Goal: Task Accomplishment & Management: Manage account settings

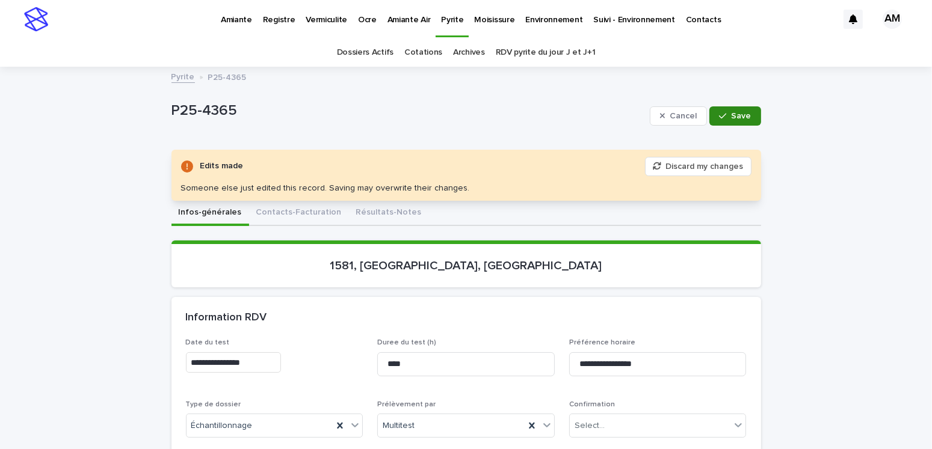
click at [737, 117] on span "Save" at bounding box center [741, 116] width 20 height 8
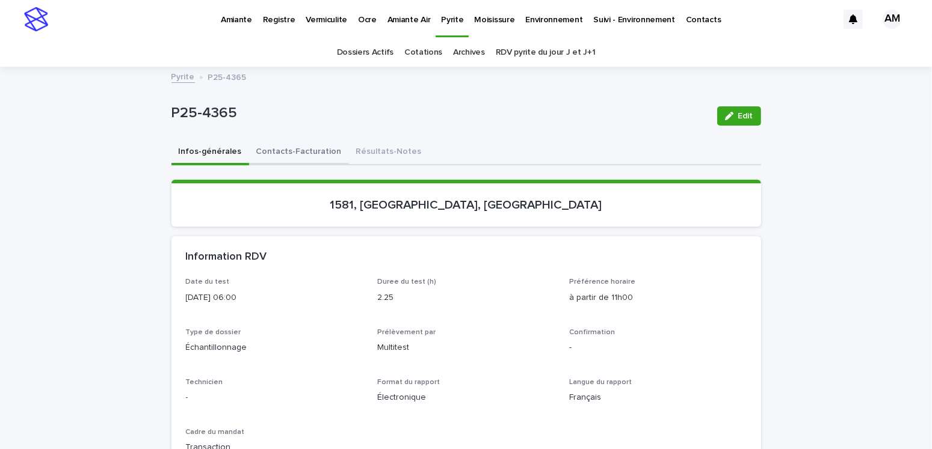
drag, startPoint x: 300, startPoint y: 153, endPoint x: 724, endPoint y: 114, distance: 426.4
click at [300, 153] on button "Contacts-Facturation" at bounding box center [299, 152] width 100 height 25
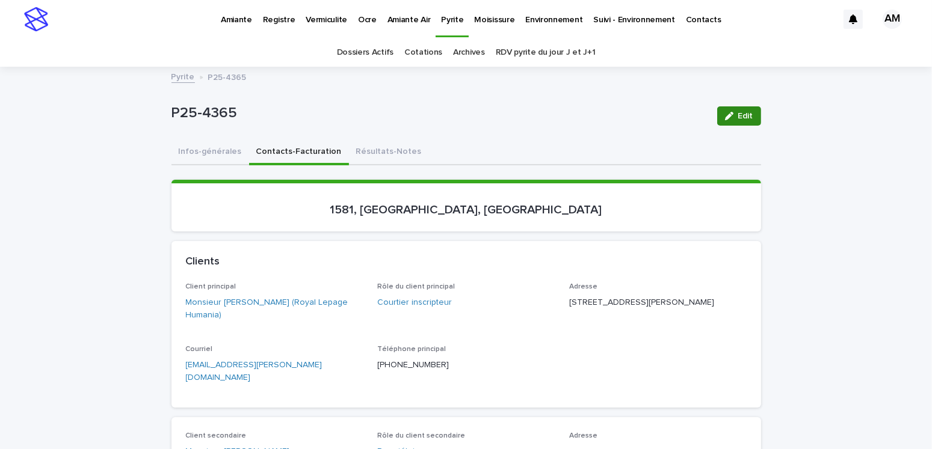
click at [741, 113] on span "Edit" at bounding box center [745, 116] width 15 height 8
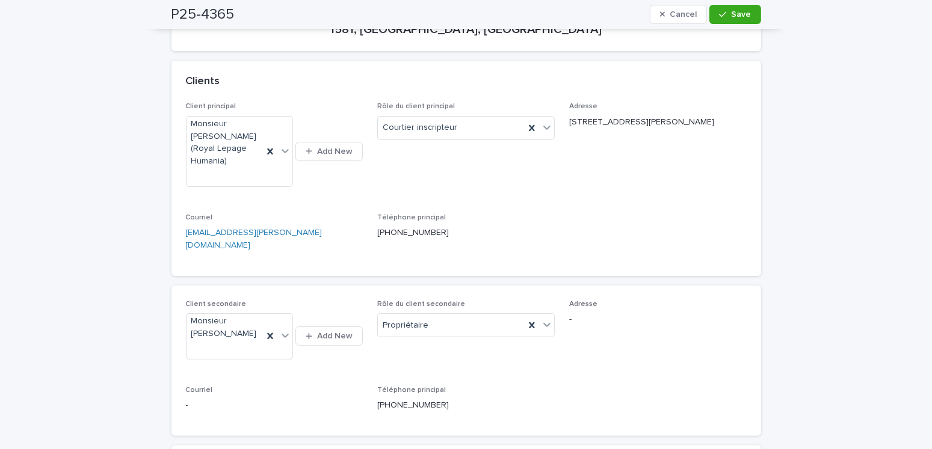
scroll to position [361, 0]
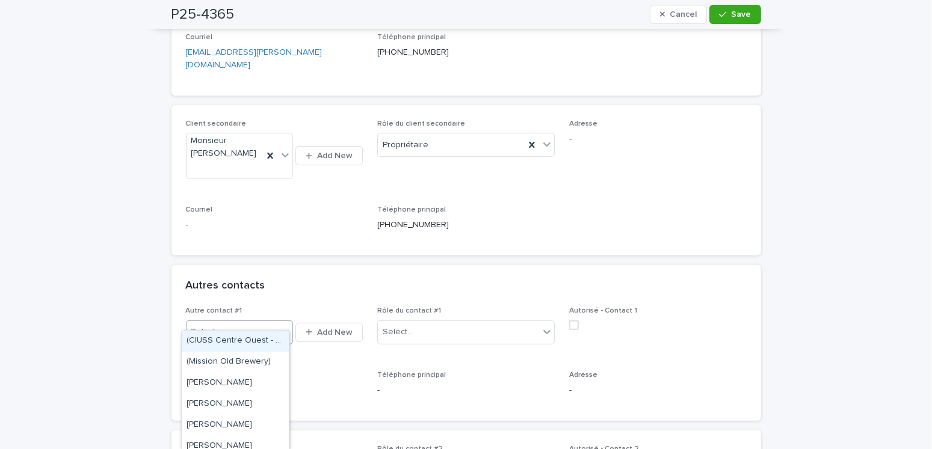
click at [227, 322] on div "Select..." at bounding box center [231, 332] width 91 height 20
type input "**********"
click at [224, 345] on div "Monsieur Constantinos Madonis" at bounding box center [235, 341] width 107 height 21
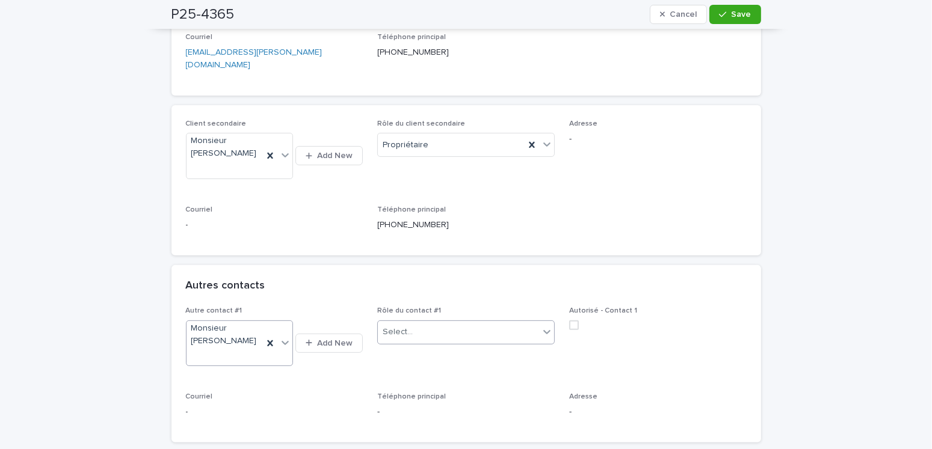
click at [425, 322] on div "Select..." at bounding box center [458, 332] width 161 height 20
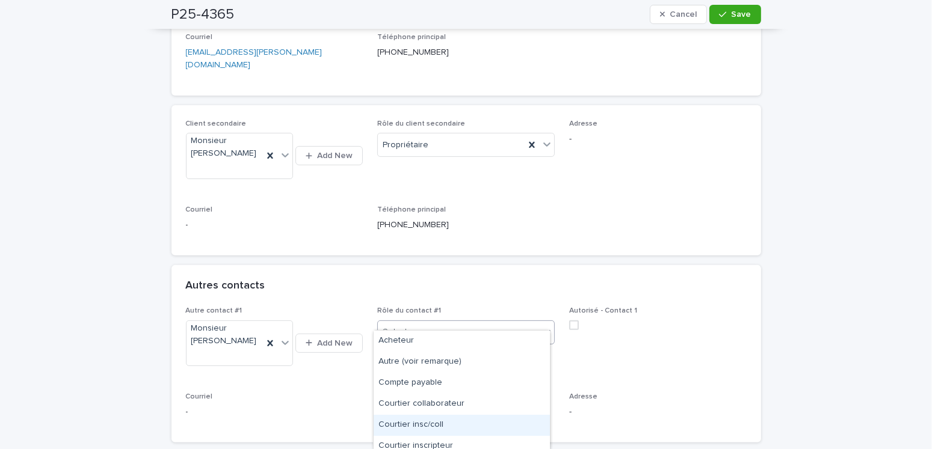
scroll to position [91, 0]
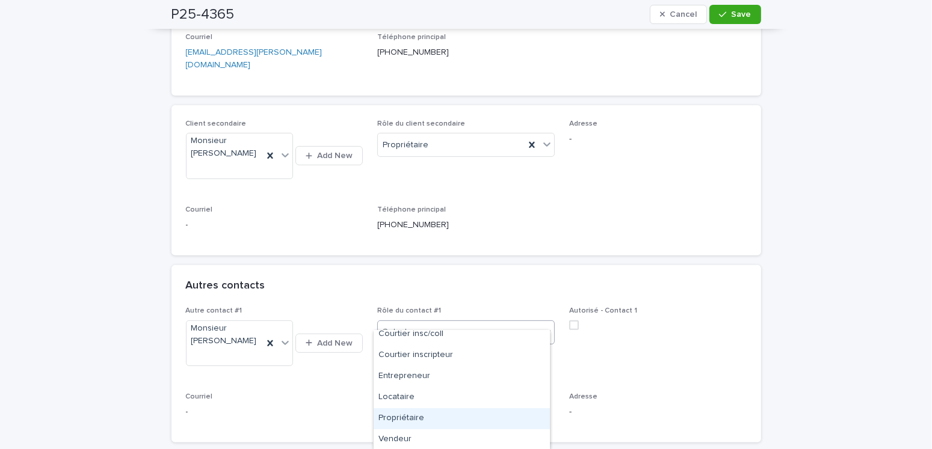
click at [419, 416] on div "Propriétaire" at bounding box center [462, 418] width 176 height 21
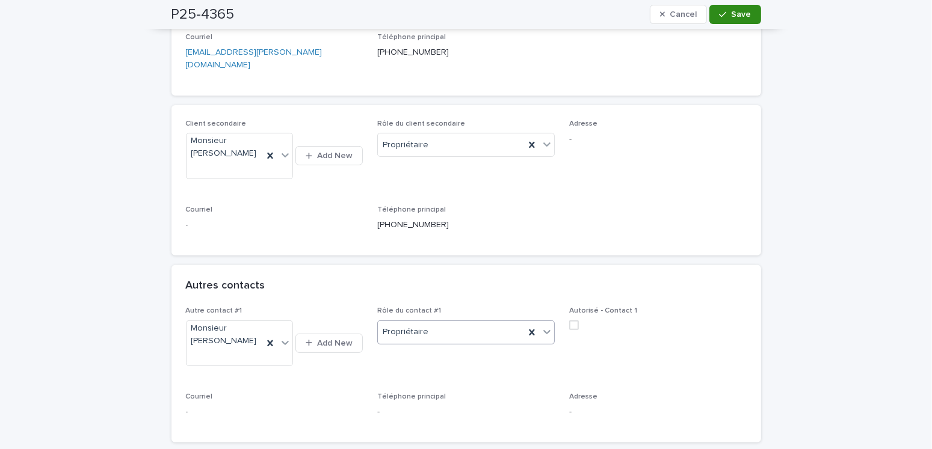
click at [731, 17] on span "Save" at bounding box center [741, 14] width 20 height 8
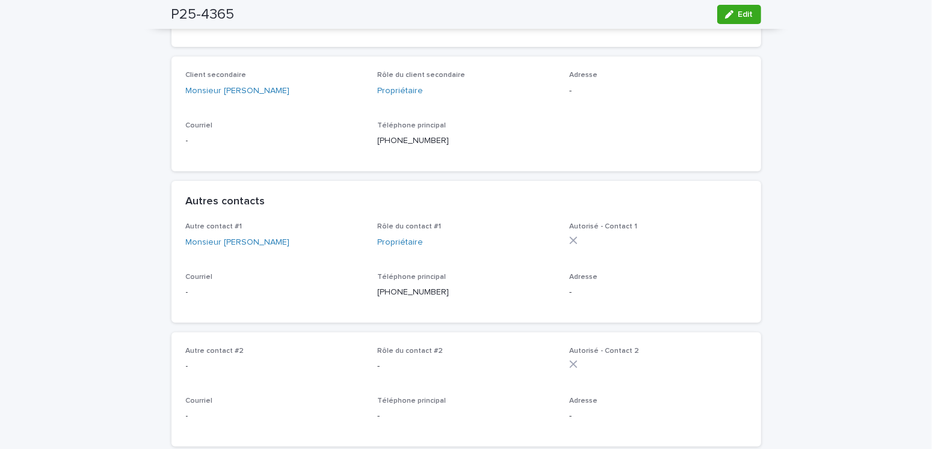
scroll to position [241, 0]
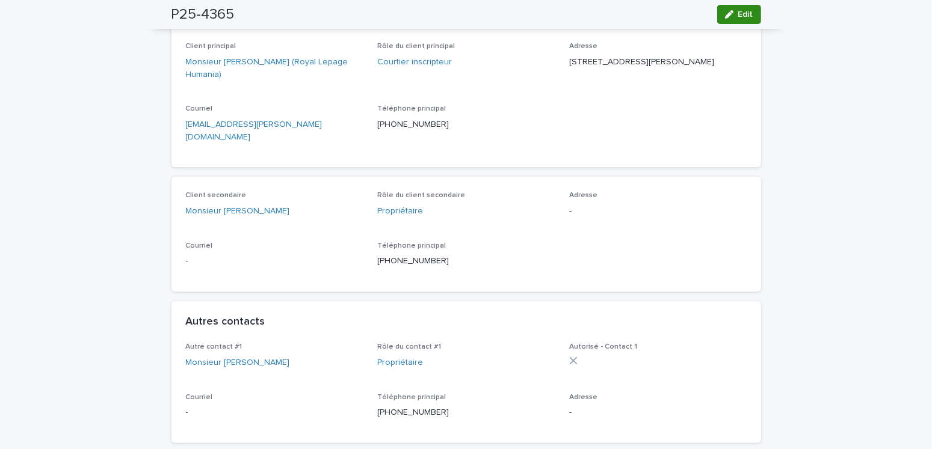
click at [738, 15] on span "Edit" at bounding box center [745, 14] width 15 height 8
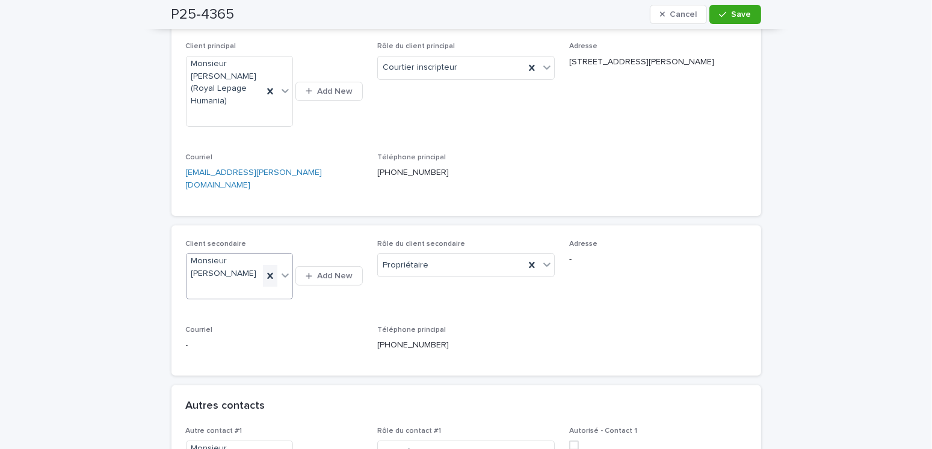
click at [271, 270] on icon at bounding box center [270, 276] width 12 height 12
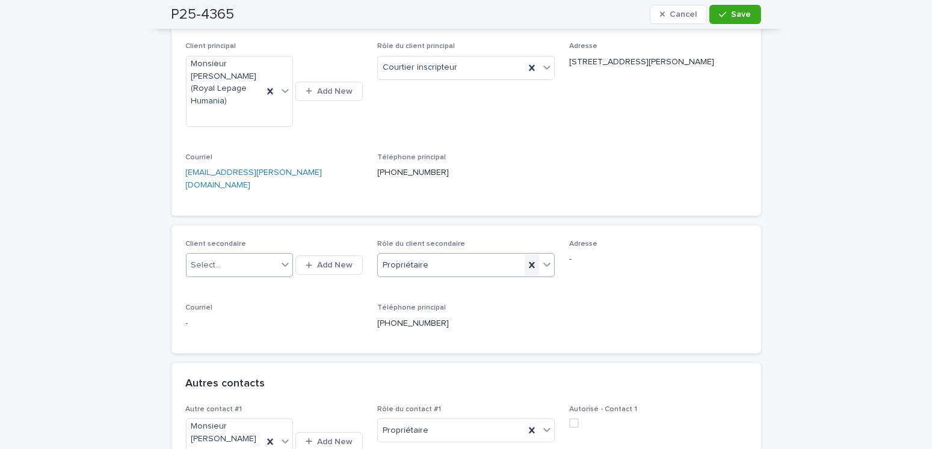
click at [526, 259] on icon at bounding box center [532, 265] width 12 height 12
click at [740, 16] on span "Save" at bounding box center [741, 14] width 20 height 8
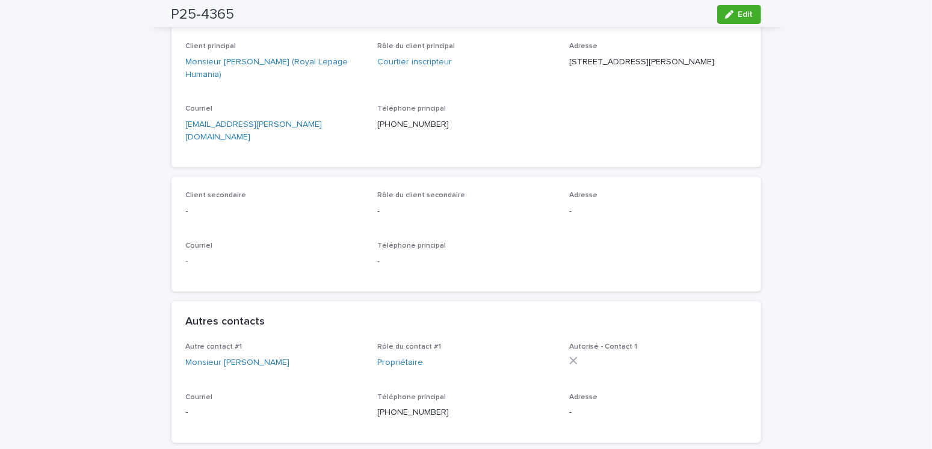
scroll to position [0, 0]
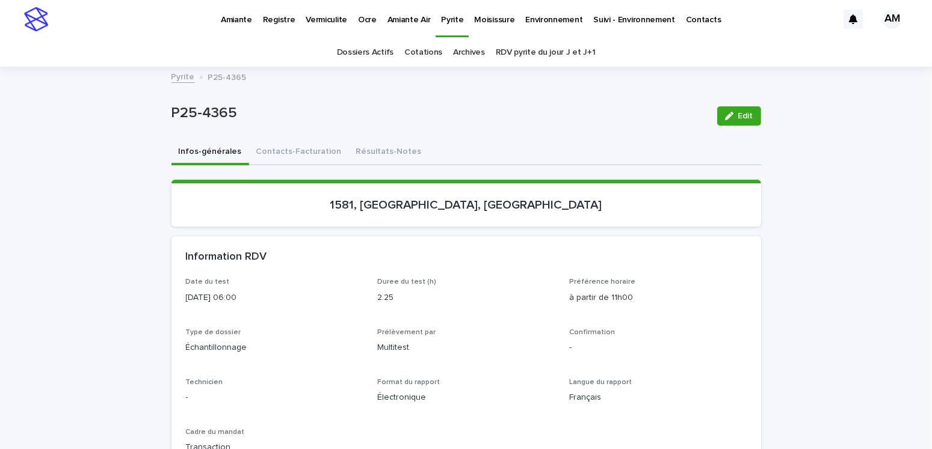
click at [196, 152] on button "Infos-générales" at bounding box center [210, 152] width 78 height 25
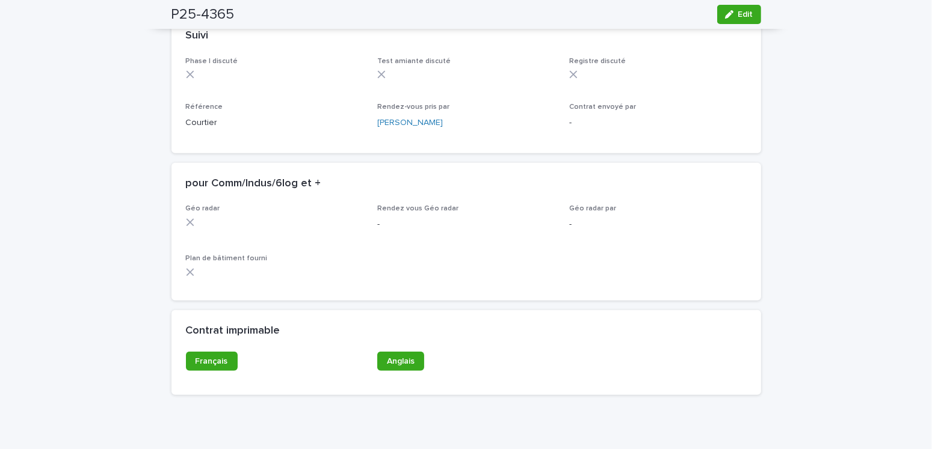
scroll to position [1023, 0]
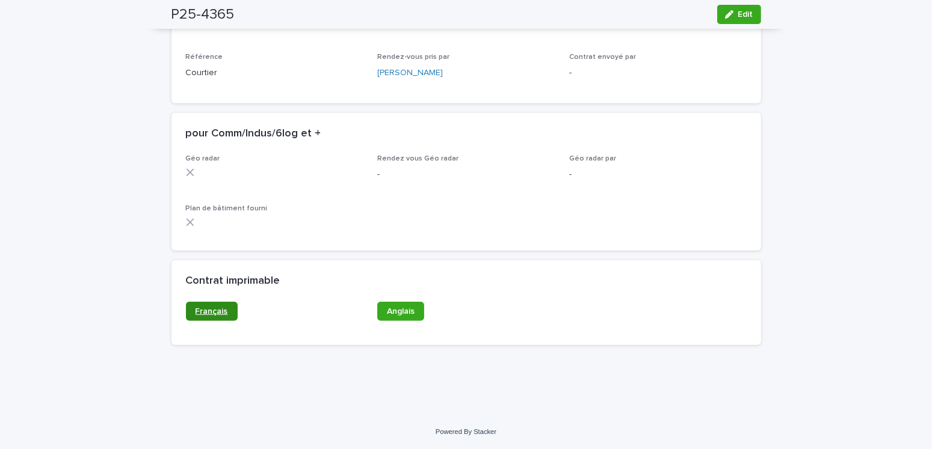
click at [217, 314] on span "Français" at bounding box center [211, 311] width 32 height 8
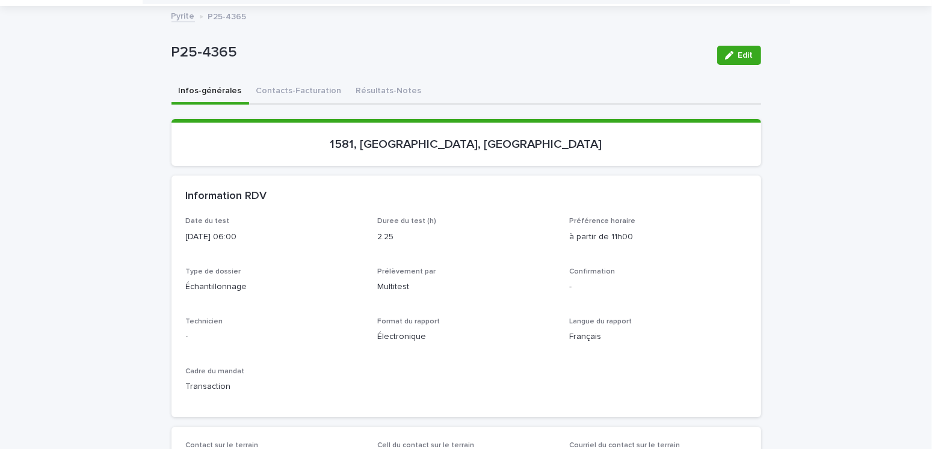
scroll to position [0, 0]
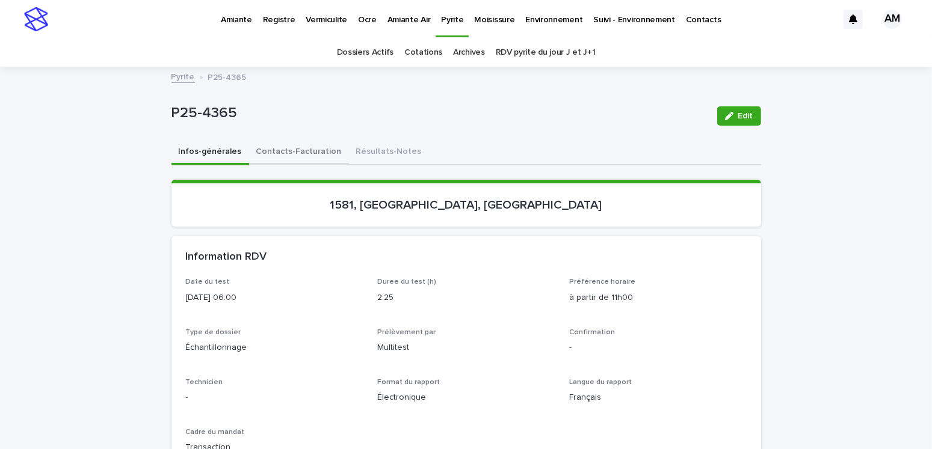
drag, startPoint x: 282, startPoint y: 154, endPoint x: 336, endPoint y: 140, distance: 55.3
click at [282, 154] on button "Contacts-Facturation" at bounding box center [299, 152] width 100 height 25
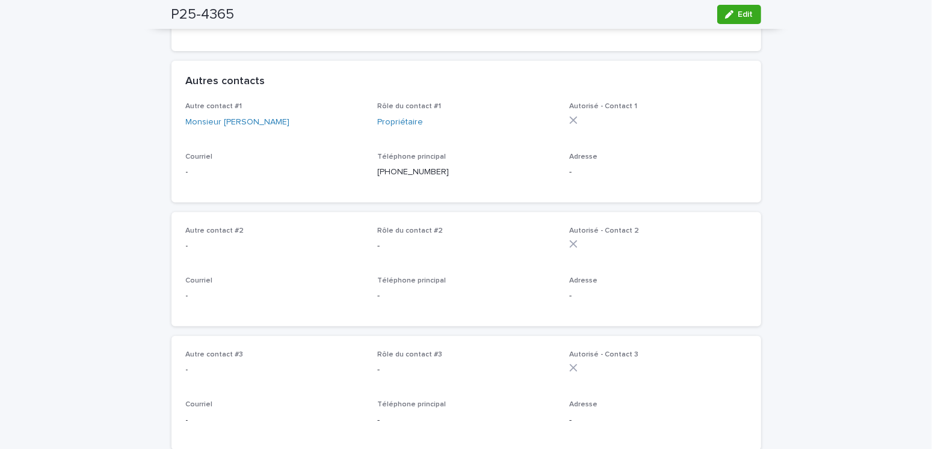
scroll to position [301, 0]
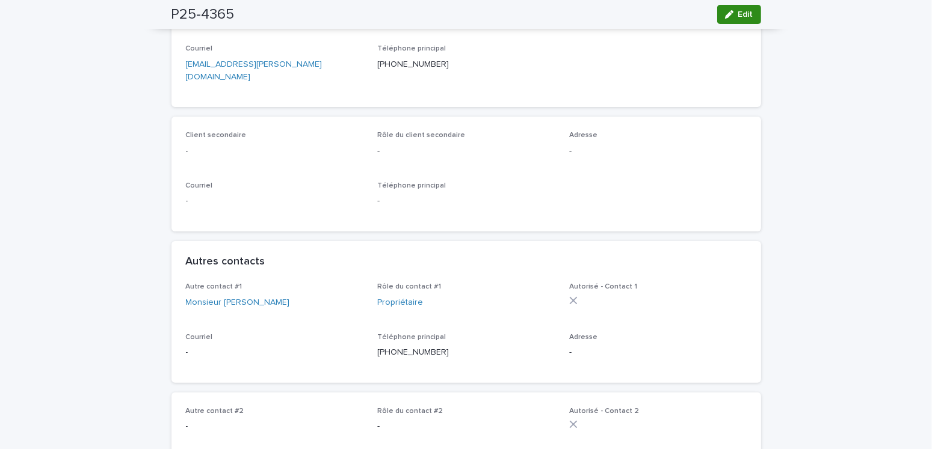
click at [740, 14] on span "Edit" at bounding box center [745, 14] width 15 height 8
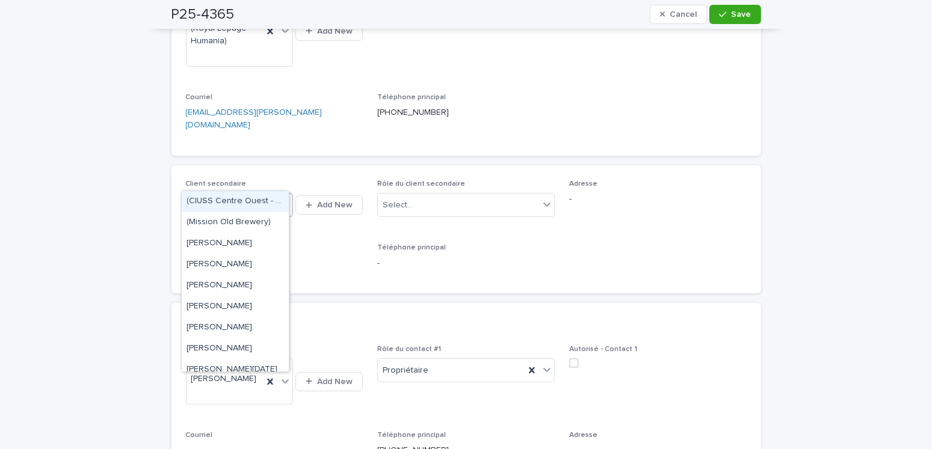
click at [226, 195] on div "Select..." at bounding box center [231, 205] width 91 height 20
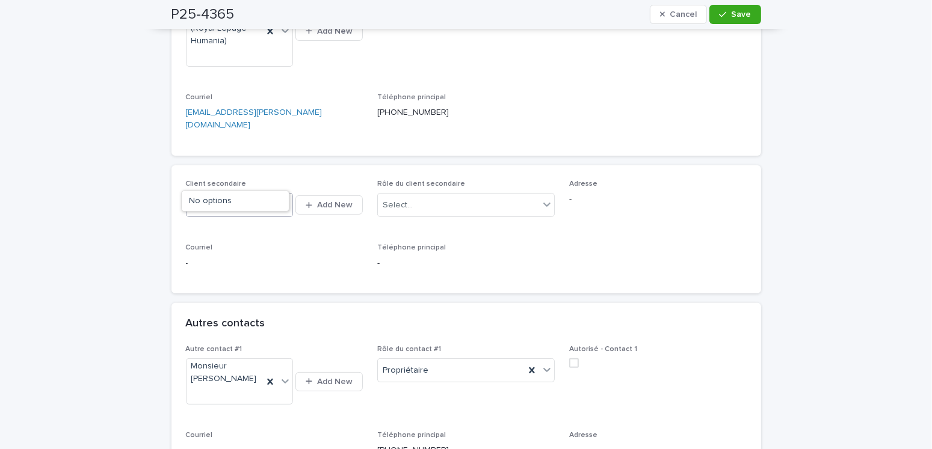
type input "**********"
click at [235, 203] on div "Monsieur Constantinos Madonis" at bounding box center [235, 201] width 107 height 21
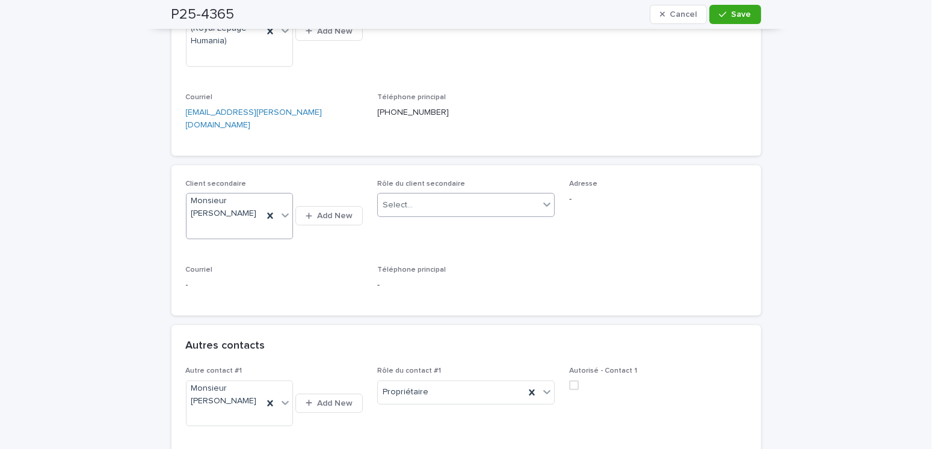
click at [398, 199] on div "Select..." at bounding box center [398, 205] width 30 height 13
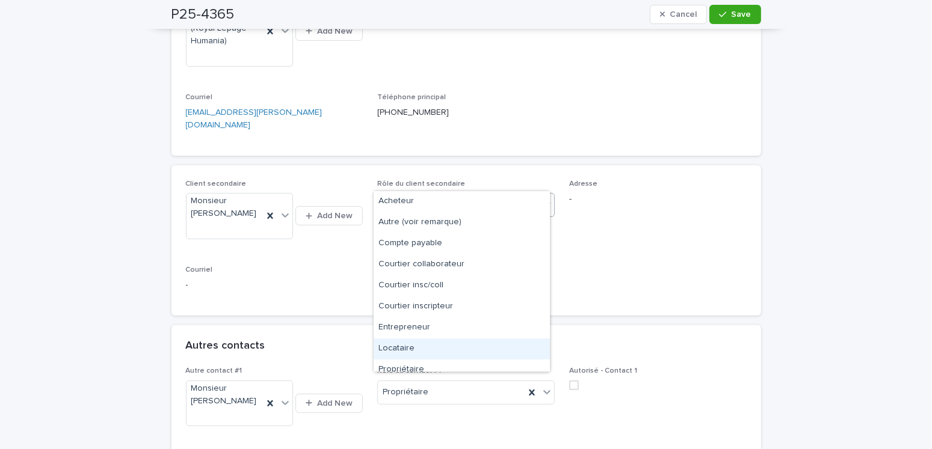
scroll to position [30, 0]
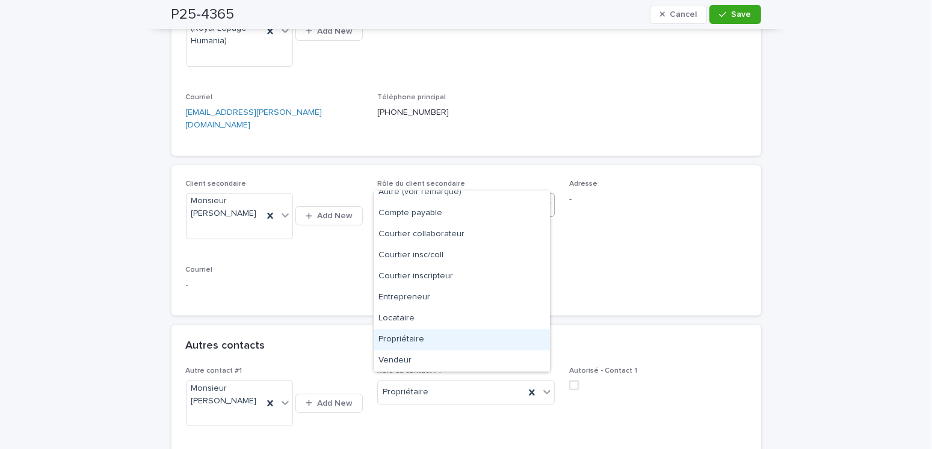
click at [416, 343] on div "Propriétaire" at bounding box center [462, 340] width 176 height 21
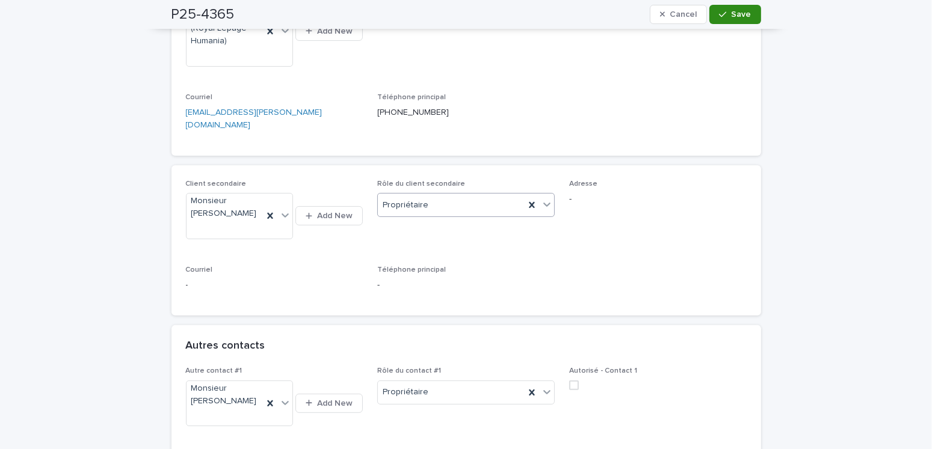
click at [722, 11] on icon "button" at bounding box center [722, 14] width 7 height 8
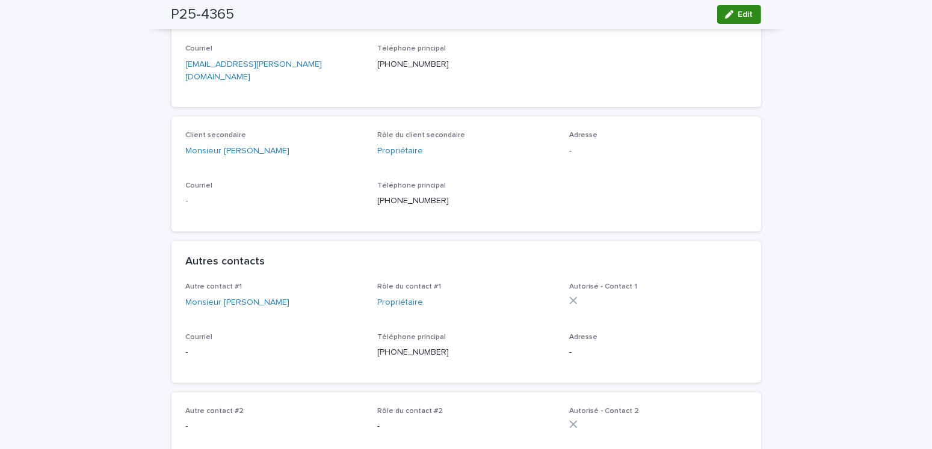
click at [730, 13] on div "button" at bounding box center [731, 14] width 13 height 8
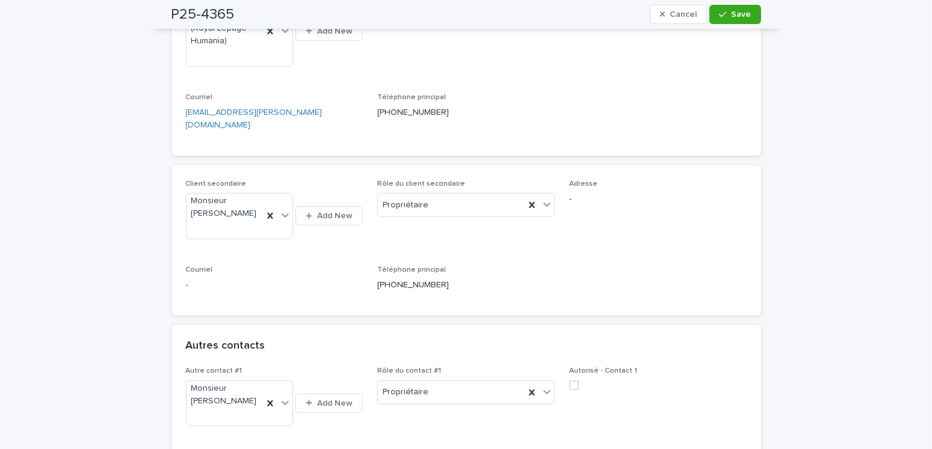
scroll to position [421, 0]
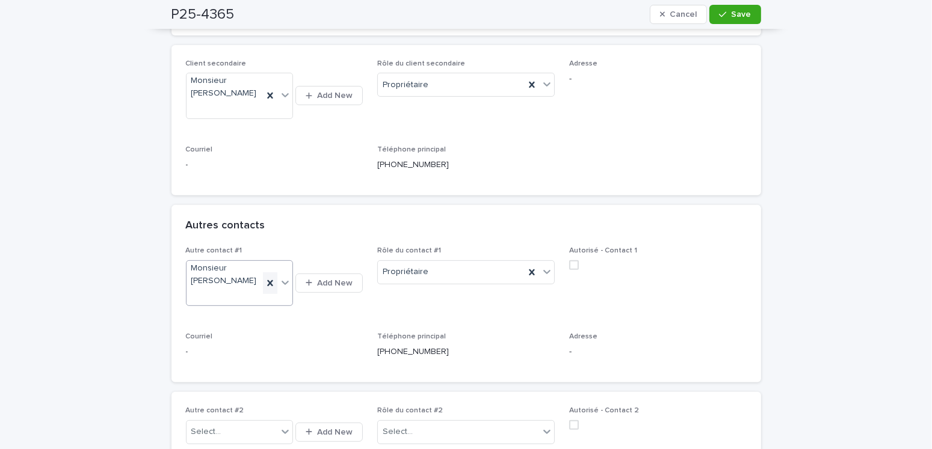
click at [271, 277] on icon at bounding box center [270, 283] width 12 height 12
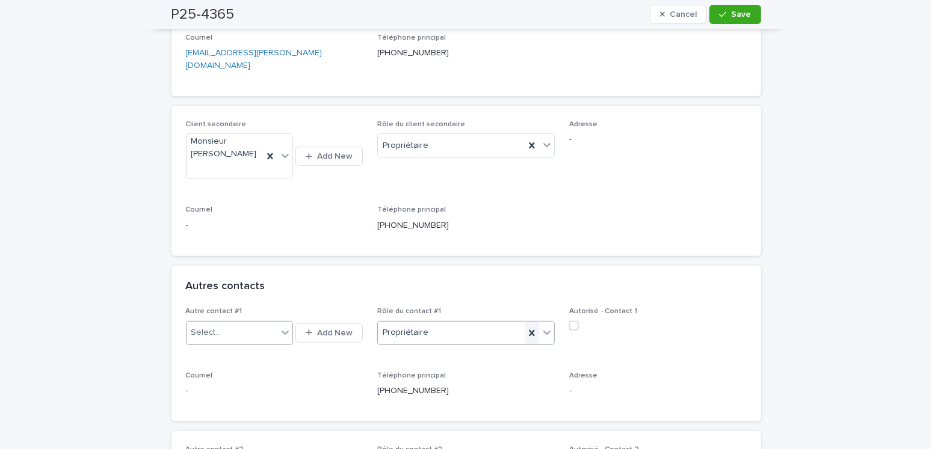
click at [526, 327] on icon at bounding box center [532, 333] width 12 height 12
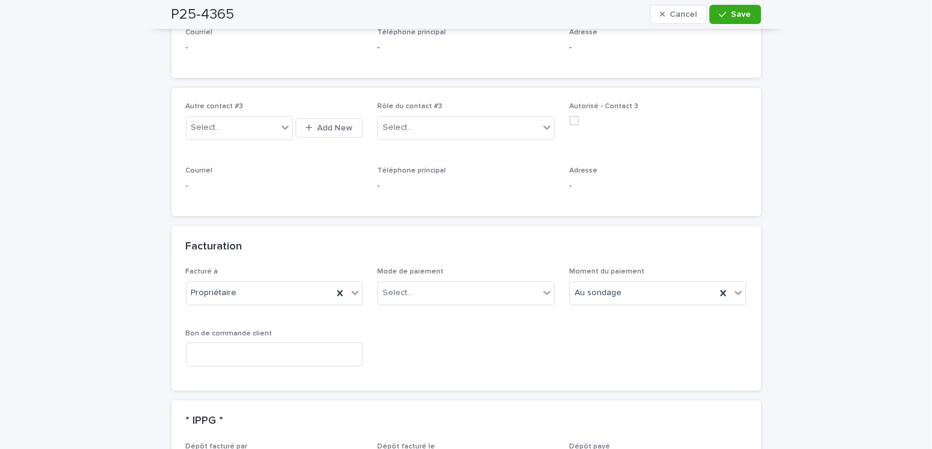
scroll to position [1023, 0]
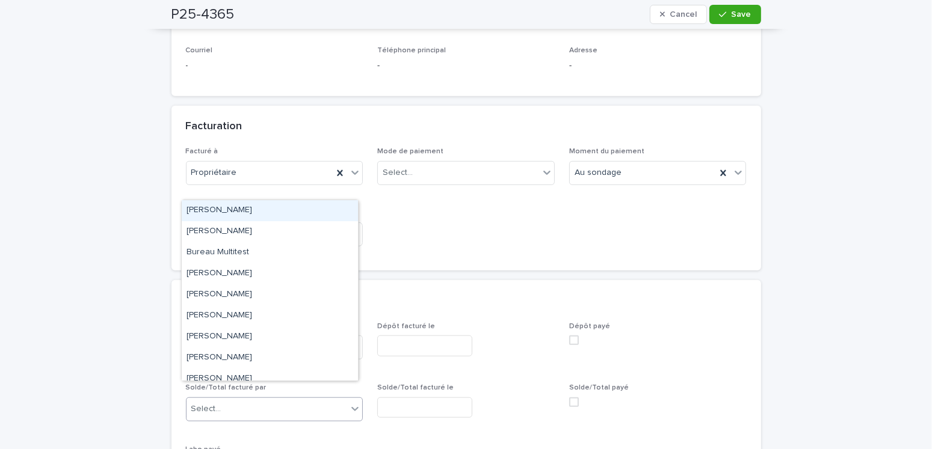
click at [214, 403] on div "Select..." at bounding box center [206, 409] width 30 height 13
click at [241, 209] on div "[PERSON_NAME]" at bounding box center [270, 210] width 176 height 21
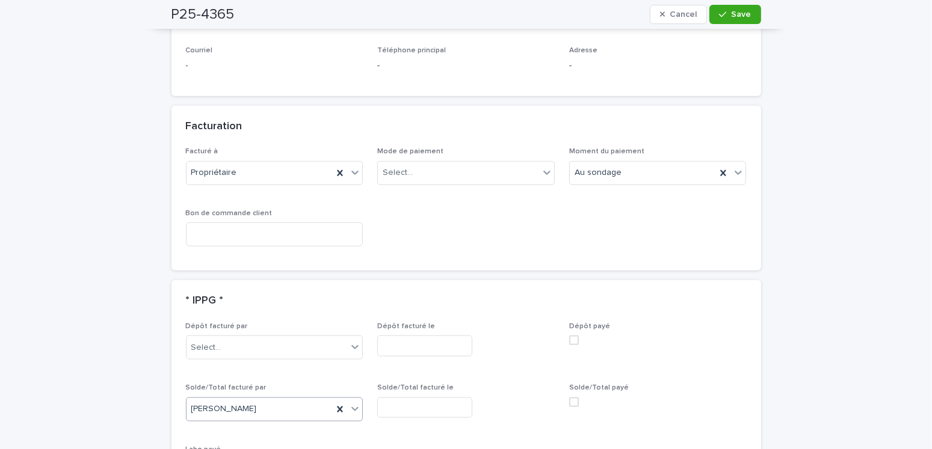
click at [416, 398] on input "text" at bounding box center [424, 408] width 95 height 21
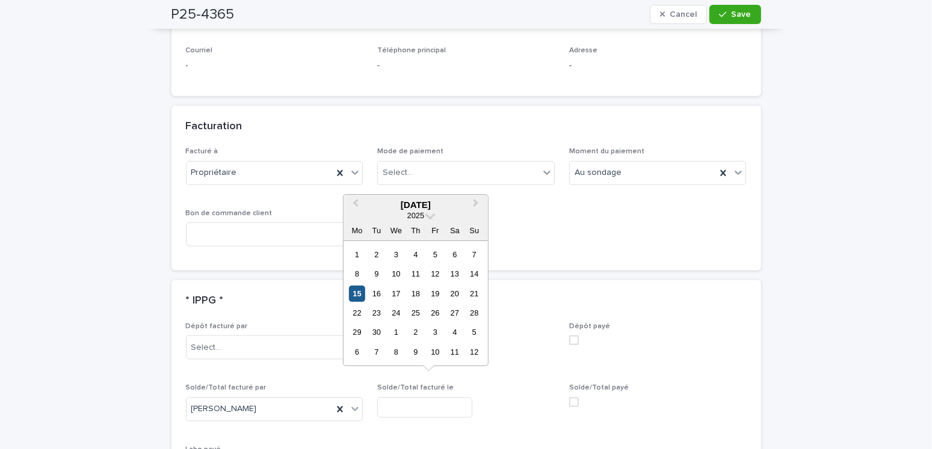
click at [360, 294] on div "15" at bounding box center [357, 294] width 16 height 16
type input "**********"
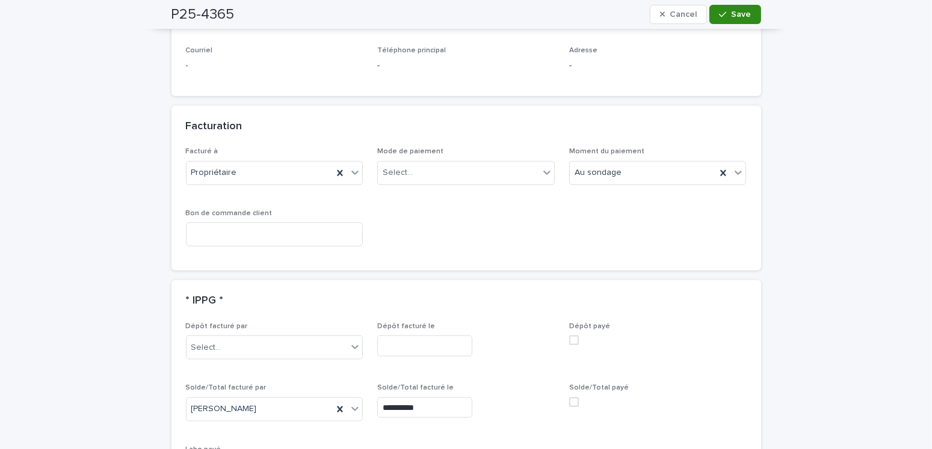
click at [721, 16] on icon "button" at bounding box center [722, 14] width 7 height 8
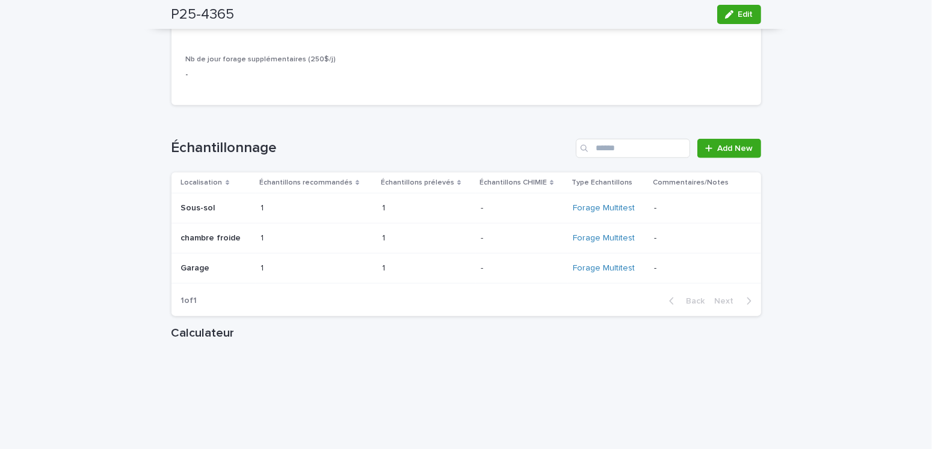
scroll to position [1720, 0]
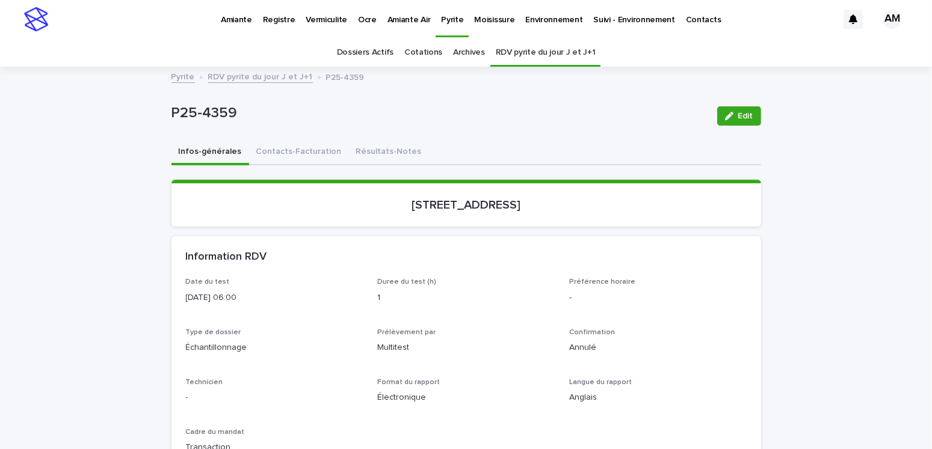
click at [171, 78] on link "Pyrite" at bounding box center [182, 76] width 23 height 14
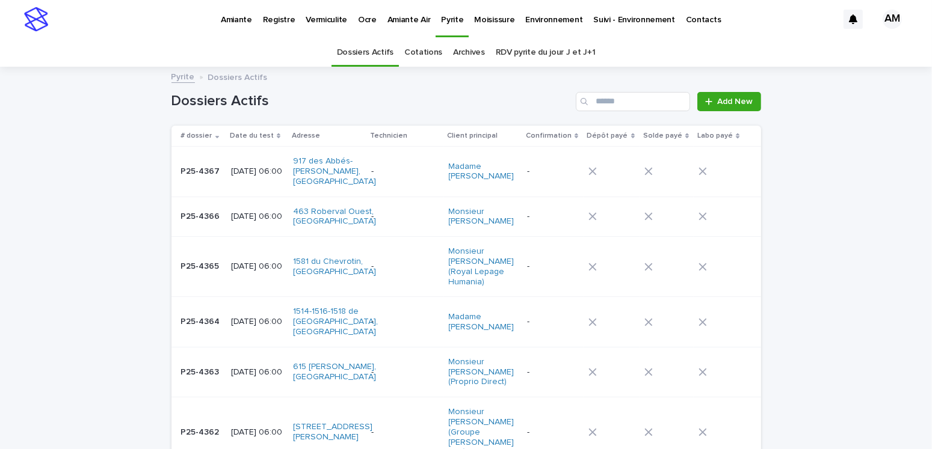
click at [729, 89] on div "Dossiers Actifs Add New" at bounding box center [465, 97] width 589 height 58
click at [727, 100] on span "Add New" at bounding box center [735, 101] width 35 height 8
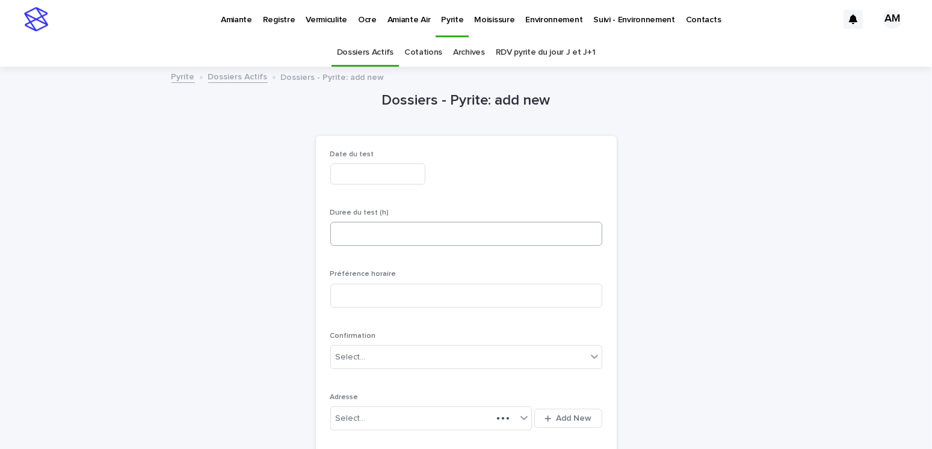
scroll to position [38, 0]
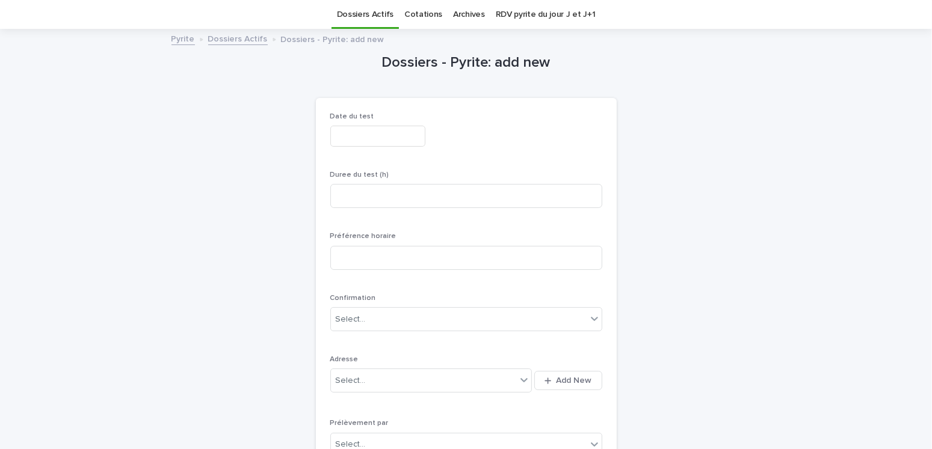
click at [366, 128] on input "text" at bounding box center [377, 136] width 95 height 21
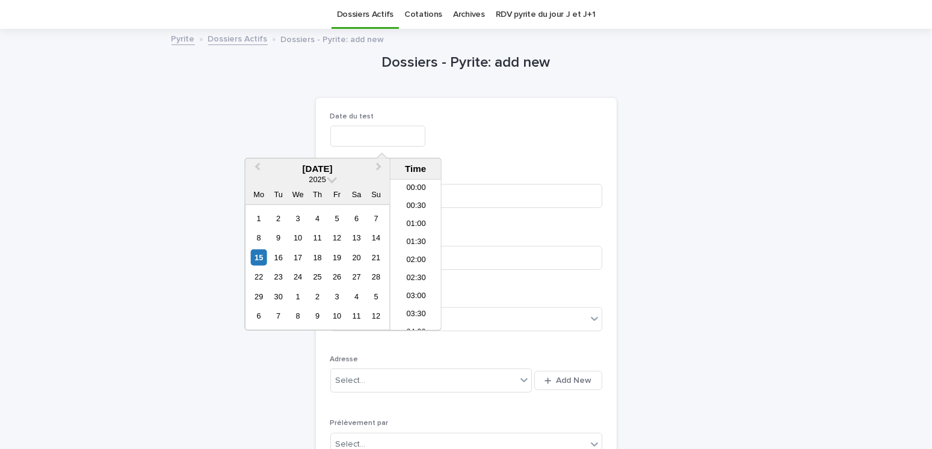
scroll to position [313, 0]
click at [303, 260] on div "17" at bounding box center [298, 258] width 16 height 16
click at [285, 257] on div "16" at bounding box center [278, 258] width 16 height 16
type input "**********"
click at [591, 128] on div "**********" at bounding box center [466, 136] width 272 height 21
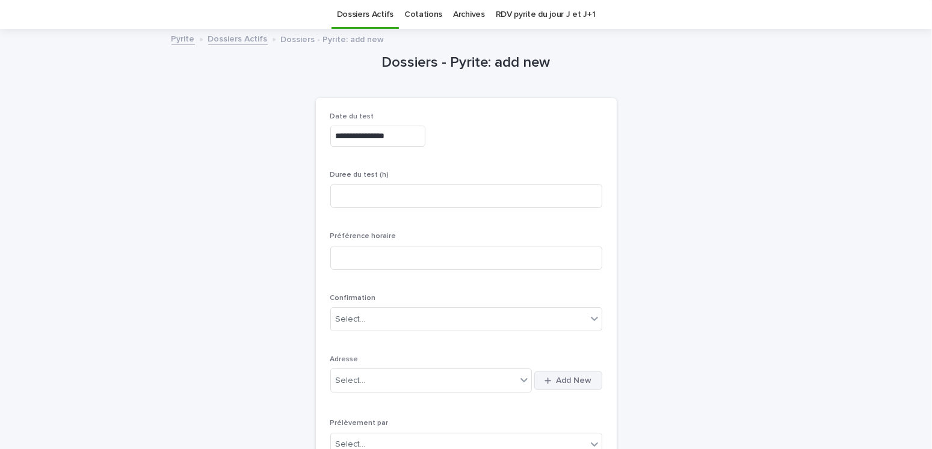
click at [567, 387] on button "Add New" at bounding box center [567, 380] width 67 height 19
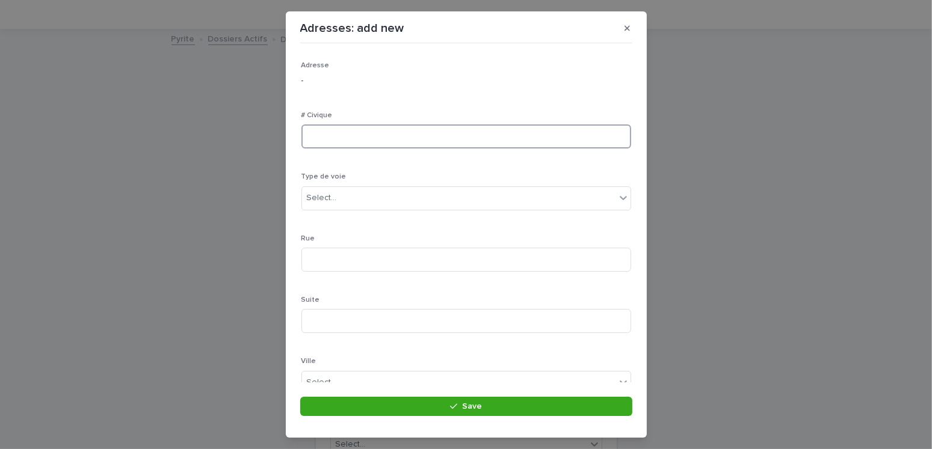
click at [334, 132] on input at bounding box center [466, 137] width 330 height 24
type input "**********"
click at [358, 189] on div "Select..." at bounding box center [458, 198] width 313 height 20
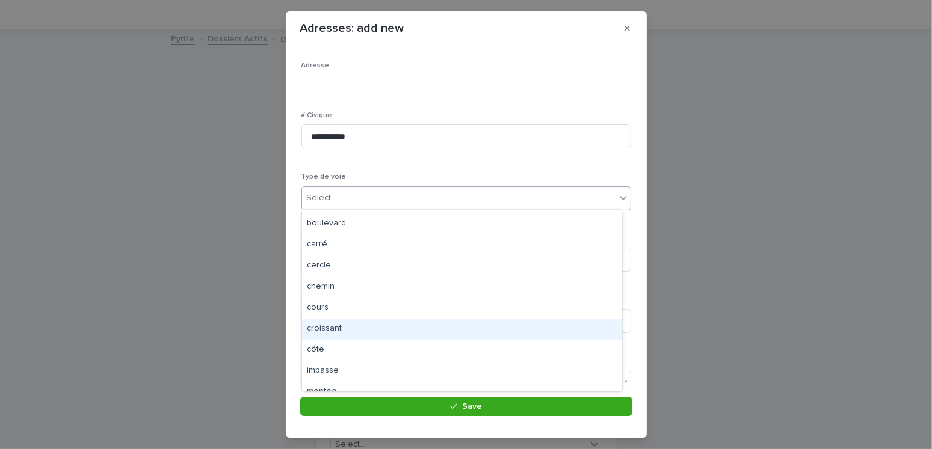
scroll to position [198, 0]
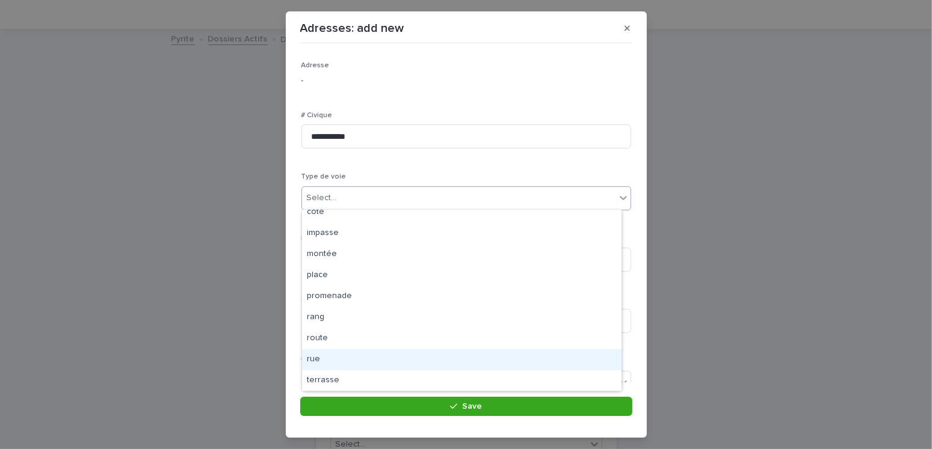
drag, startPoint x: 322, startPoint y: 354, endPoint x: 342, endPoint y: 340, distance: 23.7
click at [323, 354] on div "rue" at bounding box center [461, 359] width 319 height 21
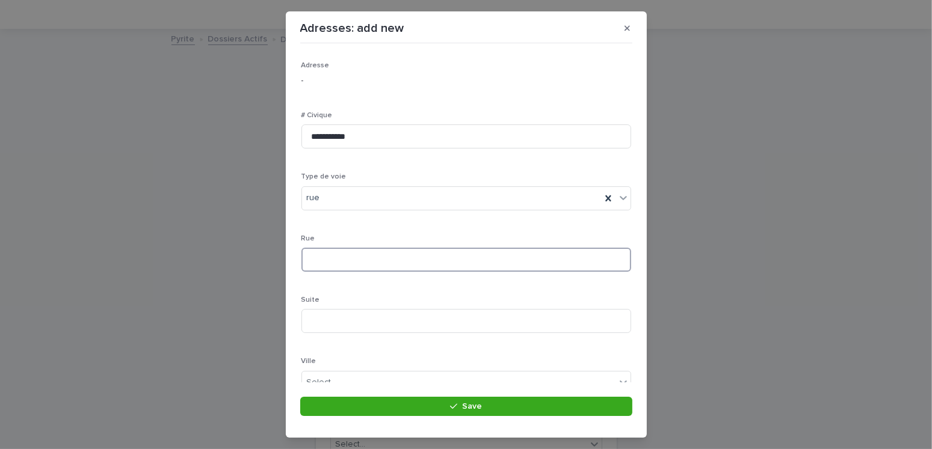
click at [336, 260] on input at bounding box center [466, 260] width 330 height 24
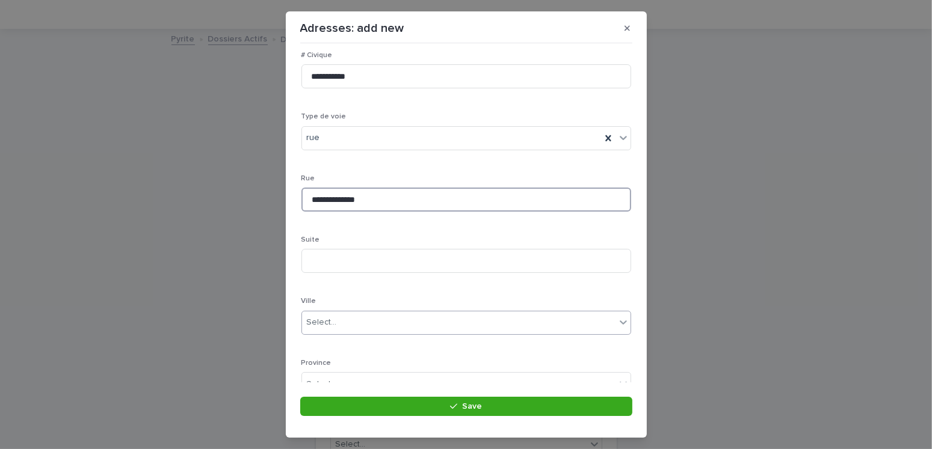
type input "**********"
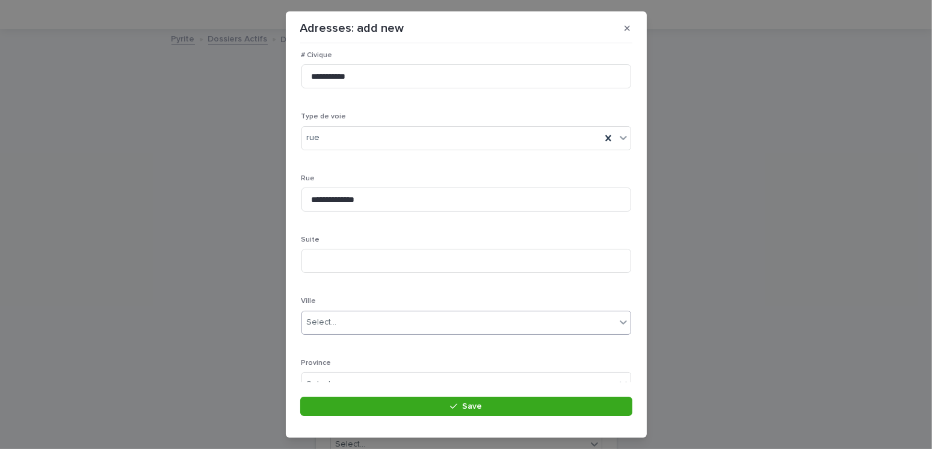
click at [327, 324] on div "Select..." at bounding box center [322, 322] width 30 height 13
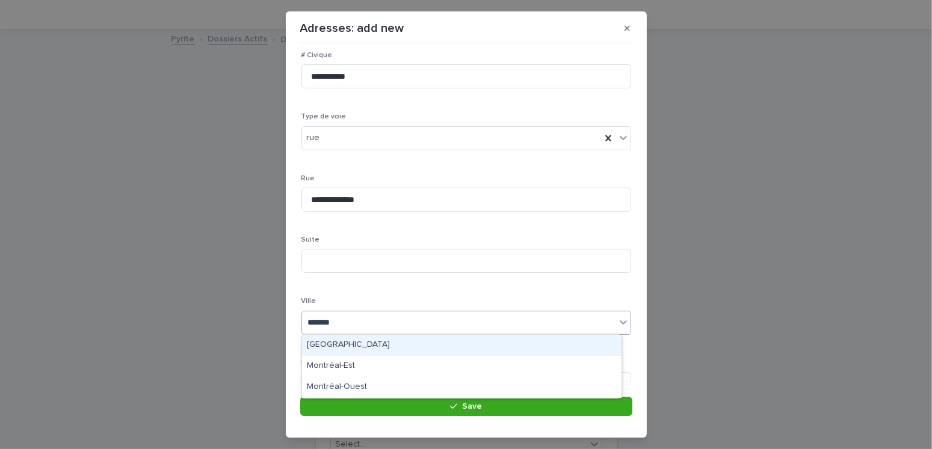
type input "********"
click at [317, 343] on div "Montréal" at bounding box center [461, 345] width 319 height 21
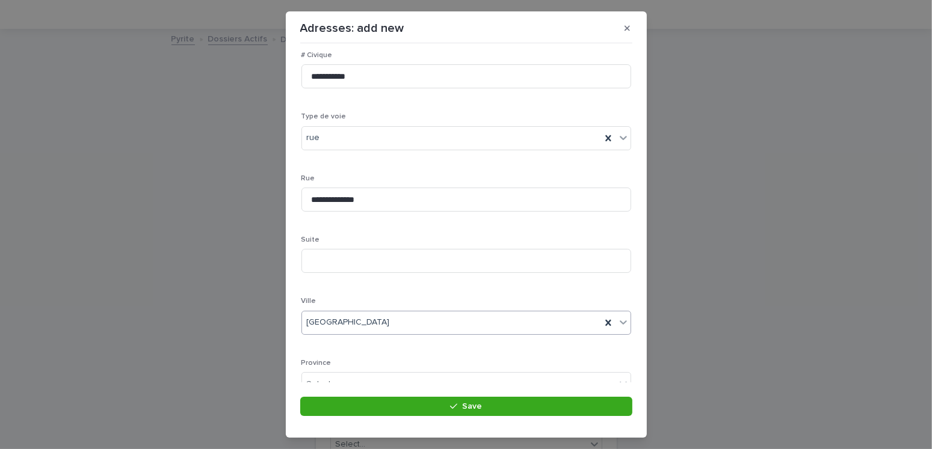
scroll to position [233, 0]
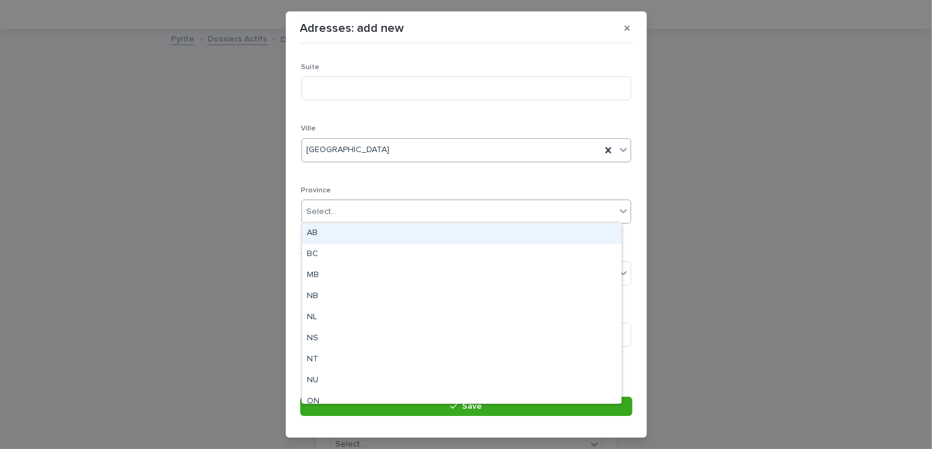
click at [333, 210] on div "Select..." at bounding box center [322, 212] width 30 height 13
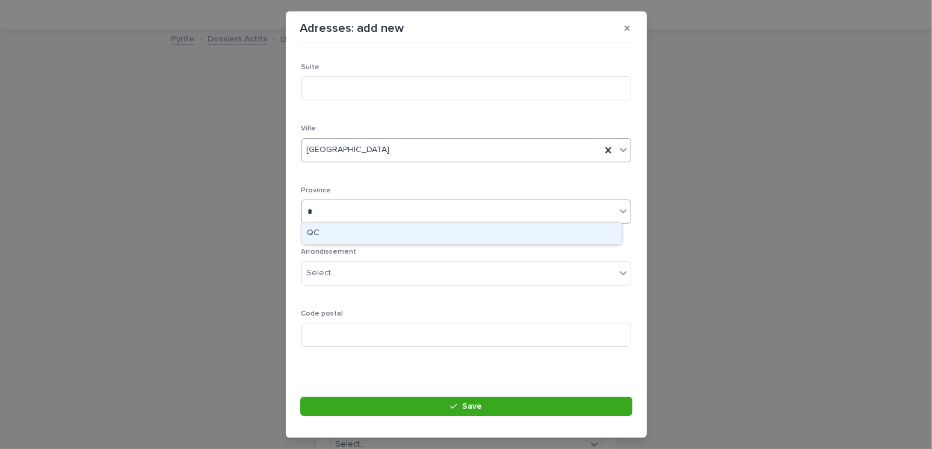
type input "**"
click at [321, 232] on div "QC" at bounding box center [461, 233] width 319 height 21
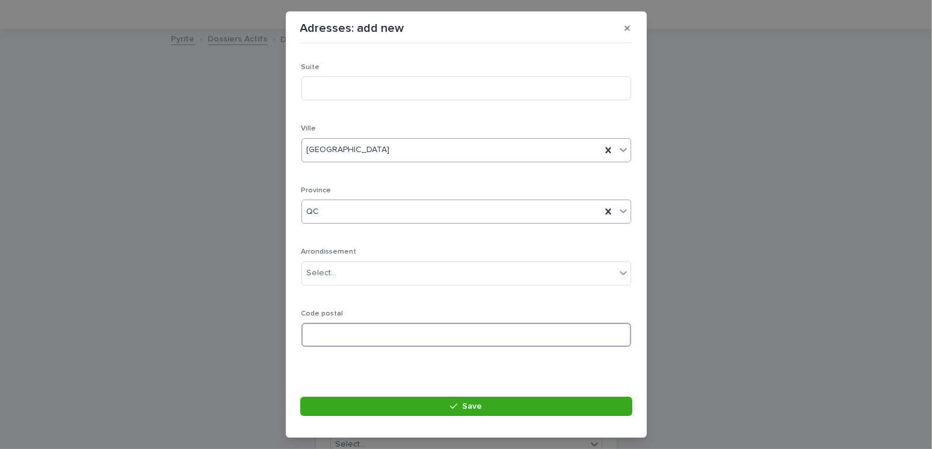
click at [331, 339] on input at bounding box center [466, 335] width 330 height 24
type input "*******"
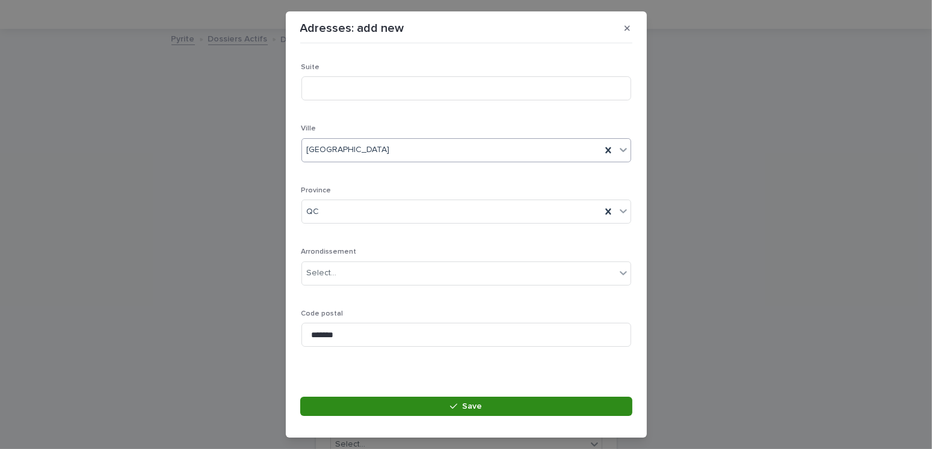
click at [443, 408] on button "Save" at bounding box center [466, 406] width 332 height 19
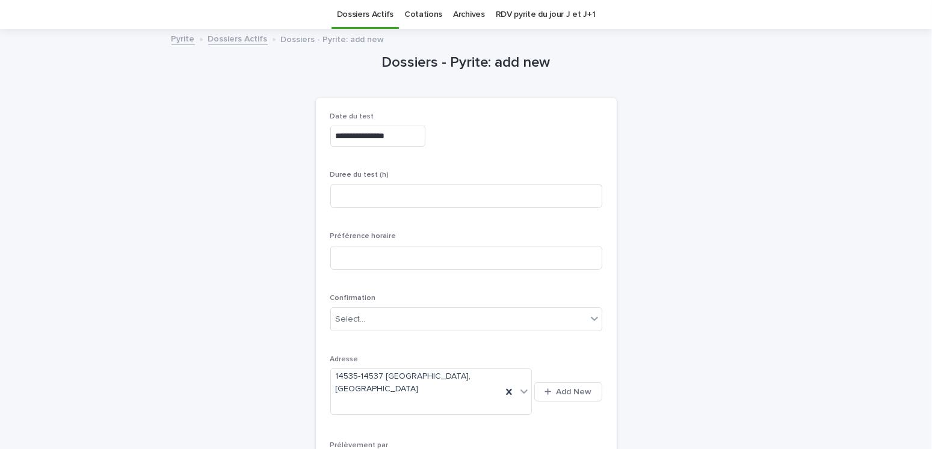
scroll to position [218, 0]
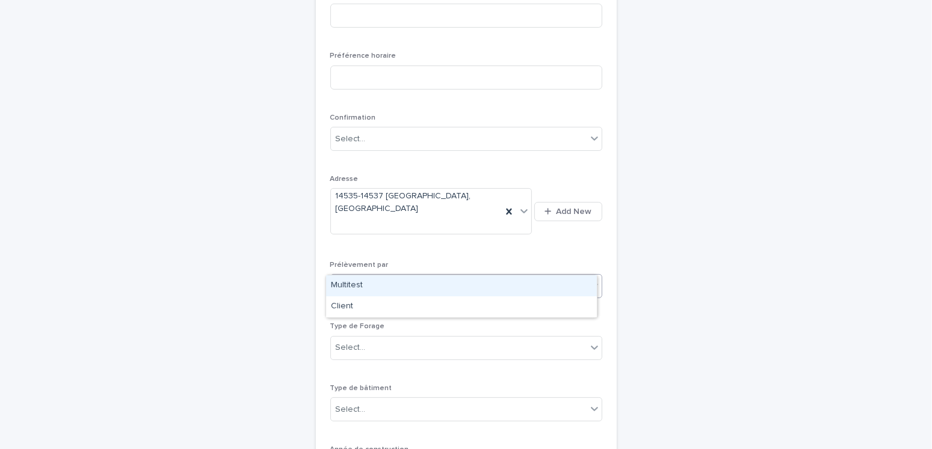
click at [379, 277] on div "Select..." at bounding box center [459, 287] width 256 height 20
click at [353, 288] on div "Multitest" at bounding box center [461, 285] width 271 height 21
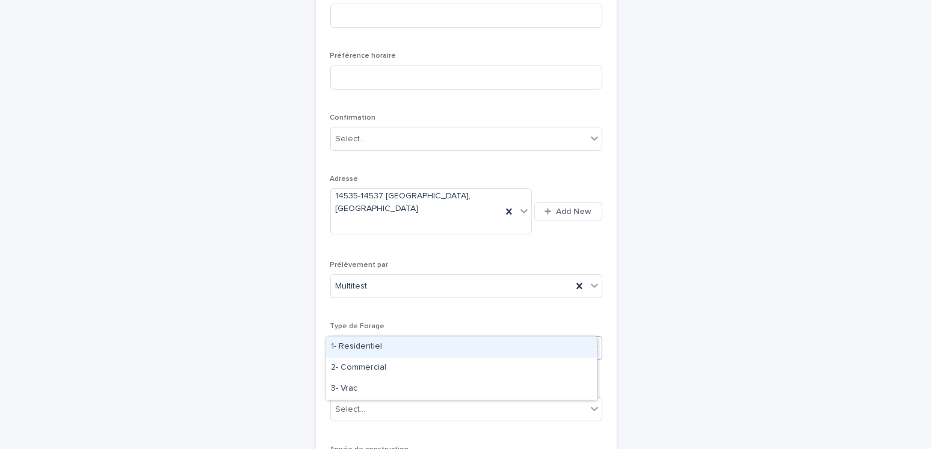
click at [357, 342] on div "Select..." at bounding box center [351, 348] width 30 height 13
click at [361, 342] on div "1- Residentiel" at bounding box center [461, 347] width 271 height 21
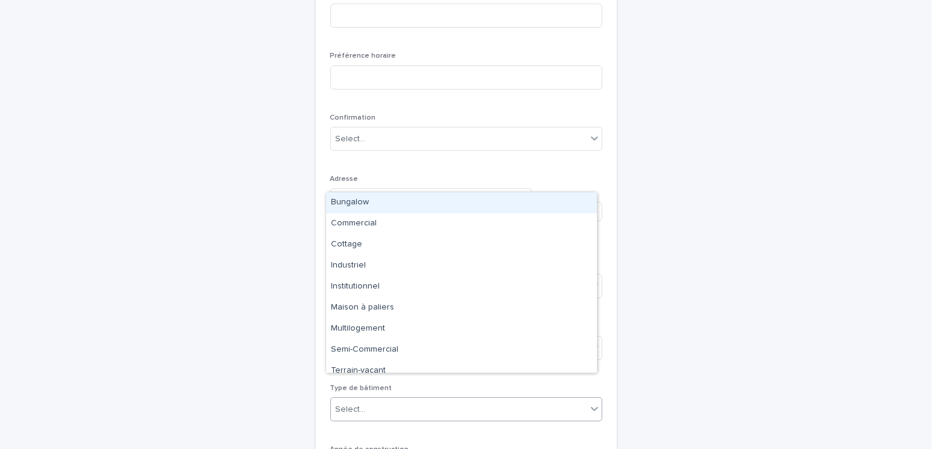
click at [355, 404] on div "Select..." at bounding box center [351, 410] width 30 height 13
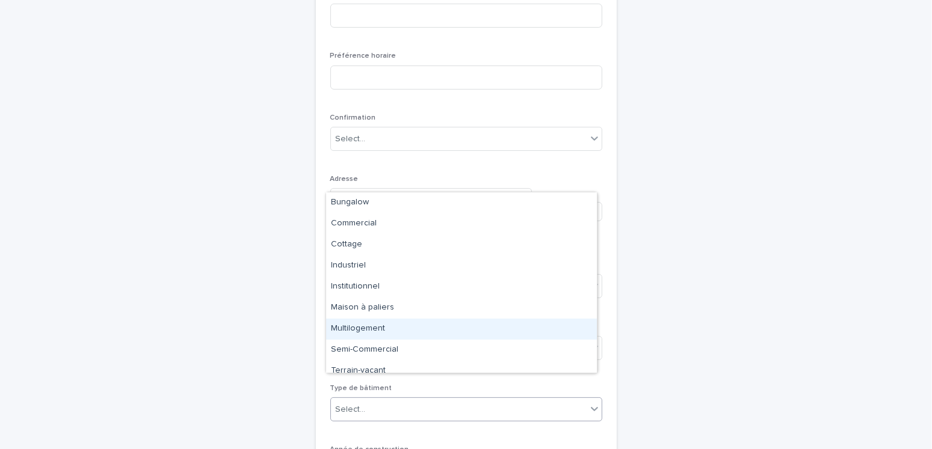
click at [371, 322] on div "Multilogement" at bounding box center [461, 329] width 271 height 21
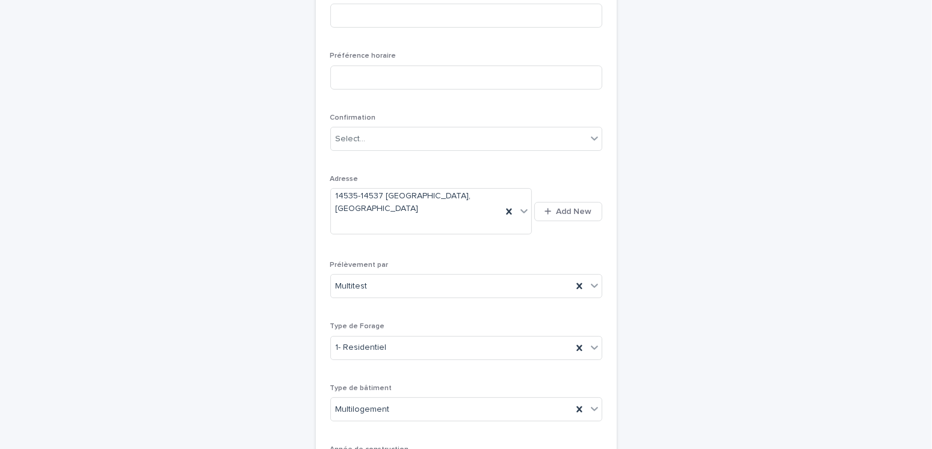
scroll to position [158, 0]
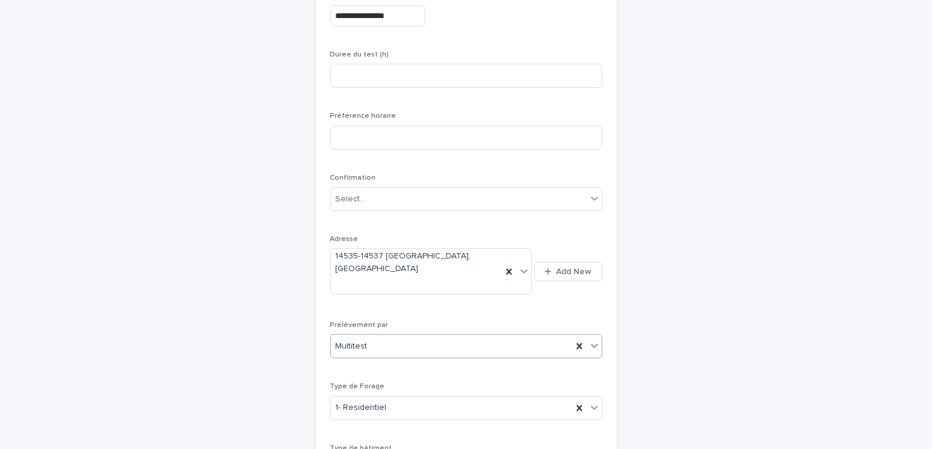
click at [374, 337] on div "Multitest" at bounding box center [451, 347] width 241 height 20
click at [378, 337] on div "Multitest" at bounding box center [451, 347] width 241 height 20
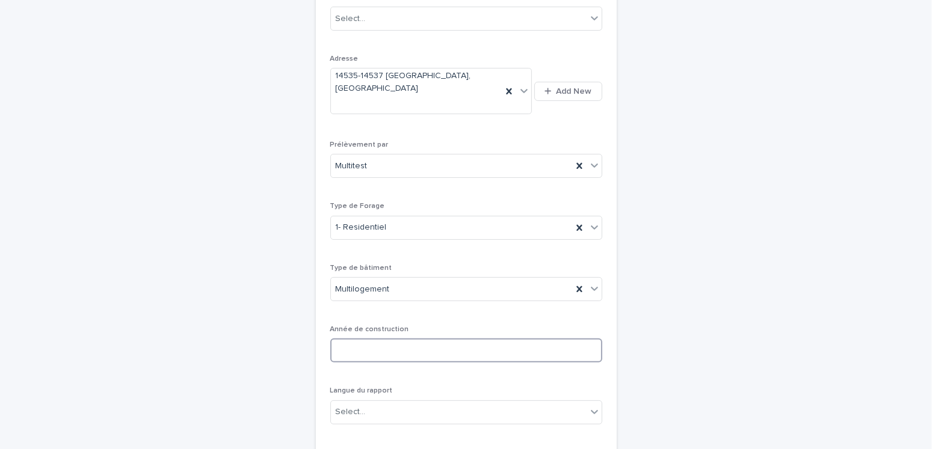
click at [364, 339] on input at bounding box center [466, 351] width 272 height 24
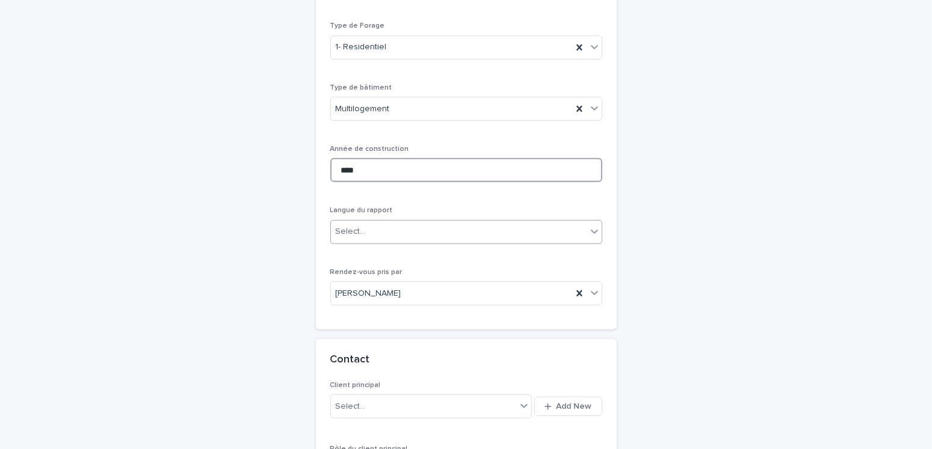
type input "****"
click at [368, 222] on div "Select..." at bounding box center [459, 232] width 256 height 20
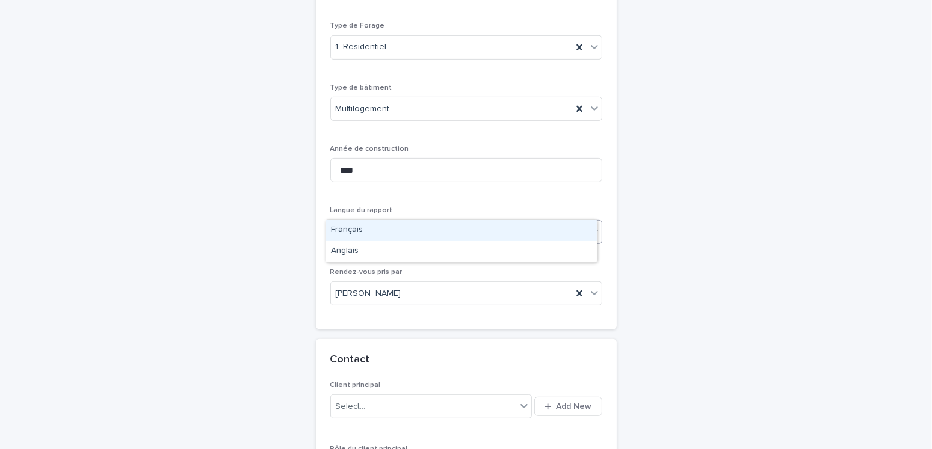
click at [351, 234] on div "Français" at bounding box center [461, 230] width 271 height 21
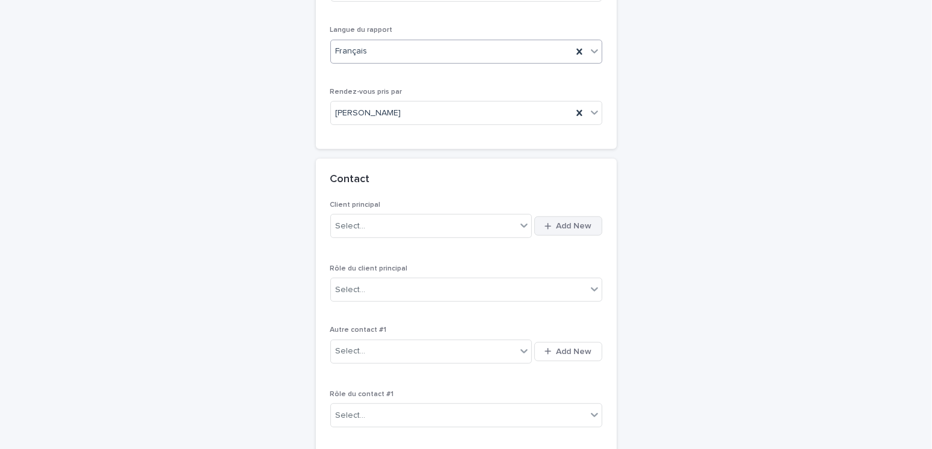
click at [567, 222] on span "Add New" at bounding box center [573, 226] width 35 height 8
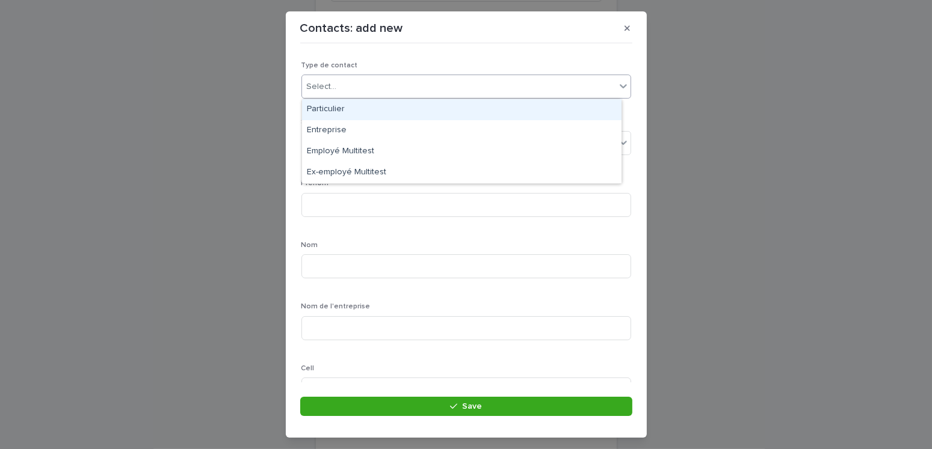
click at [338, 88] on input "text" at bounding box center [338, 87] width 1 height 10
click at [330, 115] on div "Particulier" at bounding box center [461, 109] width 319 height 21
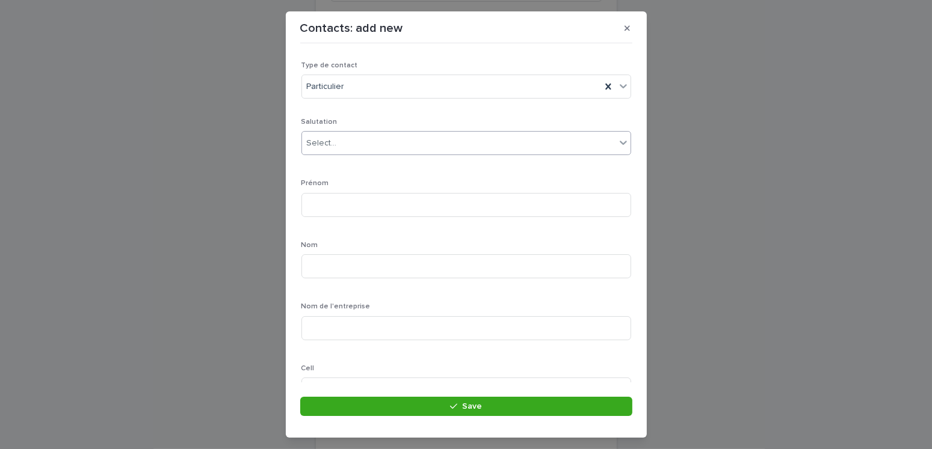
click at [331, 146] on div "Select..." at bounding box center [322, 143] width 30 height 13
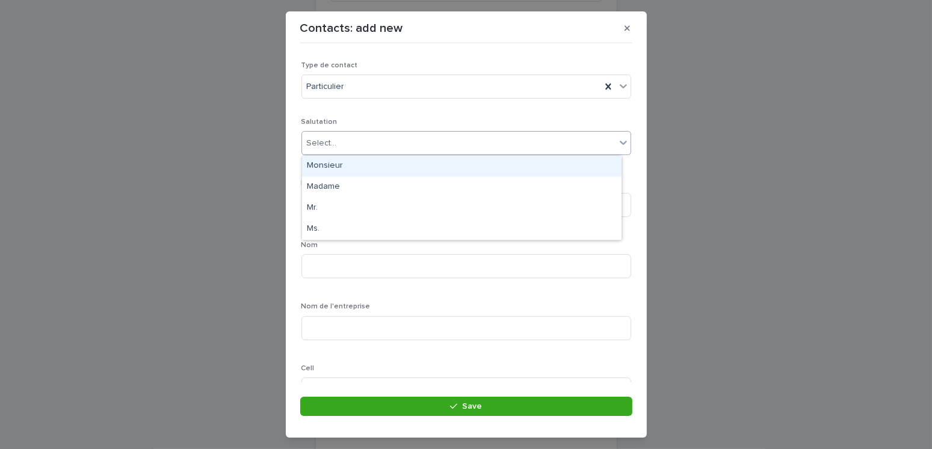
click at [324, 167] on div "Monsieur" at bounding box center [461, 166] width 319 height 21
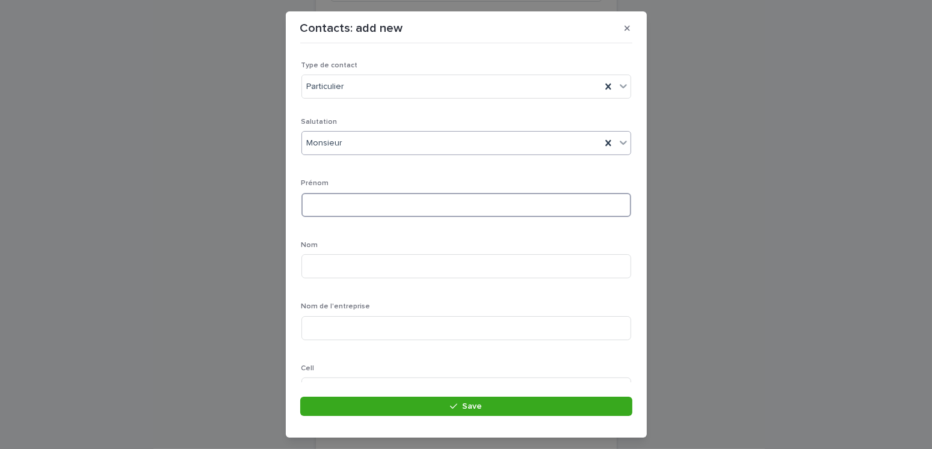
click at [334, 202] on input at bounding box center [466, 205] width 330 height 24
type input "****"
type input "*****"
click at [319, 326] on input at bounding box center [466, 330] width 330 height 24
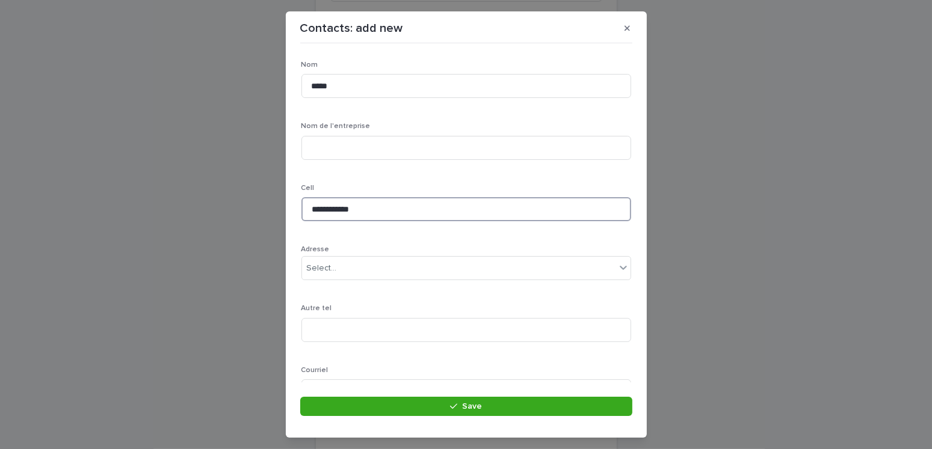
scroll to position [299, 0]
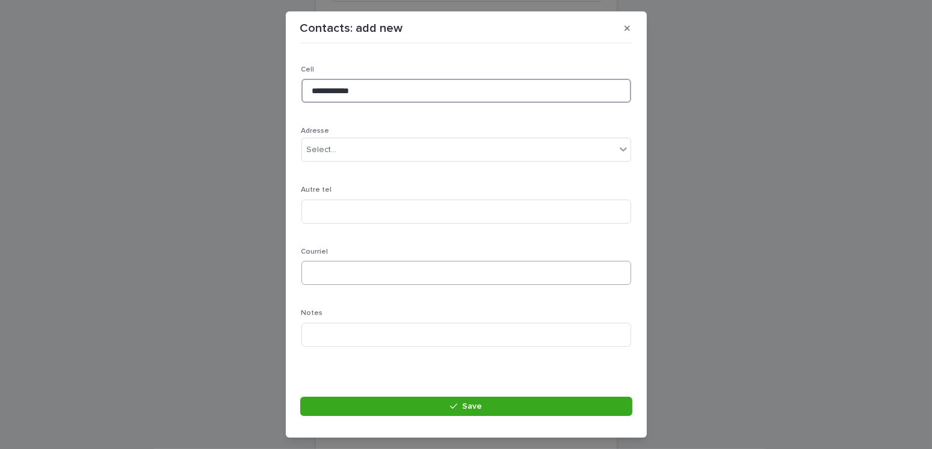
type input "**********"
click at [315, 269] on input at bounding box center [466, 273] width 330 height 24
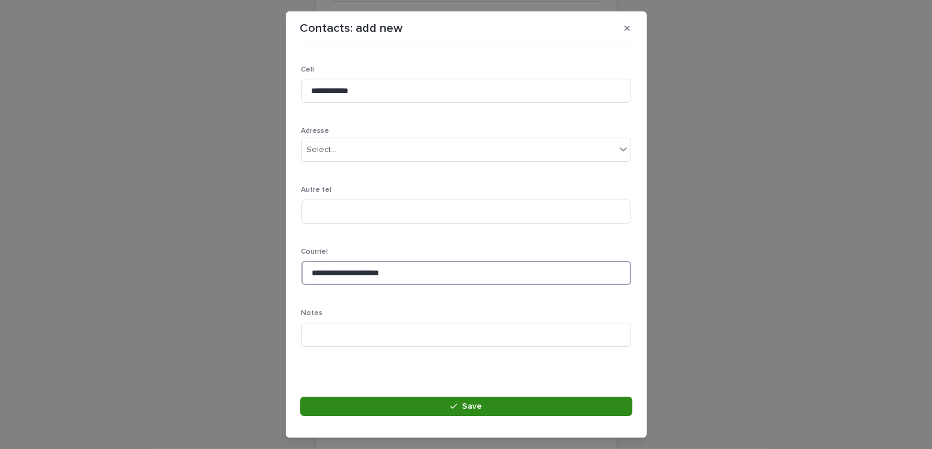
type input "**********"
drag, startPoint x: 464, startPoint y: 404, endPoint x: 479, endPoint y: 403, distance: 14.4
click at [466, 404] on span "Save" at bounding box center [472, 406] width 20 height 8
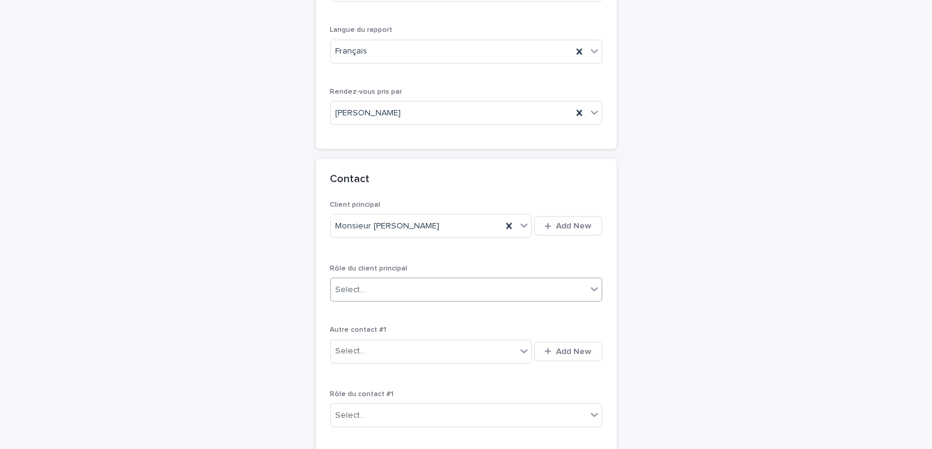
click at [358, 284] on div "Select..." at bounding box center [351, 290] width 30 height 13
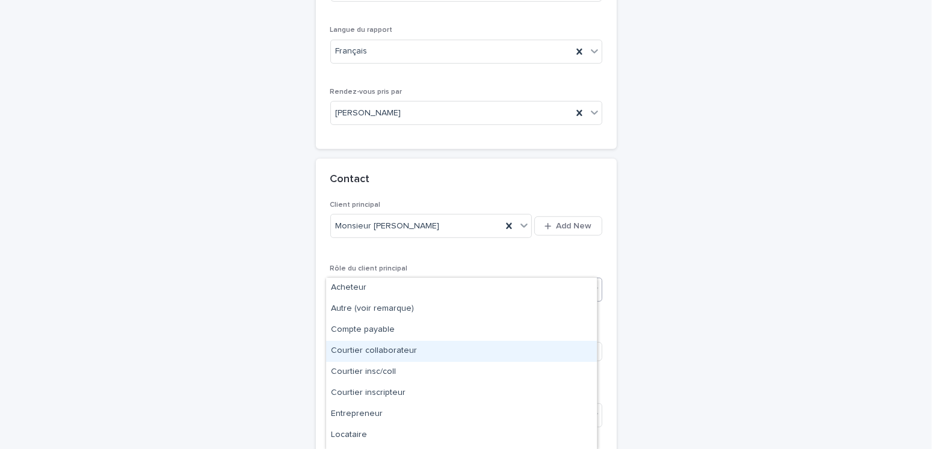
scroll to position [38, 0]
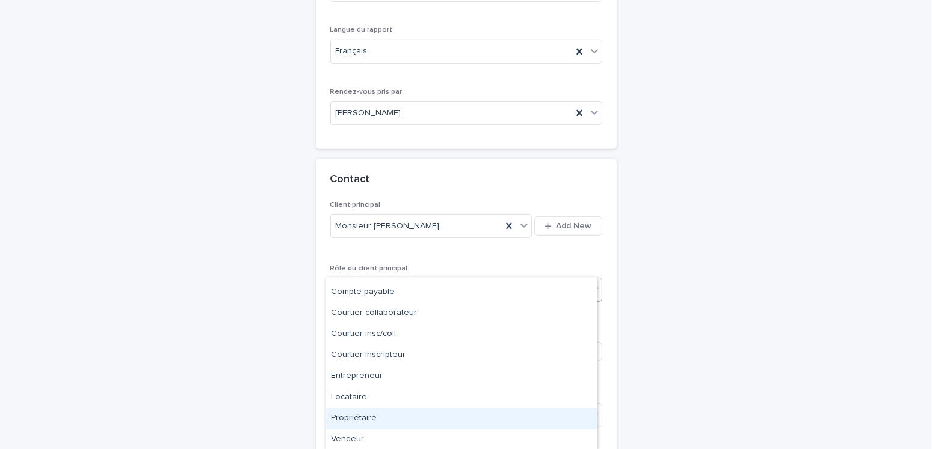
drag, startPoint x: 343, startPoint y: 414, endPoint x: 529, endPoint y: 366, distance: 191.3
click at [347, 414] on div "Propriétaire" at bounding box center [461, 418] width 271 height 21
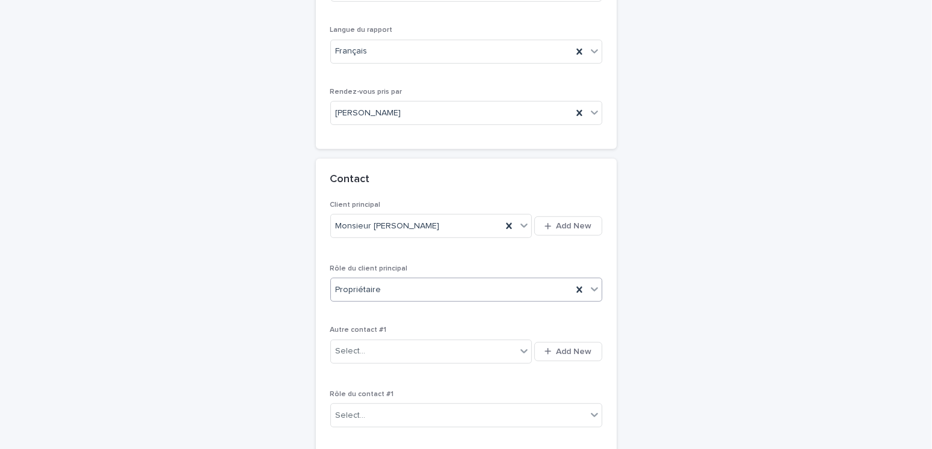
scroll to position [847, 0]
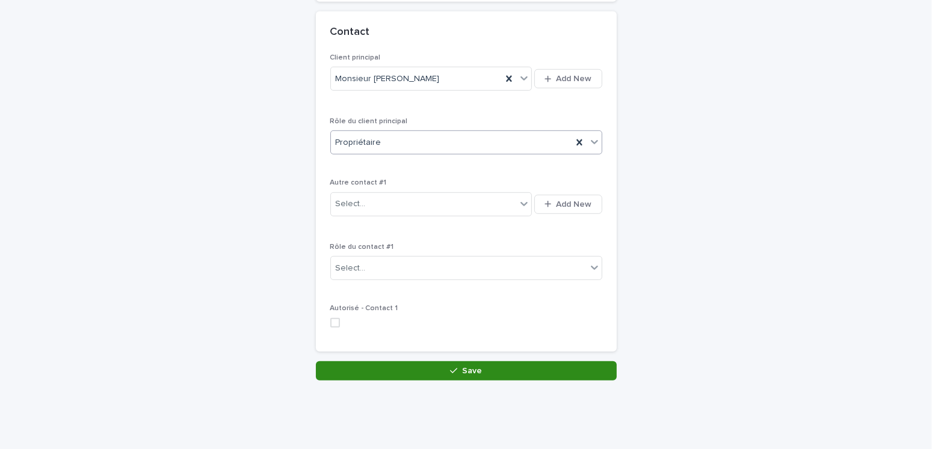
click at [450, 367] on icon "button" at bounding box center [453, 371] width 7 height 8
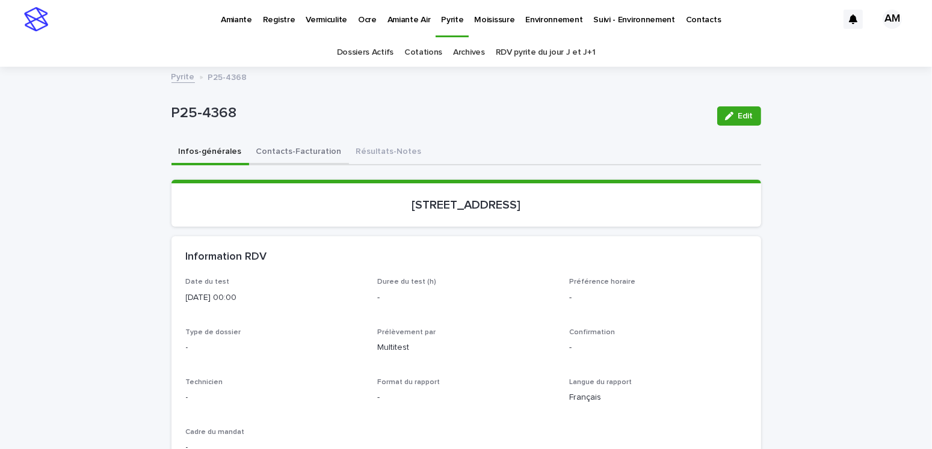
click at [278, 152] on button "Contacts-Facturation" at bounding box center [299, 152] width 100 height 25
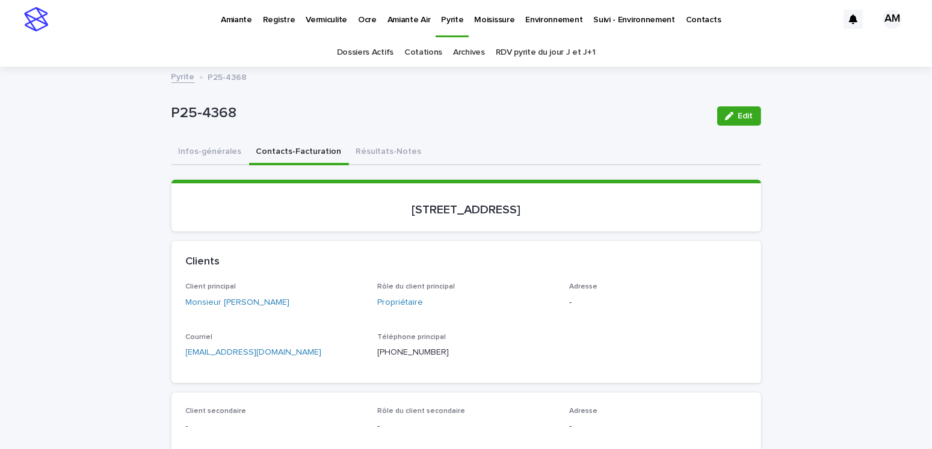
click at [244, 294] on div "Client principal Monsieur Éric Boily" at bounding box center [274, 300] width 177 height 35
click at [245, 301] on link "Monsieur Éric Boily" at bounding box center [238, 303] width 104 height 13
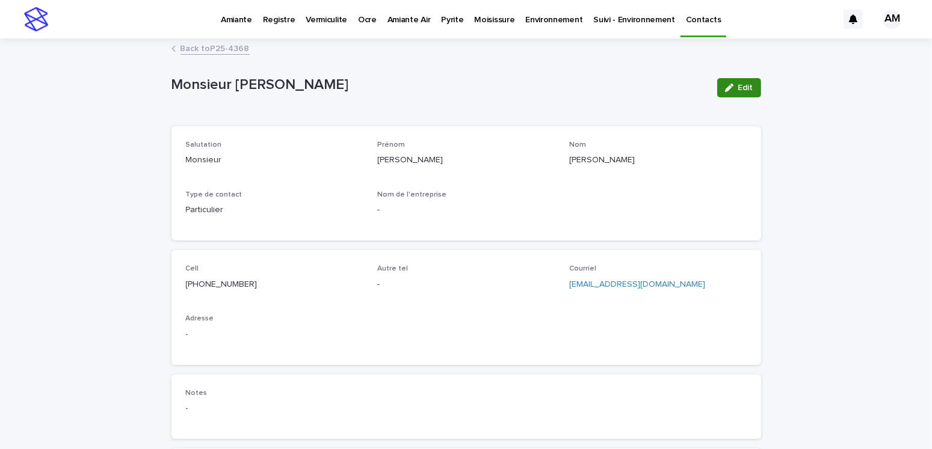
drag, startPoint x: 726, startPoint y: 79, endPoint x: 789, endPoint y: 93, distance: 64.1
click at [727, 81] on button "Edit" at bounding box center [739, 87] width 44 height 19
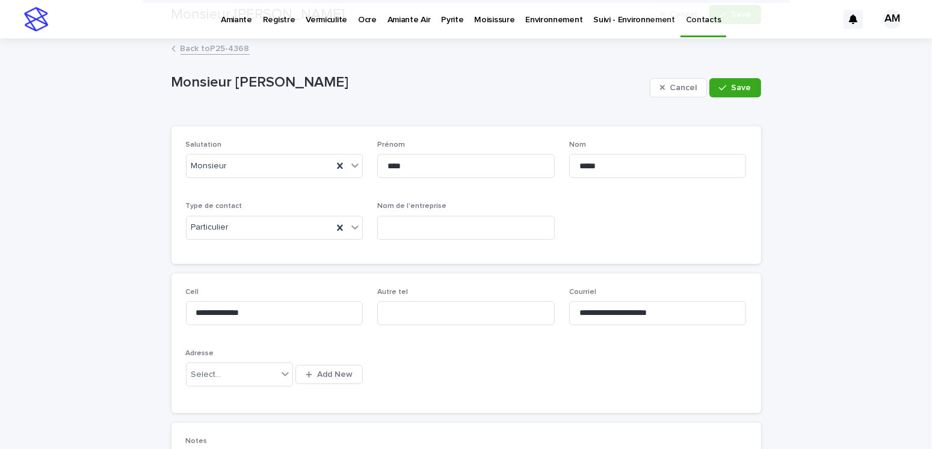
scroll to position [241, 0]
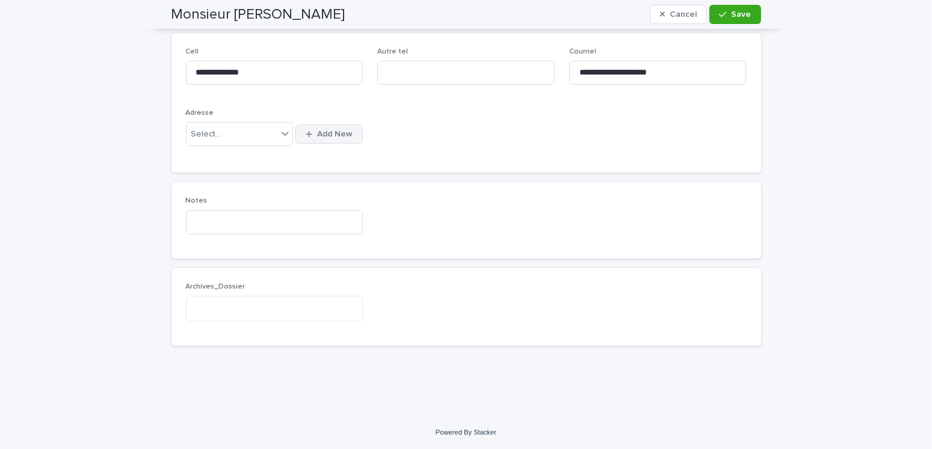
click at [317, 129] on button "Add New" at bounding box center [328, 134] width 67 height 19
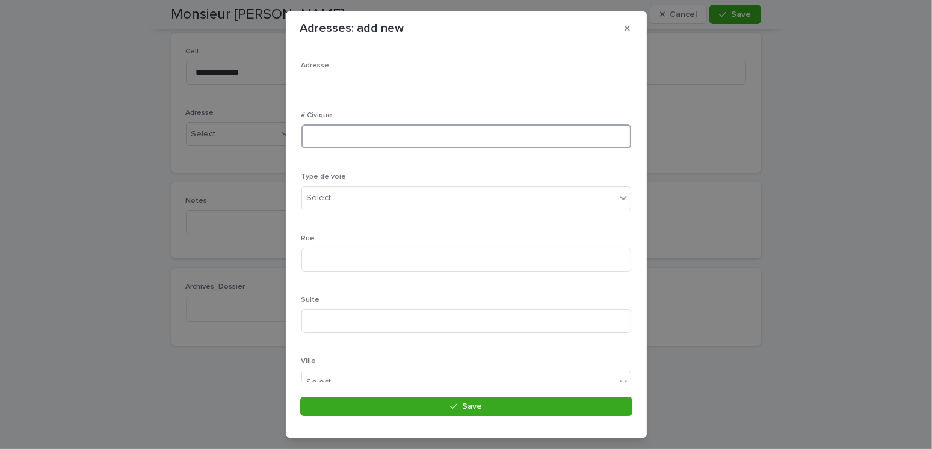
click at [384, 137] on input at bounding box center [466, 137] width 330 height 24
type input "***"
type input "**********"
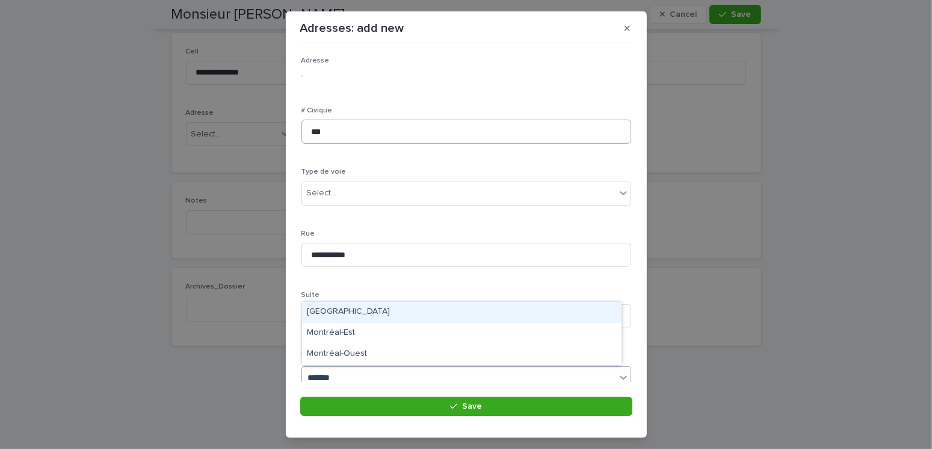
type input "********"
click at [325, 306] on div "Montréal" at bounding box center [461, 312] width 319 height 21
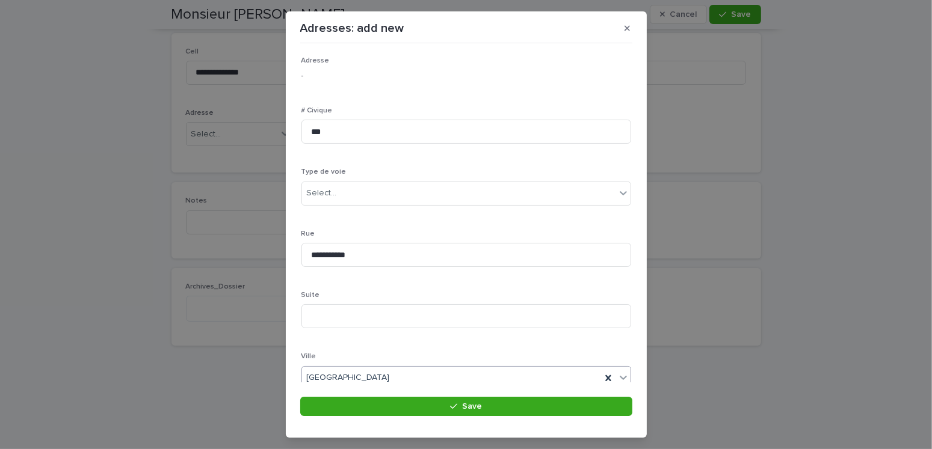
scroll to position [233, 0]
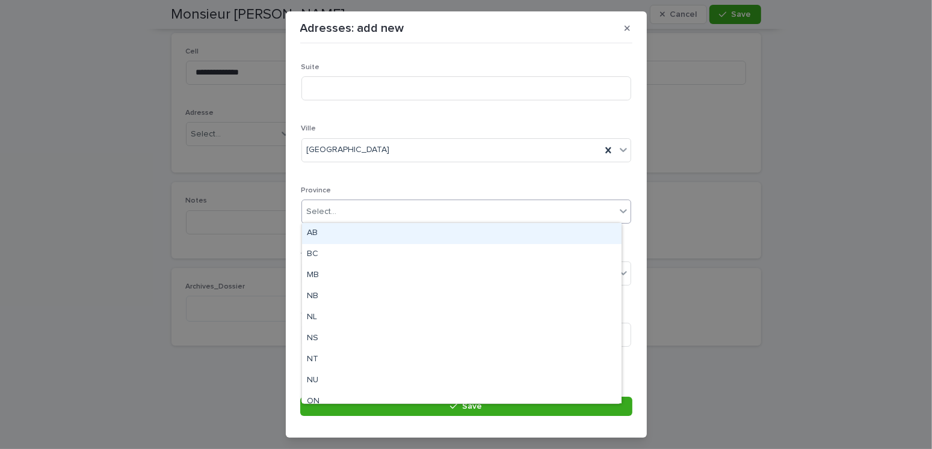
click at [328, 211] on div "Select..." at bounding box center [322, 212] width 30 height 13
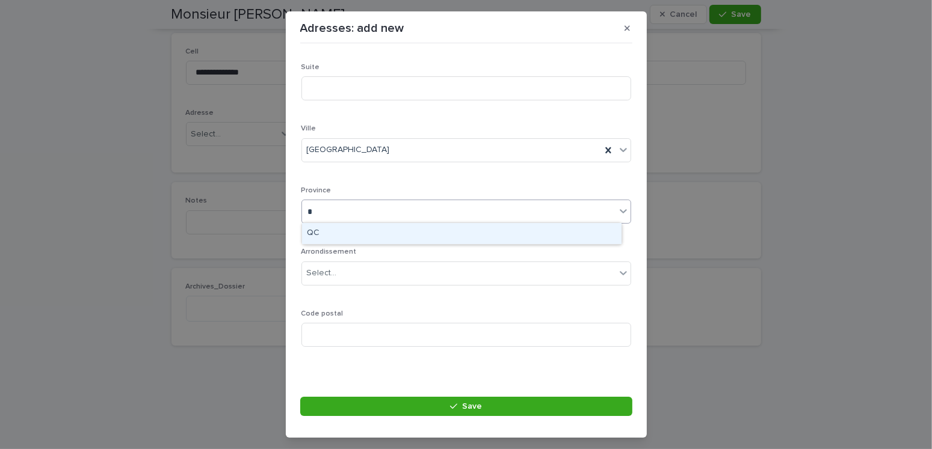
type input "**"
click at [327, 233] on div "QC" at bounding box center [461, 233] width 319 height 21
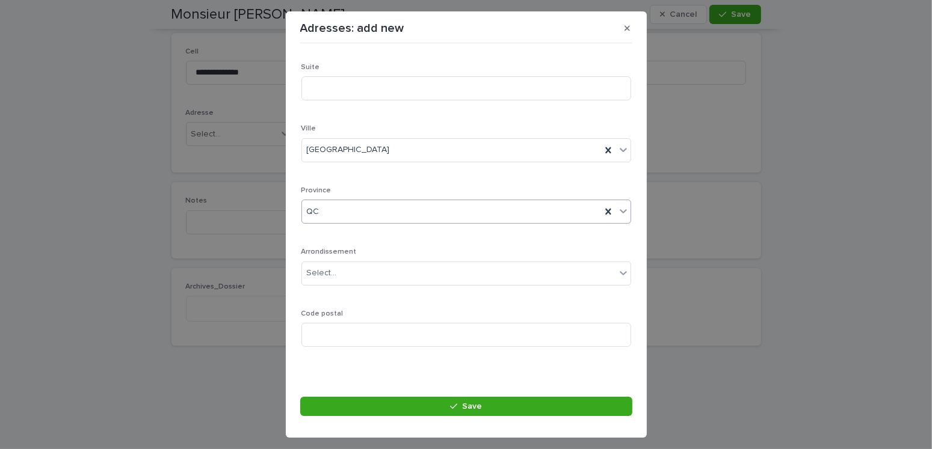
click at [330, 346] on div "Code postal" at bounding box center [466, 333] width 330 height 47
click at [330, 336] on input at bounding box center [466, 335] width 330 height 24
type input "*******"
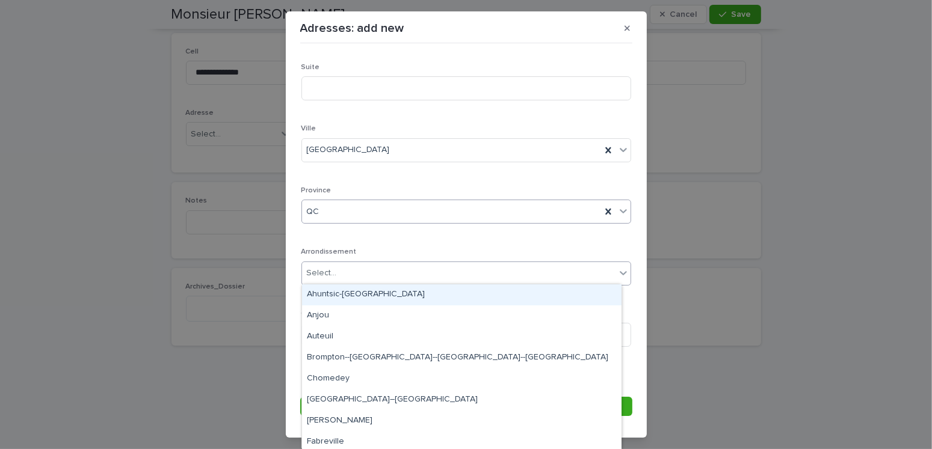
click at [388, 265] on div "Select..." at bounding box center [458, 273] width 313 height 20
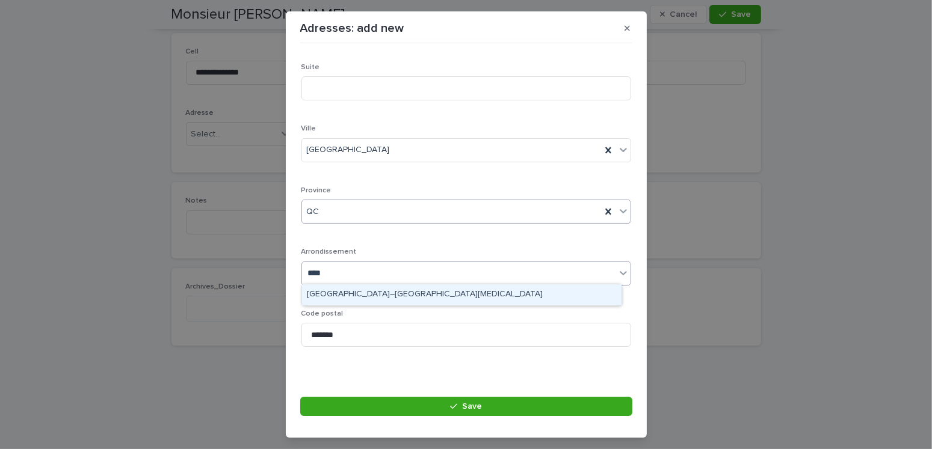
type input "*****"
click at [386, 301] on div "Rivière-des-Prairies–Pointe-aux-Trembles" at bounding box center [461, 295] width 319 height 21
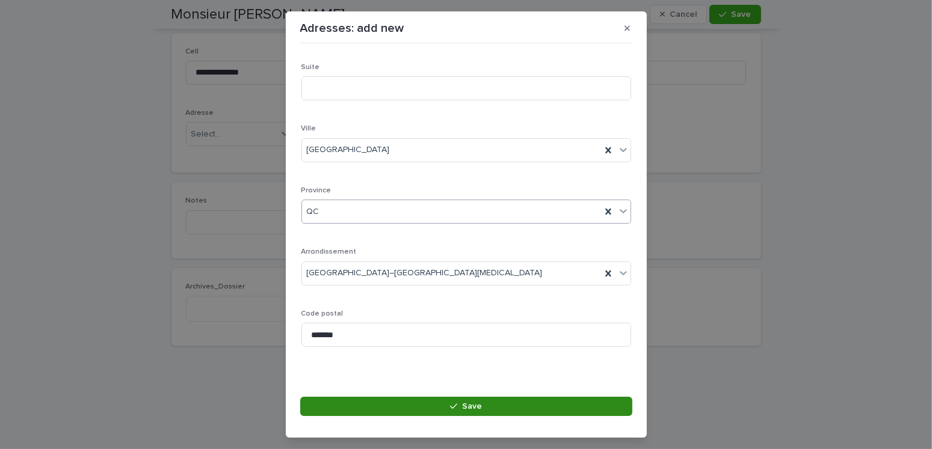
click at [486, 407] on button "Save" at bounding box center [466, 406] width 332 height 19
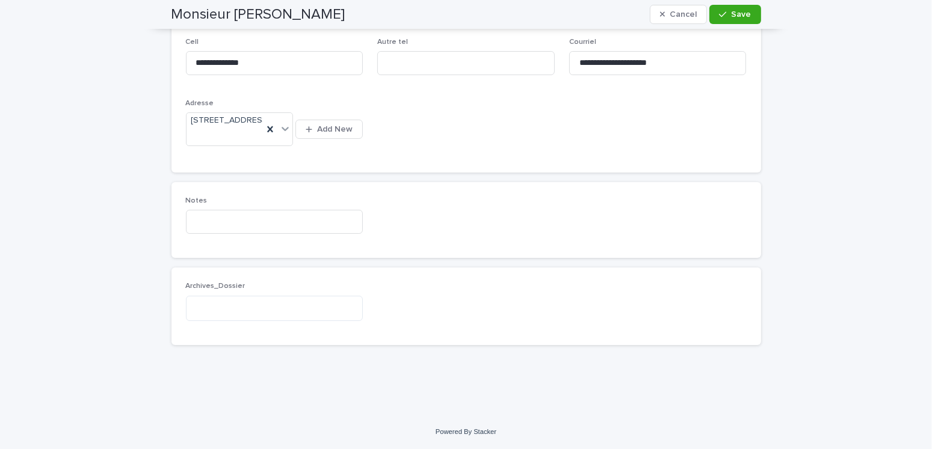
scroll to position [0, 0]
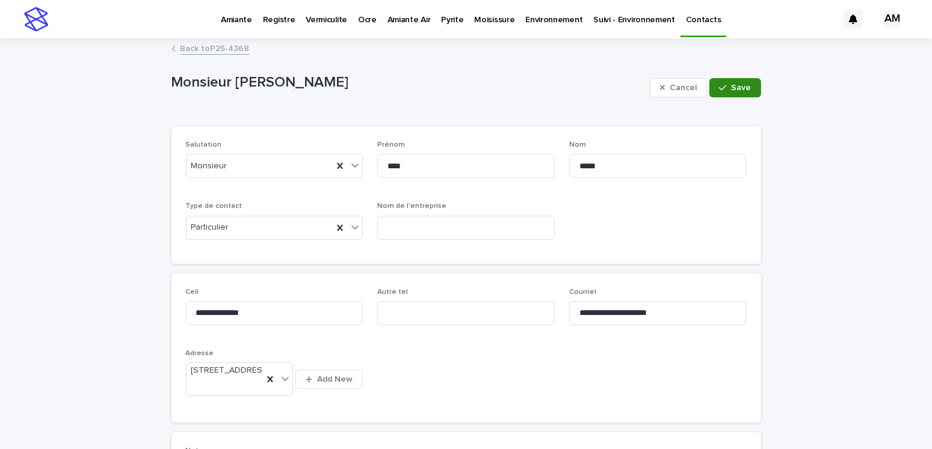
click at [737, 84] on span "Save" at bounding box center [741, 88] width 20 height 8
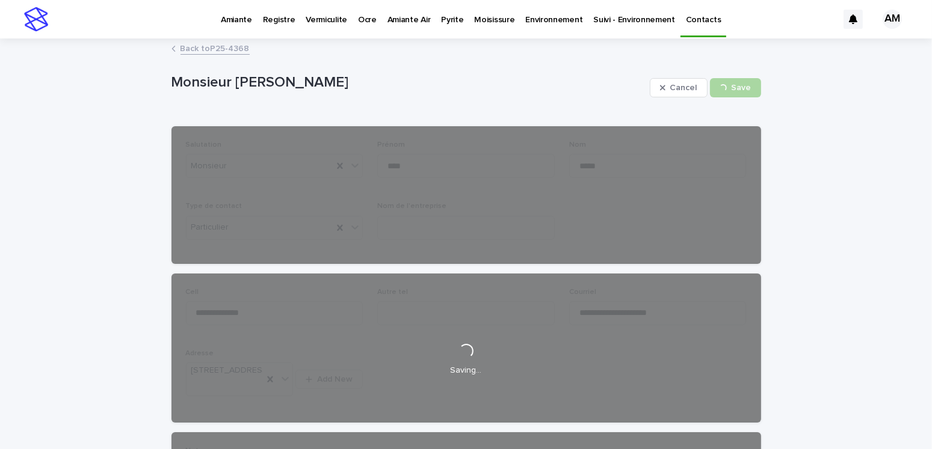
click at [205, 43] on link "Back to P25-4368" at bounding box center [214, 48] width 69 height 14
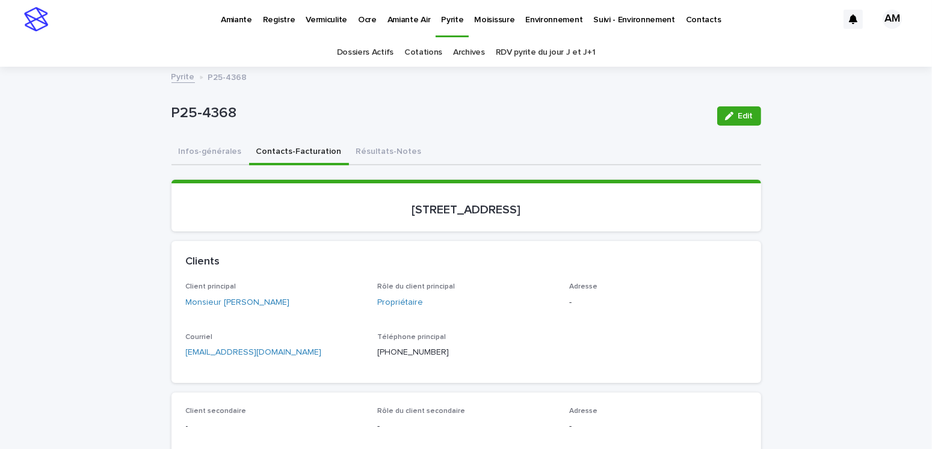
drag, startPoint x: 716, startPoint y: 114, endPoint x: 666, endPoint y: 271, distance: 164.7
click at [717, 114] on button "Edit" at bounding box center [739, 115] width 44 height 19
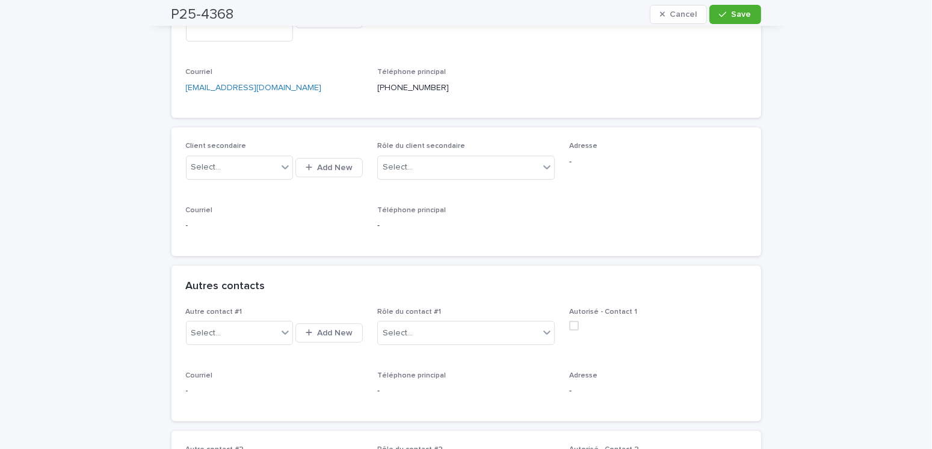
scroll to position [421, 0]
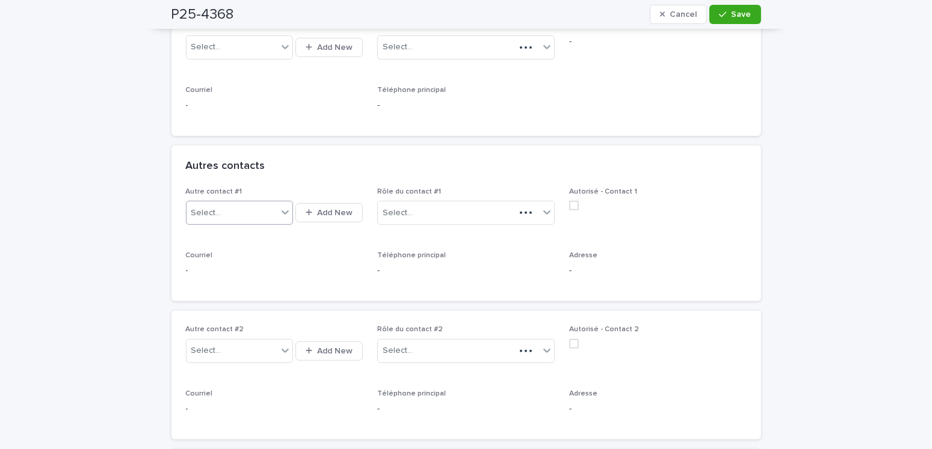
click at [213, 212] on div "Select..." at bounding box center [206, 213] width 30 height 13
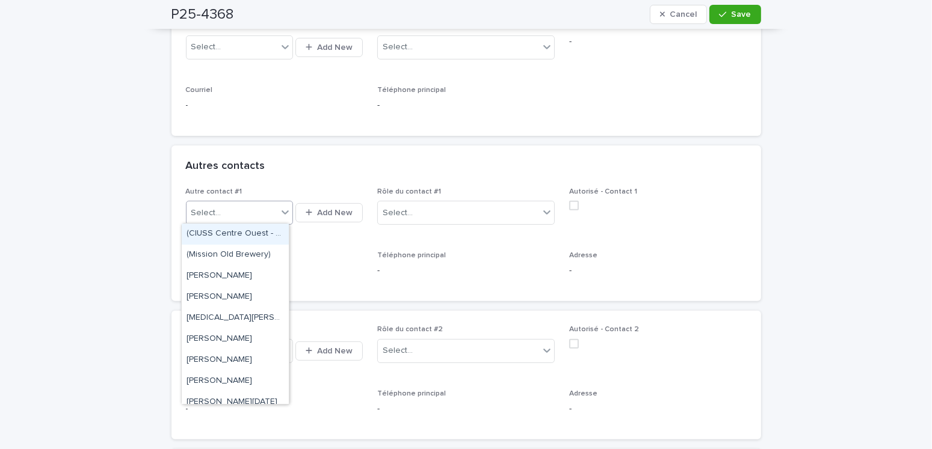
click at [215, 208] on div "Select..." at bounding box center [231, 213] width 91 height 20
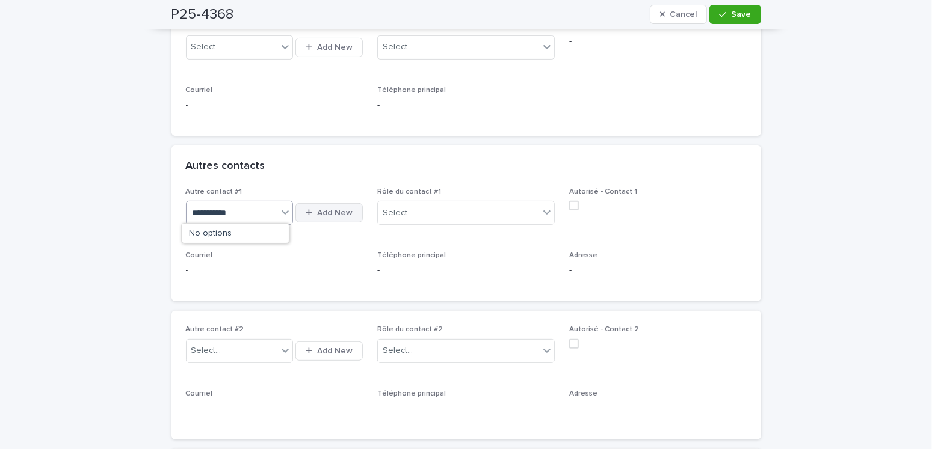
type input "**********"
click at [333, 209] on span "Add New" at bounding box center [334, 213] width 35 height 8
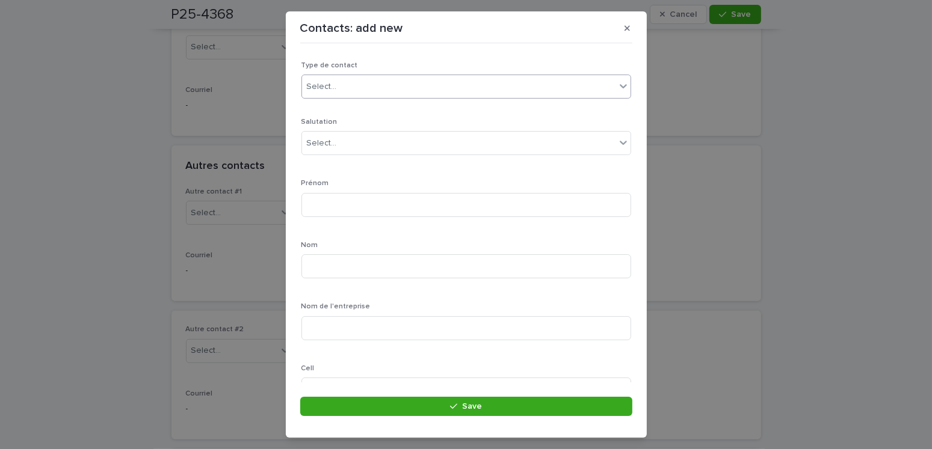
click at [362, 81] on div "Select..." at bounding box center [458, 87] width 313 height 20
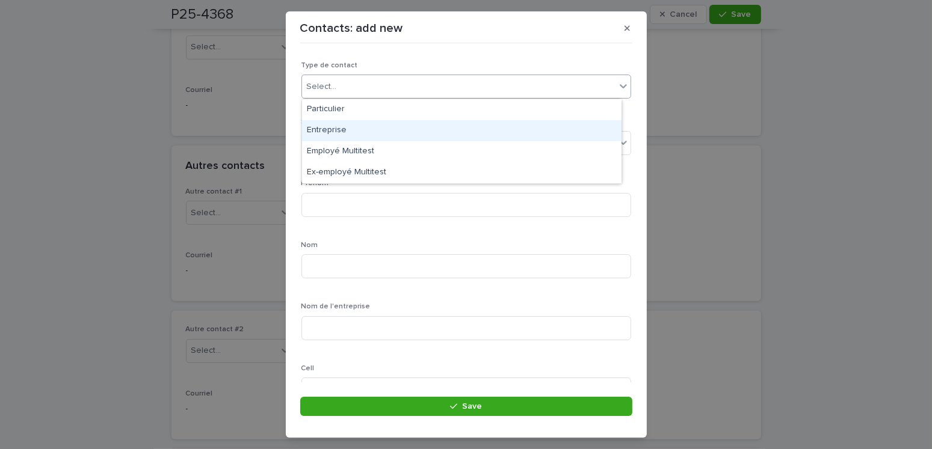
click at [337, 129] on div "Entreprise" at bounding box center [461, 130] width 319 height 21
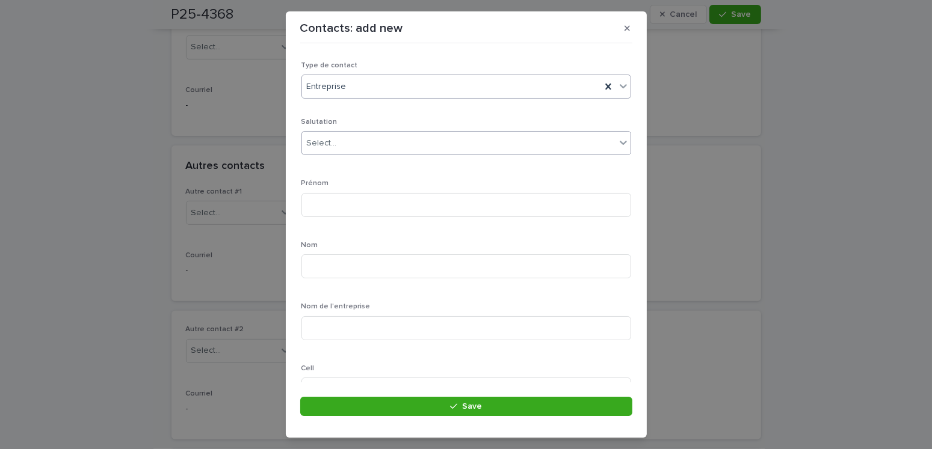
click at [347, 144] on div "Select..." at bounding box center [458, 144] width 313 height 20
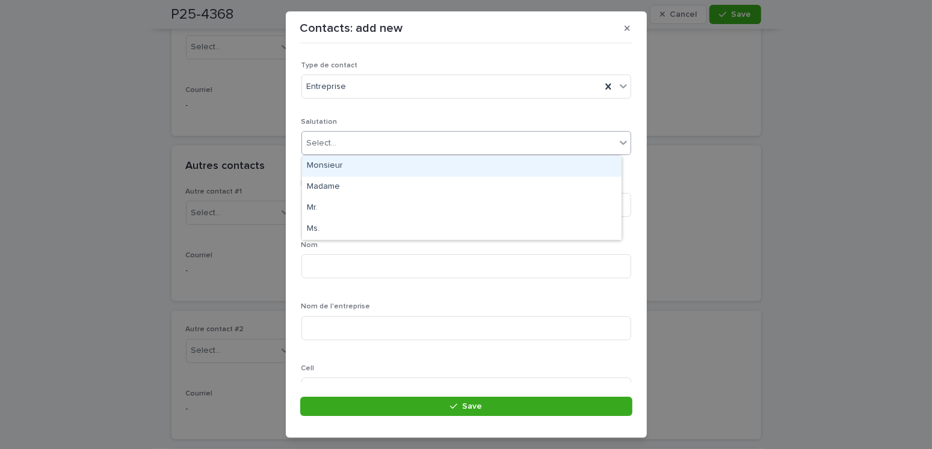
click at [320, 165] on div "Monsieur" at bounding box center [461, 166] width 319 height 21
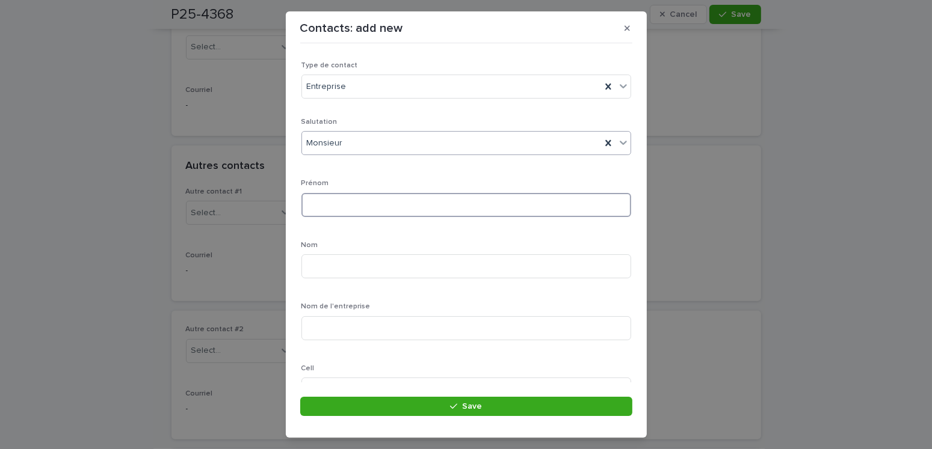
click at [322, 199] on input at bounding box center [466, 205] width 330 height 24
click at [321, 203] on input "****" at bounding box center [466, 205] width 330 height 24
type input "****"
click at [376, 273] on input at bounding box center [466, 266] width 330 height 24
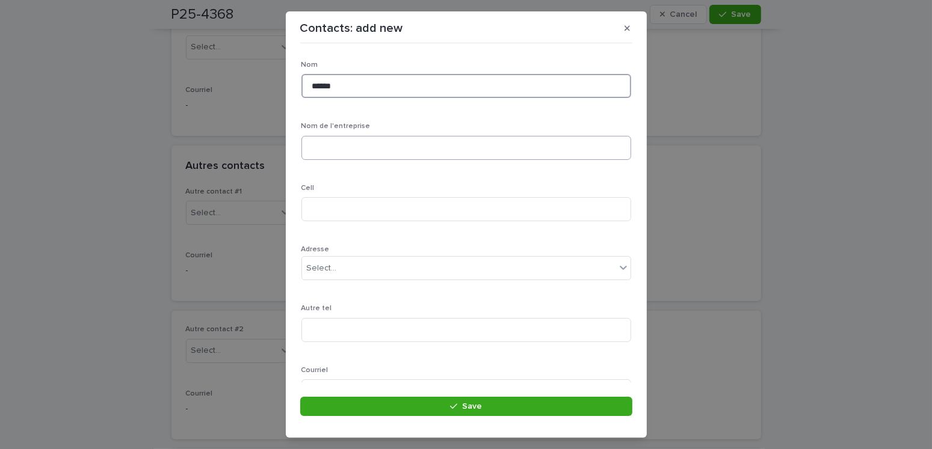
type input "******"
click at [338, 144] on input at bounding box center [466, 148] width 330 height 24
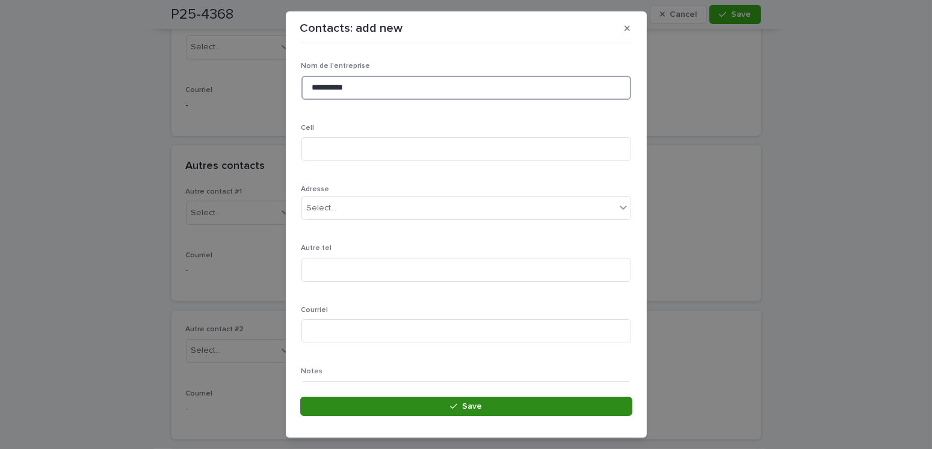
type input "**********"
click at [448, 406] on button "Save" at bounding box center [466, 406] width 332 height 19
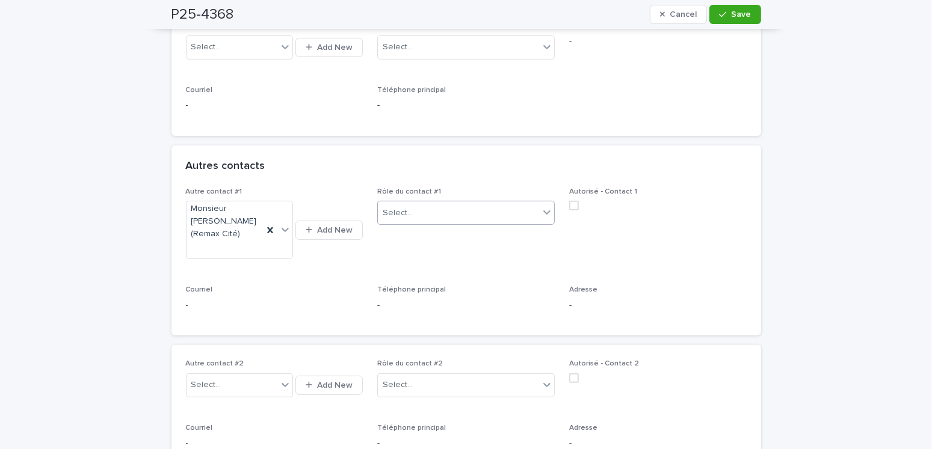
click at [417, 212] on div "Select..." at bounding box center [458, 213] width 161 height 20
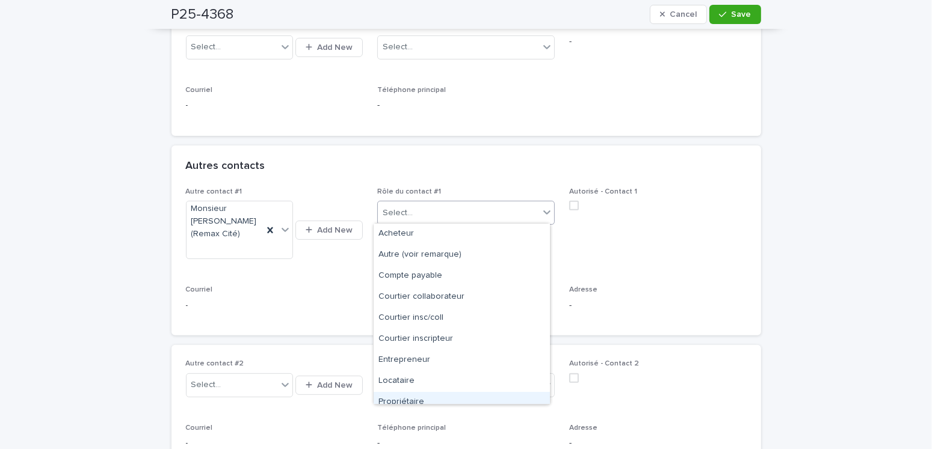
click at [412, 400] on div "Propriétaire" at bounding box center [462, 402] width 176 height 21
click at [414, 210] on span "Propriétaire" at bounding box center [406, 213] width 46 height 13
drag, startPoint x: 421, startPoint y: 341, endPoint x: 429, endPoint y: 339, distance: 8.2
click at [421, 341] on div "Courtier inscripteur" at bounding box center [462, 339] width 176 height 21
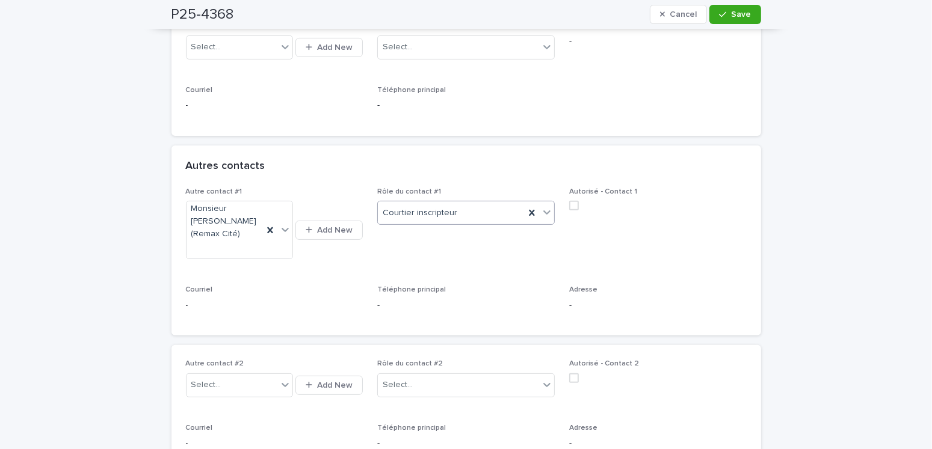
click at [573, 201] on span at bounding box center [574, 206] width 10 height 10
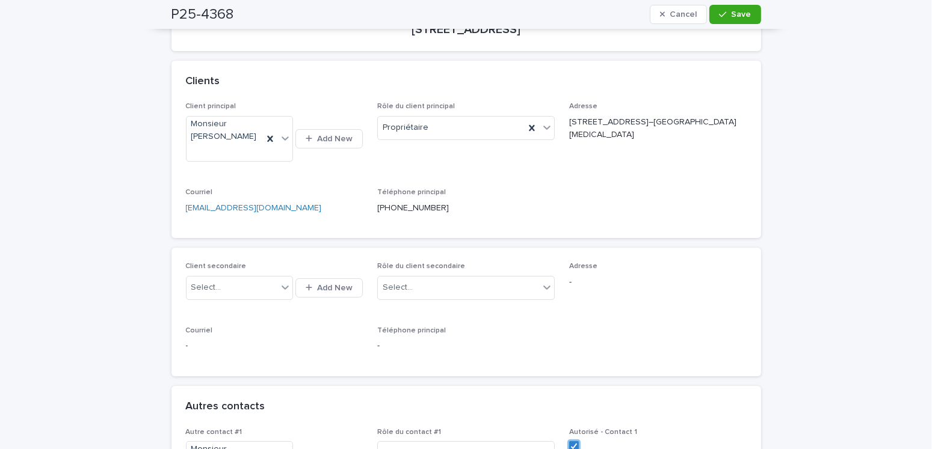
scroll to position [0, 0]
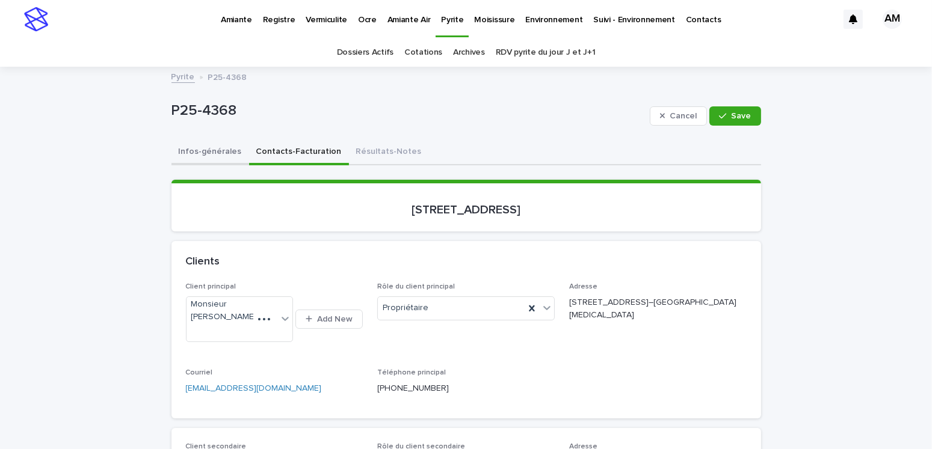
click at [197, 143] on button "Infos-générales" at bounding box center [210, 152] width 78 height 25
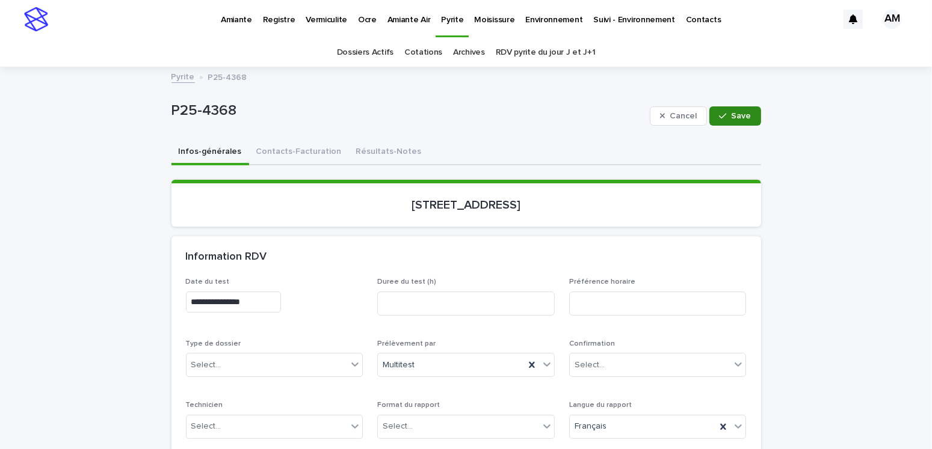
click at [734, 114] on span "Save" at bounding box center [741, 116] width 20 height 8
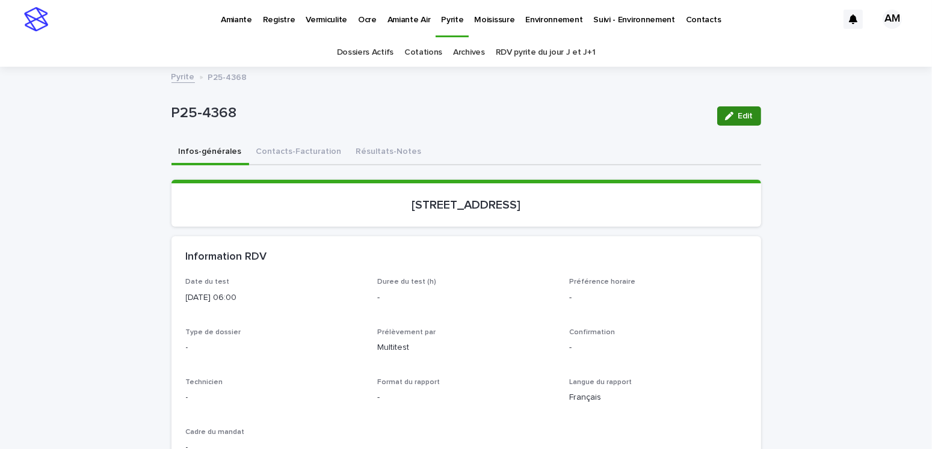
click at [740, 113] on span "Edit" at bounding box center [745, 116] width 15 height 8
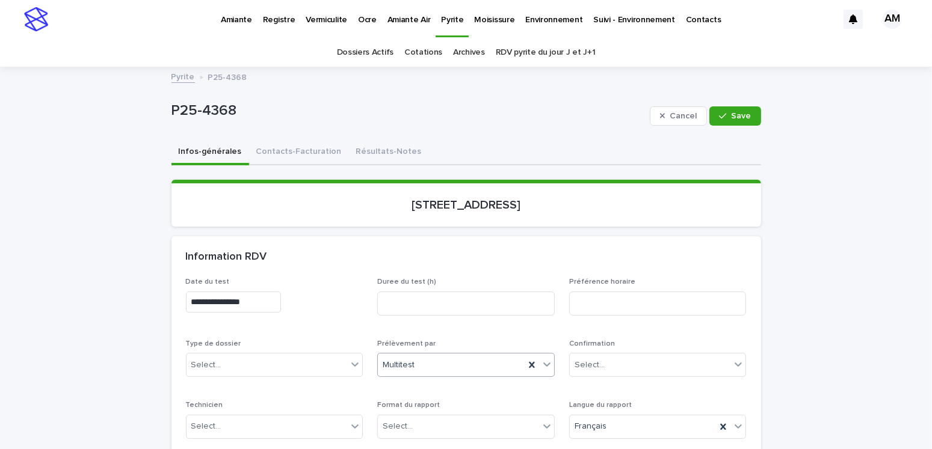
scroll to position [120, 0]
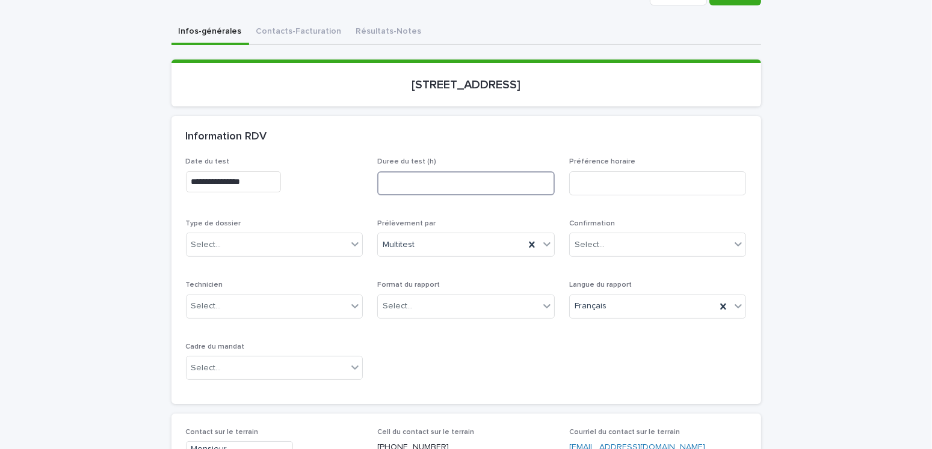
click at [402, 173] on input at bounding box center [465, 183] width 177 height 24
type input "*"
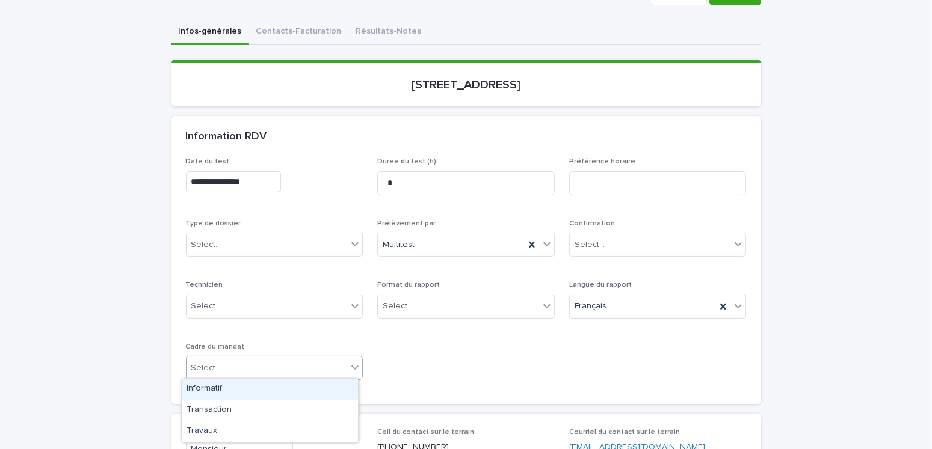
click at [213, 366] on div "Select..." at bounding box center [206, 368] width 30 height 13
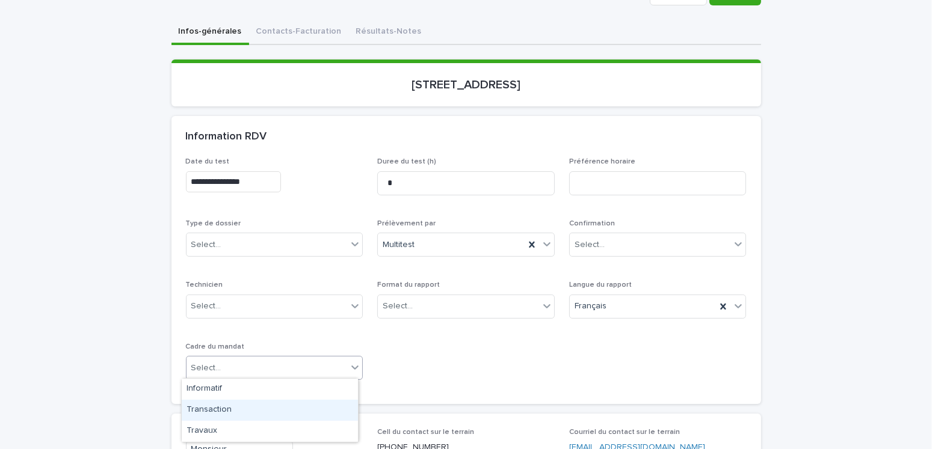
click at [203, 406] on div "Transaction" at bounding box center [270, 410] width 176 height 21
click at [396, 303] on div "Select..." at bounding box center [398, 306] width 30 height 13
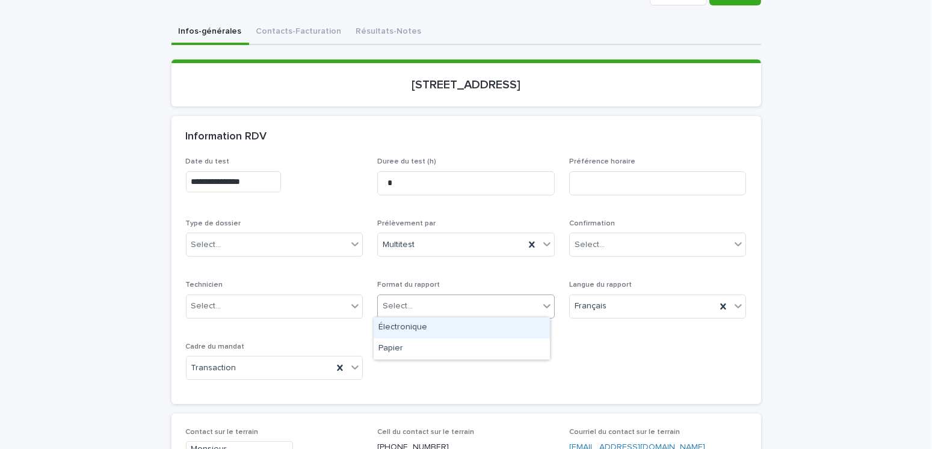
click at [387, 330] on div "Électronique" at bounding box center [462, 328] width 176 height 21
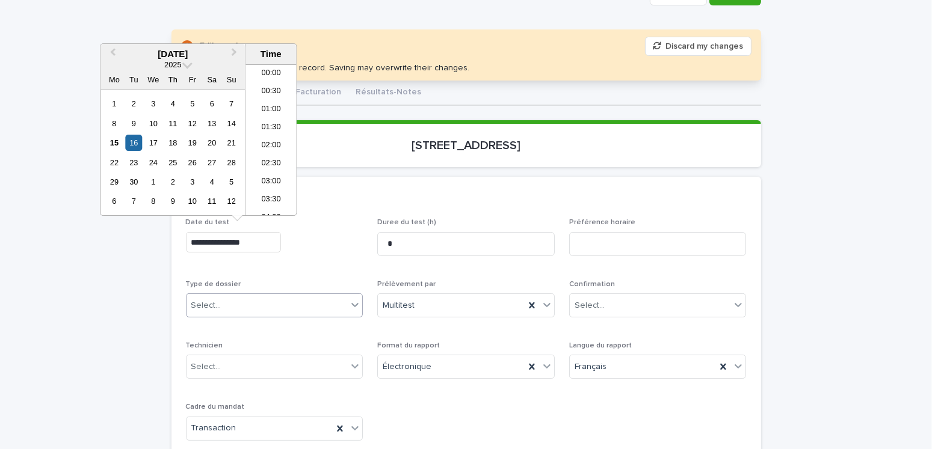
click at [202, 244] on input "**********" at bounding box center [233, 242] width 95 height 21
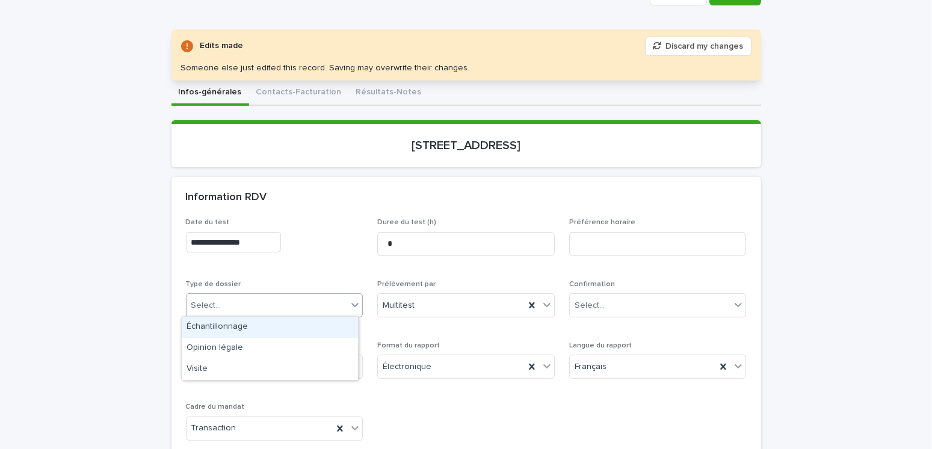
click at [237, 308] on div "Select..." at bounding box center [266, 306] width 161 height 20
click at [241, 325] on div "Échantillonnage" at bounding box center [270, 327] width 176 height 21
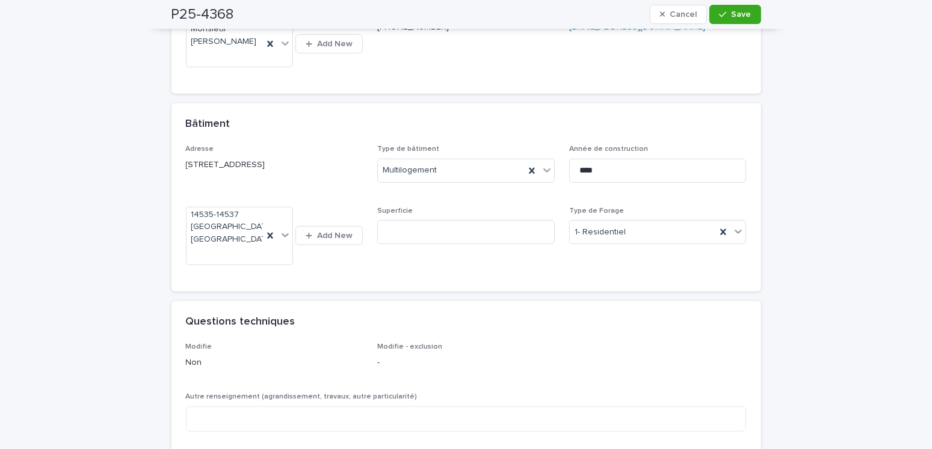
scroll to position [842, 0]
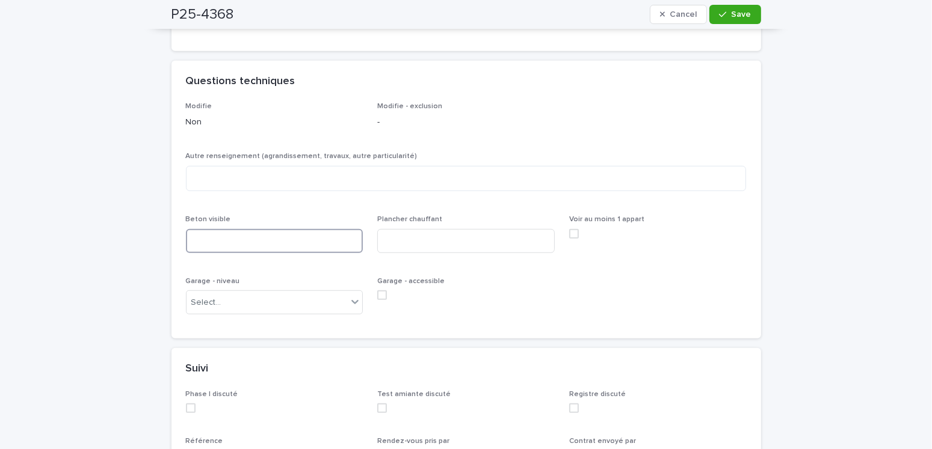
click at [209, 237] on input at bounding box center [274, 241] width 177 height 24
type input "**********"
click at [438, 221] on p "Plancher chauffant" at bounding box center [465, 219] width 177 height 8
click at [423, 248] on input at bounding box center [465, 241] width 177 height 24
type input "***"
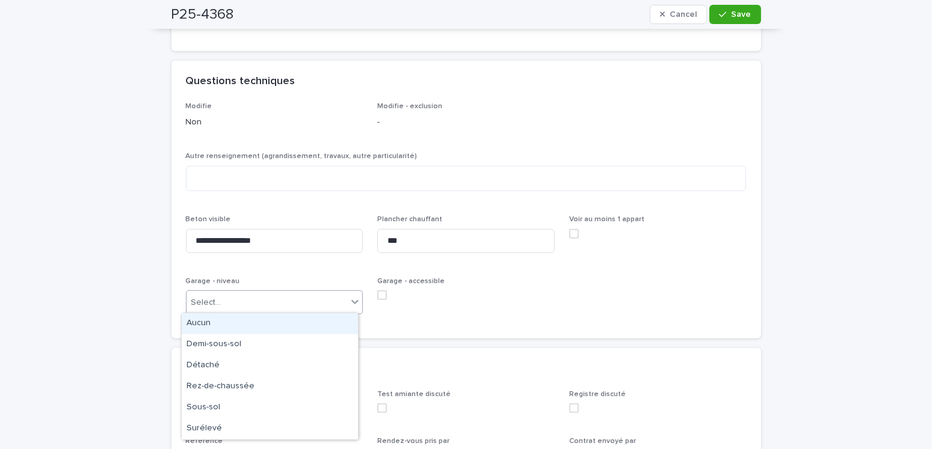
click at [235, 303] on div "Select..." at bounding box center [266, 303] width 161 height 20
click at [212, 319] on div "Aucun" at bounding box center [270, 323] width 176 height 21
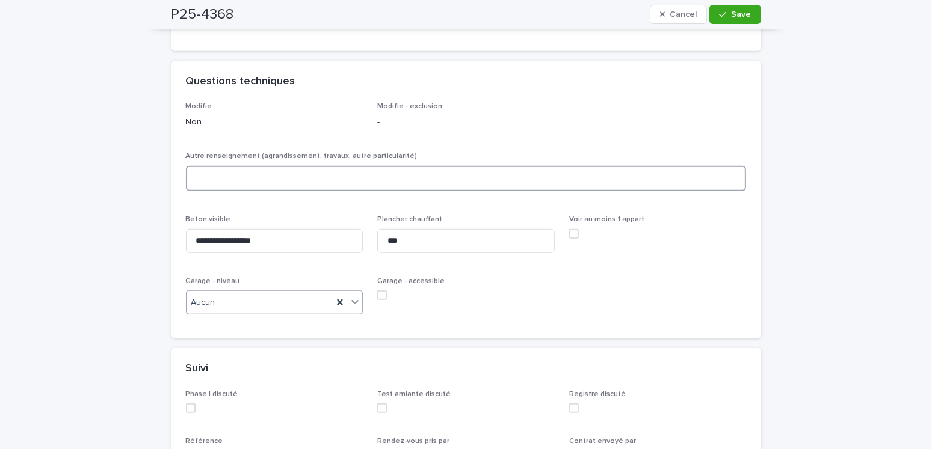
click at [242, 176] on textarea at bounding box center [466, 179] width 561 height 26
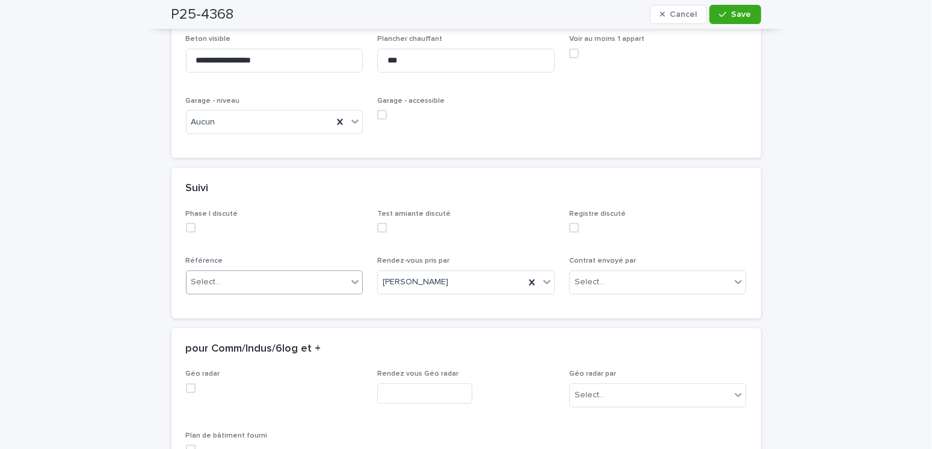
type textarea "***"
click at [230, 275] on div "Select..." at bounding box center [266, 282] width 161 height 20
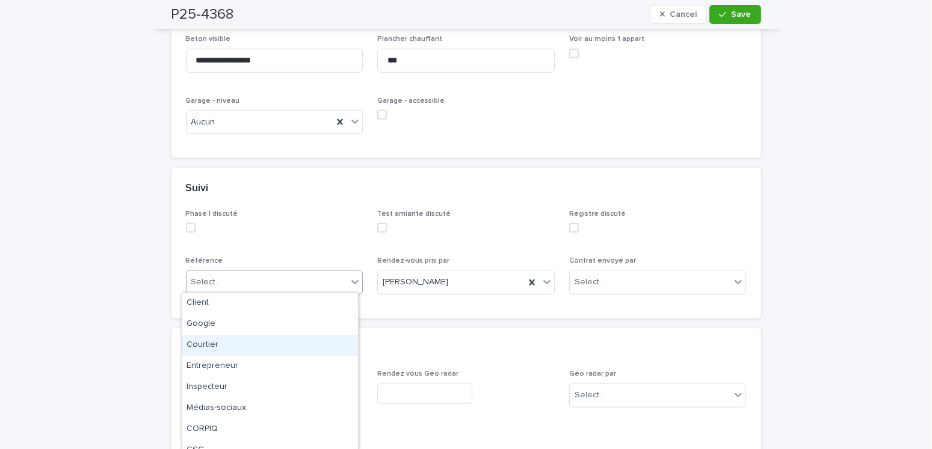
click at [204, 345] on div "Courtier" at bounding box center [270, 345] width 176 height 21
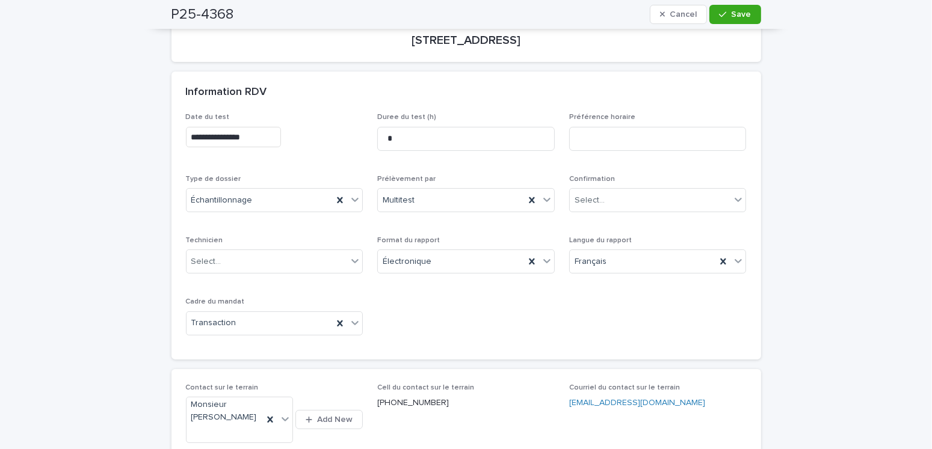
scroll to position [105, 0]
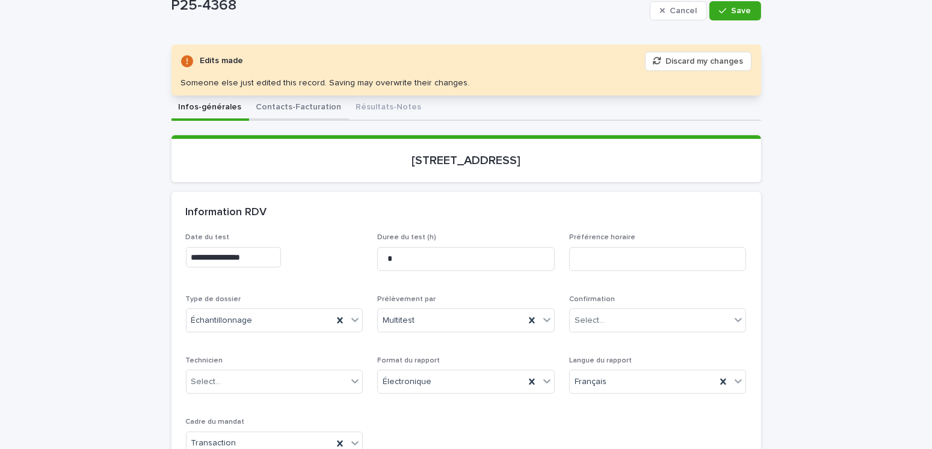
click at [293, 107] on button "Contacts-Facturation" at bounding box center [299, 108] width 100 height 25
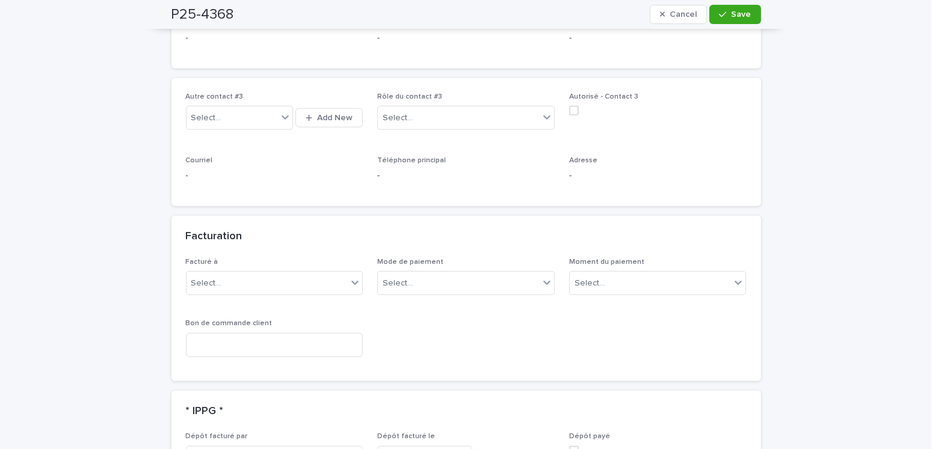
scroll to position [947, 0]
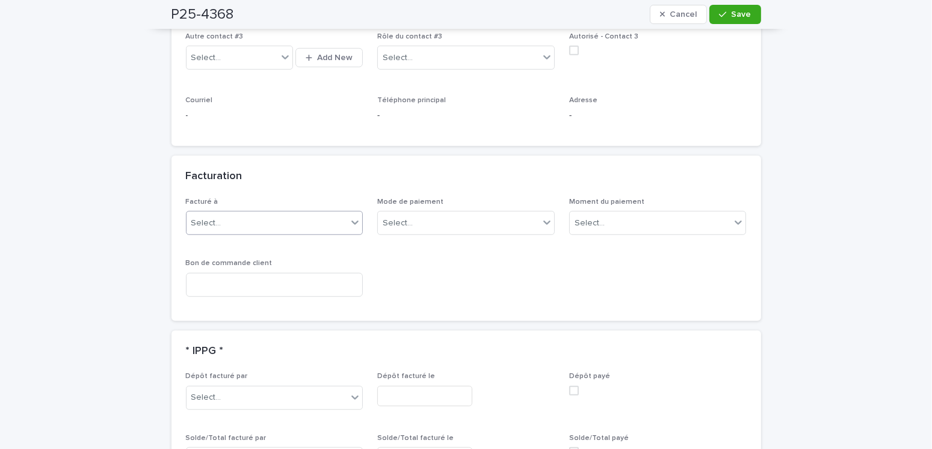
click at [203, 219] on div "Select..." at bounding box center [206, 223] width 30 height 13
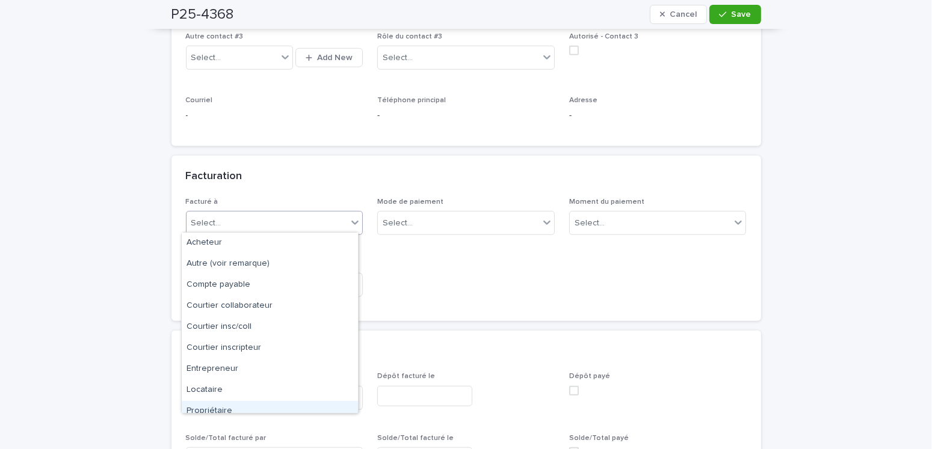
click at [220, 410] on div "Propriétaire" at bounding box center [270, 411] width 176 height 21
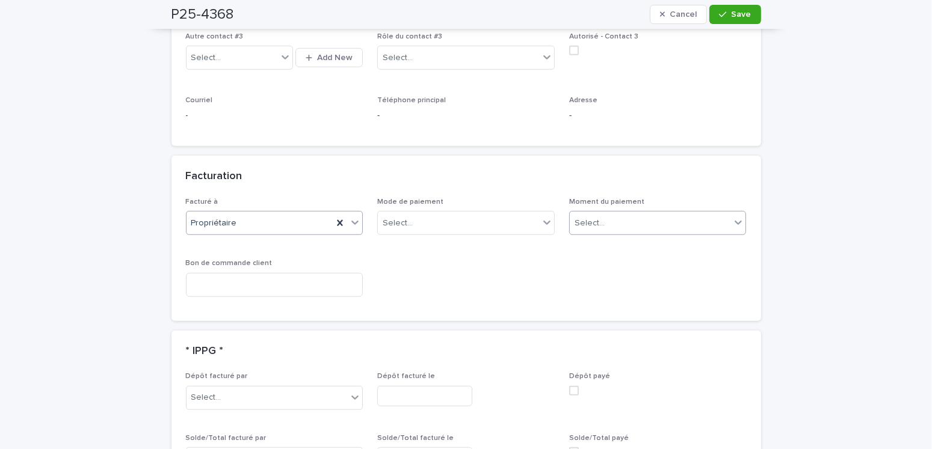
click at [604, 214] on div "Select..." at bounding box center [650, 224] width 161 height 20
click at [586, 245] on div "Au sondage" at bounding box center [653, 243] width 176 height 21
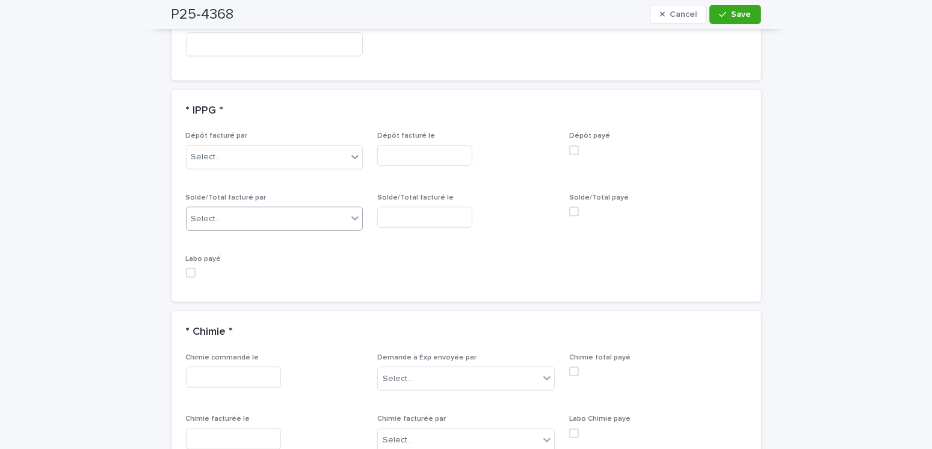
click at [238, 212] on div "Select..." at bounding box center [266, 219] width 161 height 20
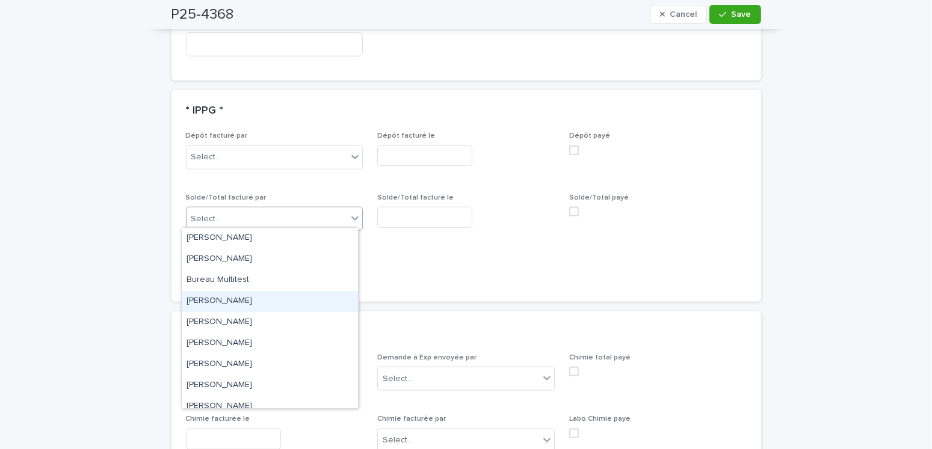
drag, startPoint x: 236, startPoint y: 306, endPoint x: 263, endPoint y: 301, distance: 28.2
click at [236, 306] on div "Gabriel Robillard Bourbonnais" at bounding box center [270, 301] width 176 height 21
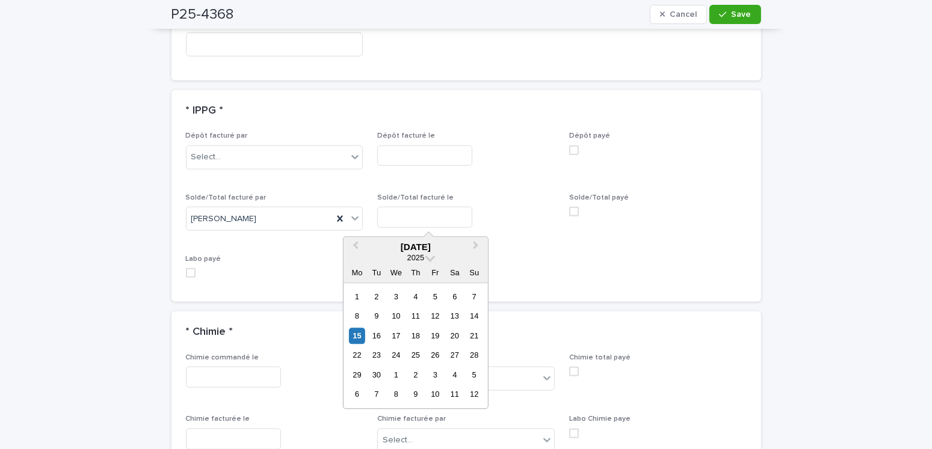
click at [386, 210] on input "text" at bounding box center [424, 217] width 95 height 21
click at [358, 336] on div "15" at bounding box center [357, 336] width 16 height 16
type input "**********"
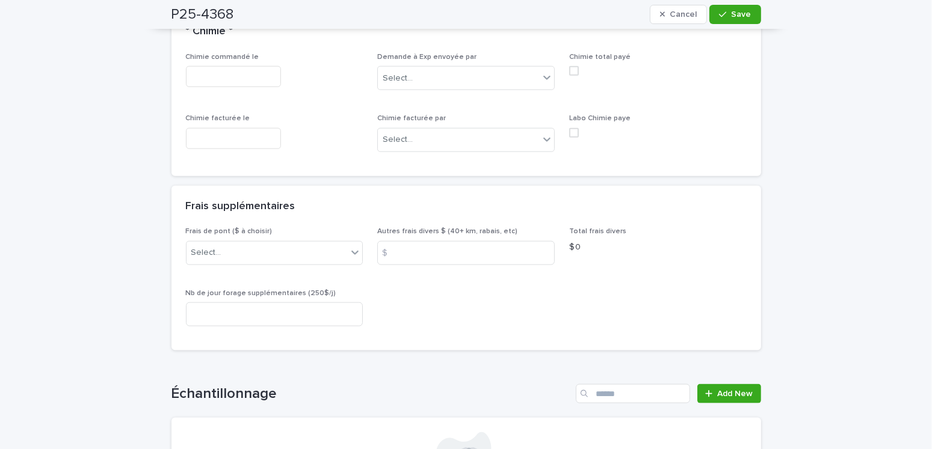
scroll to position [1549, 0]
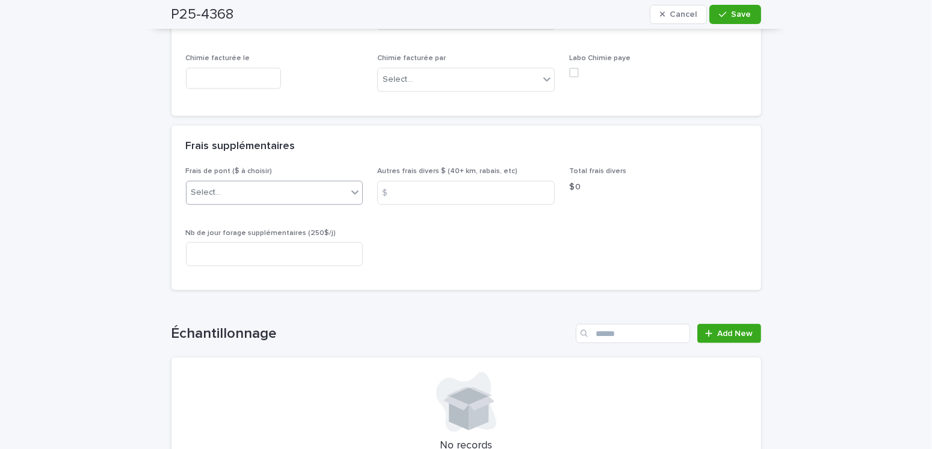
click at [248, 187] on div "Select..." at bounding box center [266, 193] width 161 height 20
click at [250, 211] on div "A) Montréal/Laval 2024: 15$" at bounding box center [270, 211] width 176 height 21
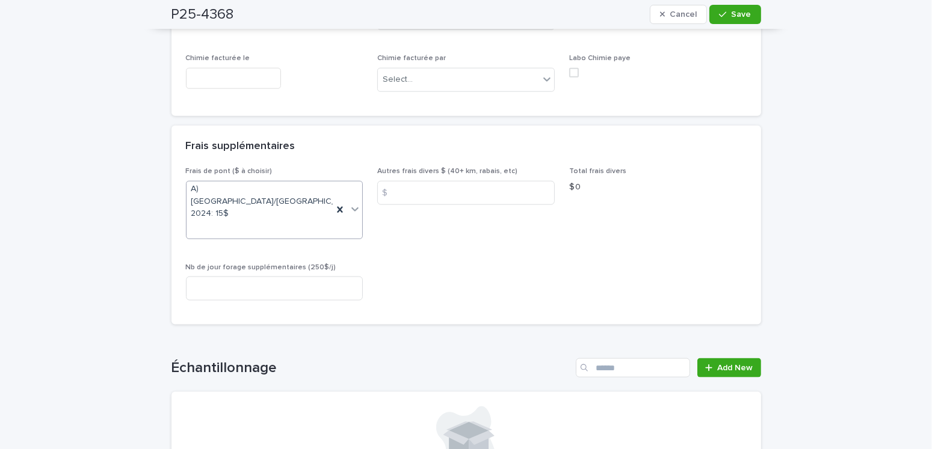
scroll to position [1729, 0]
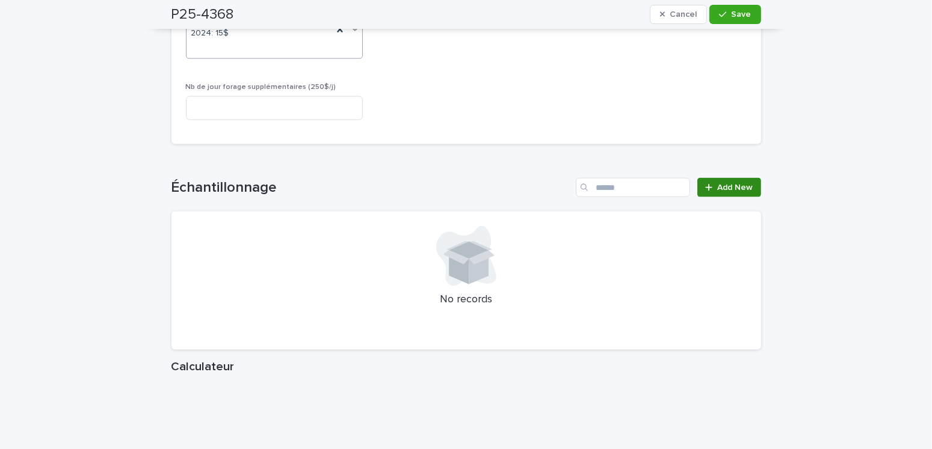
click at [737, 183] on span "Add New" at bounding box center [735, 187] width 35 height 8
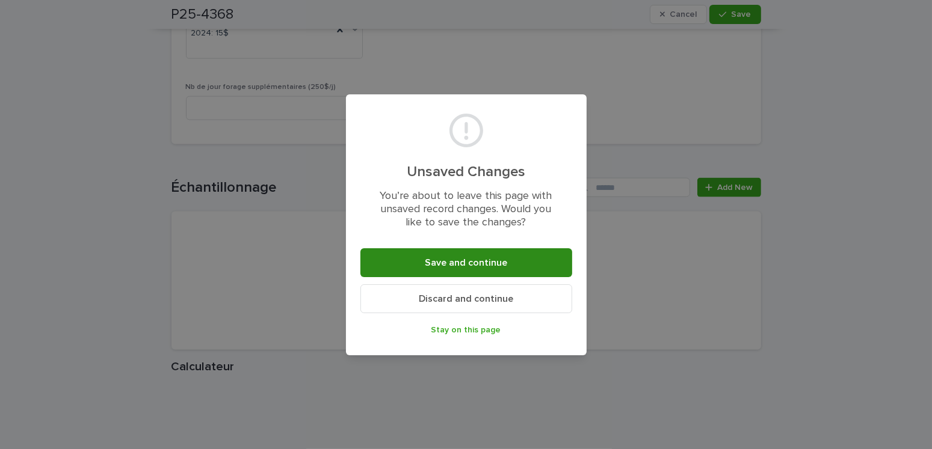
click at [415, 259] on button "Save and continue" at bounding box center [466, 262] width 212 height 29
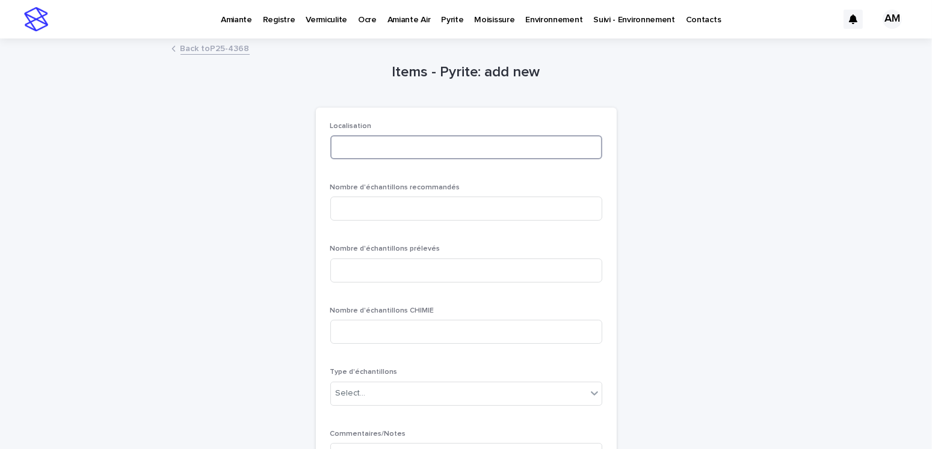
click at [358, 147] on input at bounding box center [466, 147] width 272 height 24
type input "********"
type input "*"
click at [365, 393] on div "Select..." at bounding box center [459, 394] width 256 height 20
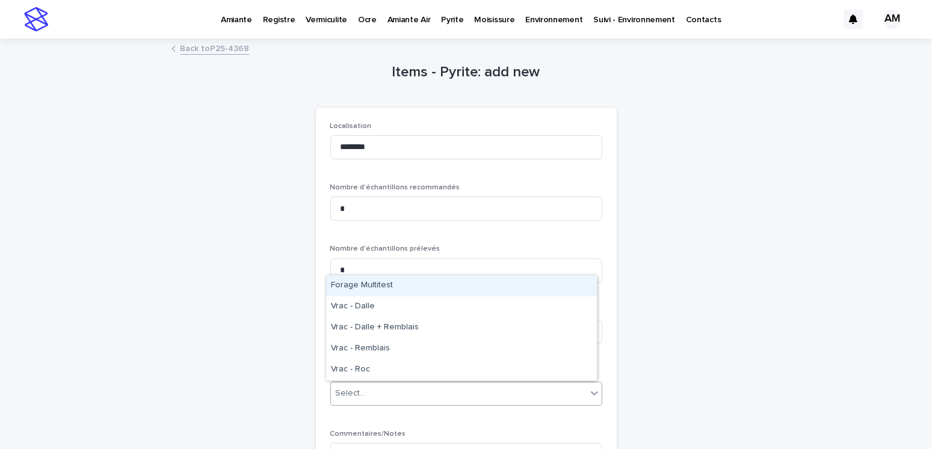
click at [380, 291] on div "Forage Multitest" at bounding box center [461, 285] width 271 height 21
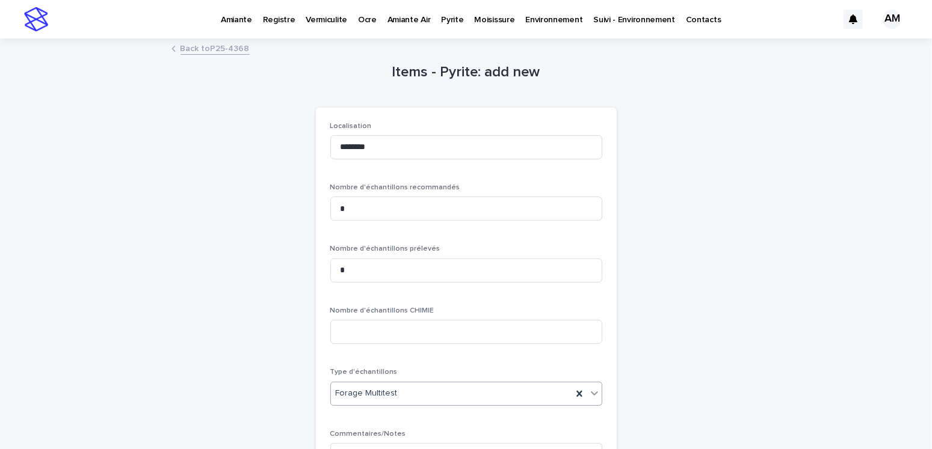
scroll to position [164, 0]
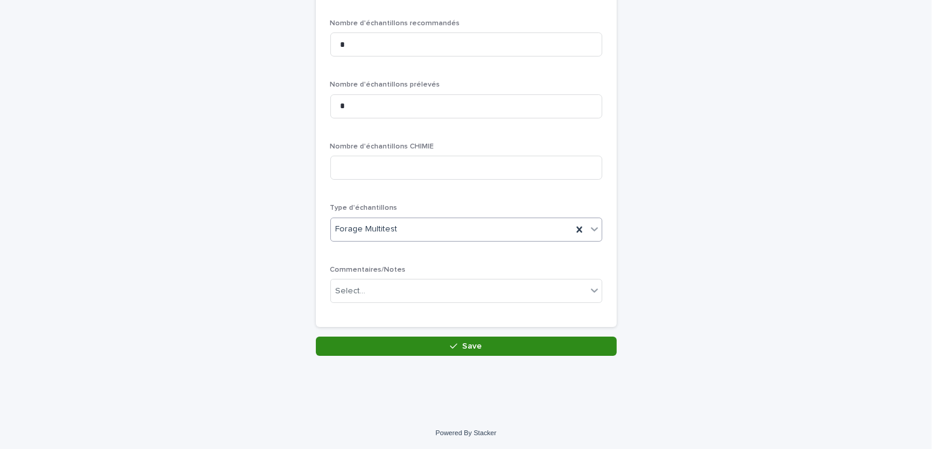
click at [456, 343] on div "button" at bounding box center [456, 346] width 12 height 8
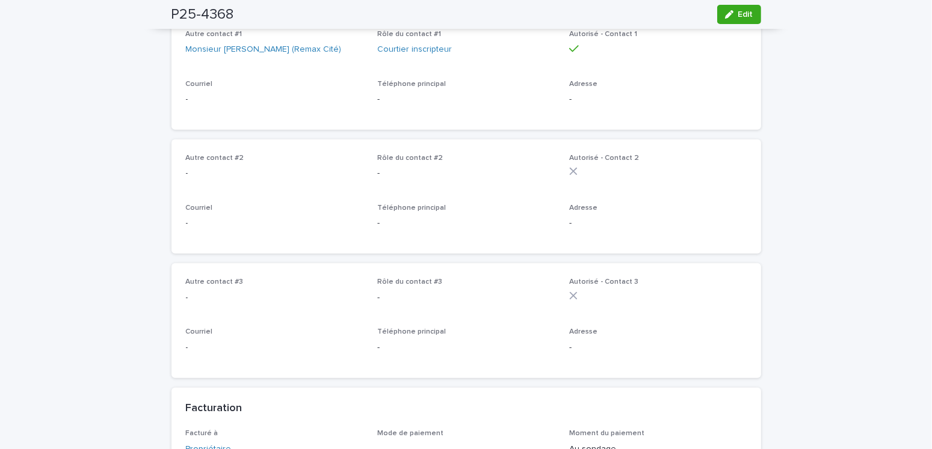
scroll to position [421, 0]
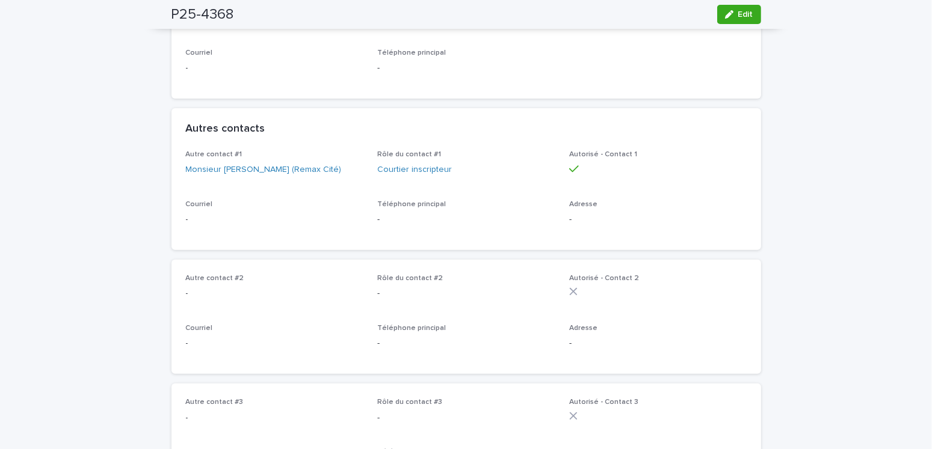
click at [243, 186] on div "Autre contact #1 Monsieur John Morris (Remax Cité)" at bounding box center [274, 167] width 177 height 35
click at [251, 176] on link "Monsieur John Morris (Remax Cité)" at bounding box center [264, 170] width 156 height 13
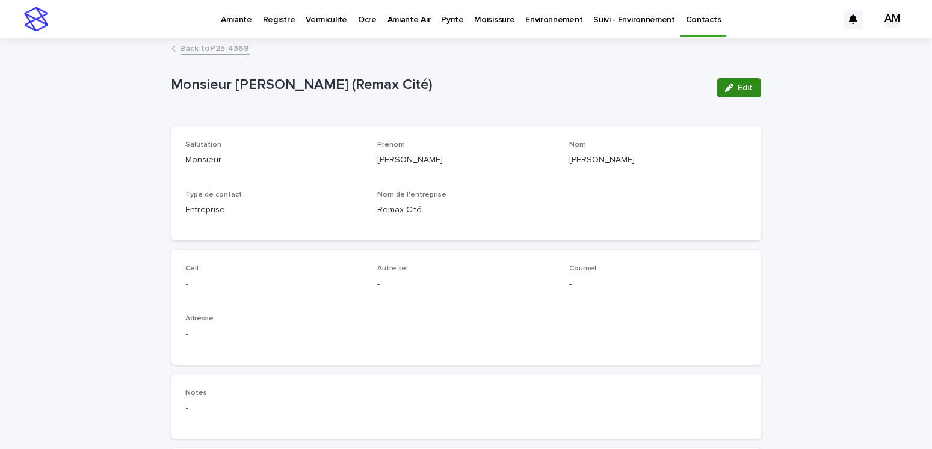
click at [742, 85] on span "Edit" at bounding box center [745, 88] width 15 height 8
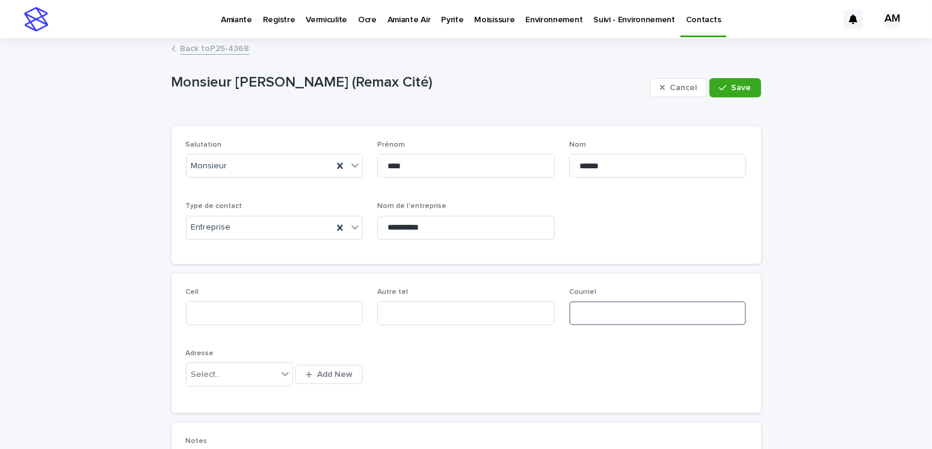
paste input "**********"
drag, startPoint x: 612, startPoint y: 312, endPoint x: 560, endPoint y: 314, distance: 51.8
click at [560, 314] on div "**********" at bounding box center [466, 343] width 561 height 111
click at [707, 310] on input "**********" at bounding box center [657, 313] width 177 height 24
type input "**********"
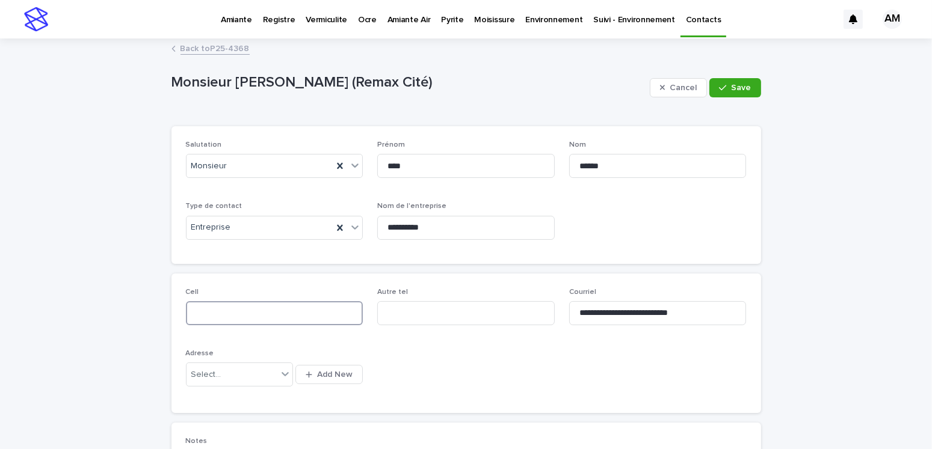
click at [216, 307] on input at bounding box center [274, 313] width 177 height 24
type input "**********"
click at [742, 82] on button "Save" at bounding box center [734, 87] width 51 height 19
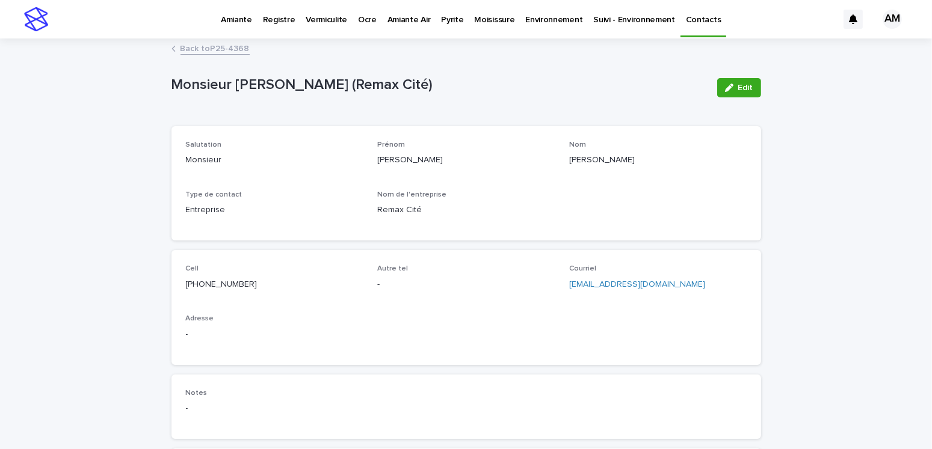
drag, startPoint x: 731, startPoint y: 84, endPoint x: 791, endPoint y: 93, distance: 60.1
click at [732, 85] on div "button" at bounding box center [731, 88] width 13 height 8
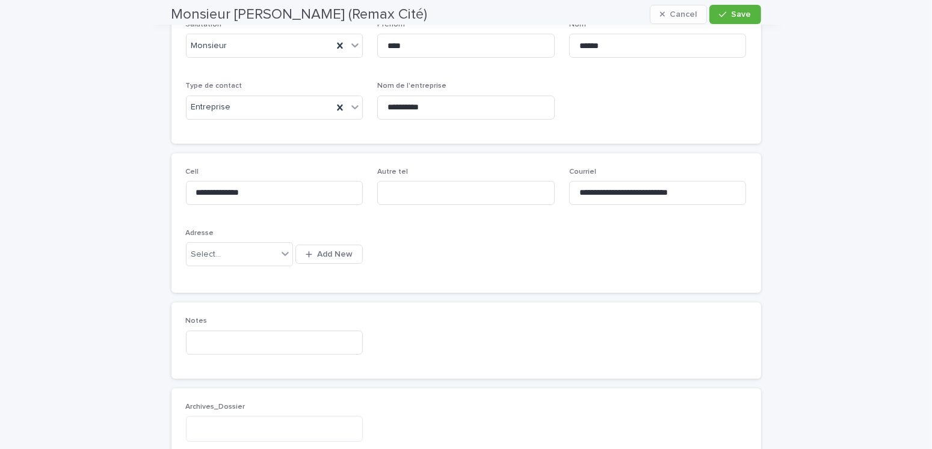
scroll to position [60, 0]
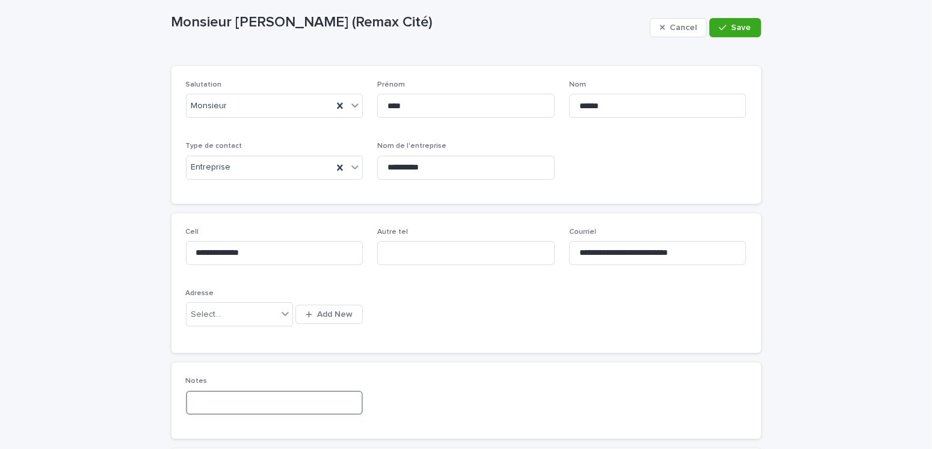
click at [230, 398] on input at bounding box center [274, 403] width 177 height 24
click at [241, 405] on input "********" at bounding box center [274, 403] width 177 height 24
type input "*"
click at [710, 30] on button "Save" at bounding box center [734, 27] width 51 height 19
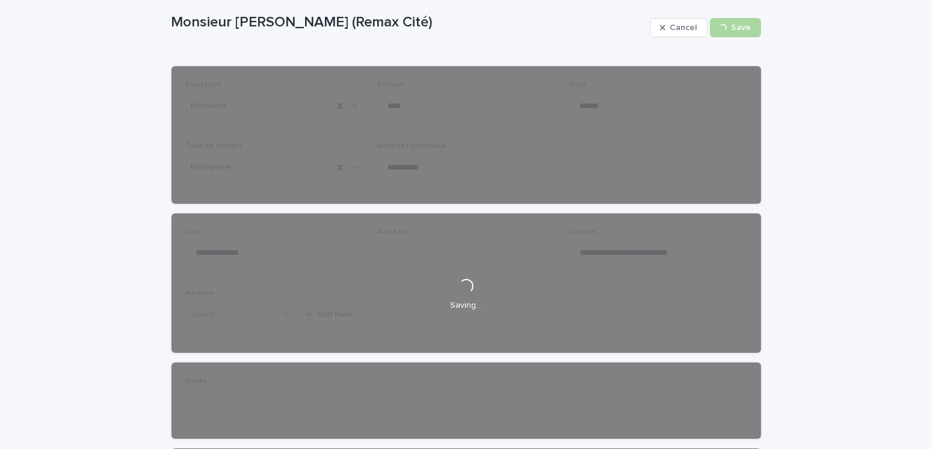
scroll to position [0, 0]
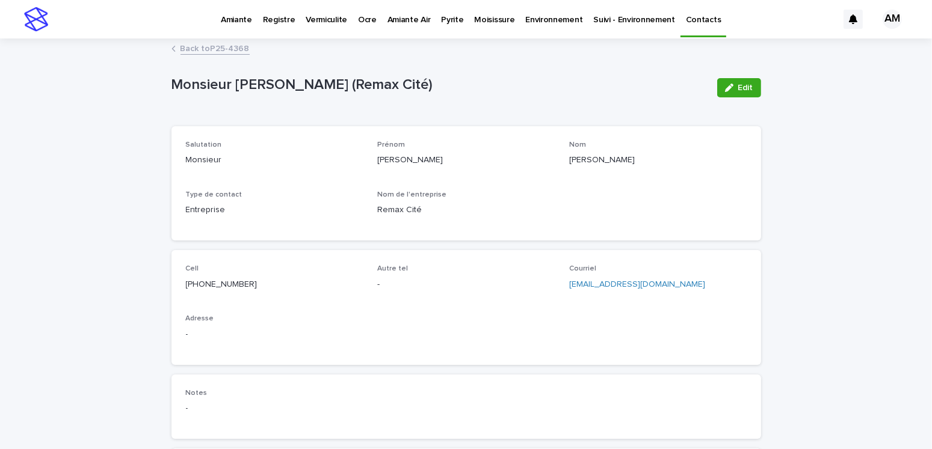
click at [217, 54] on link "Back to P25-4368" at bounding box center [214, 48] width 69 height 14
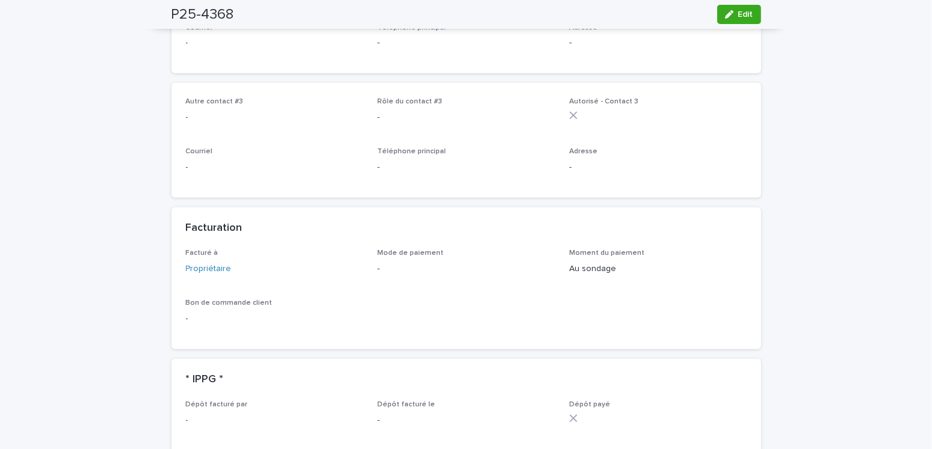
scroll to position [662, 0]
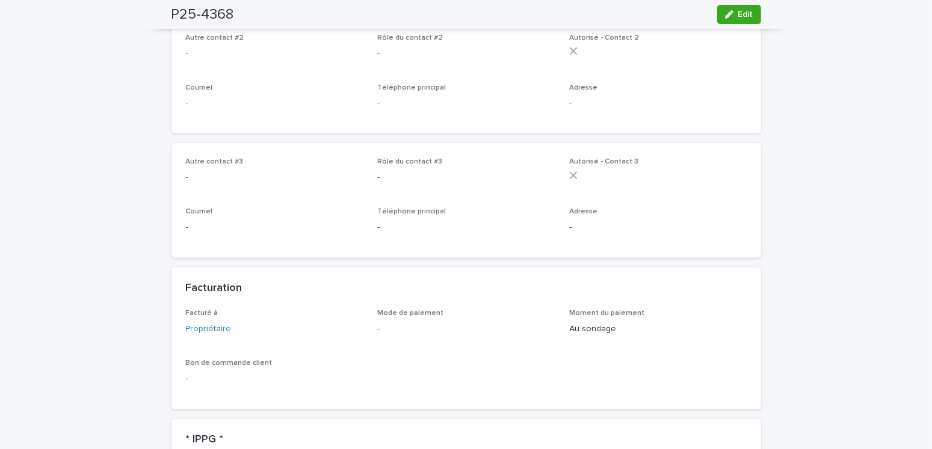
drag, startPoint x: 731, startPoint y: 12, endPoint x: 784, endPoint y: 159, distance: 156.0
click at [731, 13] on div "button" at bounding box center [731, 14] width 13 height 8
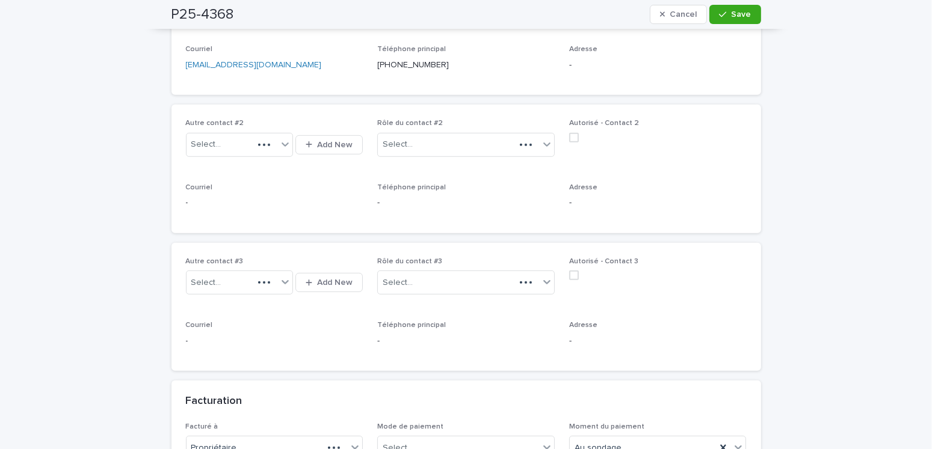
scroll to position [541, 0]
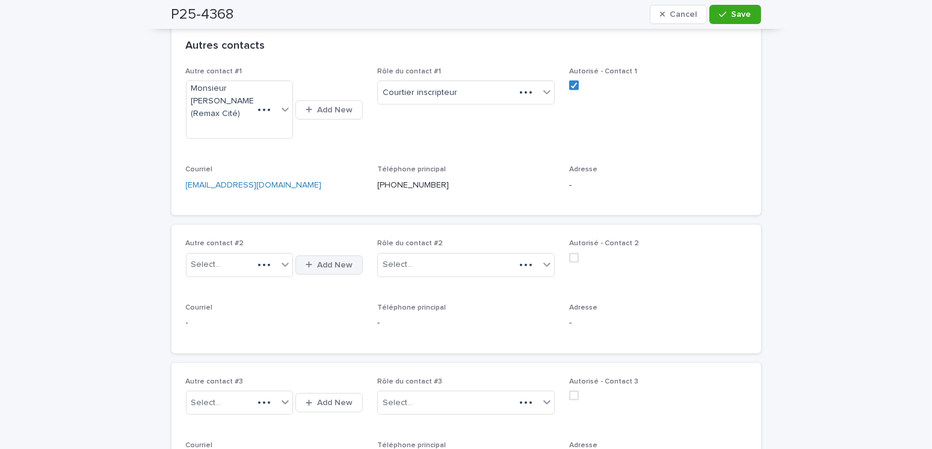
click at [339, 262] on span "Add New" at bounding box center [334, 265] width 35 height 8
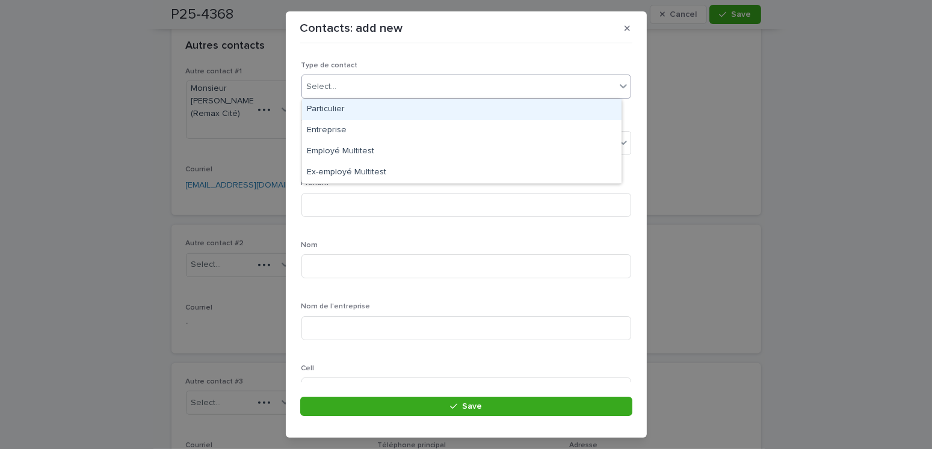
click at [365, 78] on div "Select..." at bounding box center [458, 87] width 313 height 20
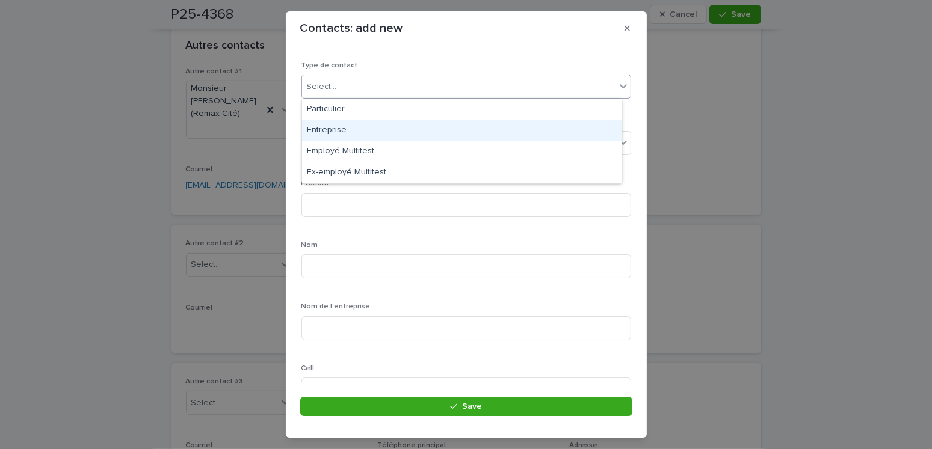
click at [321, 133] on div "Entreprise" at bounding box center [461, 130] width 319 height 21
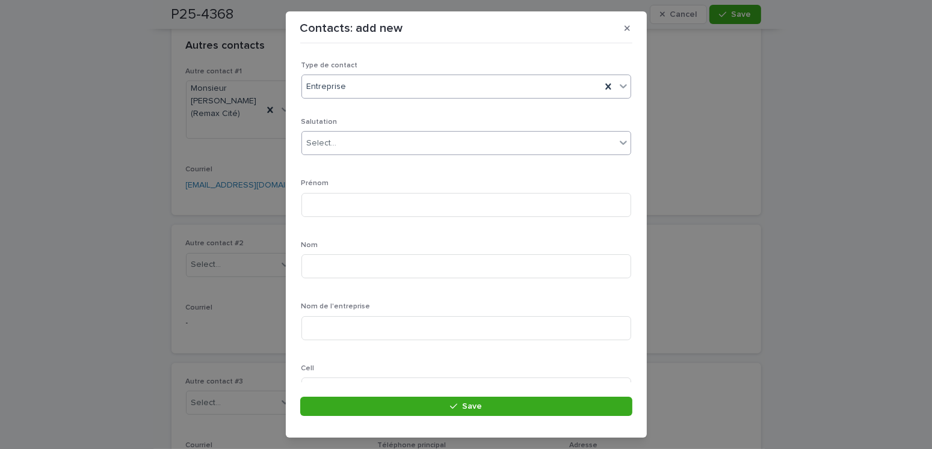
drag, startPoint x: 330, startPoint y: 144, endPoint x: 333, endPoint y: 154, distance: 10.1
click at [330, 145] on div "Select..." at bounding box center [322, 143] width 30 height 13
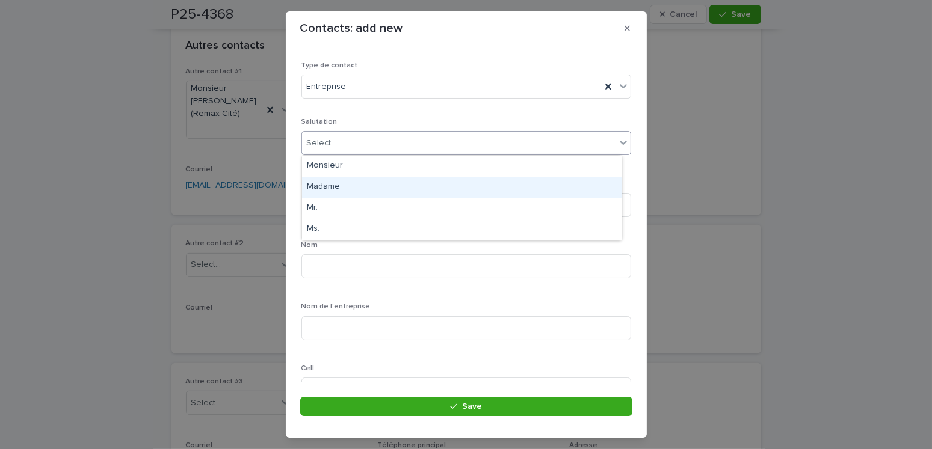
click at [323, 187] on div "Madame" at bounding box center [461, 187] width 319 height 21
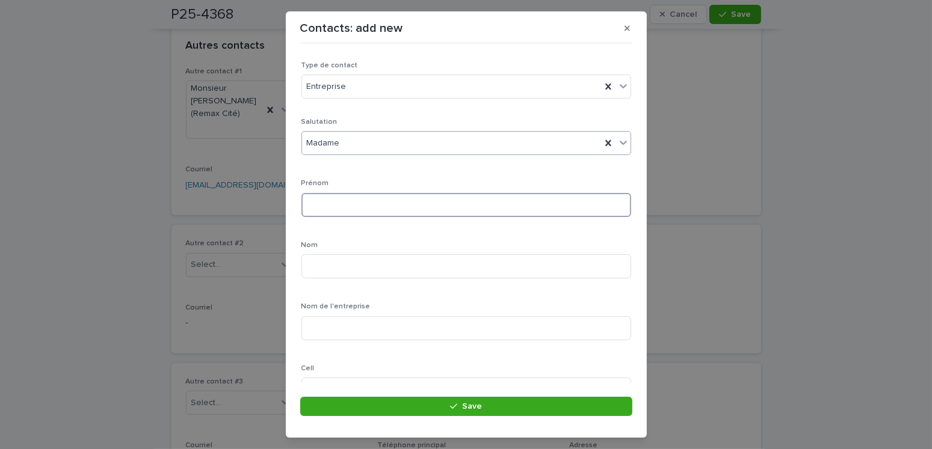
click at [319, 212] on input at bounding box center [466, 205] width 330 height 24
type input "*********"
type input "********"
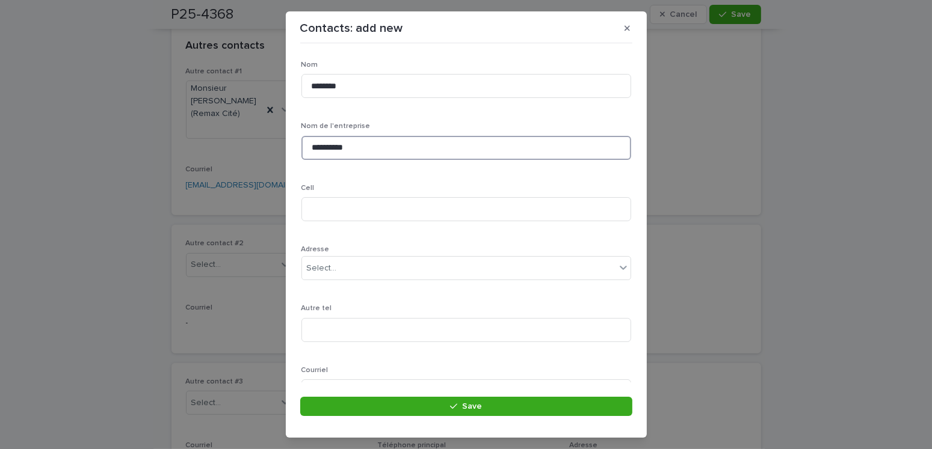
scroll to position [299, 0]
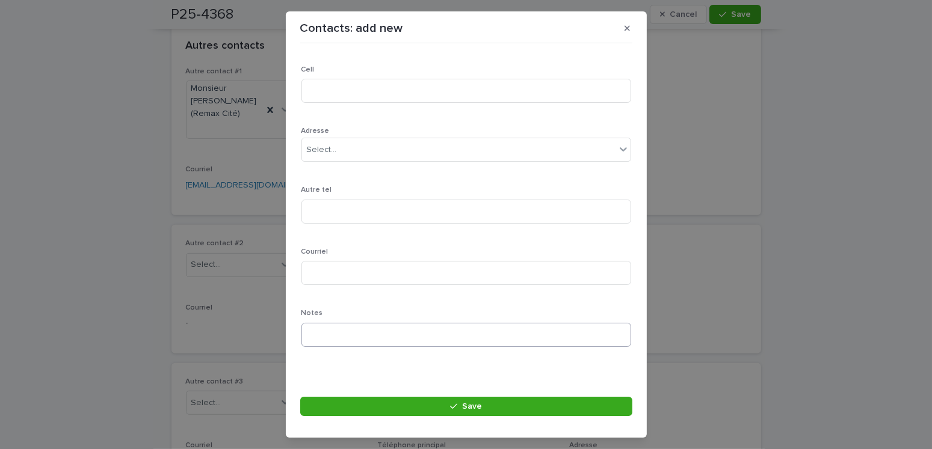
type input "**********"
click at [345, 336] on input at bounding box center [466, 335] width 330 height 24
click at [371, 334] on input "**********" at bounding box center [466, 335] width 330 height 24
type input "**********"
click at [340, 274] on input at bounding box center [466, 273] width 330 height 24
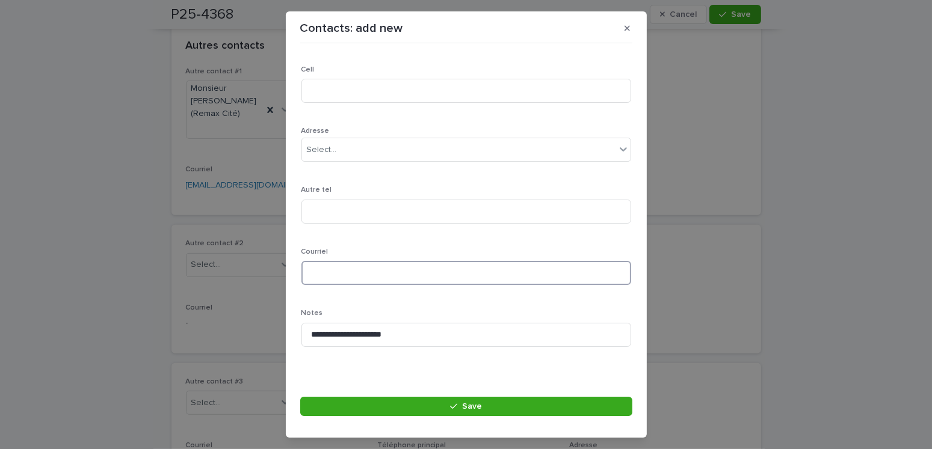
paste input "**********"
type input "**********"
click at [325, 91] on input at bounding box center [466, 91] width 330 height 24
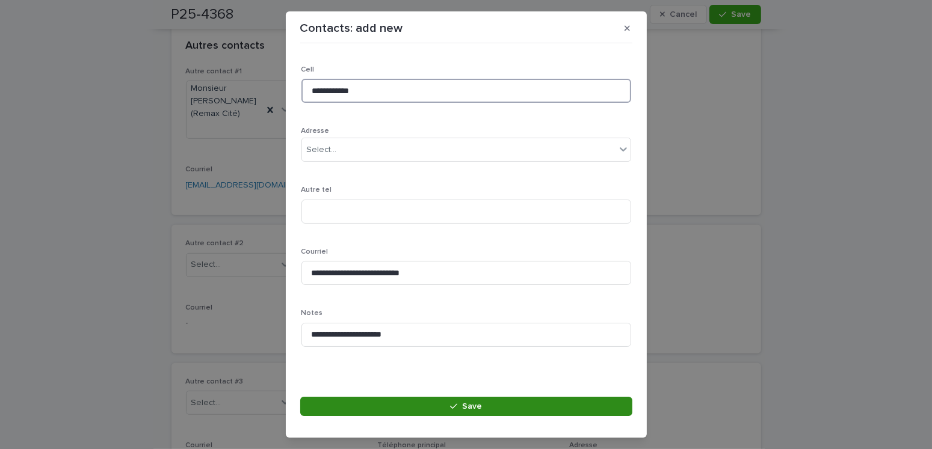
type input "**********"
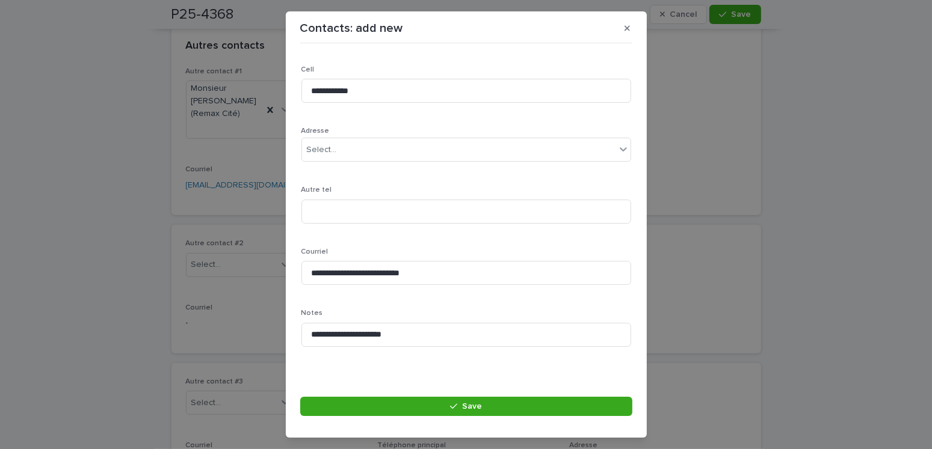
drag, startPoint x: 449, startPoint y: 401, endPoint x: 432, endPoint y: 386, distance: 22.6
click at [432, 386] on section "**********" at bounding box center [466, 224] width 361 height 427
drag, startPoint x: 499, startPoint y: 406, endPoint x: 274, endPoint y: 396, distance: 224.6
click at [497, 405] on button "Save" at bounding box center [466, 406] width 332 height 19
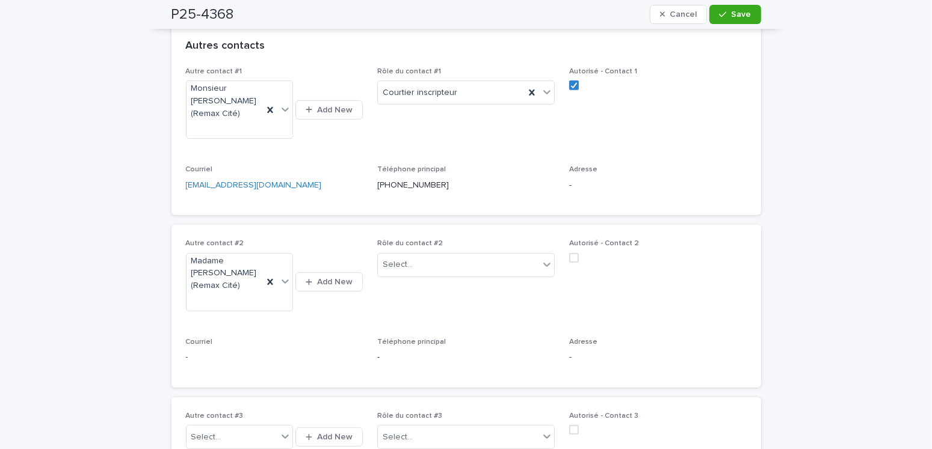
scroll to position [361, 0]
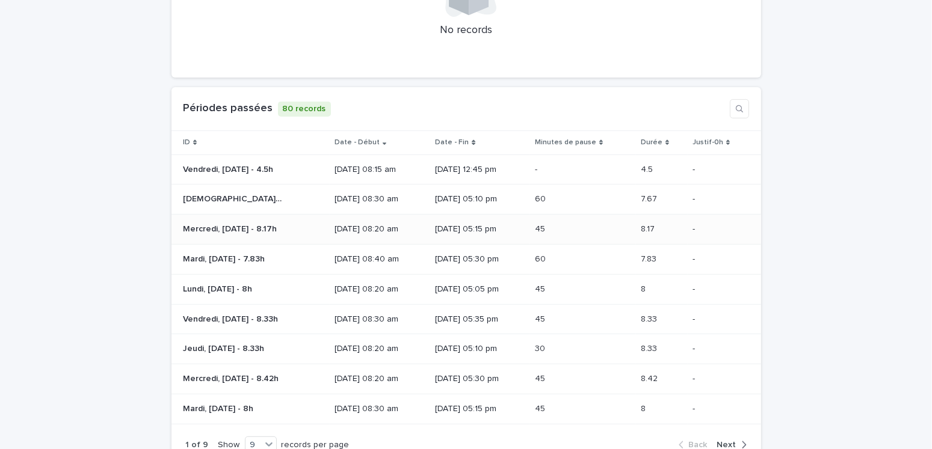
scroll to position [541, 0]
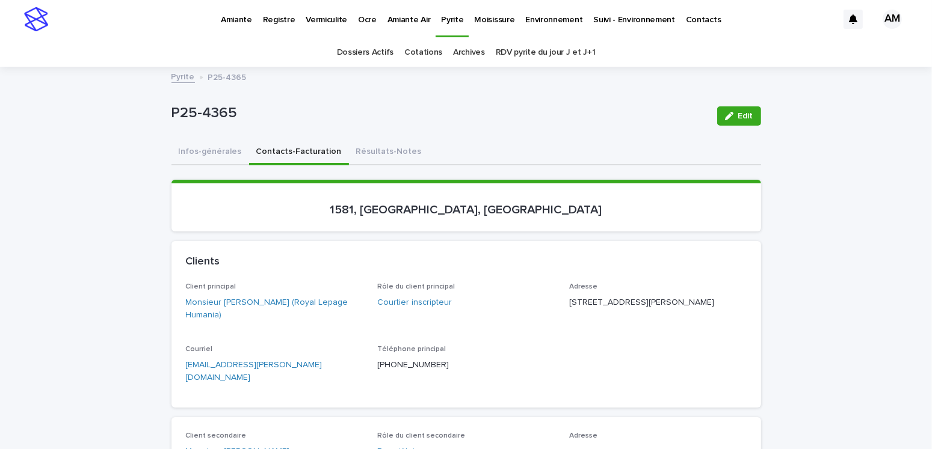
scroll to position [60, 0]
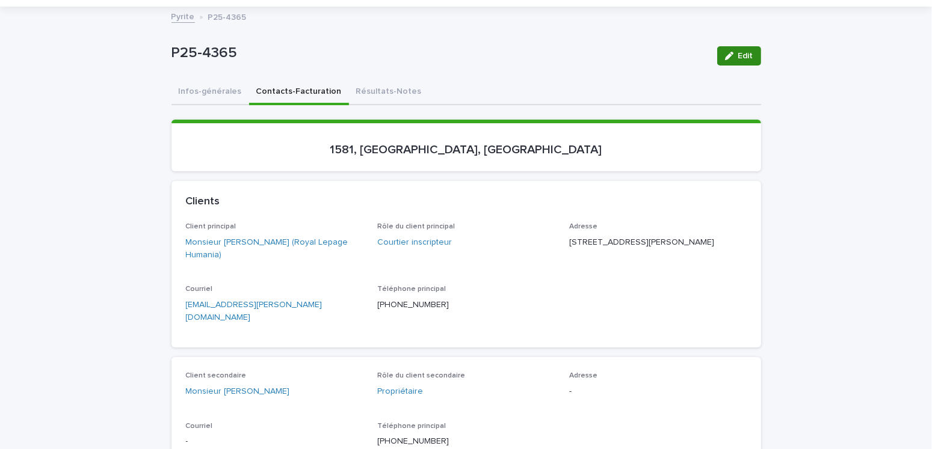
click at [745, 58] on span "Edit" at bounding box center [745, 56] width 15 height 8
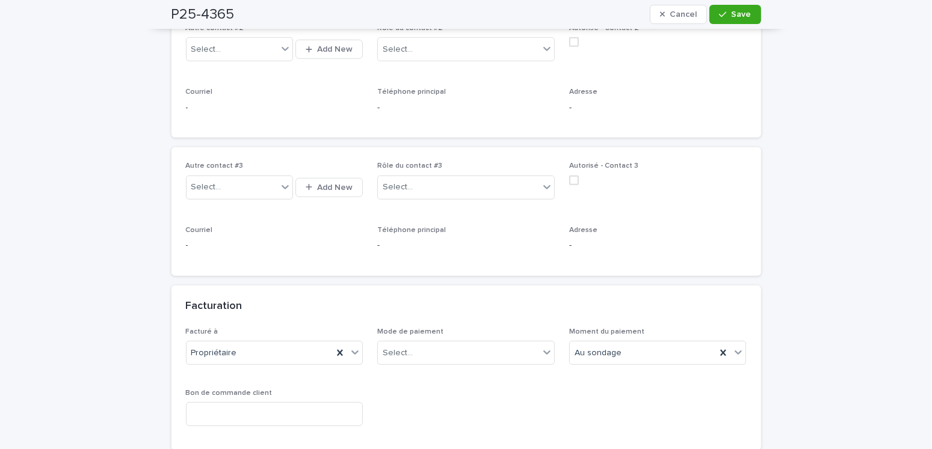
scroll to position [962, 0]
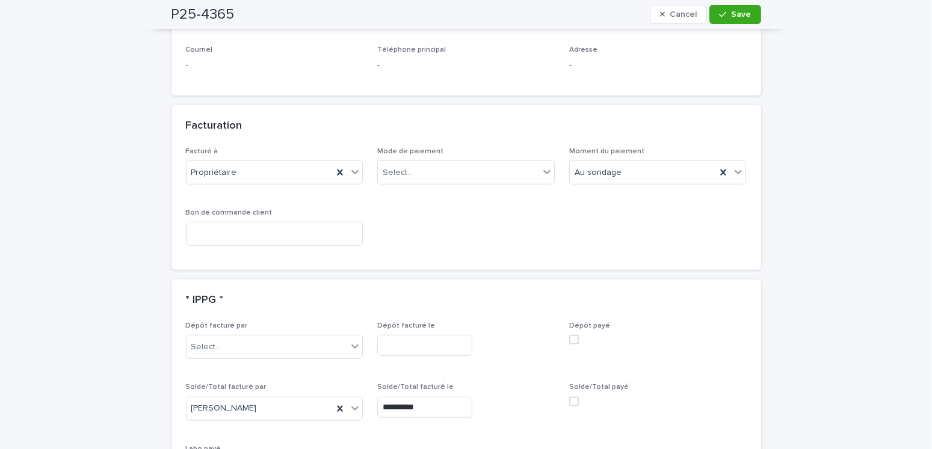
click at [237, 147] on div "Facturé à Propriétaire" at bounding box center [274, 170] width 177 height 47
click at [239, 163] on div "Propriétaire" at bounding box center [259, 173] width 147 height 20
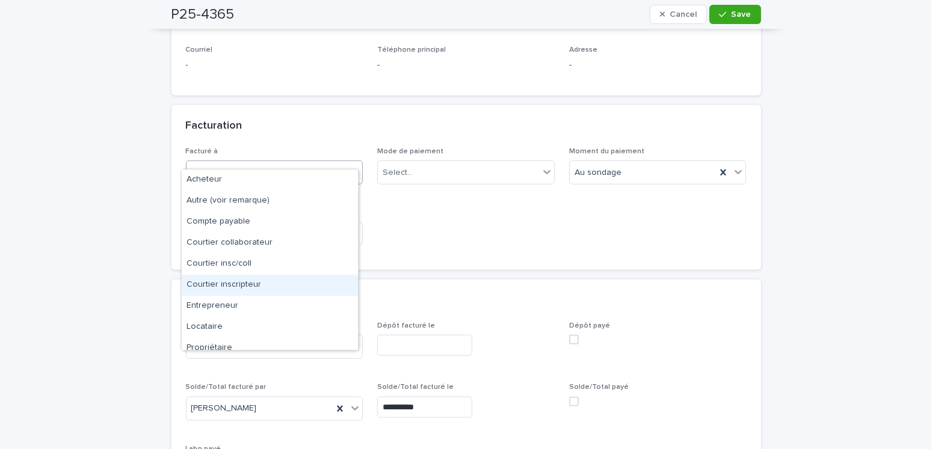
click at [250, 281] on div "Courtier inscripteur" at bounding box center [270, 285] width 176 height 21
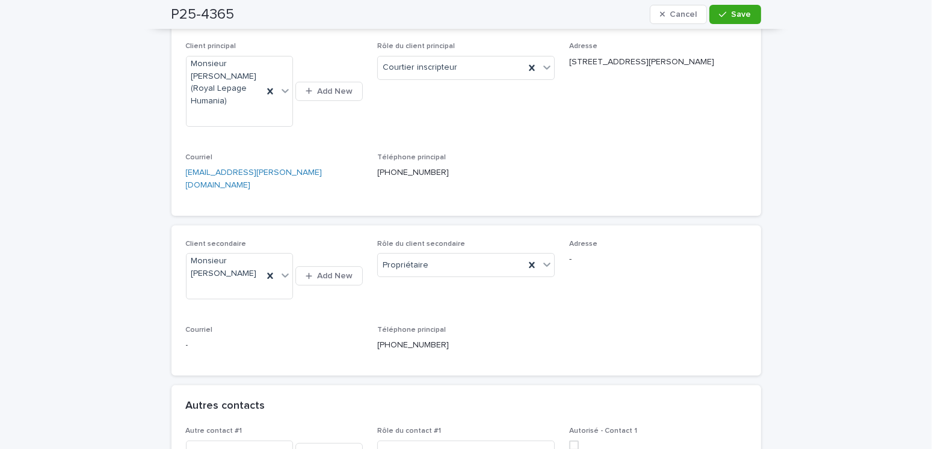
scroll to position [180, 0]
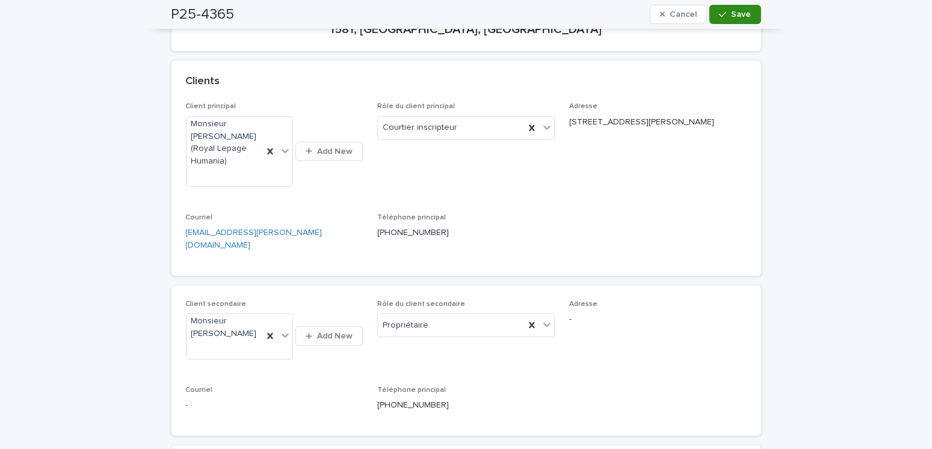
click at [719, 14] on icon "button" at bounding box center [722, 14] width 7 height 8
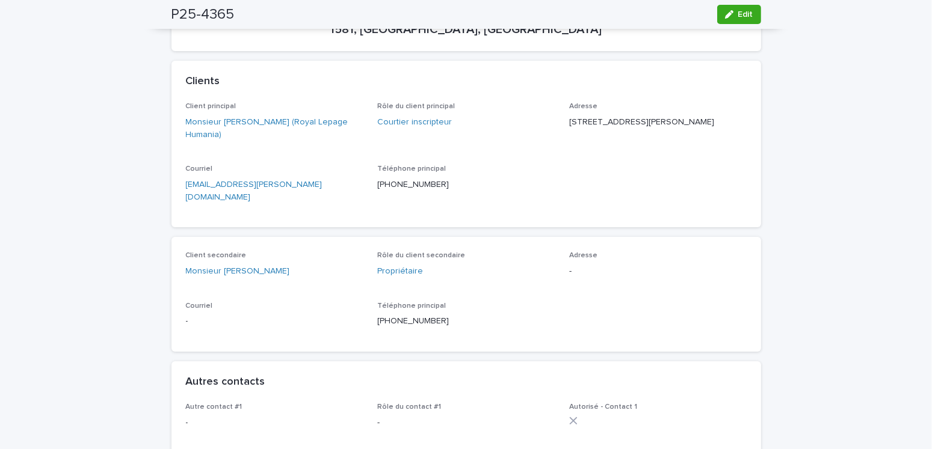
scroll to position [60, 0]
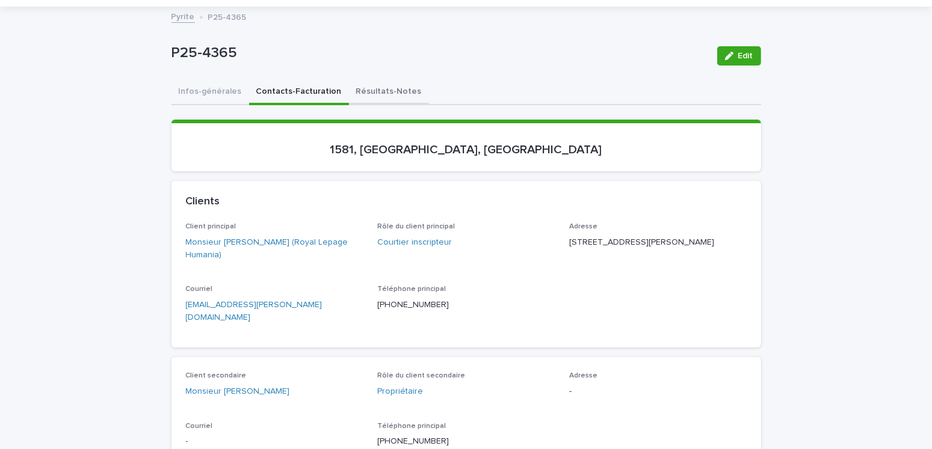
click at [365, 87] on button "Résultats-Notes" at bounding box center [389, 92] width 80 height 25
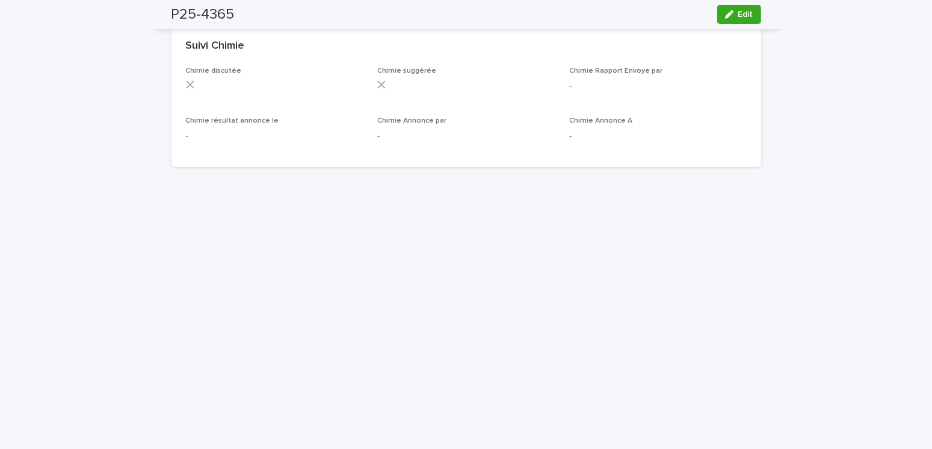
scroll to position [967, 0]
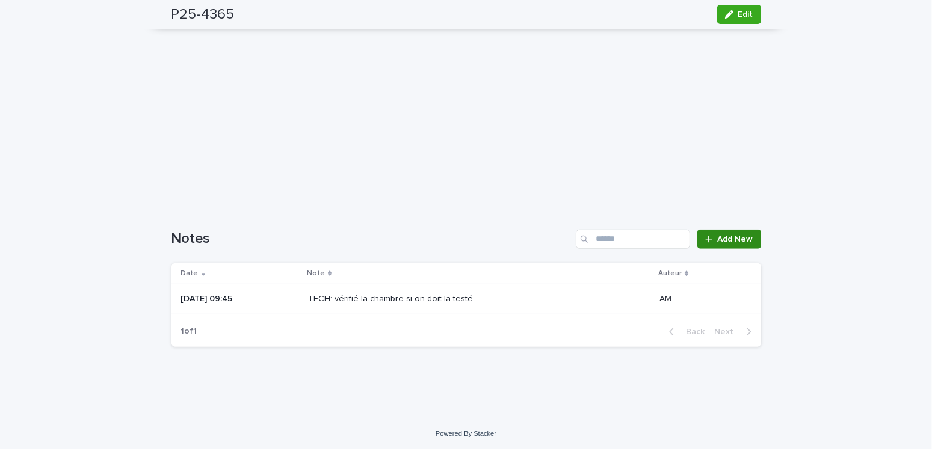
click at [736, 232] on link "Add New" at bounding box center [728, 239] width 63 height 19
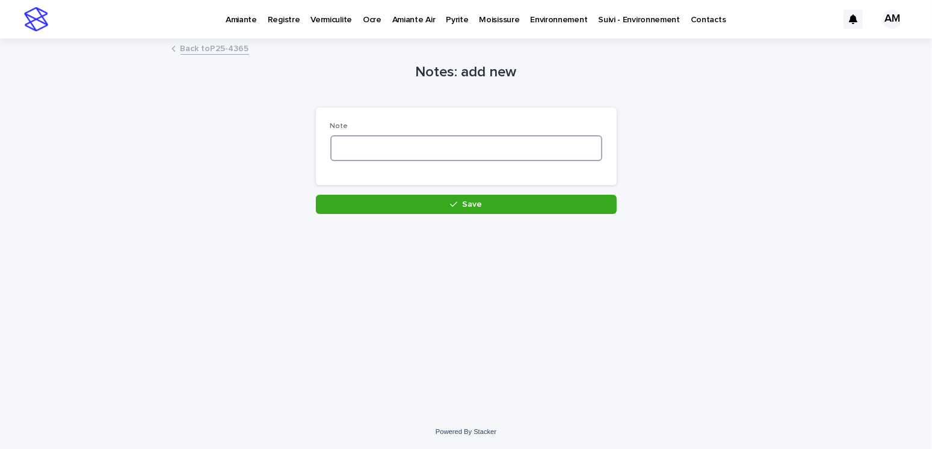
click at [394, 146] on textarea at bounding box center [466, 148] width 272 height 26
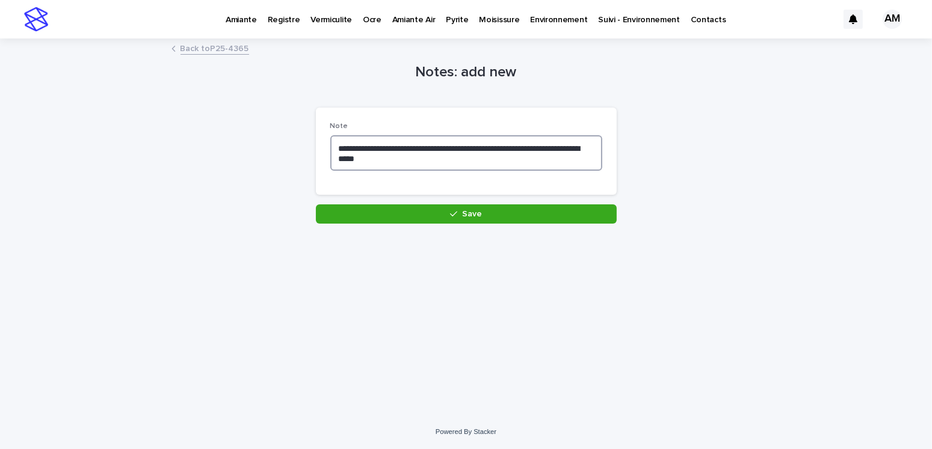
type textarea "**********"
click at [473, 209] on button "Save" at bounding box center [466, 214] width 301 height 19
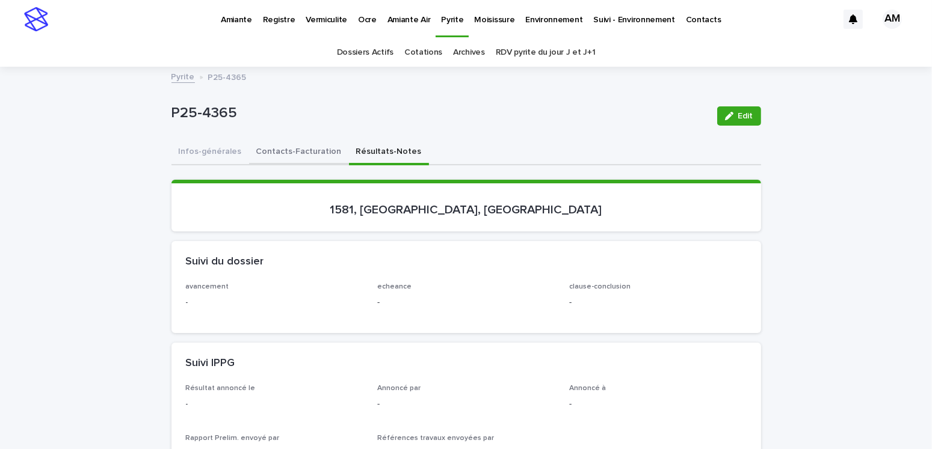
drag, startPoint x: 192, startPoint y: 147, endPoint x: 292, endPoint y: 158, distance: 101.0
click at [192, 147] on button "Infos-générales" at bounding box center [210, 152] width 78 height 25
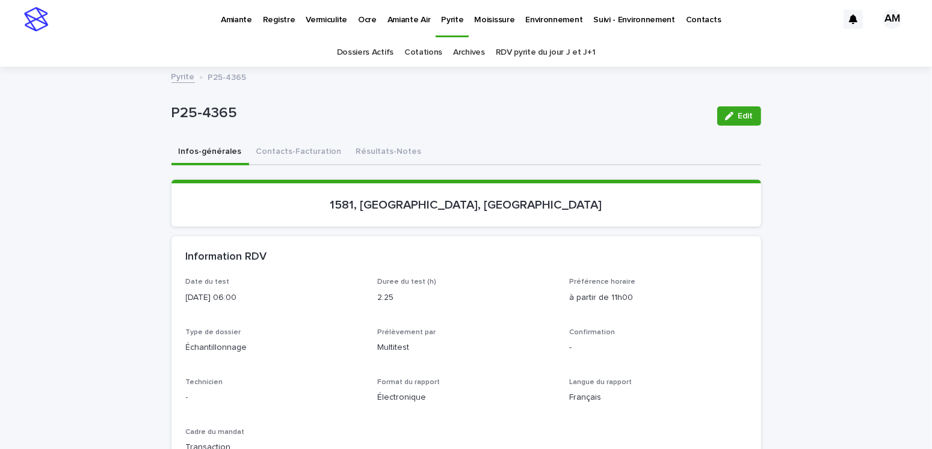
click at [177, 73] on link "Pyrite" at bounding box center [182, 76] width 23 height 14
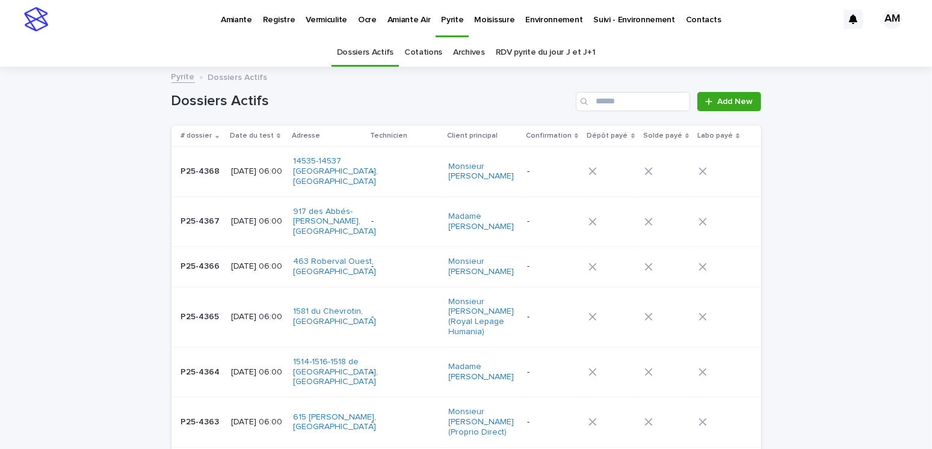
click at [546, 52] on link "RDV pyrite du jour J et J+1" at bounding box center [546, 52] width 100 height 28
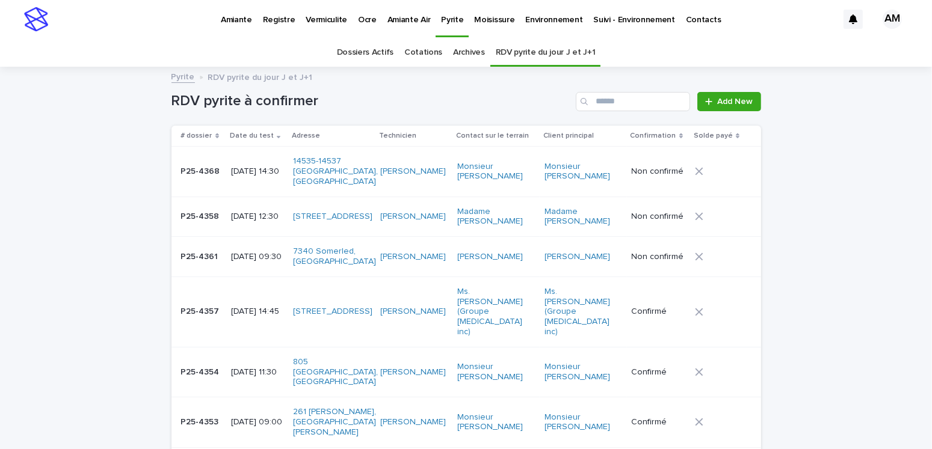
click at [278, 167] on p "2025-09-16 14:30" at bounding box center [257, 172] width 53 height 10
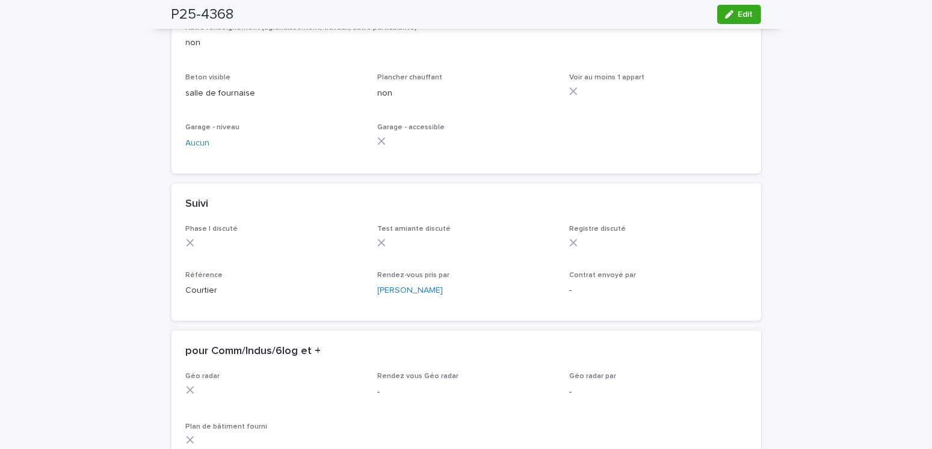
scroll to position [1011, 0]
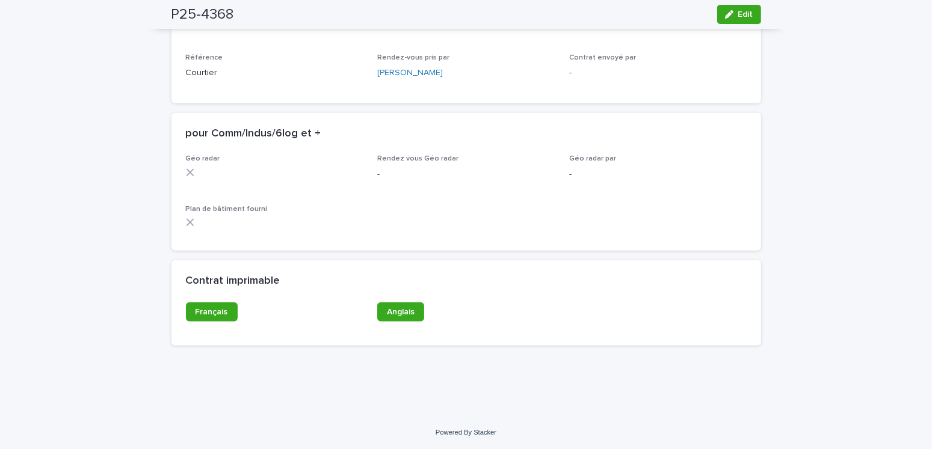
click at [206, 301] on div "Contrat imprimable" at bounding box center [465, 281] width 589 height 42
click at [205, 306] on link "Français" at bounding box center [212, 312] width 52 height 19
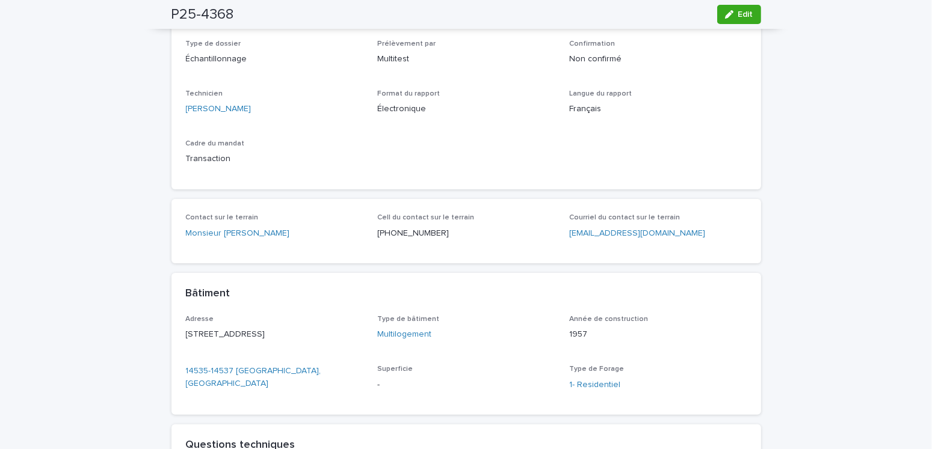
scroll to position [0, 0]
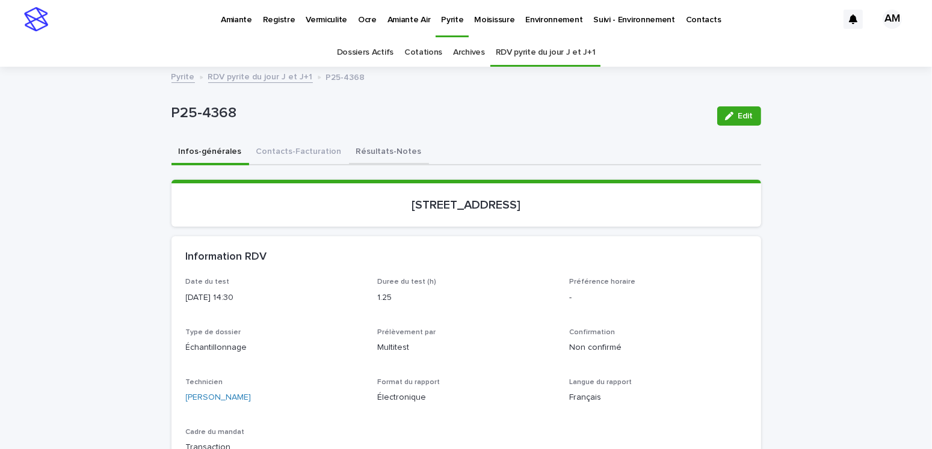
drag, startPoint x: 382, startPoint y: 149, endPoint x: 476, endPoint y: 163, distance: 94.9
click at [382, 149] on button "Résultats-Notes" at bounding box center [389, 152] width 80 height 25
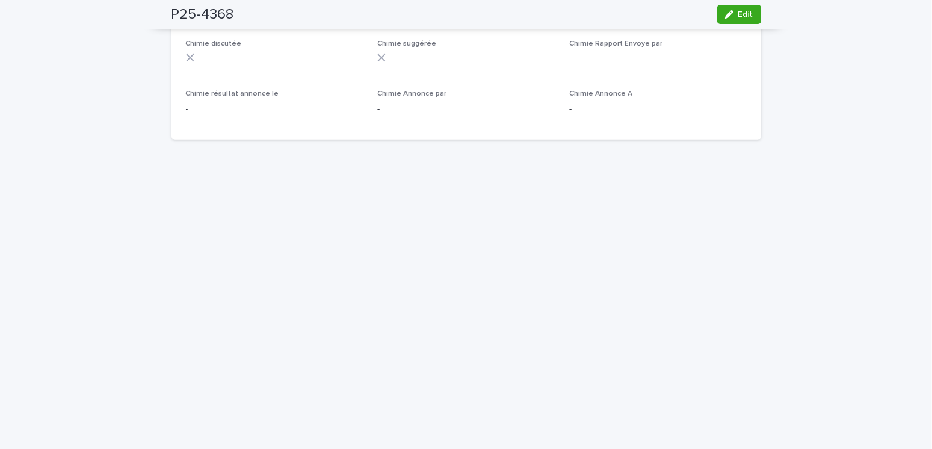
scroll to position [1021, 0]
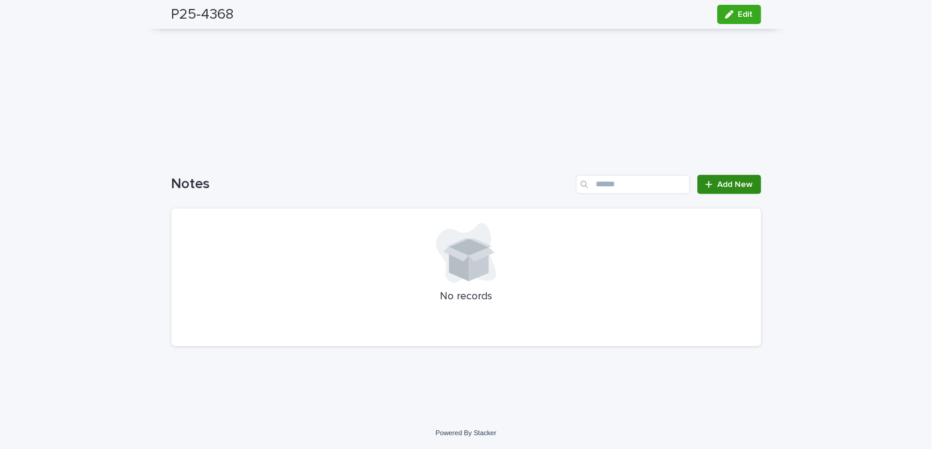
click at [724, 176] on link "Add New" at bounding box center [728, 184] width 63 height 19
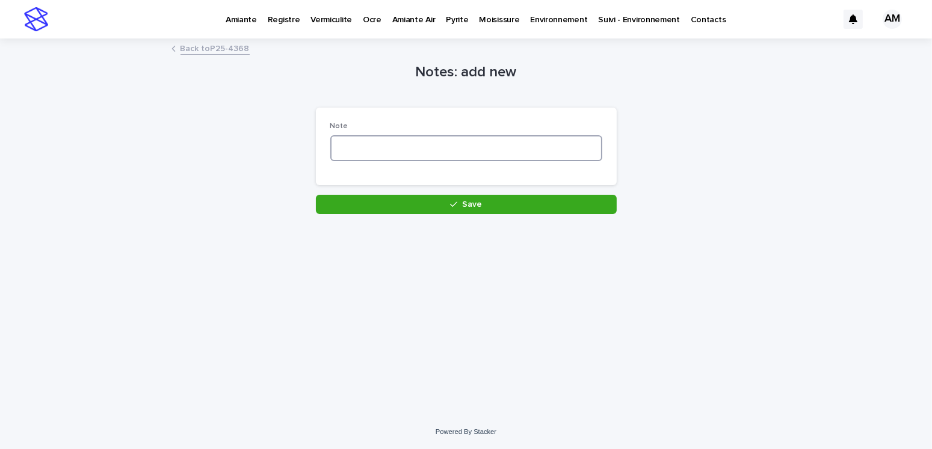
click at [368, 145] on textarea at bounding box center [466, 148] width 272 height 26
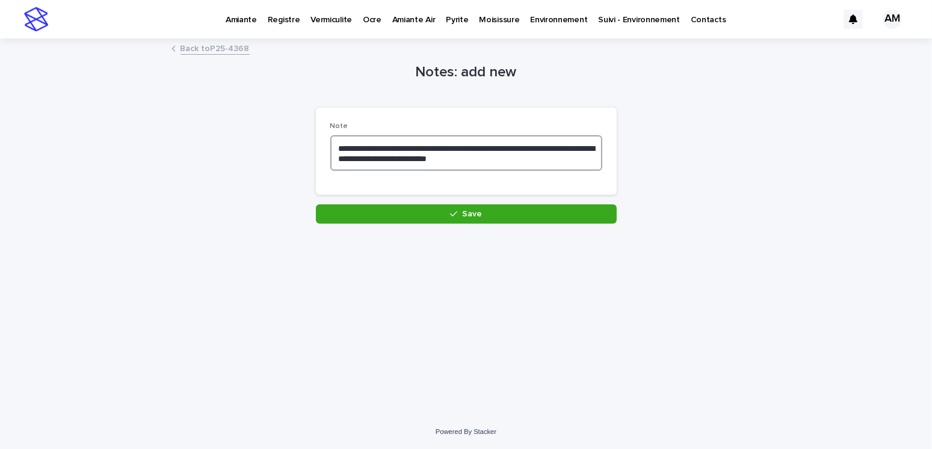
drag, startPoint x: 348, startPoint y: 158, endPoint x: 395, endPoint y: 175, distance: 50.1
click at [348, 158] on textarea "**********" at bounding box center [466, 153] width 272 height 36
click at [491, 156] on textarea "**********" at bounding box center [466, 153] width 272 height 36
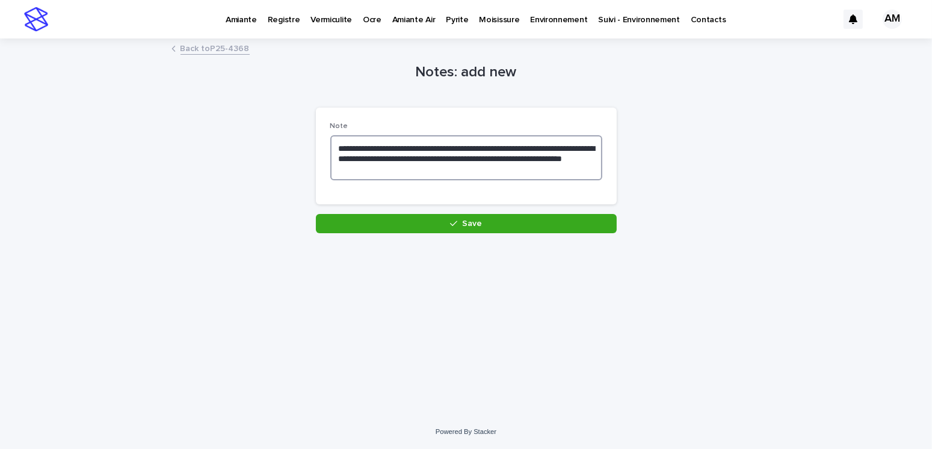
drag, startPoint x: 513, startPoint y: 156, endPoint x: 544, endPoint y: 166, distance: 32.3
click at [544, 163] on textarea "**********" at bounding box center [466, 158] width 272 height 46
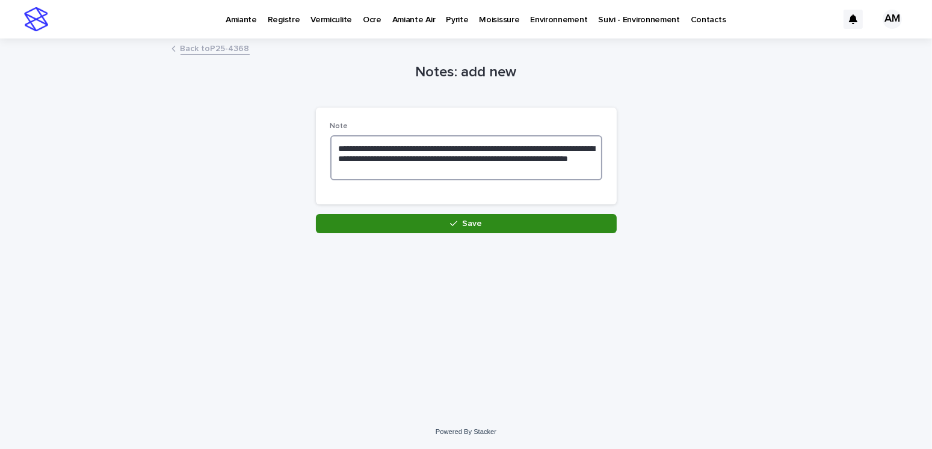
type textarea "**********"
click at [540, 223] on button "Save" at bounding box center [466, 223] width 301 height 19
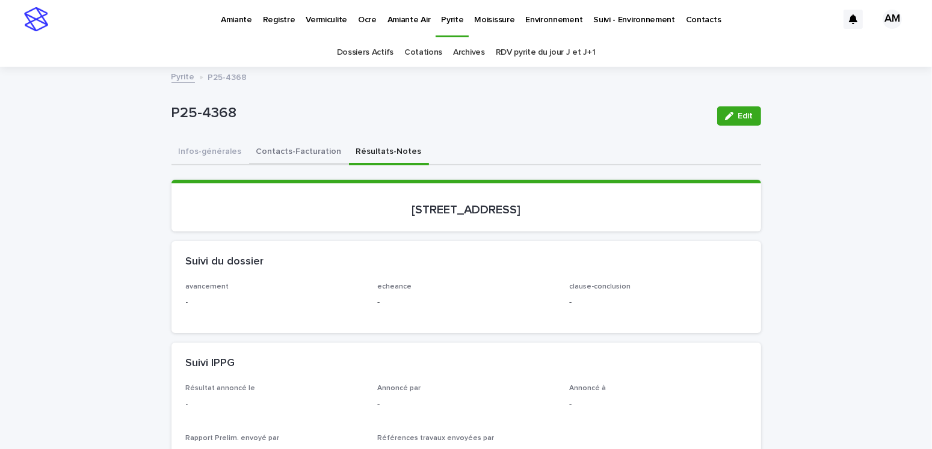
drag, startPoint x: 301, startPoint y: 150, endPoint x: 712, endPoint y: 114, distance: 412.4
click at [301, 150] on button "Contacts-Facturation" at bounding box center [299, 152] width 100 height 25
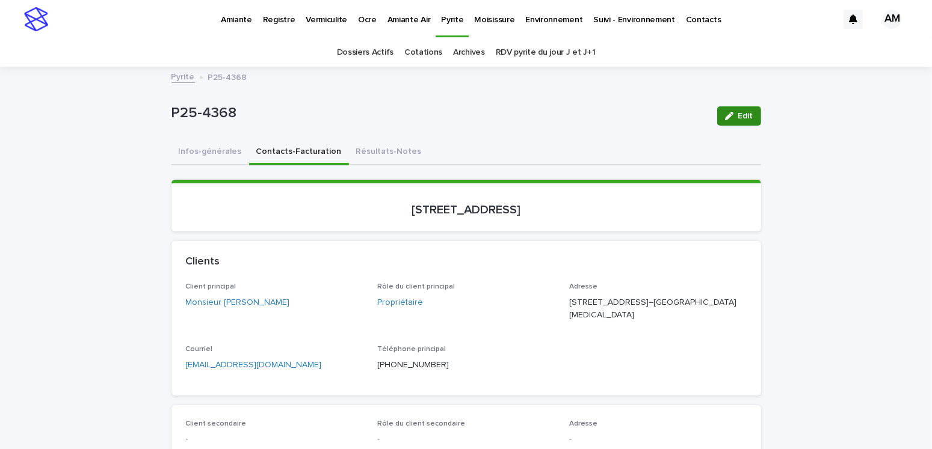
click at [743, 108] on button "Edit" at bounding box center [739, 115] width 44 height 19
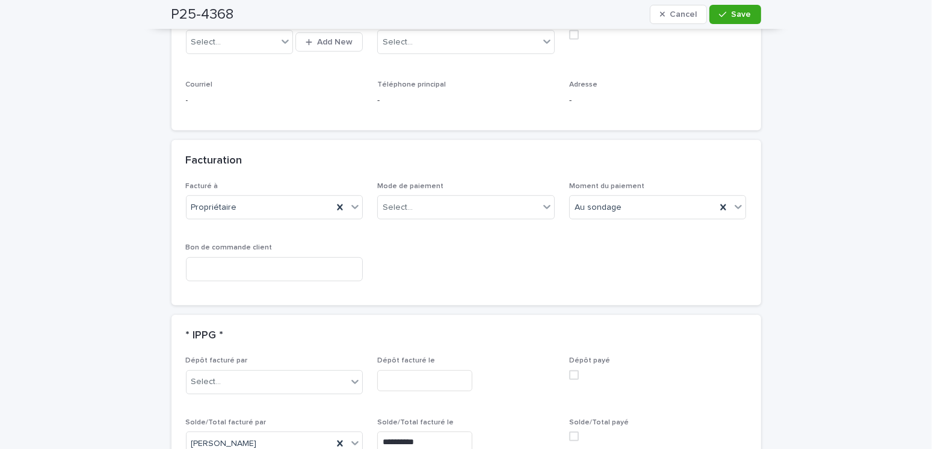
scroll to position [1083, 0]
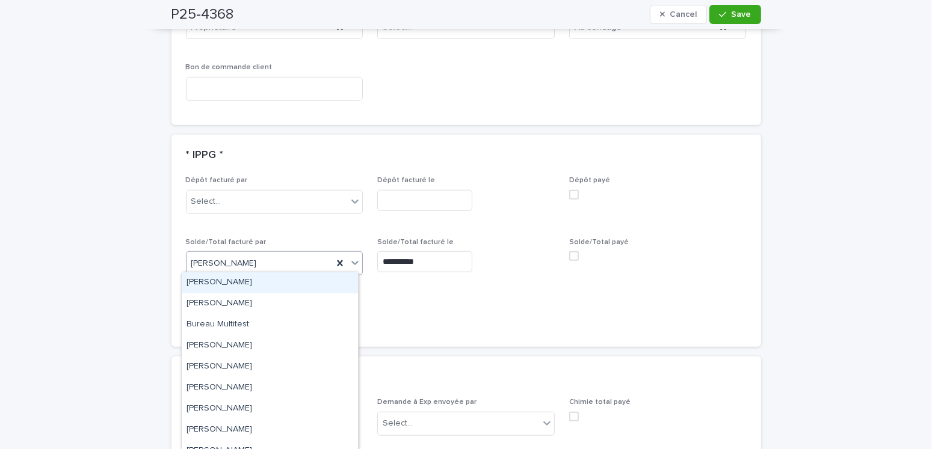
click at [234, 283] on div "[PERSON_NAME]" at bounding box center [270, 282] width 176 height 21
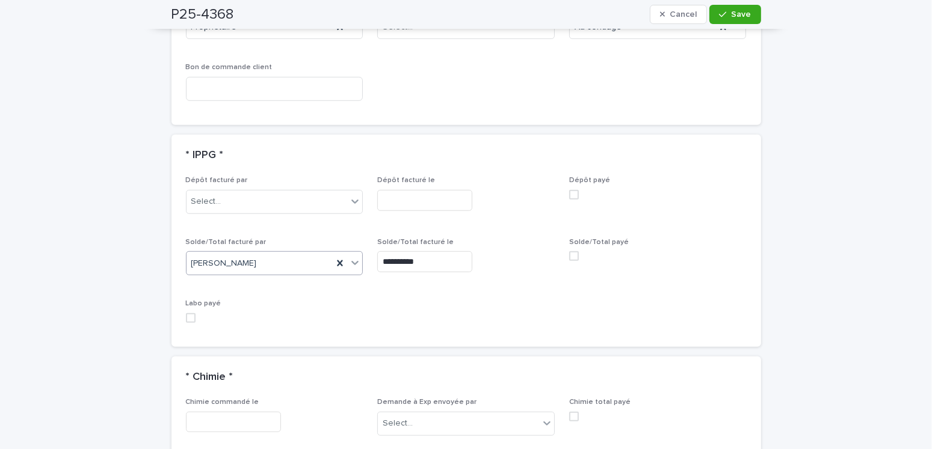
click at [387, 260] on input "**********" at bounding box center [424, 261] width 95 height 21
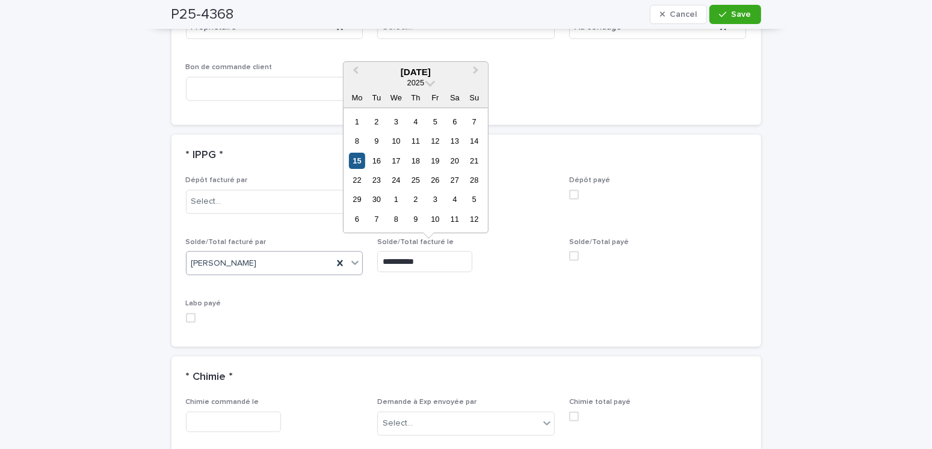
click at [360, 159] on div "15" at bounding box center [357, 161] width 16 height 16
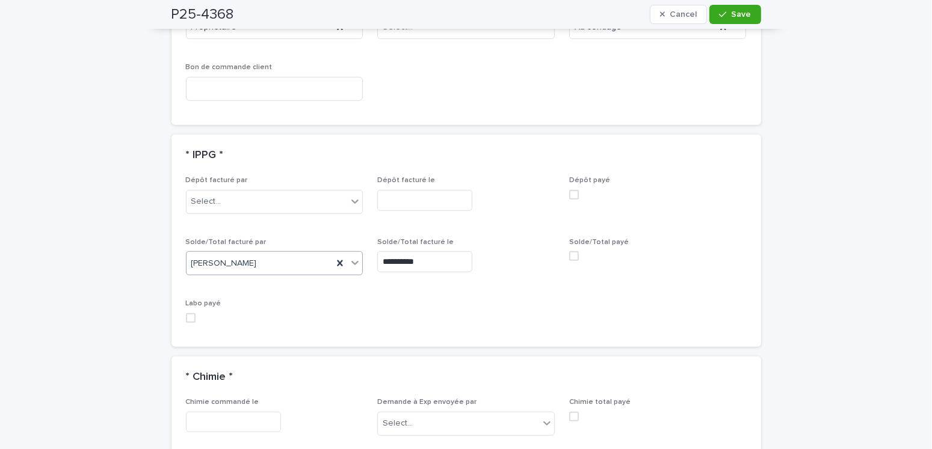
click at [719, 17] on icon "button" at bounding box center [722, 14] width 7 height 8
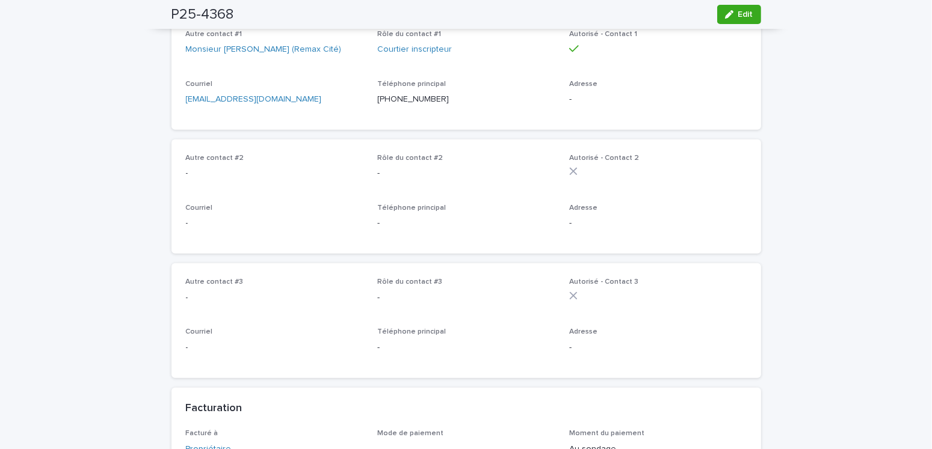
scroll to position [782, 0]
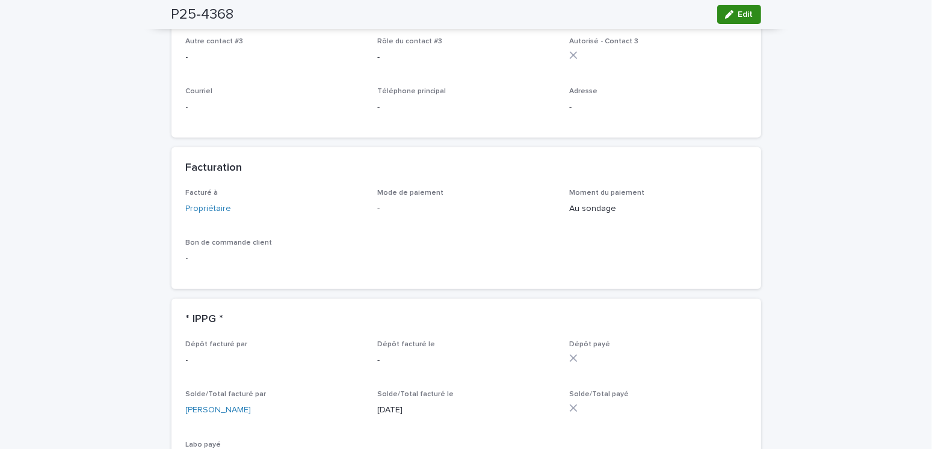
click at [732, 10] on div "button" at bounding box center [731, 14] width 13 height 8
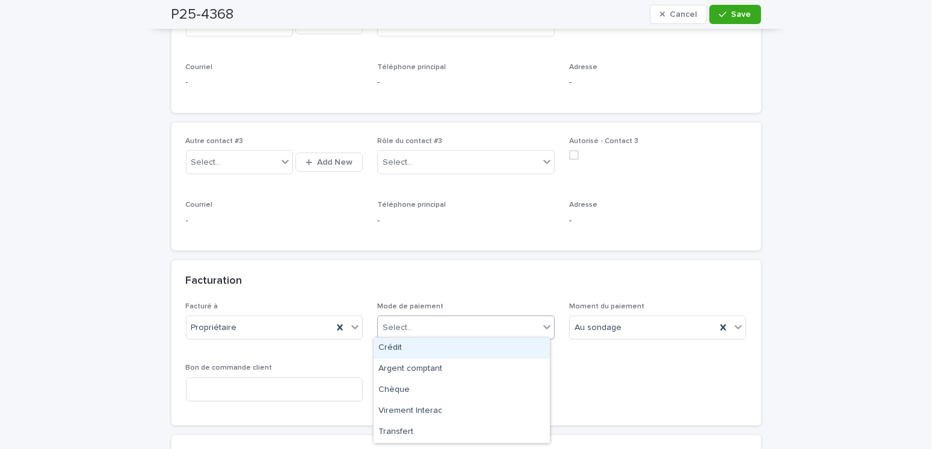
click at [396, 323] on div "Select..." at bounding box center [398, 328] width 30 height 13
drag, startPoint x: 538, startPoint y: 245, endPoint x: 547, endPoint y: 243, distance: 9.3
click at [538, 245] on div "Autre contact #3 Select... Add New Rôle du contact #3 Select... Autorisé - Cont…" at bounding box center [465, 187] width 589 height 129
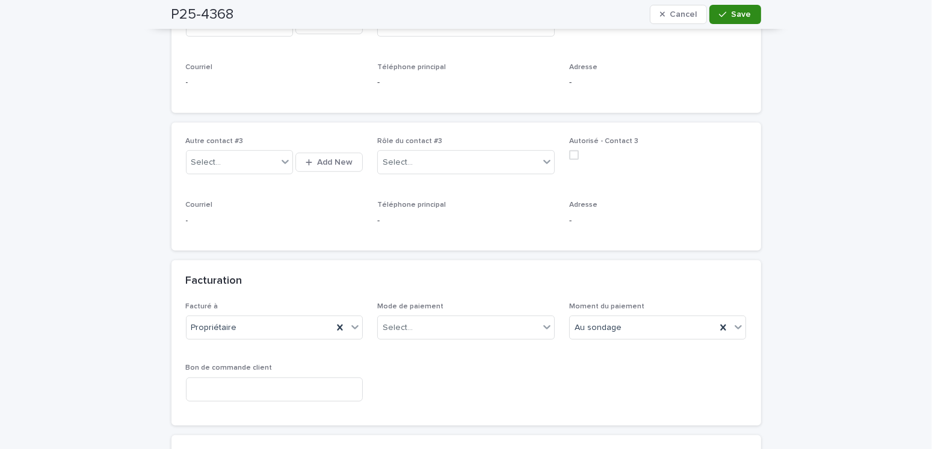
click at [727, 14] on div "button" at bounding box center [725, 14] width 12 height 8
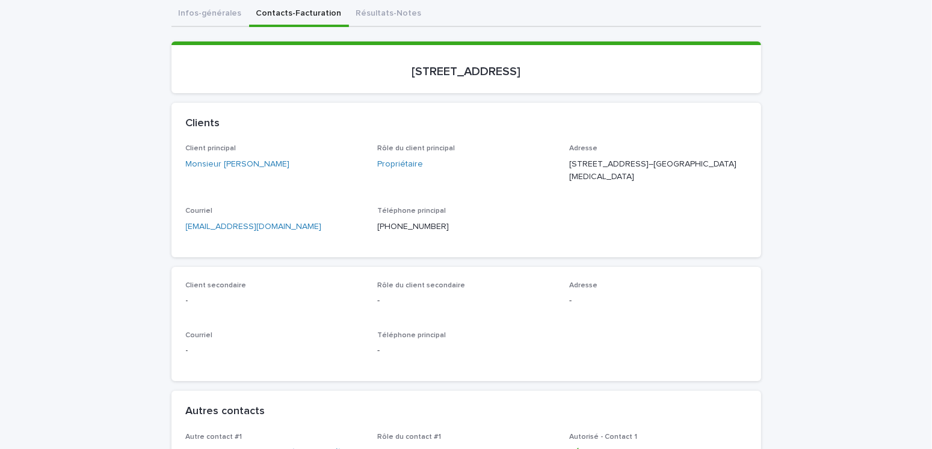
scroll to position [0, 0]
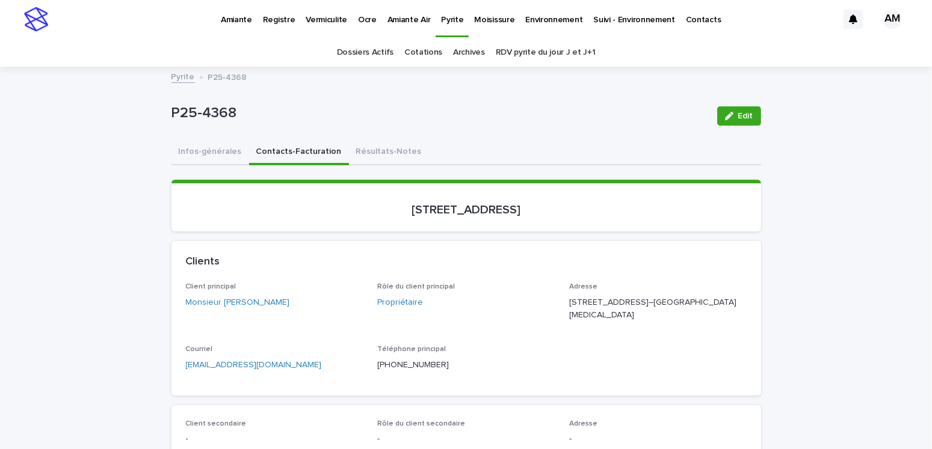
click at [174, 75] on link "Pyrite" at bounding box center [182, 76] width 23 height 14
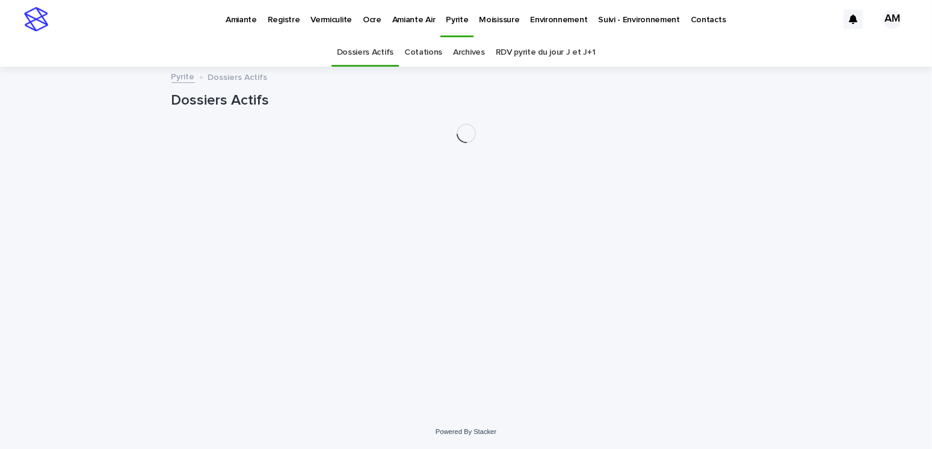
click at [549, 52] on link "RDV pyrite du jour J et J+1" at bounding box center [546, 52] width 100 height 28
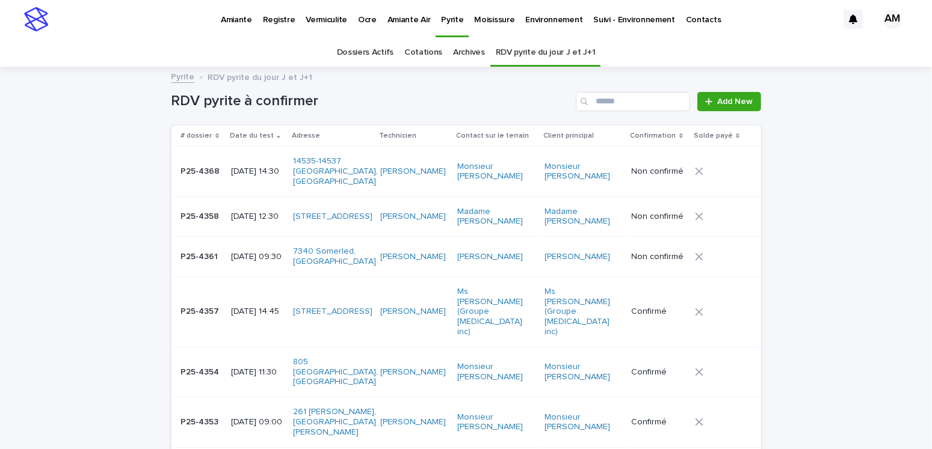
click at [253, 252] on p "2025-09-16 09:30" at bounding box center [257, 257] width 53 height 10
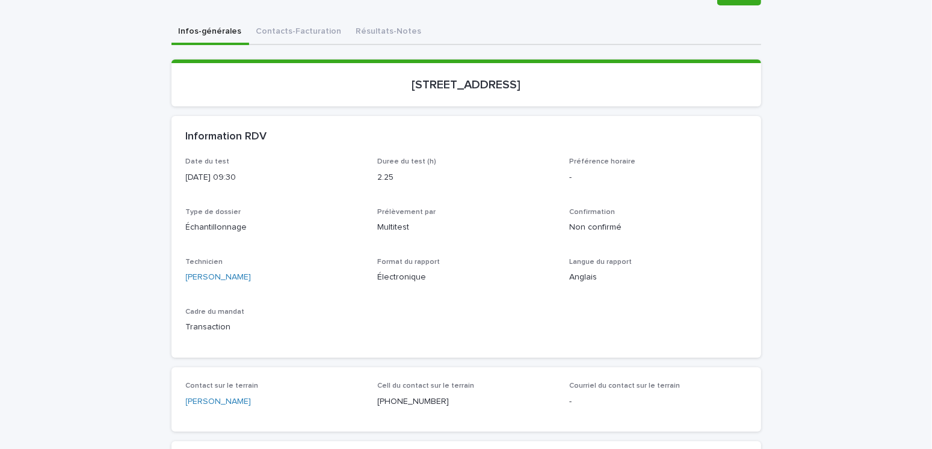
scroll to position [60, 0]
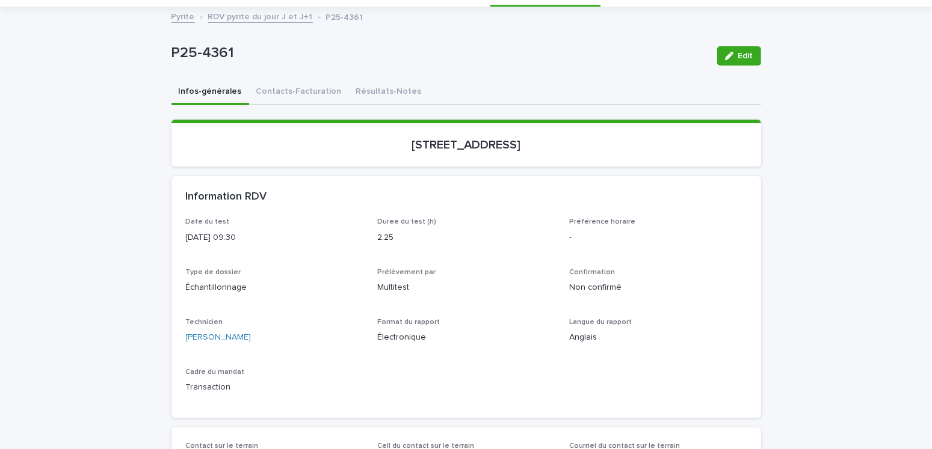
drag, startPoint x: 744, startPoint y: 58, endPoint x: 697, endPoint y: 276, distance: 223.5
click at [744, 58] on span "Edit" at bounding box center [745, 56] width 15 height 8
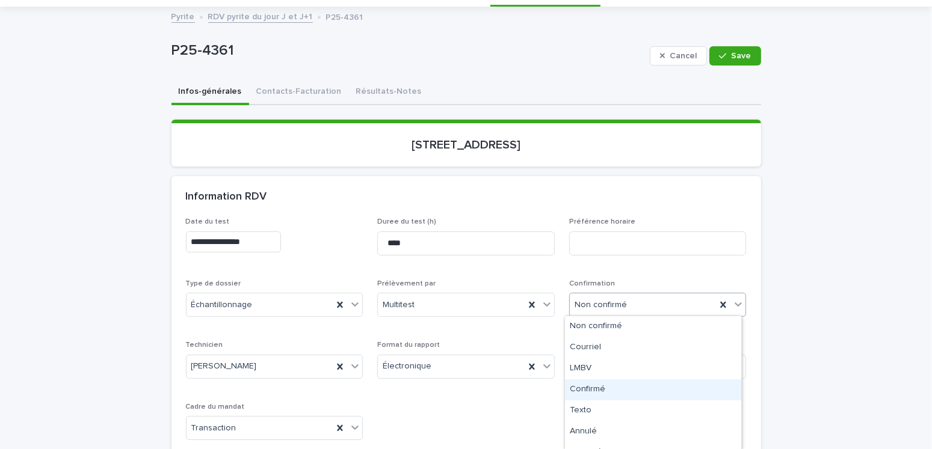
drag, startPoint x: 595, startPoint y: 387, endPoint x: 609, endPoint y: 384, distance: 13.7
click at [597, 387] on div "Confirmé" at bounding box center [653, 390] width 176 height 21
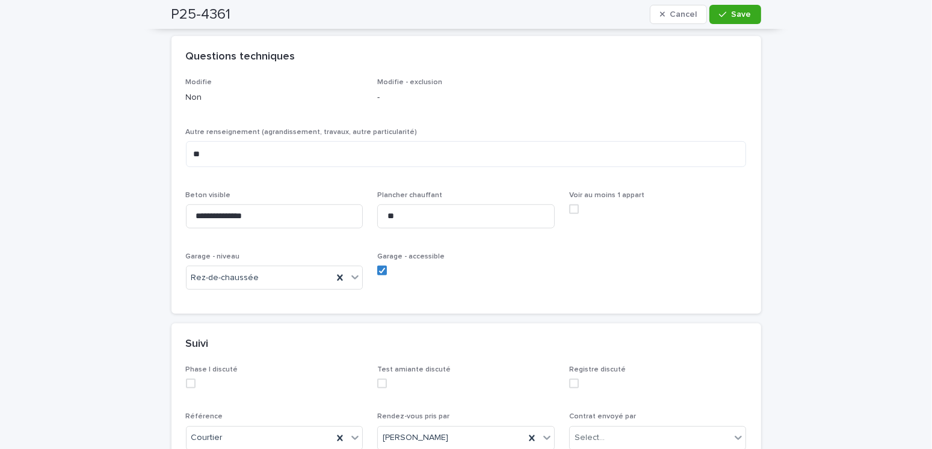
scroll to position [1023, 0]
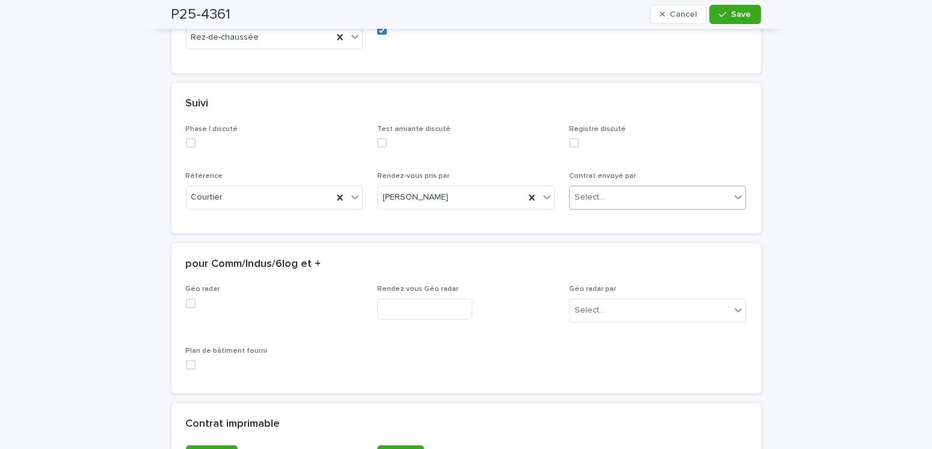
click at [594, 210] on div "Select..." at bounding box center [657, 198] width 177 height 24
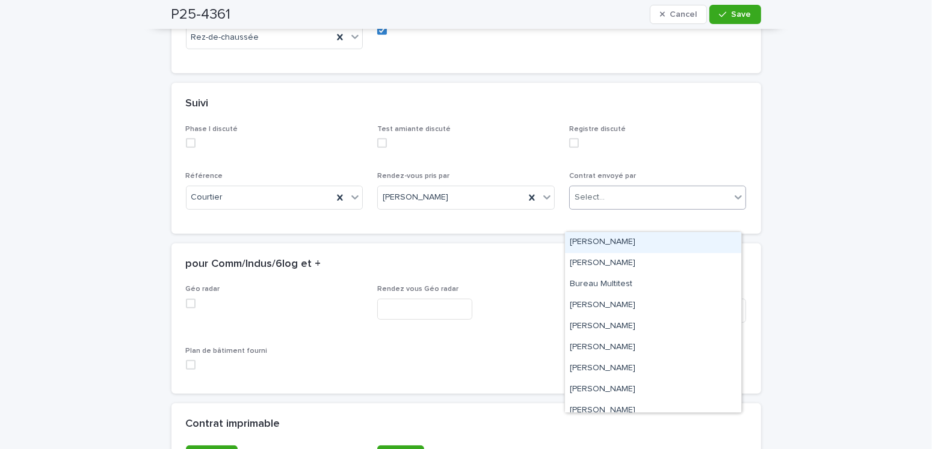
click at [598, 241] on div "[PERSON_NAME]" at bounding box center [653, 242] width 176 height 21
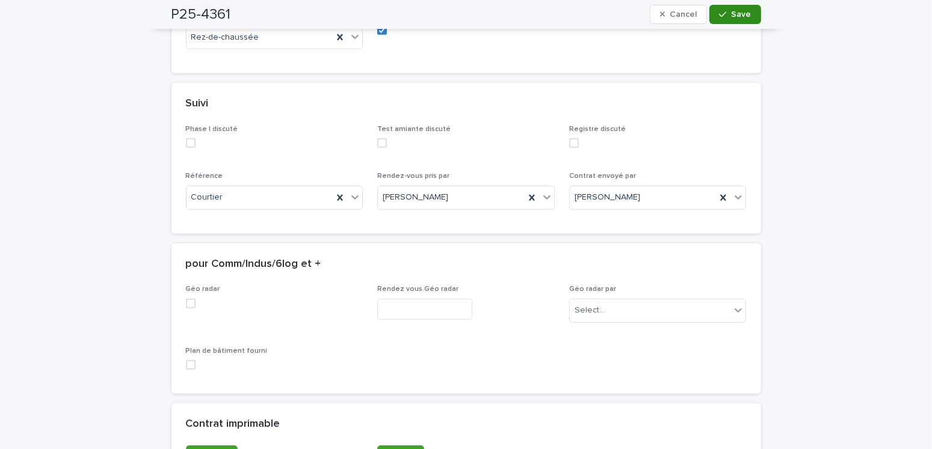
click at [724, 17] on div "button" at bounding box center [725, 14] width 12 height 8
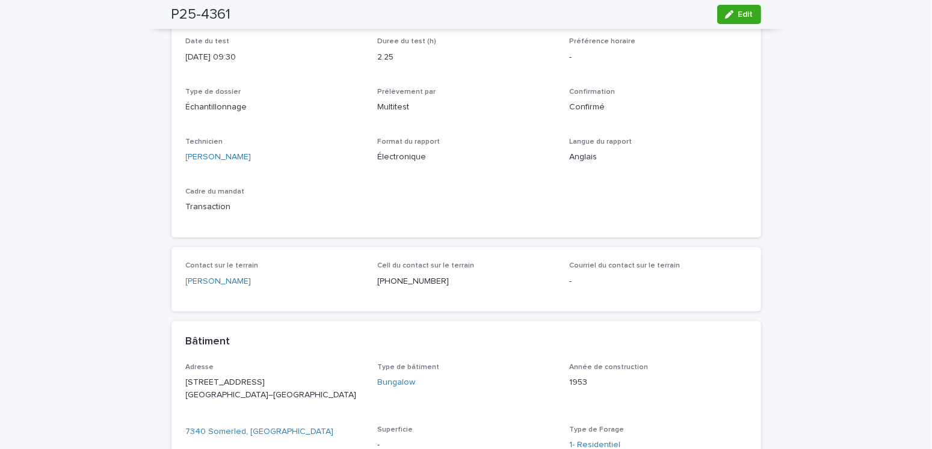
scroll to position [60, 0]
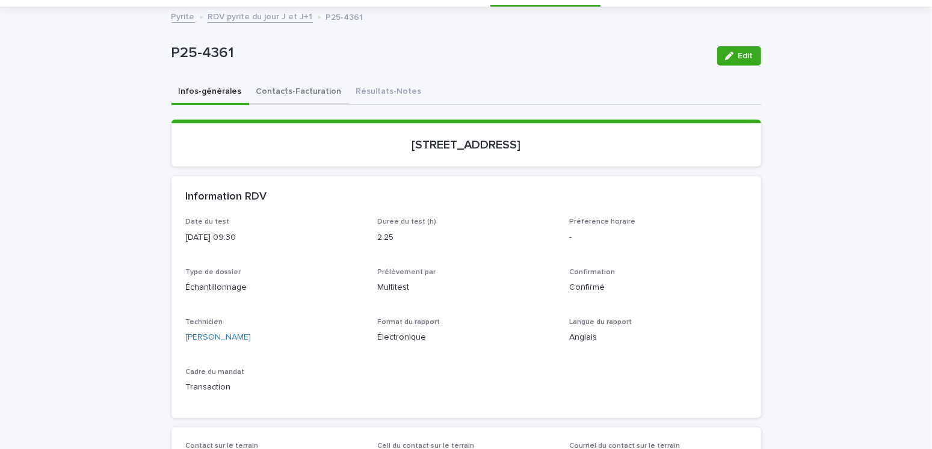
click at [278, 91] on button "Contacts-Facturation" at bounding box center [299, 92] width 100 height 25
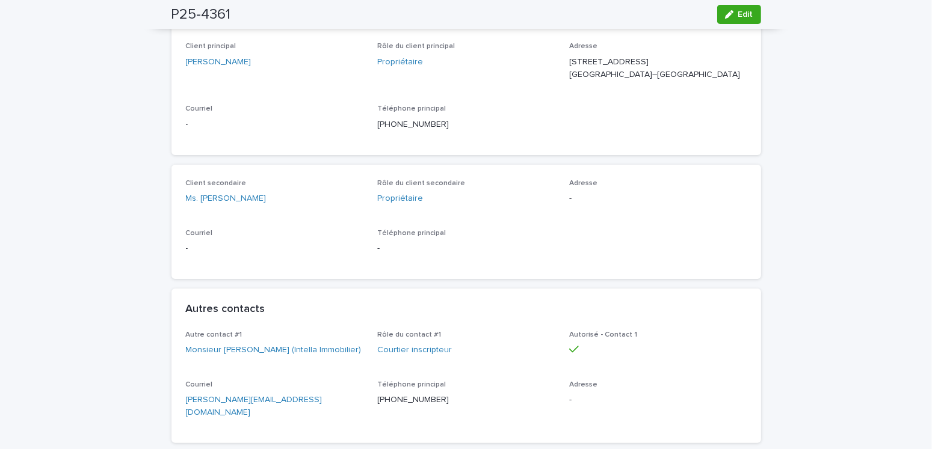
scroll to position [361, 0]
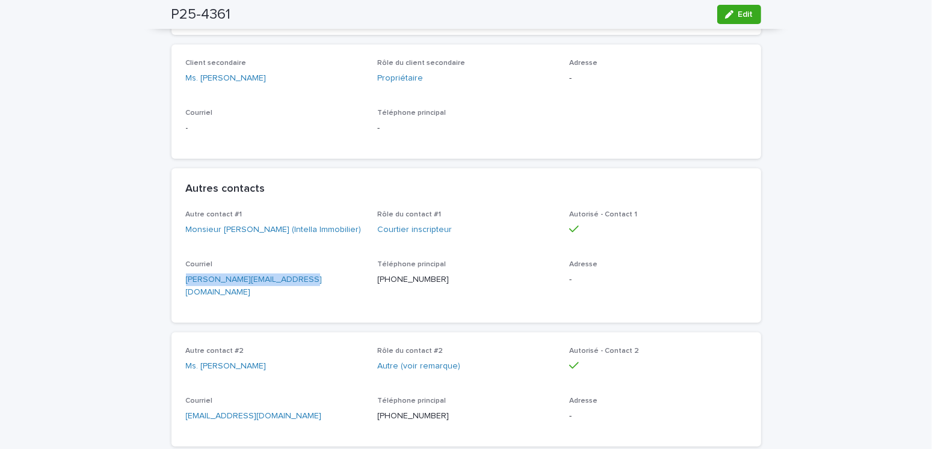
drag, startPoint x: 312, startPoint y: 301, endPoint x: 170, endPoint y: 303, distance: 141.4
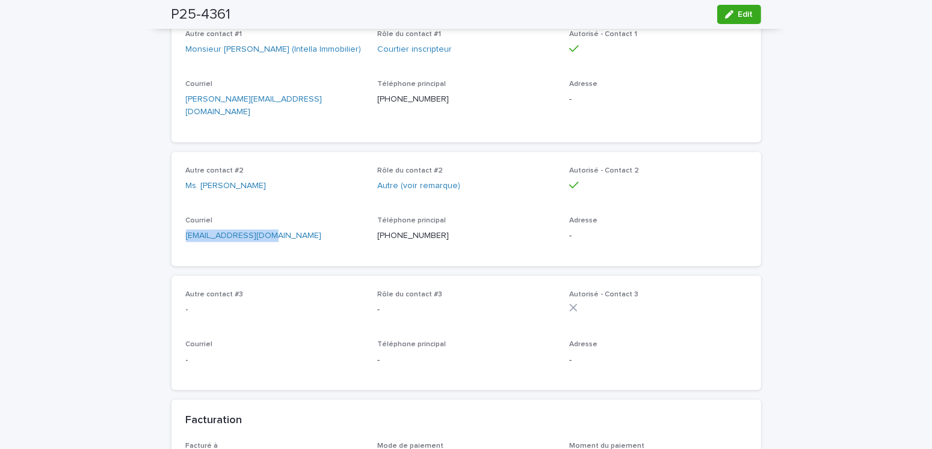
drag, startPoint x: 245, startPoint y: 254, endPoint x: 81, endPoint y: 263, distance: 165.1
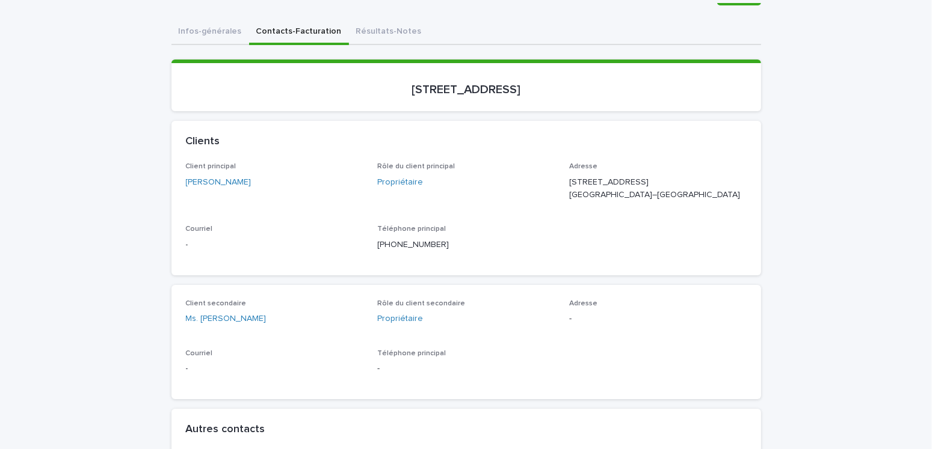
scroll to position [0, 0]
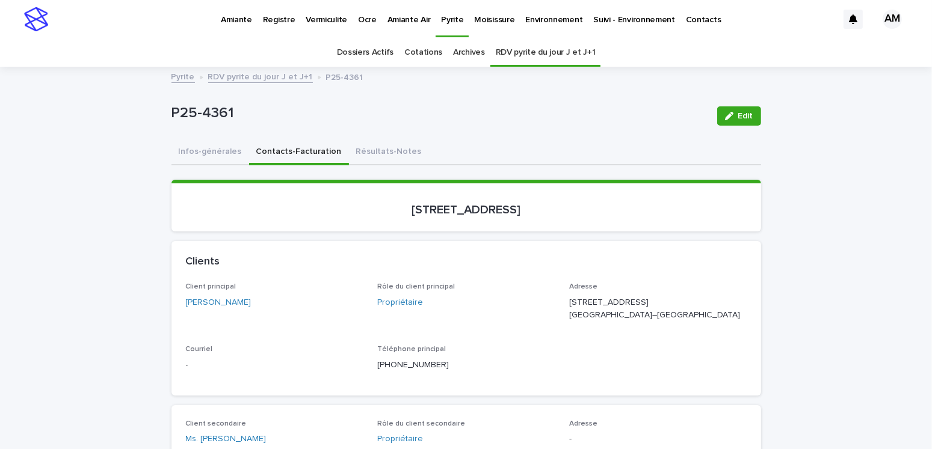
click at [244, 73] on link "RDV pyrite du jour J et J+1" at bounding box center [260, 76] width 105 height 14
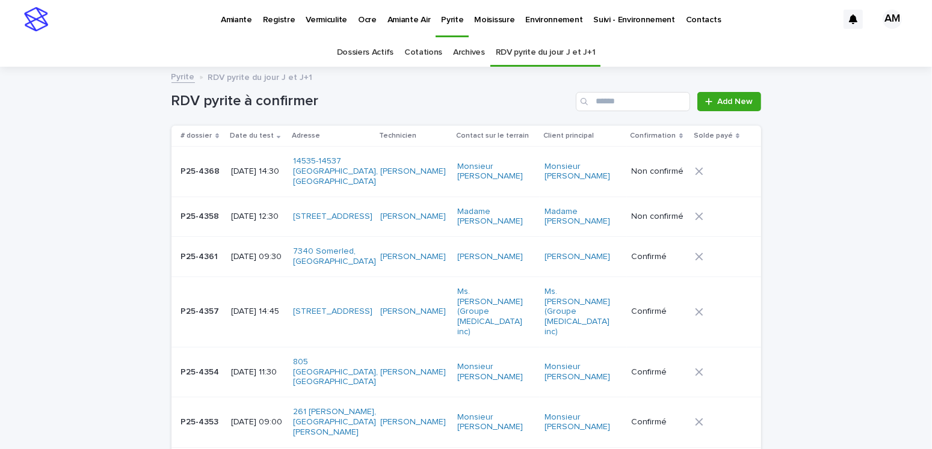
click at [269, 212] on p "2025-09-16 12:30" at bounding box center [257, 217] width 53 height 10
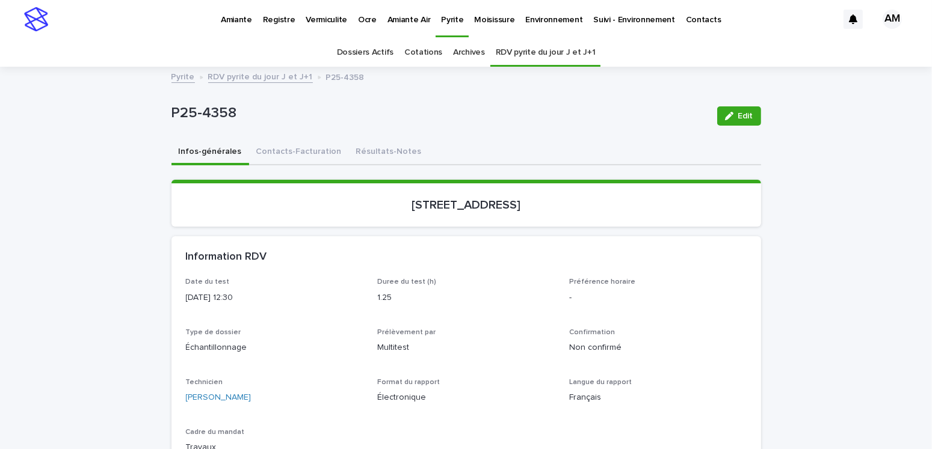
drag, startPoint x: 745, startPoint y: 114, endPoint x: 731, endPoint y: 241, distance: 127.7
click at [745, 114] on span "Edit" at bounding box center [745, 116] width 15 height 8
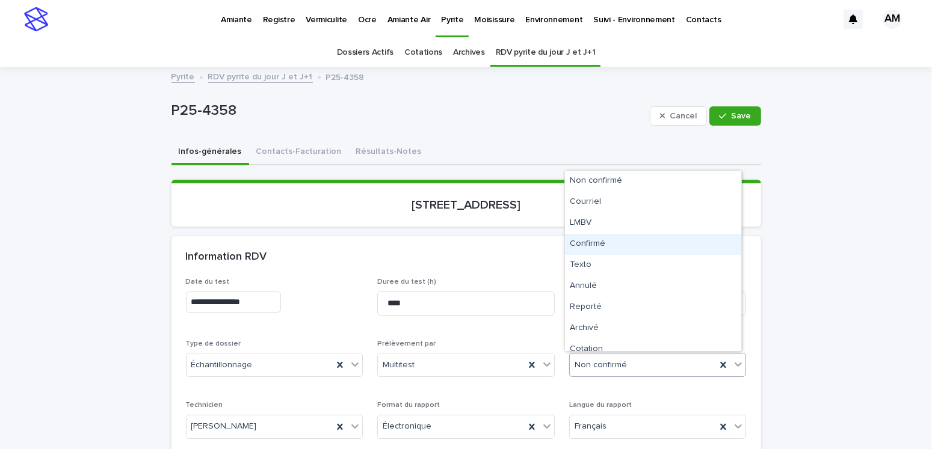
click at [588, 241] on div "Confirmé" at bounding box center [653, 244] width 176 height 21
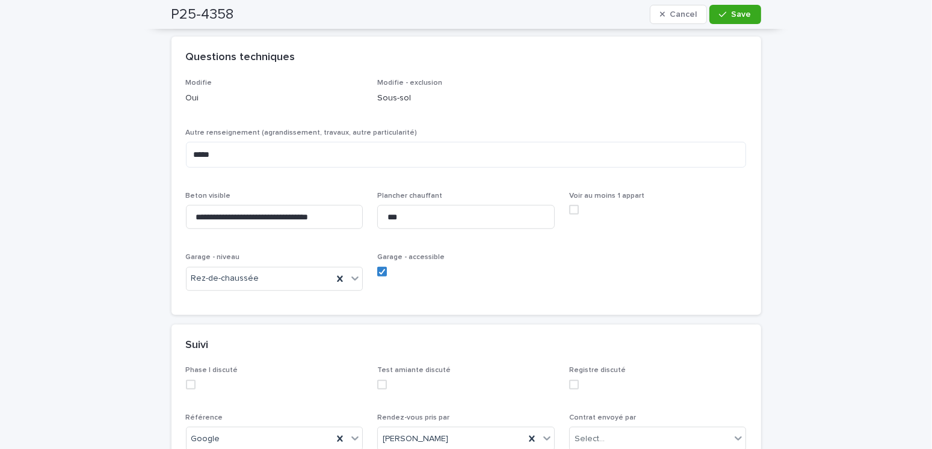
scroll to position [962, 0]
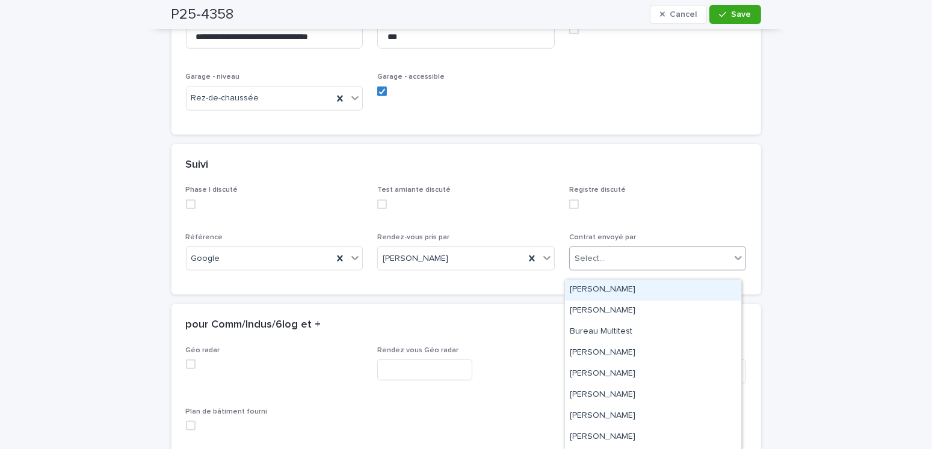
click at [595, 265] on div "Select..." at bounding box center [589, 259] width 30 height 13
click at [601, 293] on div "Amilie Mainville" at bounding box center [653, 290] width 176 height 21
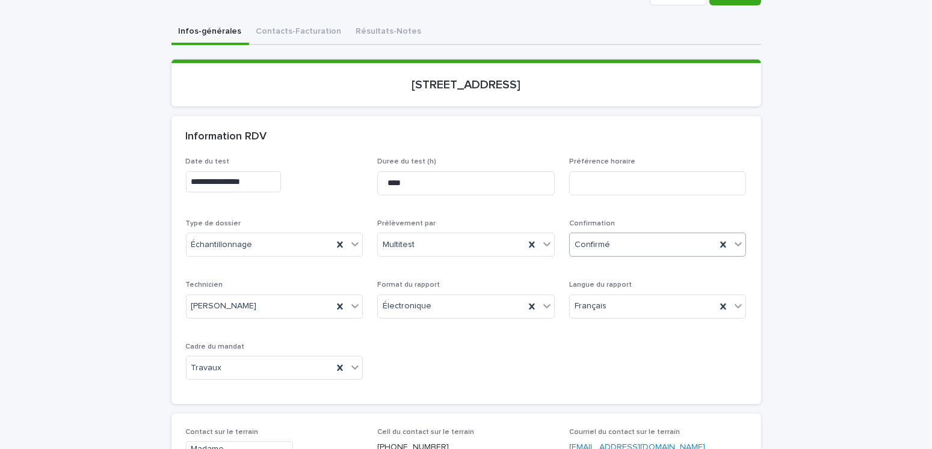
scroll to position [0, 0]
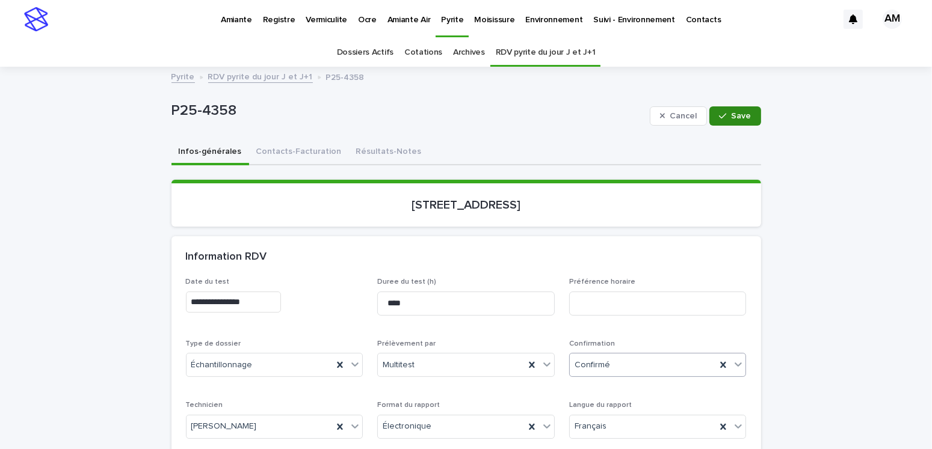
click at [731, 112] on span "Save" at bounding box center [741, 116] width 20 height 8
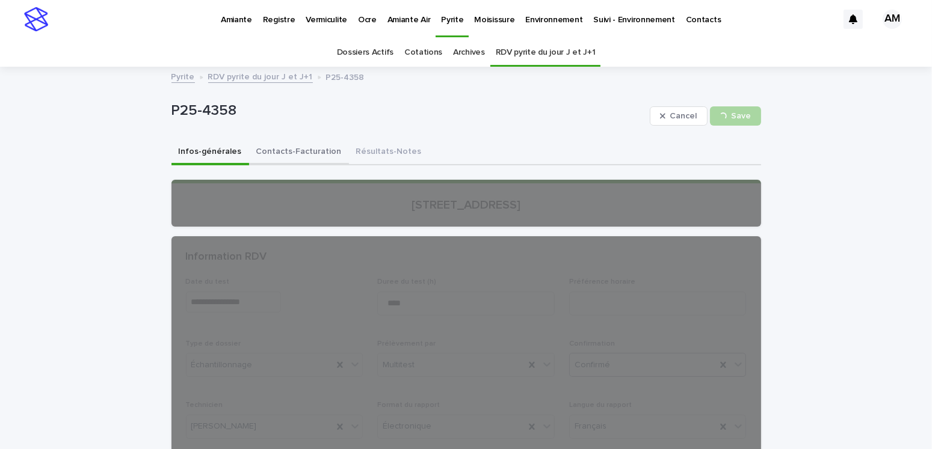
click at [309, 152] on button "Contacts-Facturation" at bounding box center [299, 152] width 100 height 25
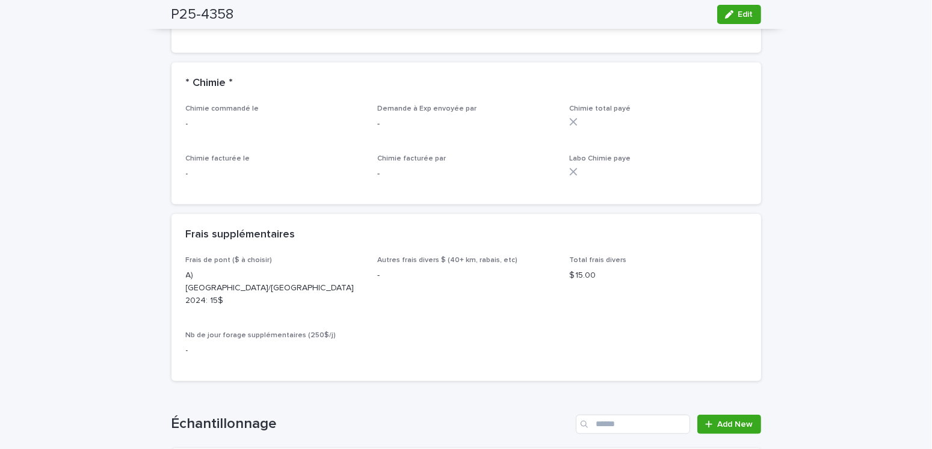
scroll to position [1444, 0]
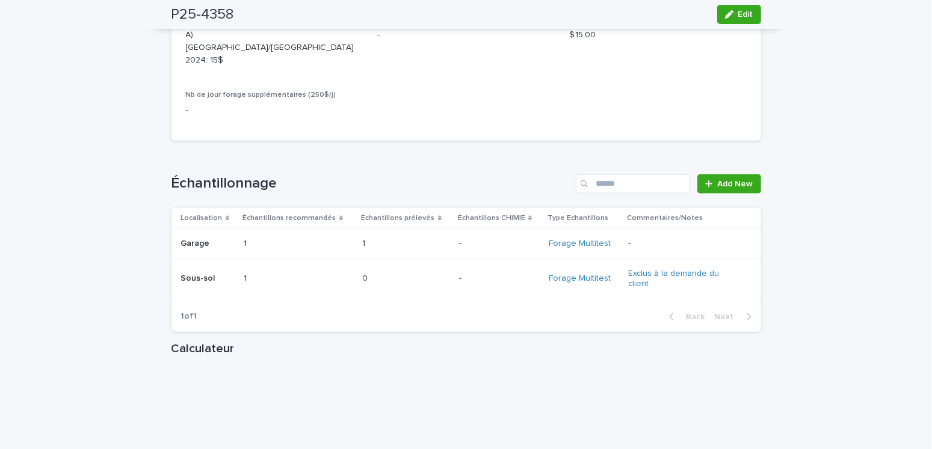
click at [203, 271] on p "Sous-sol" at bounding box center [199, 277] width 37 height 13
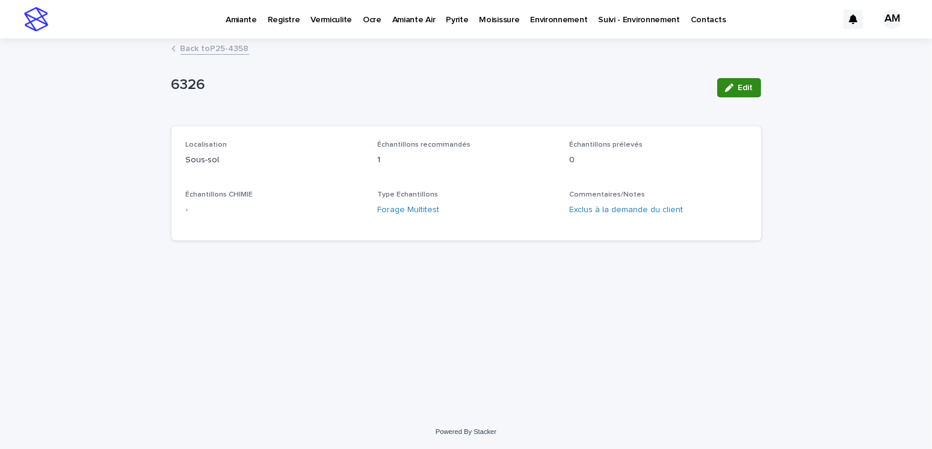
click at [733, 85] on icon "button" at bounding box center [729, 88] width 8 height 8
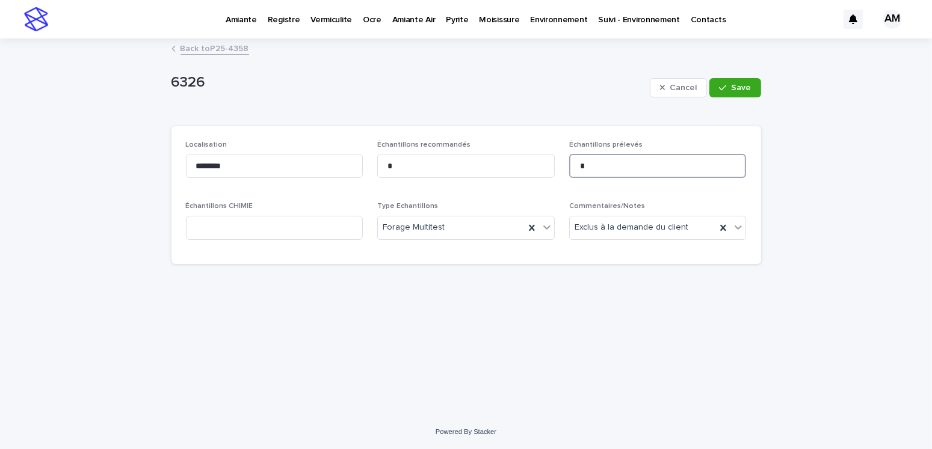
drag, startPoint x: 595, startPoint y: 168, endPoint x: 484, endPoint y: 182, distance: 112.1
click at [484, 182] on div "Localisation ******** Échantillons recommandés * Échantillons prélevés * Échant…" at bounding box center [466, 195] width 561 height 109
type input "*"
click at [725, 224] on icon at bounding box center [723, 227] width 5 height 6
click at [733, 87] on span "Save" at bounding box center [741, 88] width 20 height 8
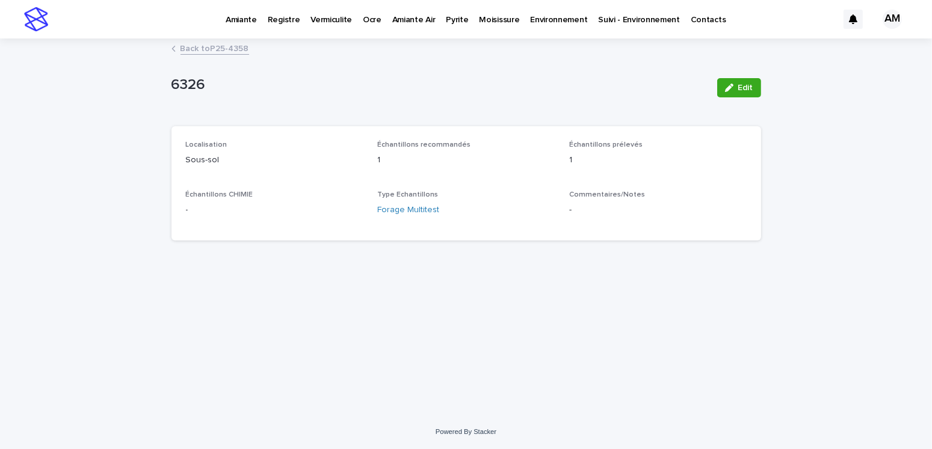
click at [222, 46] on link "Back to P25-4358" at bounding box center [214, 48] width 69 height 14
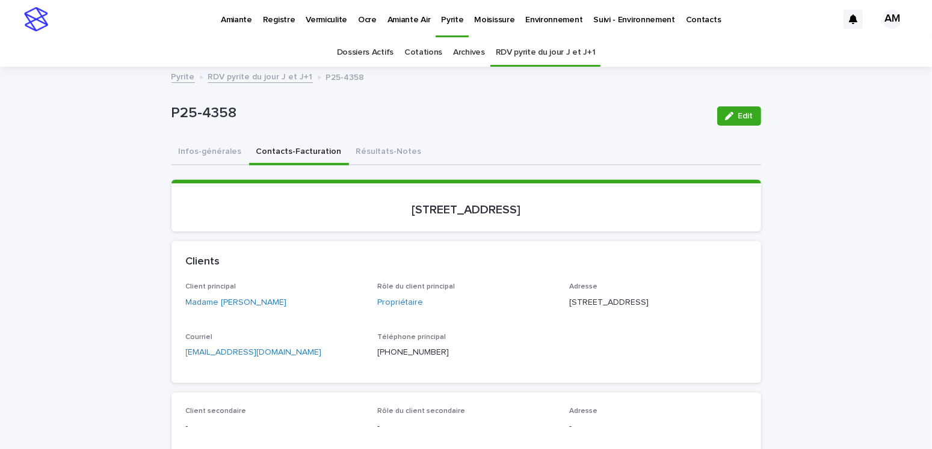
scroll to position [38, 0]
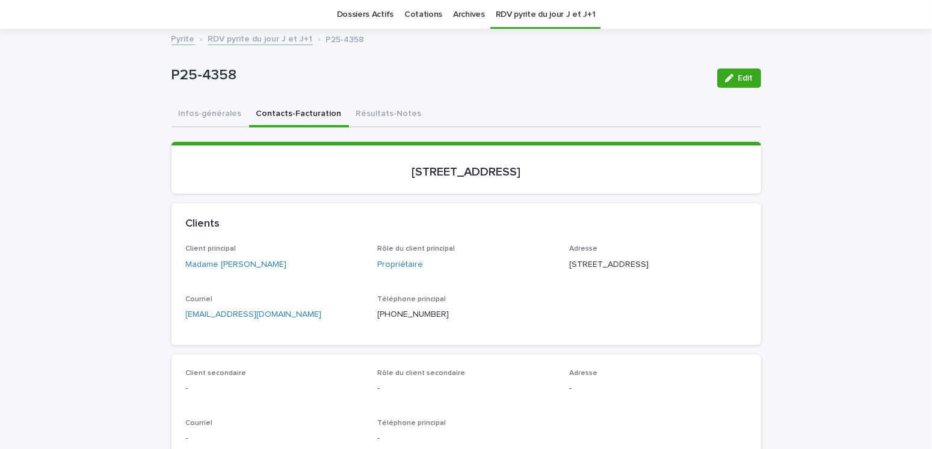
click at [233, 90] on div "P25-4358 Edit" at bounding box center [465, 78] width 589 height 48
click at [200, 114] on button "Infos-générales" at bounding box center [210, 114] width 78 height 25
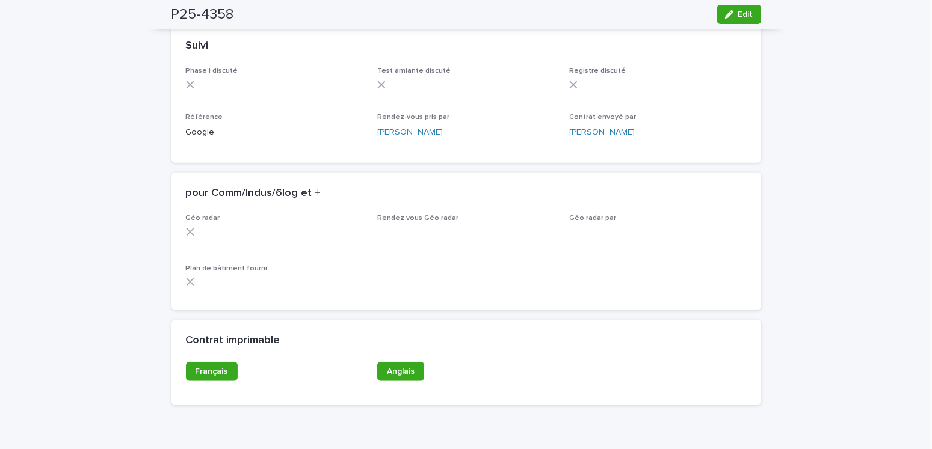
scroll to position [1011, 0]
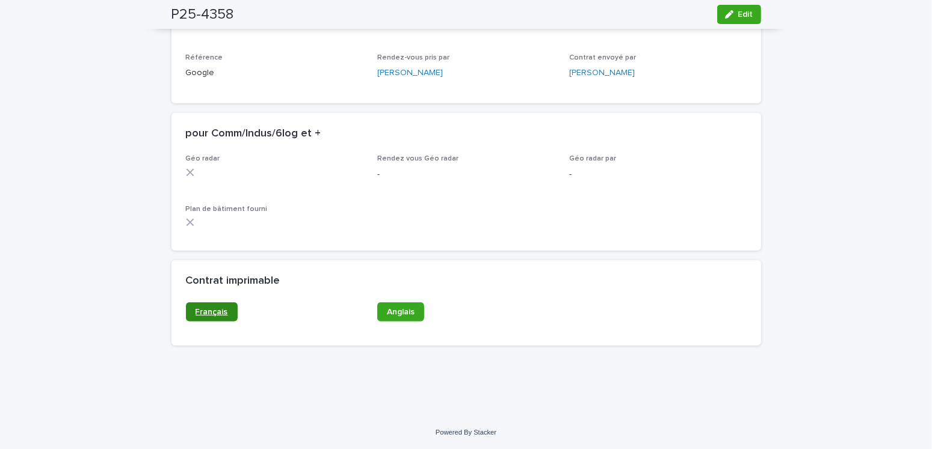
click at [186, 311] on link "Français" at bounding box center [212, 312] width 52 height 19
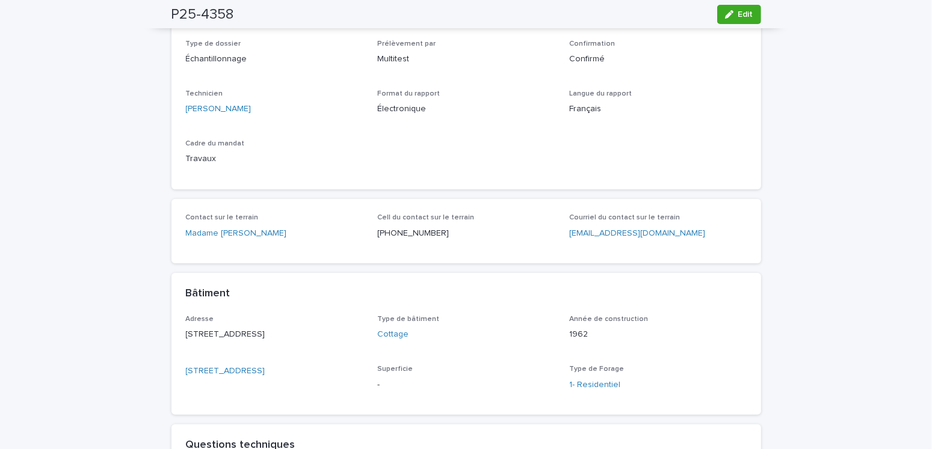
scroll to position [0, 0]
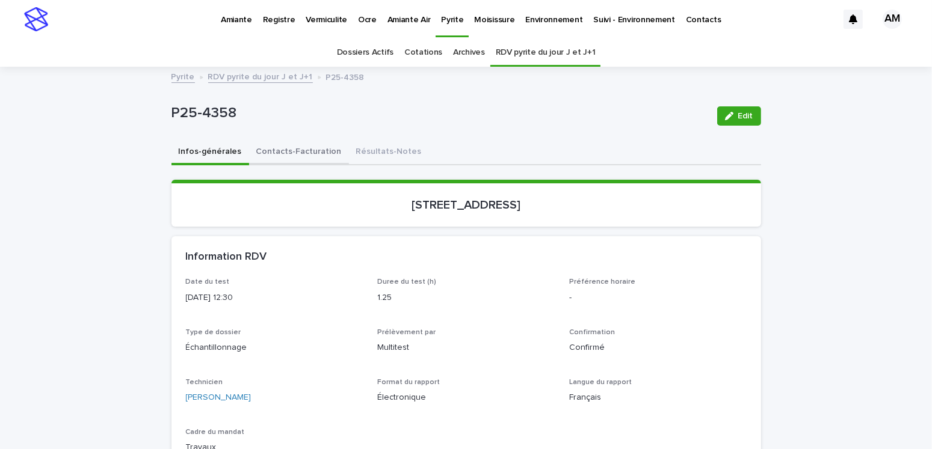
click at [297, 153] on button "Contacts-Facturation" at bounding box center [299, 152] width 100 height 25
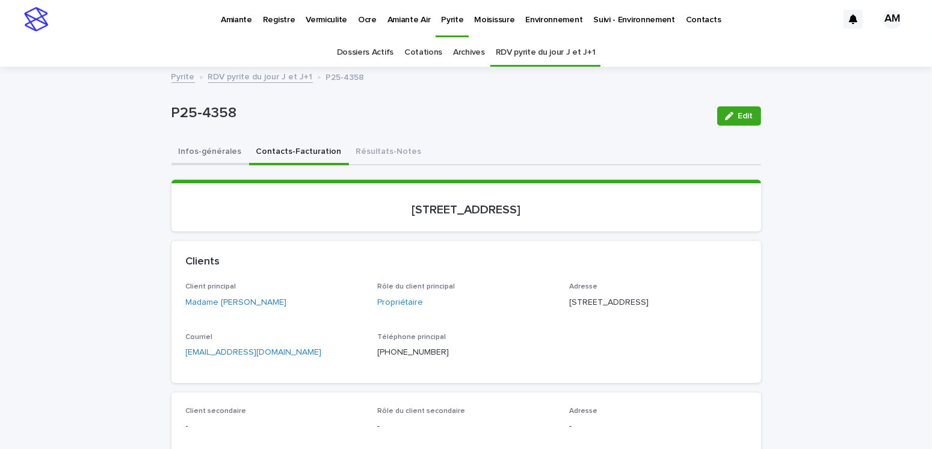
drag, startPoint x: 194, startPoint y: 149, endPoint x: 200, endPoint y: 150, distance: 6.3
click at [194, 149] on button "Infos-générales" at bounding box center [210, 152] width 78 height 25
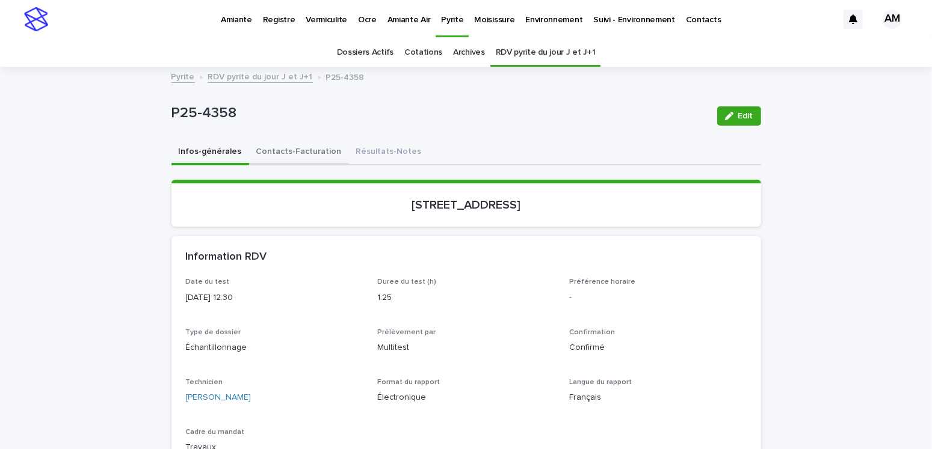
click at [288, 150] on button "Contacts-Facturation" at bounding box center [299, 152] width 100 height 25
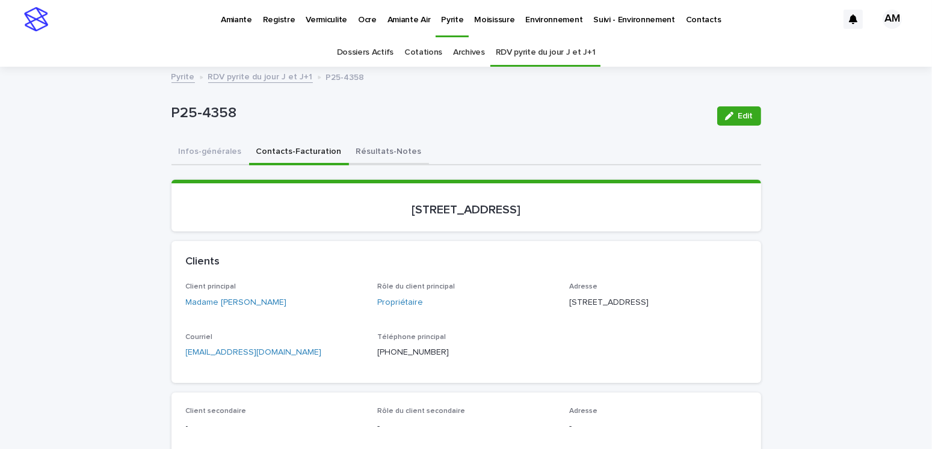
drag, startPoint x: 220, startPoint y: 149, endPoint x: 337, endPoint y: 150, distance: 116.7
click at [220, 149] on button "Infos-générales" at bounding box center [210, 152] width 78 height 25
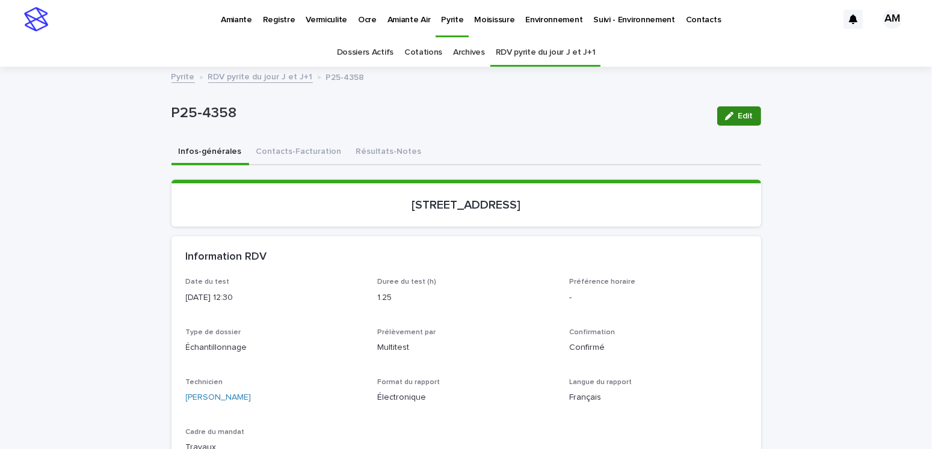
click at [748, 113] on span "Edit" at bounding box center [745, 116] width 15 height 8
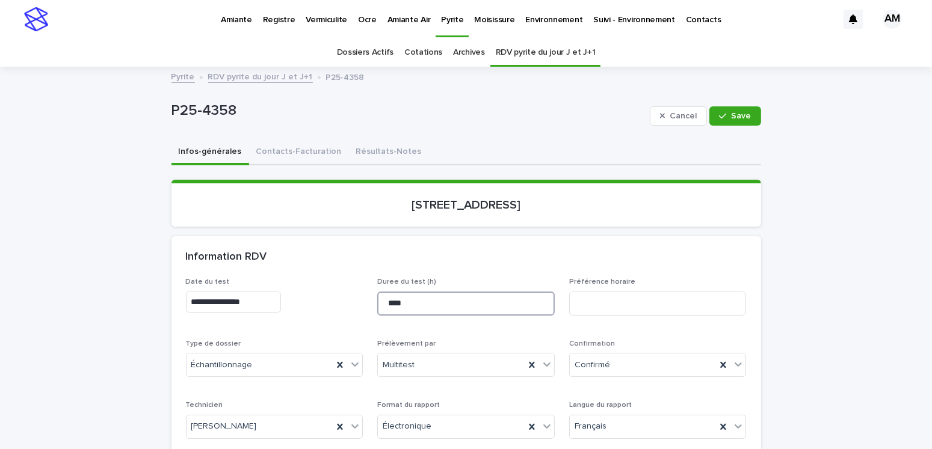
drag, startPoint x: 401, startPoint y: 303, endPoint x: 388, endPoint y: 300, distance: 13.6
click at [388, 300] on input "****" at bounding box center [465, 304] width 177 height 24
type input "****"
click at [731, 118] on span "Save" at bounding box center [741, 116] width 20 height 8
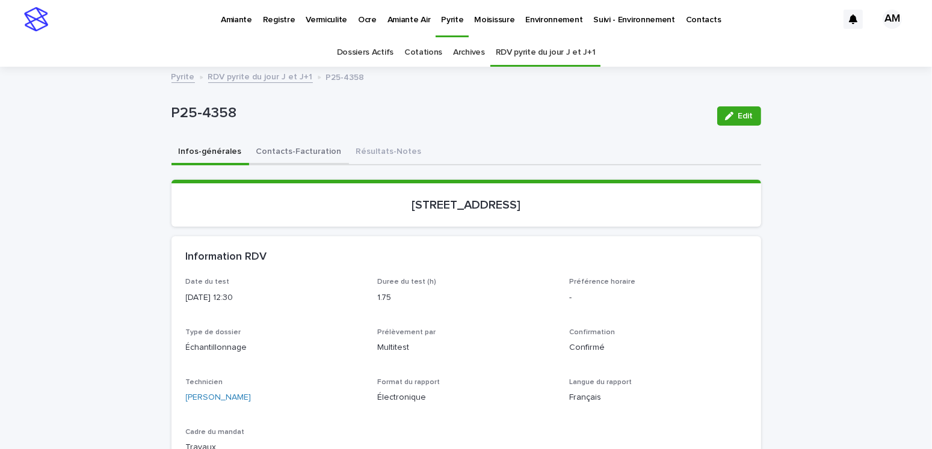
click at [300, 150] on button "Contacts-Facturation" at bounding box center [299, 152] width 100 height 25
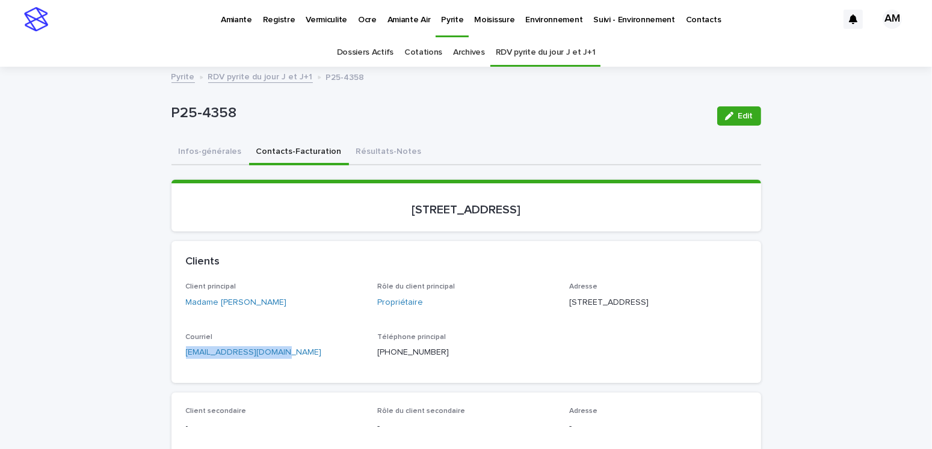
drag, startPoint x: 308, startPoint y: 369, endPoint x: 164, endPoint y: 378, distance: 144.6
click at [386, 150] on button "Résultats-Notes" at bounding box center [389, 152] width 80 height 25
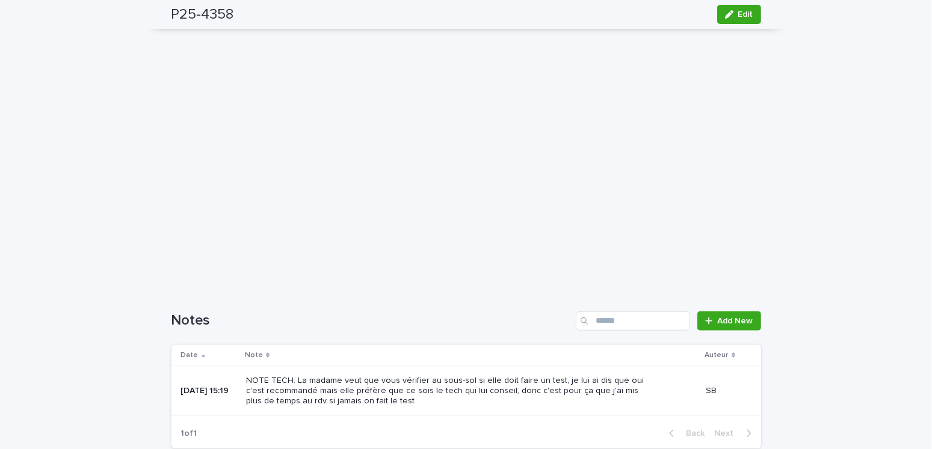
scroll to position [987, 0]
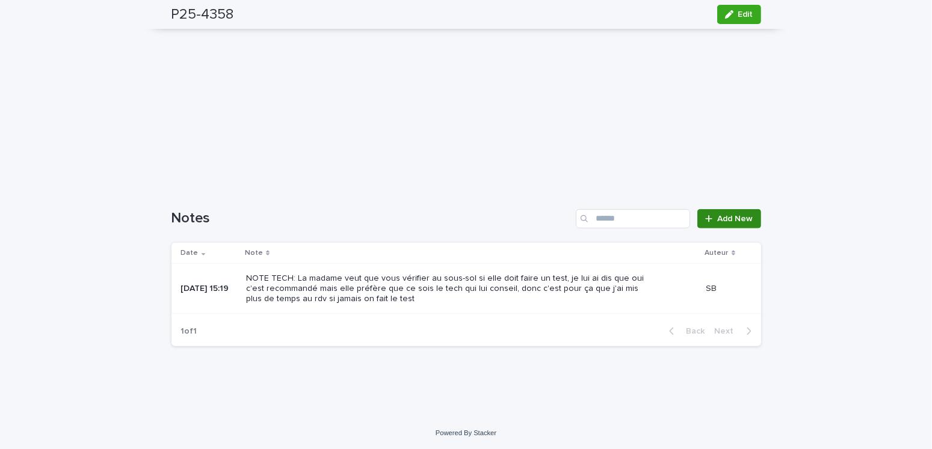
click at [735, 218] on span "Add New" at bounding box center [735, 219] width 35 height 8
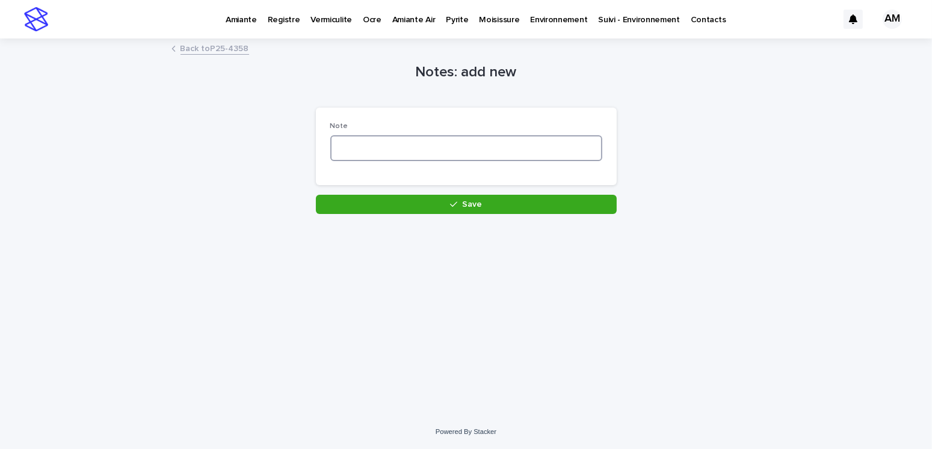
click at [473, 141] on textarea at bounding box center [466, 148] width 272 height 26
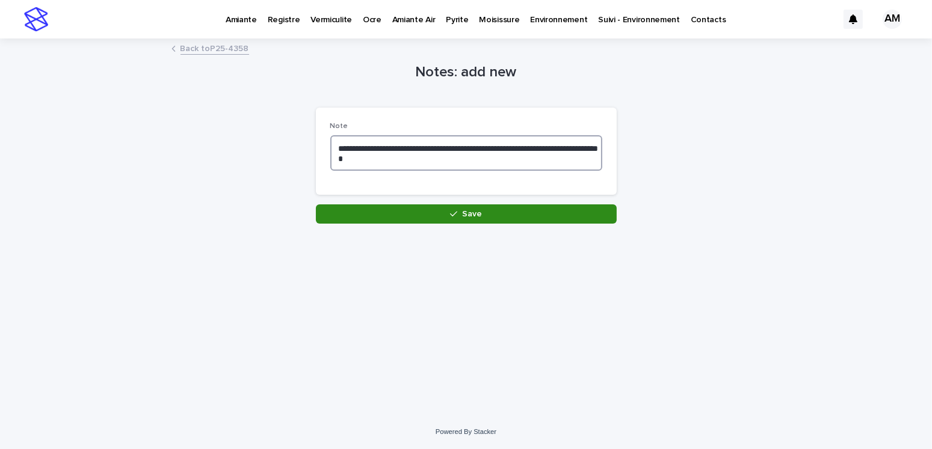
type textarea "**********"
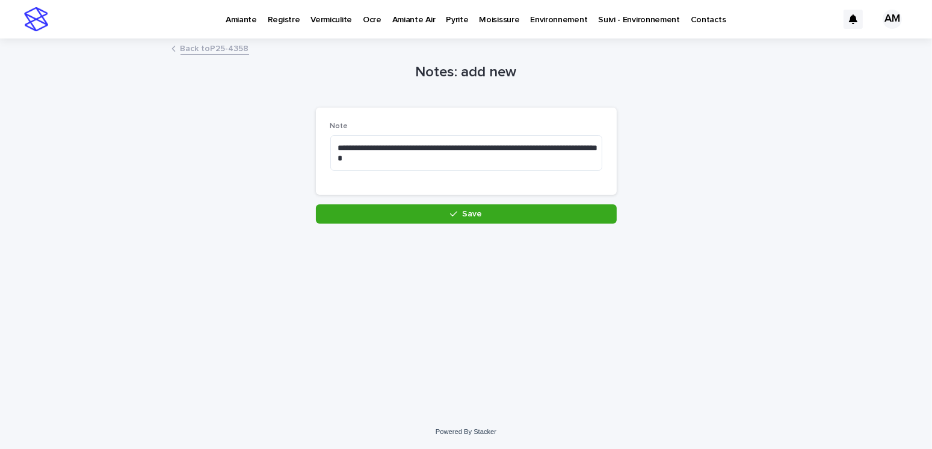
drag, startPoint x: 483, startPoint y: 211, endPoint x: 716, endPoint y: 223, distance: 233.7
click at [484, 211] on button "Save" at bounding box center [466, 214] width 301 height 19
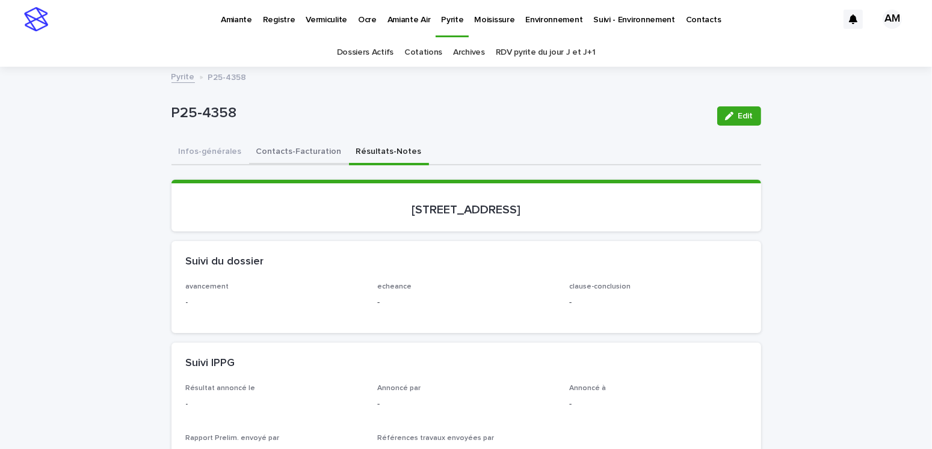
click at [293, 147] on button "Contacts-Facturation" at bounding box center [299, 152] width 100 height 25
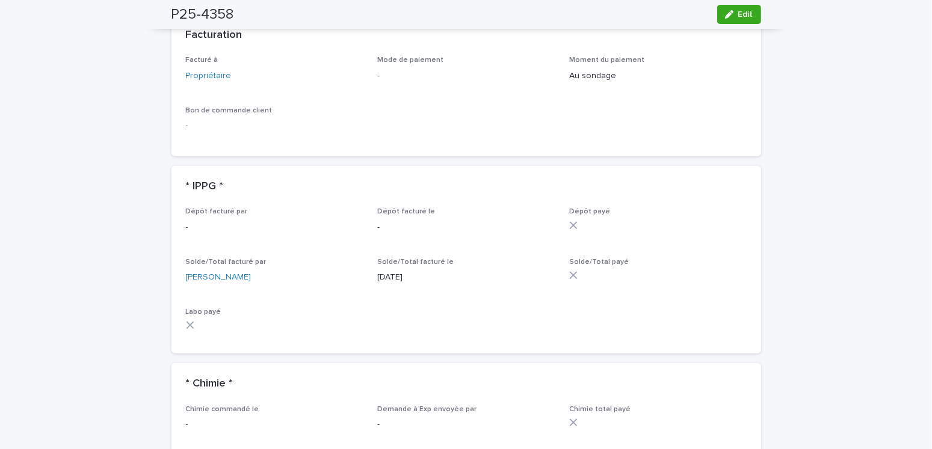
scroll to position [1143, 0]
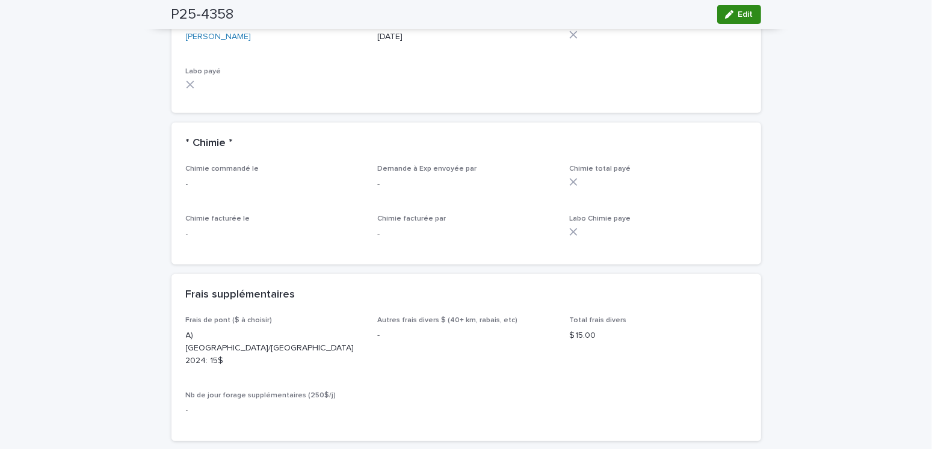
click at [725, 10] on icon "button" at bounding box center [729, 14] width 8 height 8
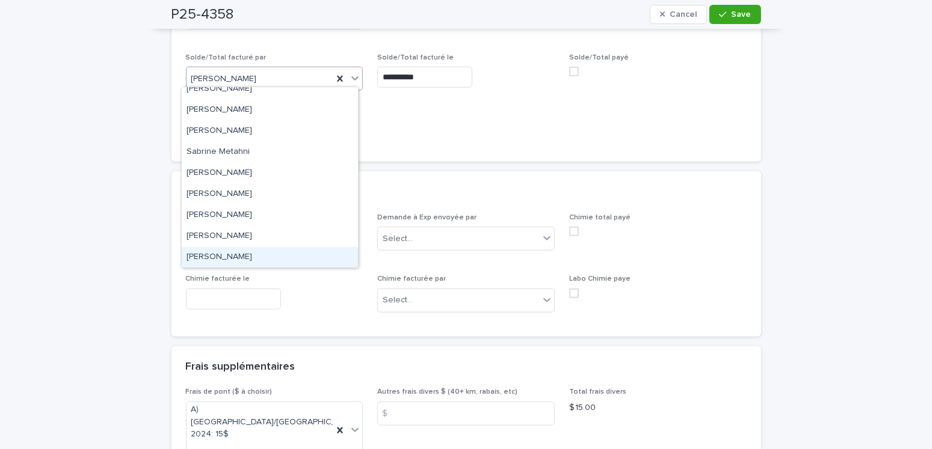
scroll to position [0, 0]
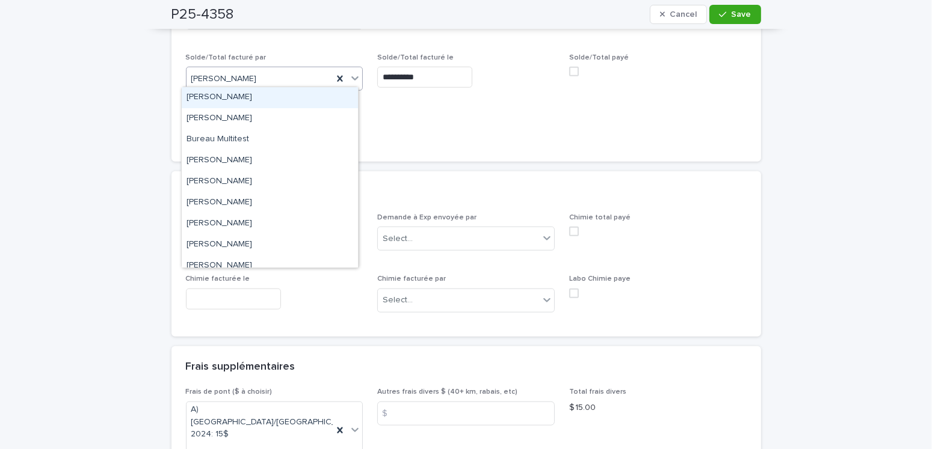
click at [224, 105] on div "Amilie Mainville" at bounding box center [270, 97] width 176 height 21
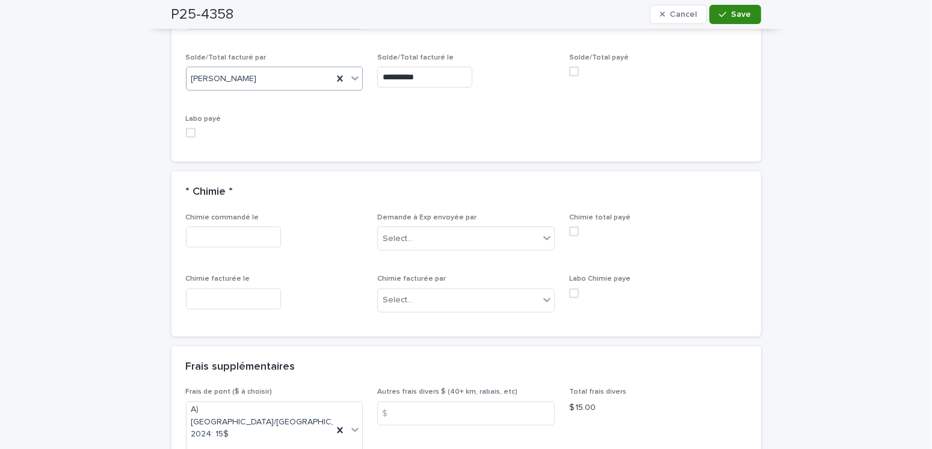
click at [737, 14] on span "Save" at bounding box center [741, 14] width 20 height 8
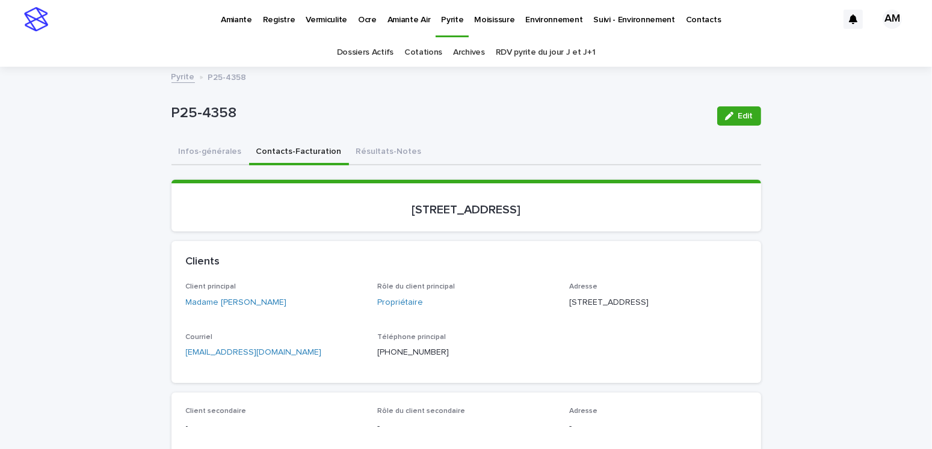
click at [175, 78] on link "Pyrite" at bounding box center [182, 76] width 23 height 14
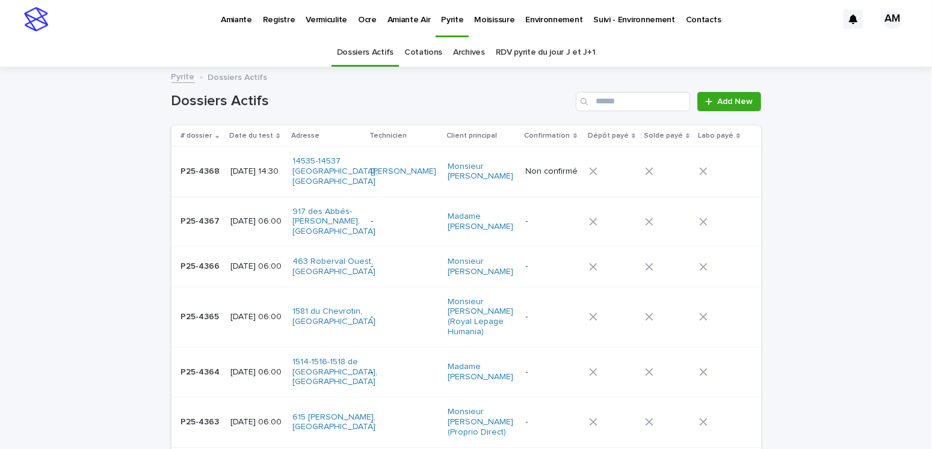
click at [552, 55] on link "RDV pyrite du jour J et J+1" at bounding box center [546, 52] width 100 height 28
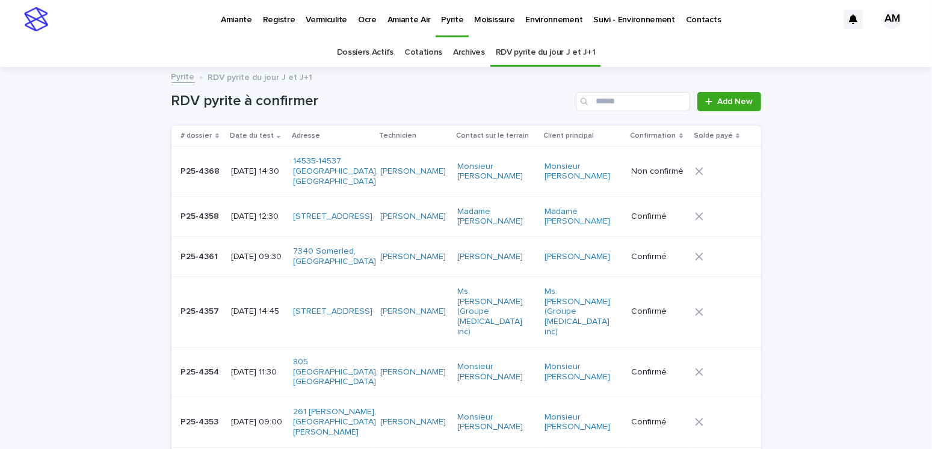
click at [275, 164] on div "2025-09-16 14:30" at bounding box center [257, 170] width 53 height 13
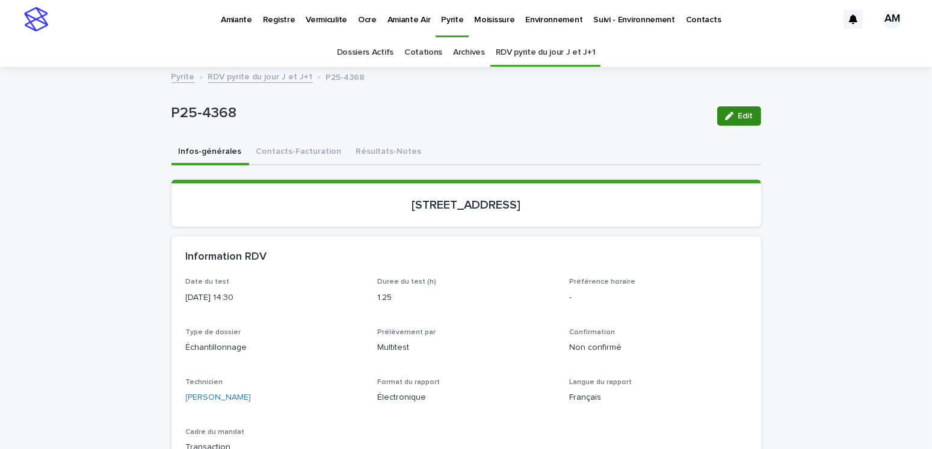
click at [739, 108] on button "Edit" at bounding box center [739, 115] width 44 height 19
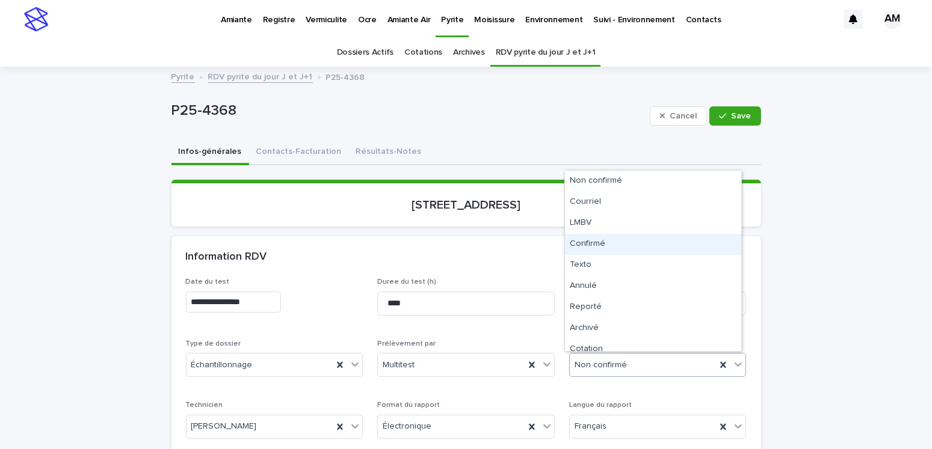
drag, startPoint x: 594, startPoint y: 360, endPoint x: 604, endPoint y: 232, distance: 128.5
click at [594, 241] on div "Confirmé" at bounding box center [653, 244] width 176 height 21
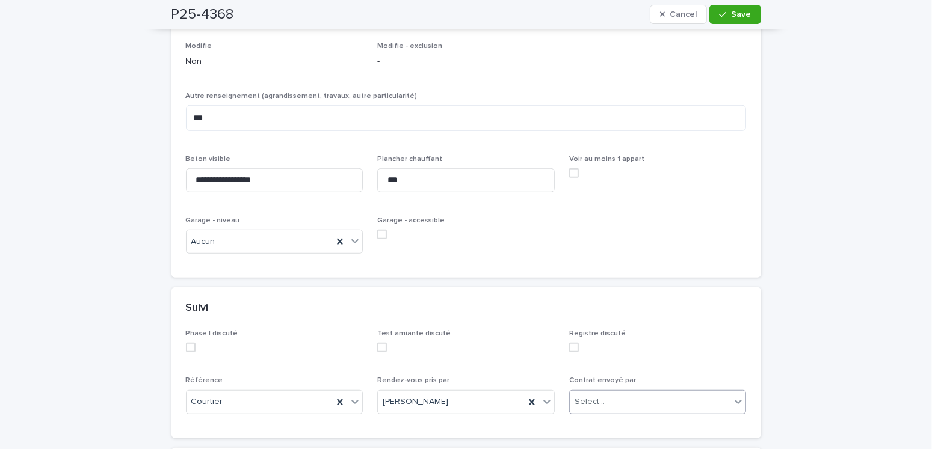
scroll to position [1187, 0]
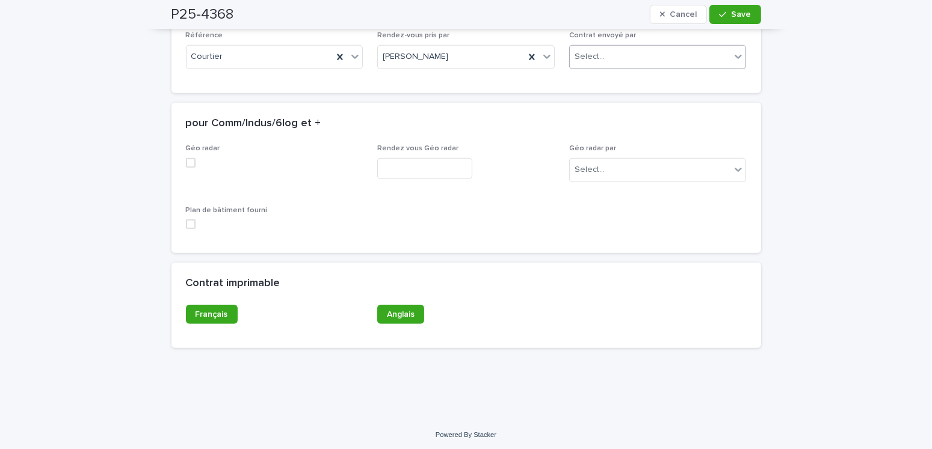
click at [586, 55] on div "Select..." at bounding box center [589, 57] width 30 height 13
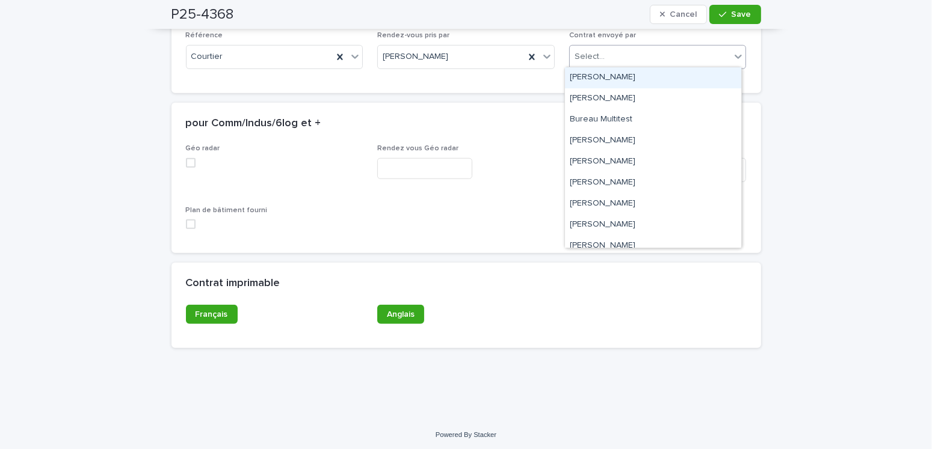
click at [585, 84] on div "Amilie Mainville" at bounding box center [653, 77] width 176 height 21
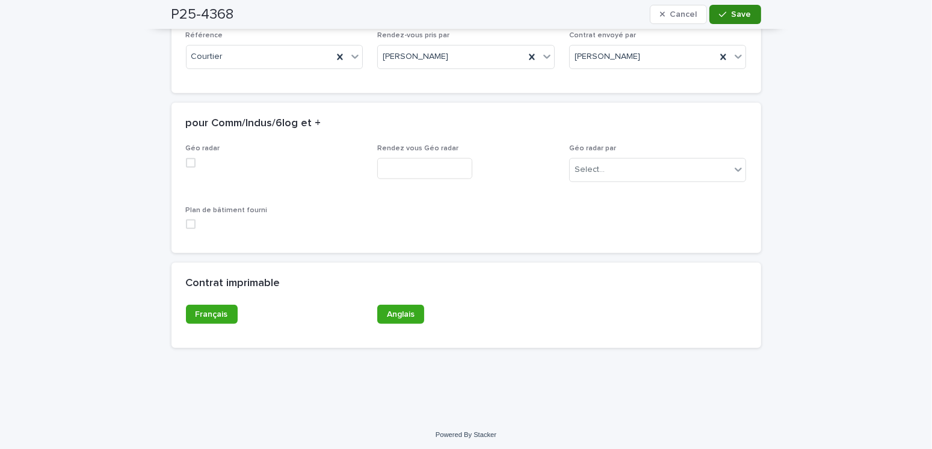
click at [739, 19] on button "Save" at bounding box center [734, 14] width 51 height 19
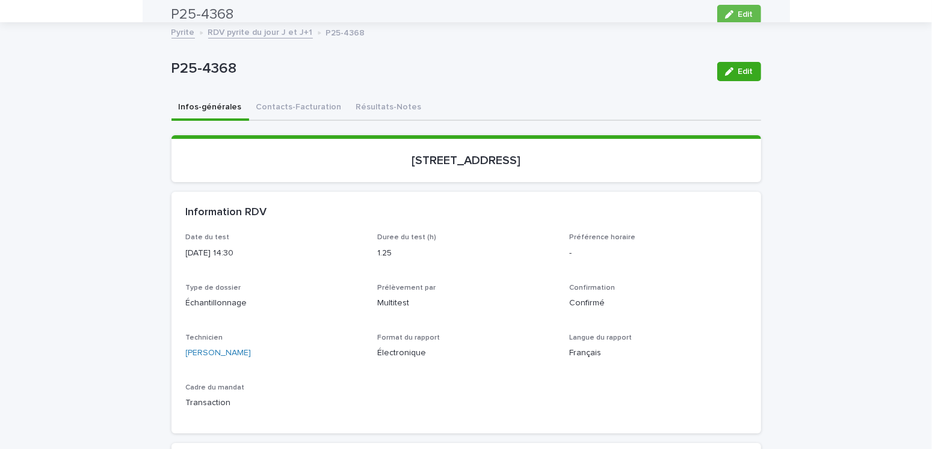
scroll to position [0, 0]
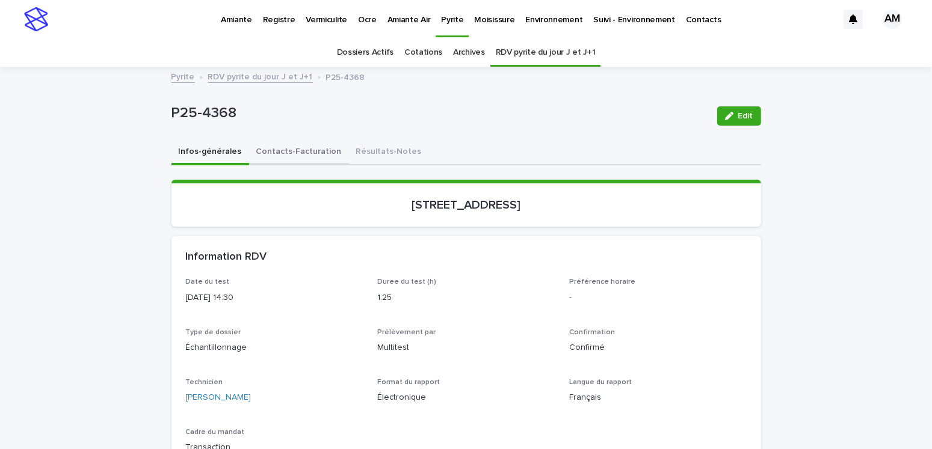
click at [287, 155] on button "Contacts-Facturation" at bounding box center [299, 152] width 100 height 25
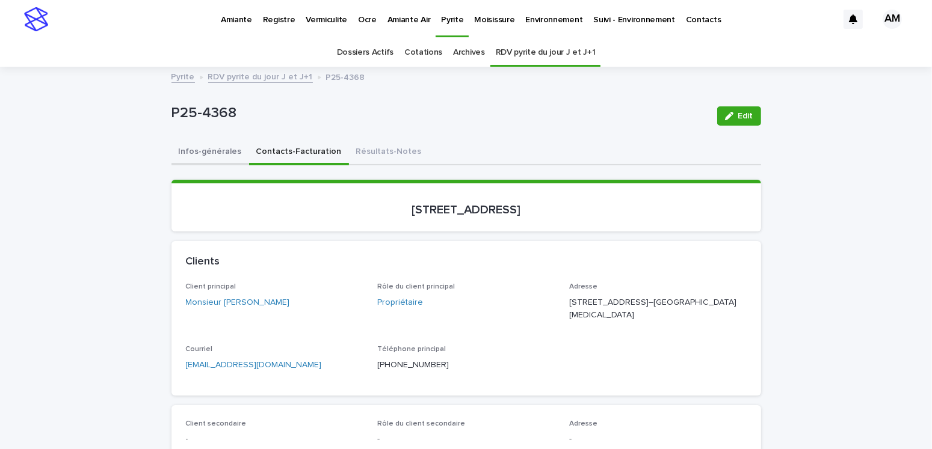
click at [198, 156] on button "Infos-générales" at bounding box center [210, 152] width 78 height 25
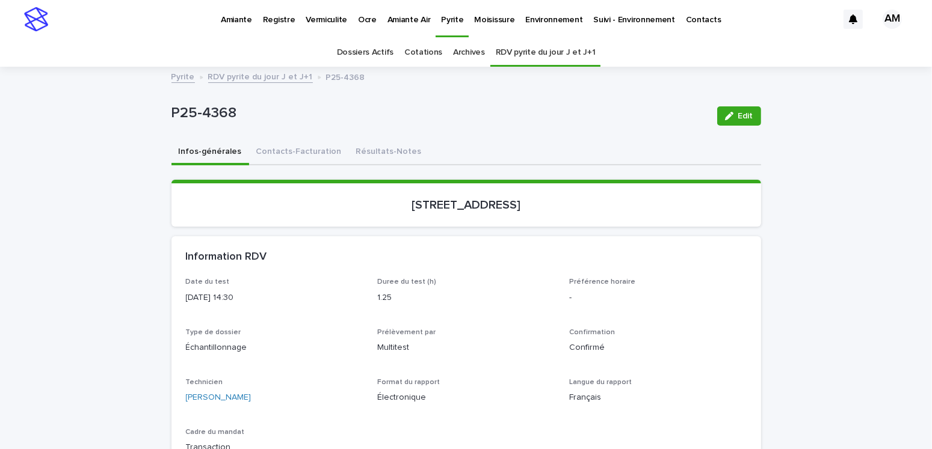
drag, startPoint x: 742, startPoint y: 117, endPoint x: 750, endPoint y: 168, distance: 51.1
click at [742, 117] on span "Edit" at bounding box center [745, 116] width 15 height 8
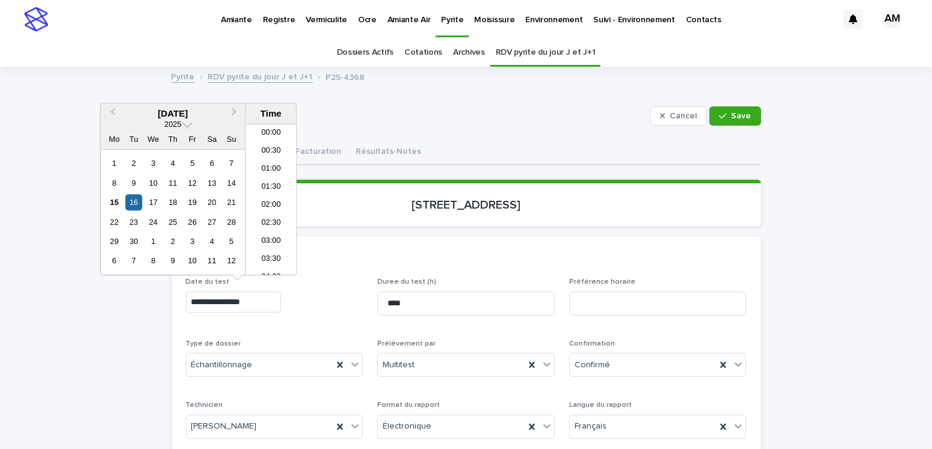
scroll to position [457, 0]
drag, startPoint x: 255, startPoint y: 306, endPoint x: 243, endPoint y: 301, distance: 13.0
click at [243, 301] on input "**********" at bounding box center [233, 302] width 95 height 21
type input "**********"
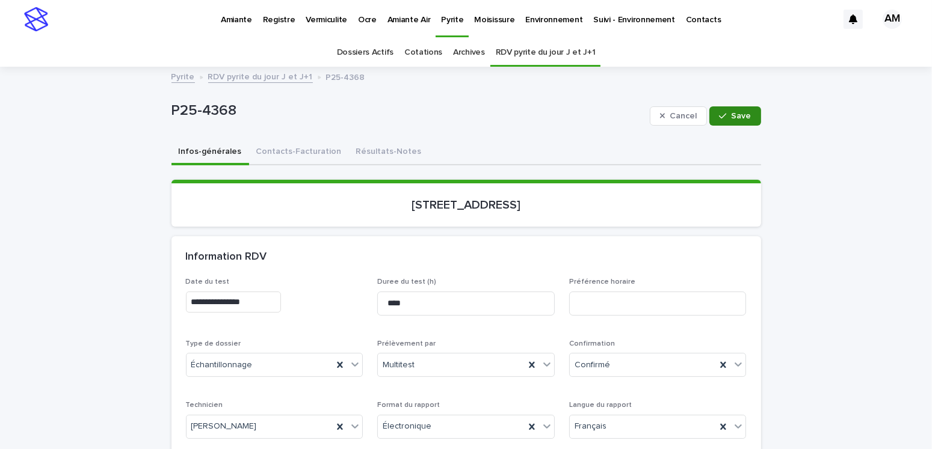
drag, startPoint x: 728, startPoint y: 109, endPoint x: 745, endPoint y: 120, distance: 20.0
click at [728, 110] on button "Save" at bounding box center [734, 115] width 51 height 19
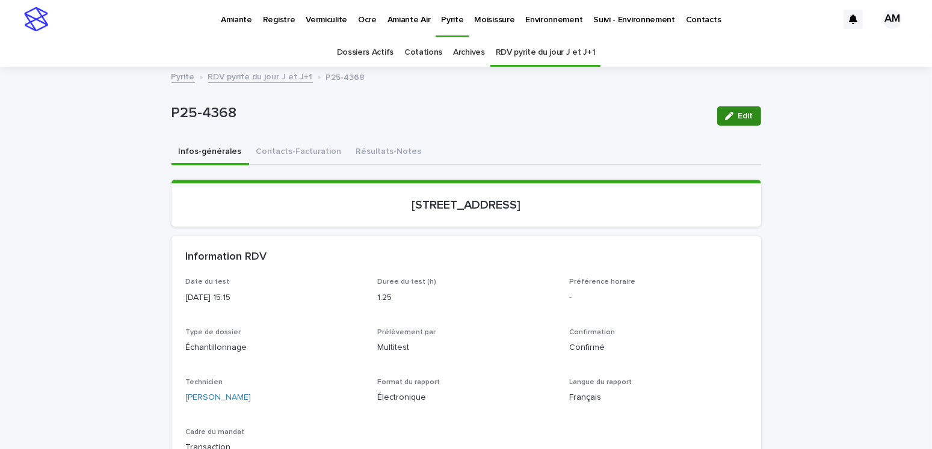
click at [741, 122] on button "Edit" at bounding box center [739, 115] width 44 height 19
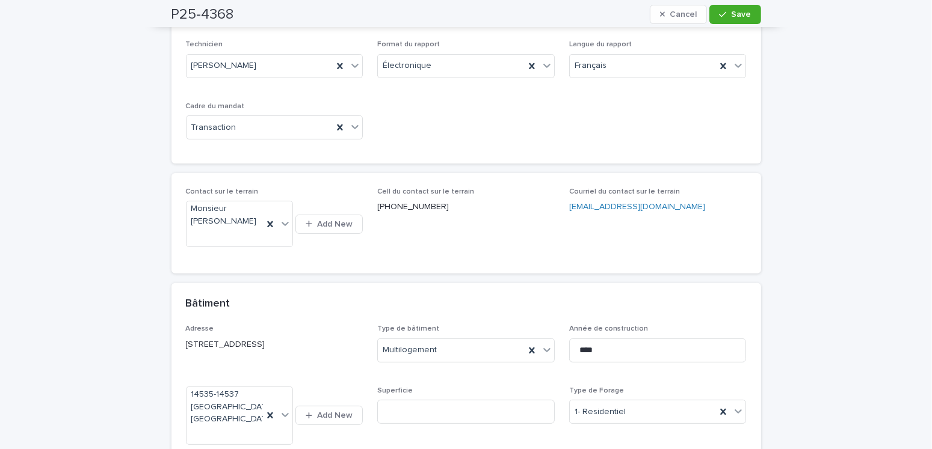
scroll to position [60, 0]
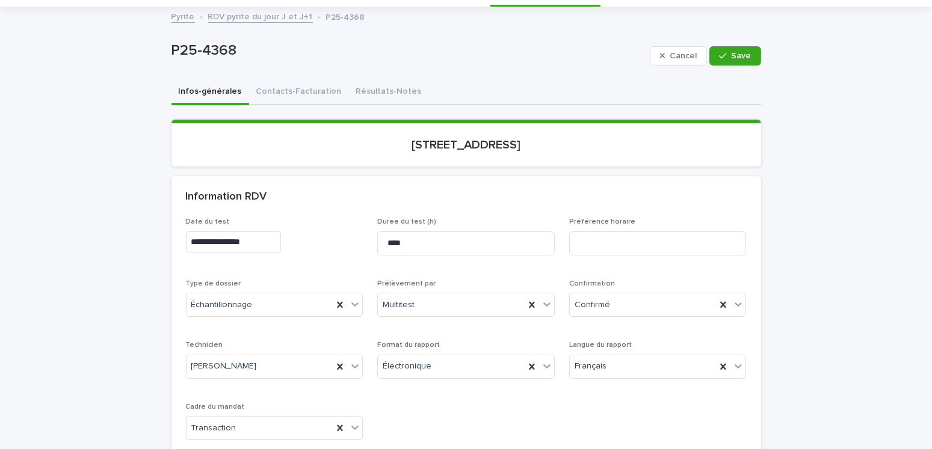
click at [731, 52] on span "Save" at bounding box center [741, 56] width 20 height 8
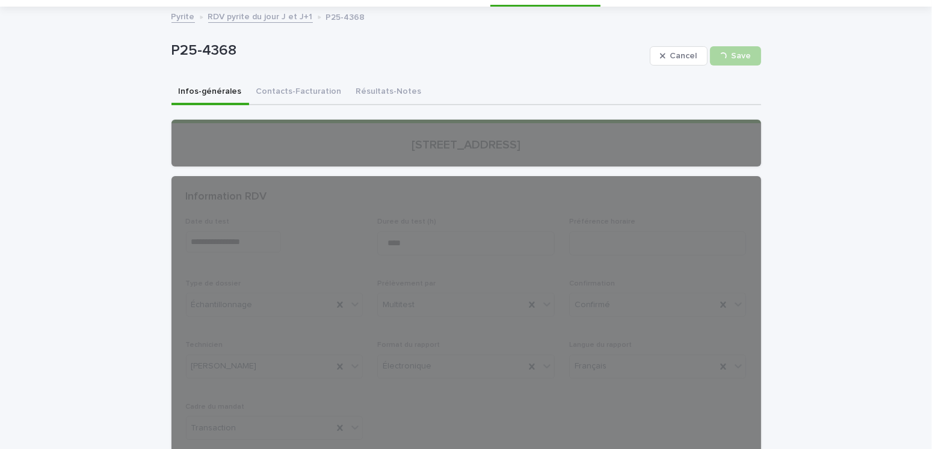
scroll to position [0, 0]
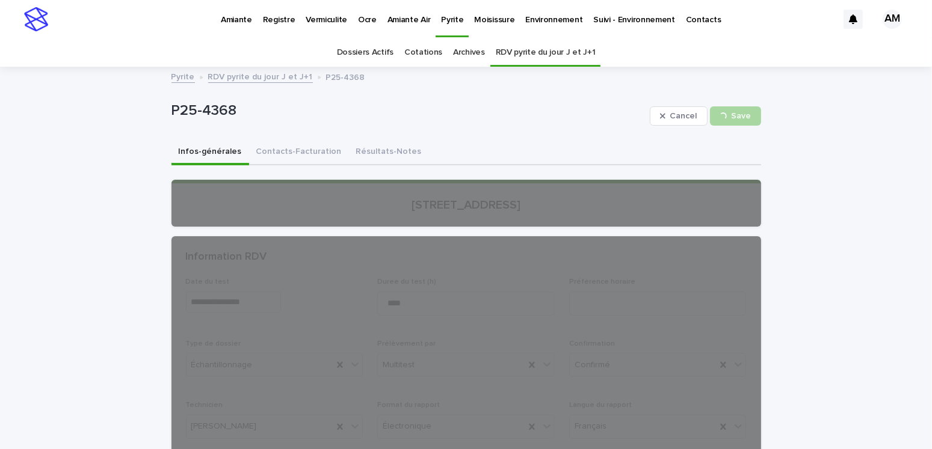
click at [250, 76] on link "RDV pyrite du jour J et J+1" at bounding box center [260, 76] width 105 height 14
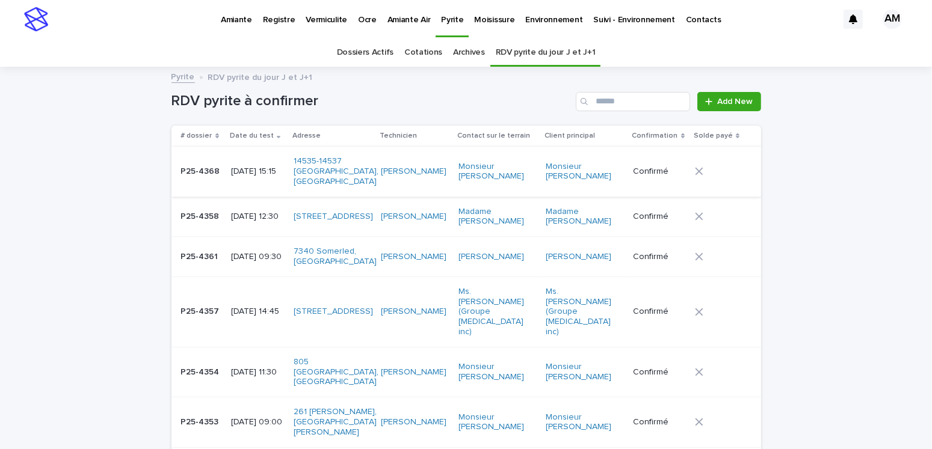
scroll to position [38, 0]
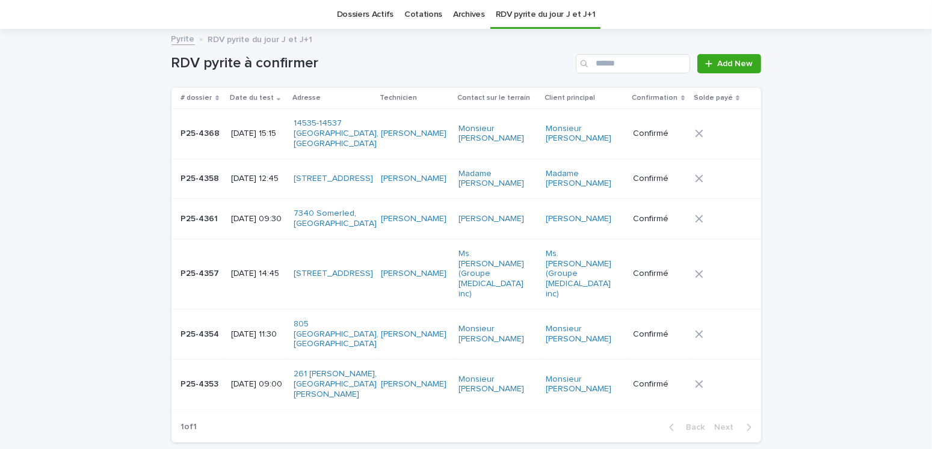
click at [261, 115] on td "2025-09-16 15:15" at bounding box center [257, 134] width 63 height 50
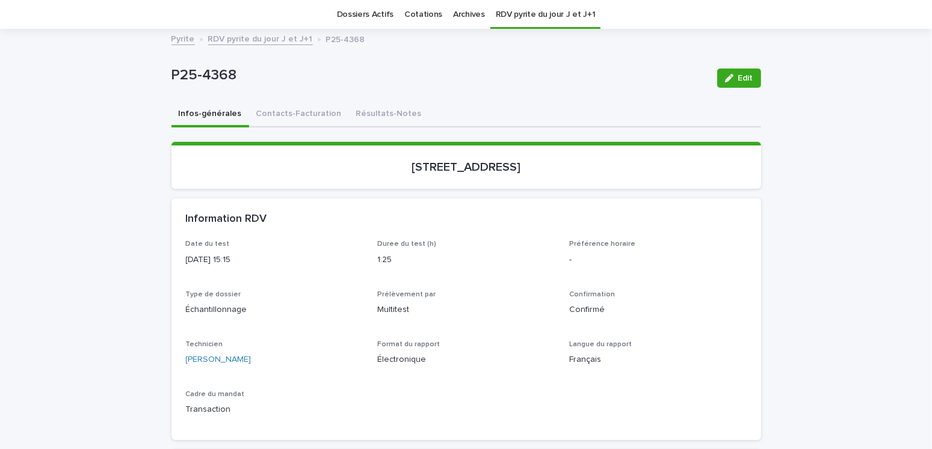
scroll to position [38, 0]
click at [316, 106] on button "Contacts-Facturation" at bounding box center [299, 114] width 100 height 25
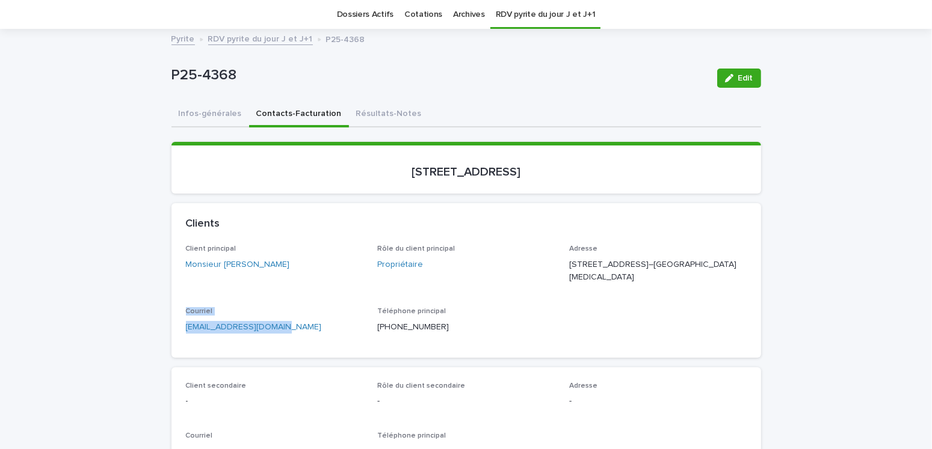
drag, startPoint x: 326, startPoint y: 345, endPoint x: 128, endPoint y: 321, distance: 199.3
click at [286, 343] on div "Courriel rocketrichard9@live.ca" at bounding box center [274, 324] width 177 height 35
click at [295, 288] on span "Client principal Monsieur Éric Boily" at bounding box center [274, 269] width 177 height 48
drag, startPoint x: 265, startPoint y: 351, endPoint x: 173, endPoint y: 346, distance: 92.1
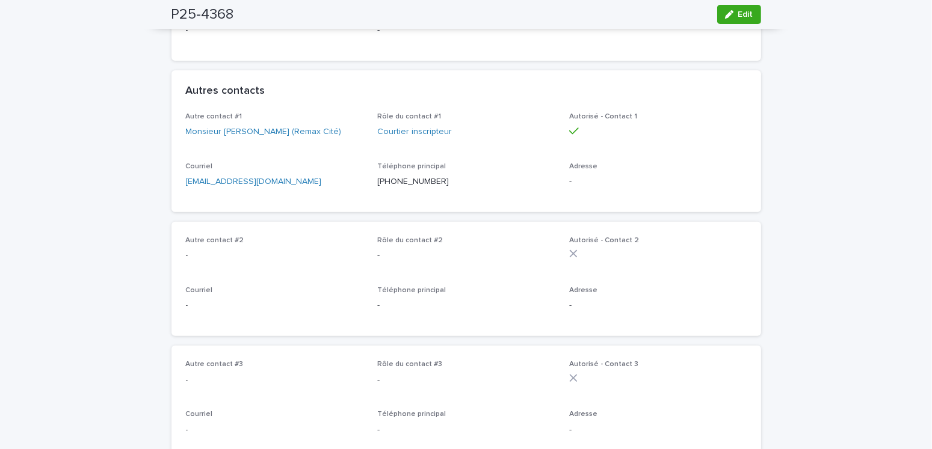
scroll to position [519, 0]
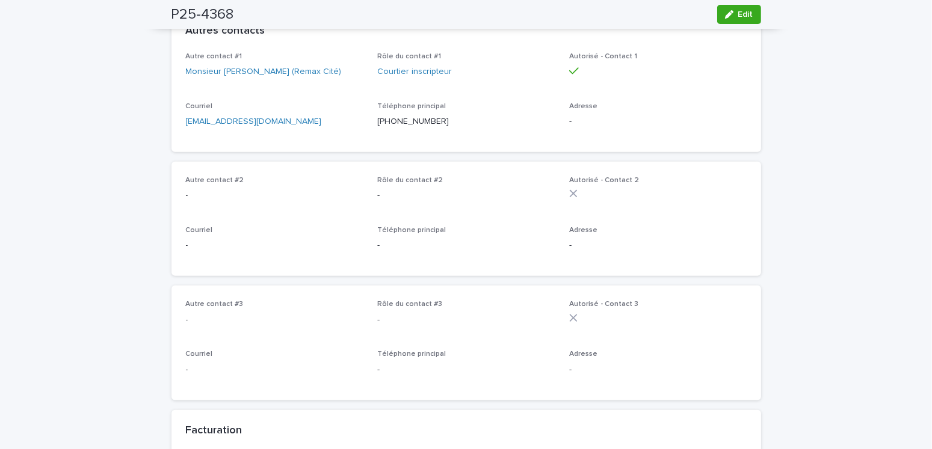
drag, startPoint x: 306, startPoint y: 137, endPoint x: 156, endPoint y: 147, distance: 149.5
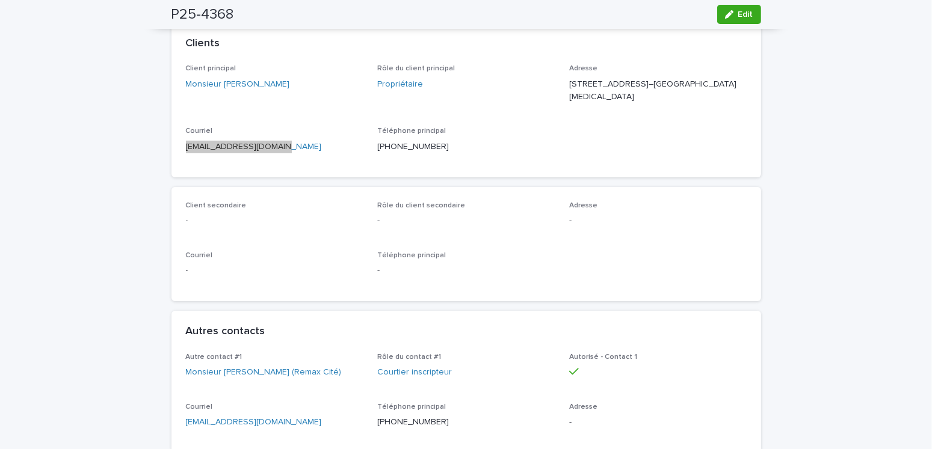
scroll to position [0, 0]
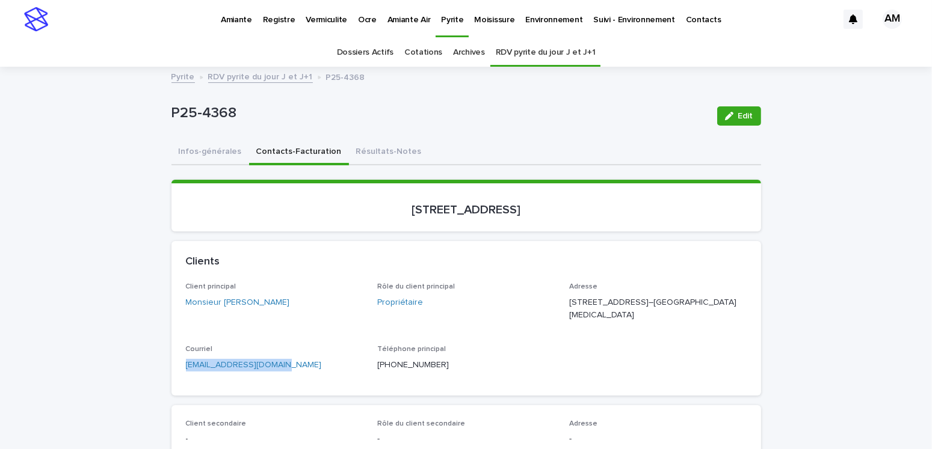
click at [248, 75] on link "RDV pyrite du jour J et J+1" at bounding box center [260, 76] width 105 height 14
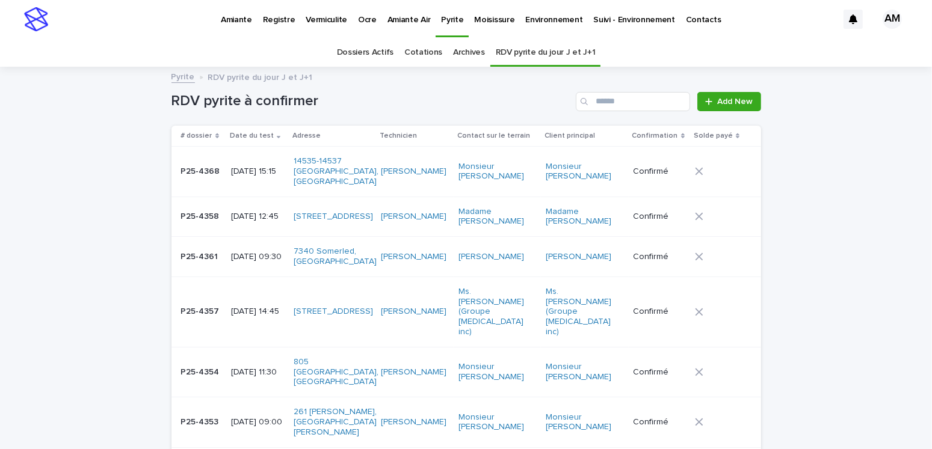
click at [527, 51] on link "RDV pyrite du jour J et J+1" at bounding box center [546, 52] width 100 height 28
click at [241, 368] on p "2025-09-15 11:30" at bounding box center [257, 373] width 53 height 10
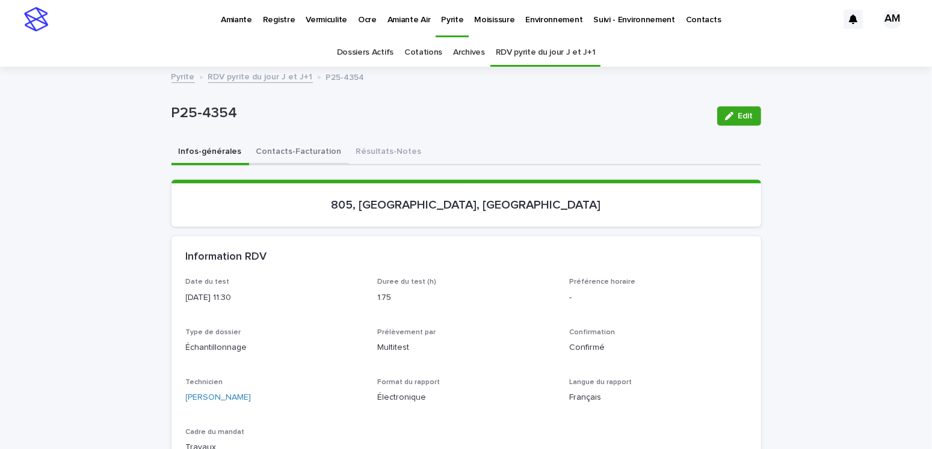
click at [283, 151] on button "Contacts-Facturation" at bounding box center [299, 152] width 100 height 25
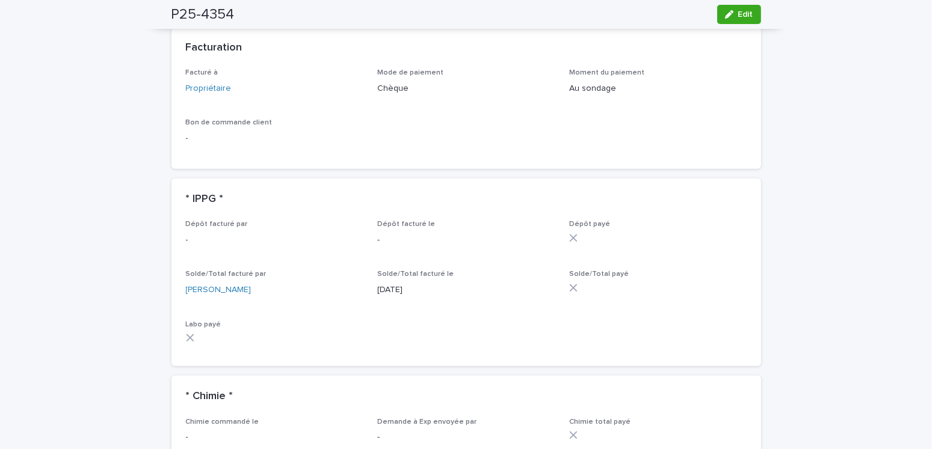
scroll to position [722, 0]
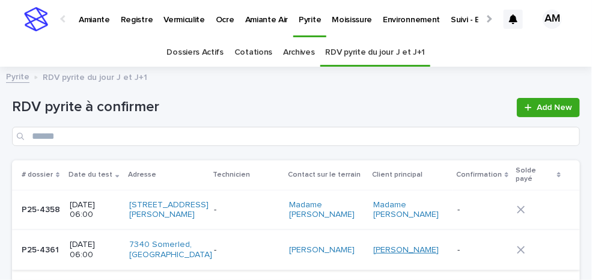
scroll to position [60, 0]
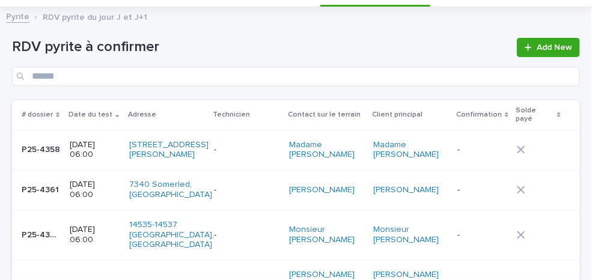
click at [110, 178] on div "[DATE] 06:00" at bounding box center [95, 188] width 50 height 23
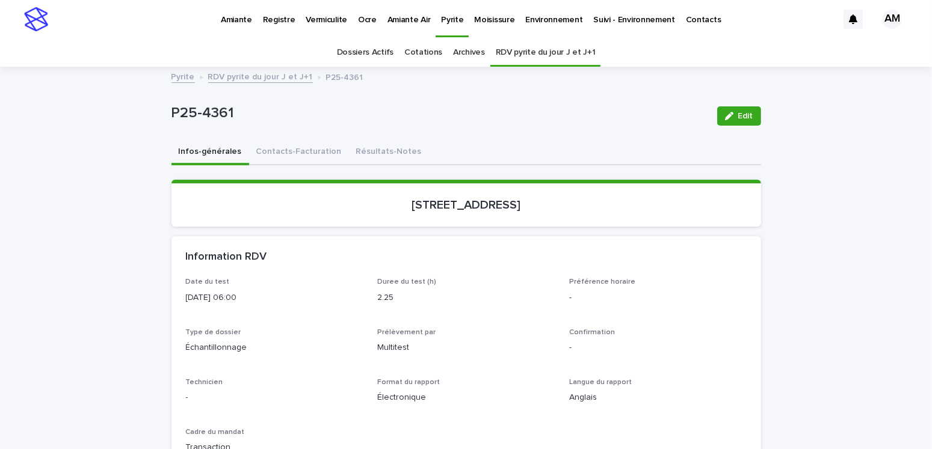
drag, startPoint x: 742, startPoint y: 111, endPoint x: 348, endPoint y: 268, distance: 423.8
click at [592, 112] on span "Edit" at bounding box center [745, 116] width 15 height 8
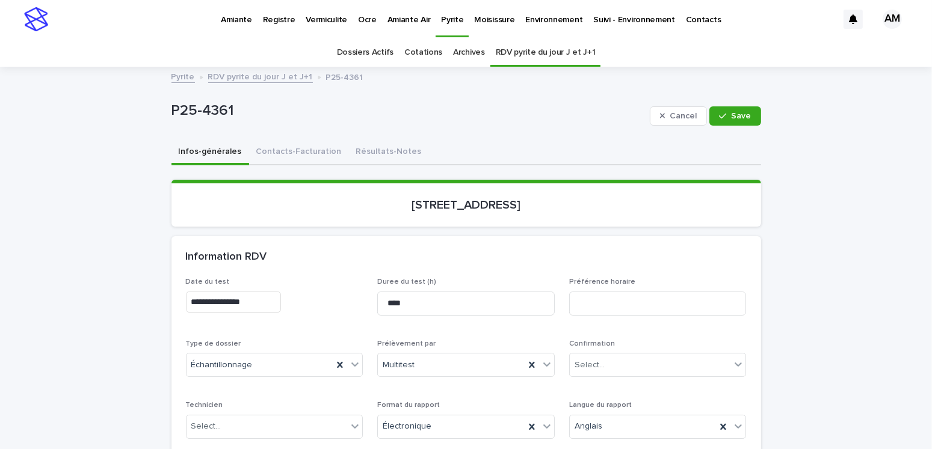
click at [239, 280] on input "**********" at bounding box center [233, 302] width 95 height 21
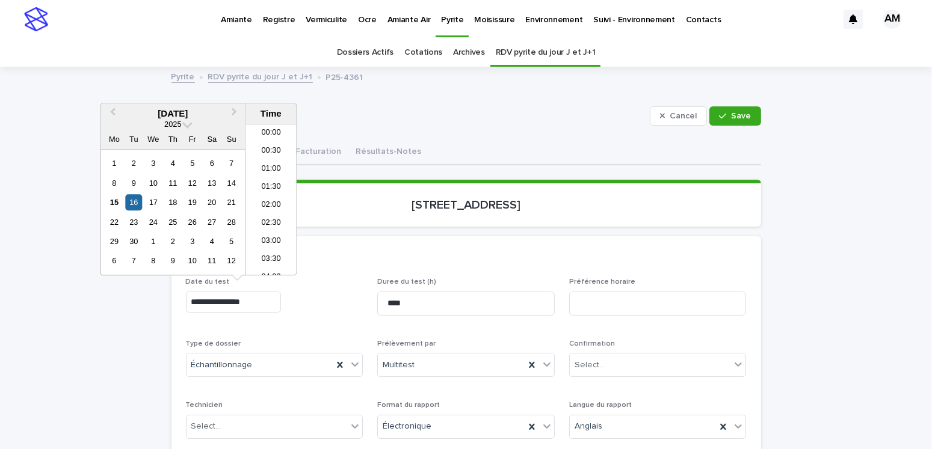
scroll to position [150, 0]
click at [248, 280] on input "**********" at bounding box center [233, 302] width 95 height 21
click at [268, 280] on input "**********" at bounding box center [233, 302] width 95 height 21
drag, startPoint x: 260, startPoint y: 296, endPoint x: 246, endPoint y: 291, distance: 15.2
click at [246, 280] on input "**********" at bounding box center [233, 302] width 95 height 21
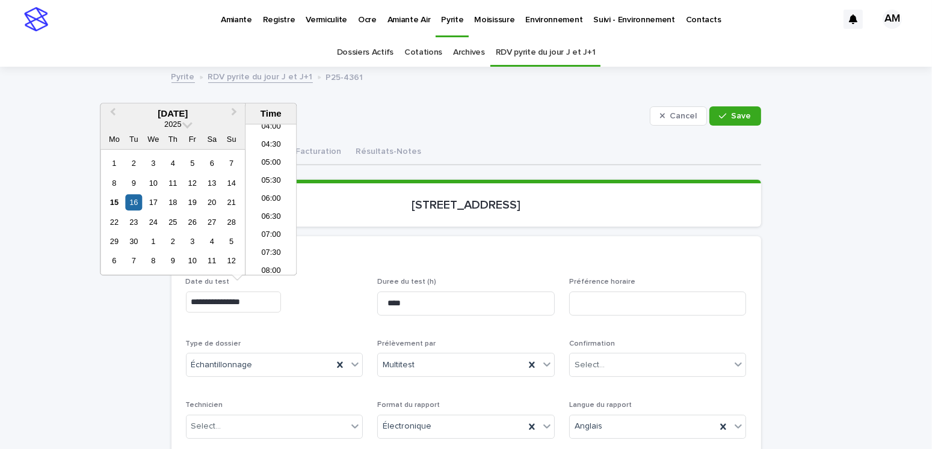
click at [256, 280] on input "**********" at bounding box center [233, 302] width 95 height 21
drag, startPoint x: 257, startPoint y: 299, endPoint x: 245, endPoint y: 297, distance: 12.3
click at [245, 280] on input "**********" at bounding box center [233, 302] width 95 height 21
type input "**********"
click at [331, 268] on div "Information RDV" at bounding box center [465, 257] width 589 height 42
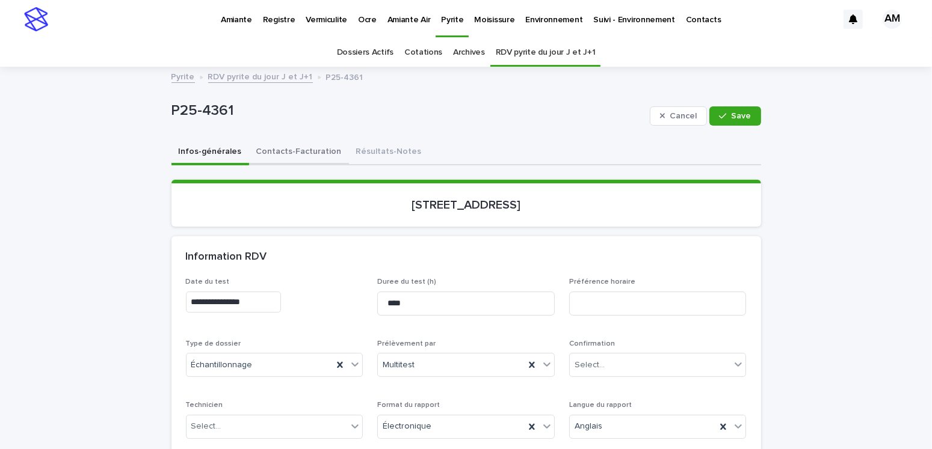
click at [291, 146] on button "Contacts-Facturation" at bounding box center [299, 152] width 100 height 25
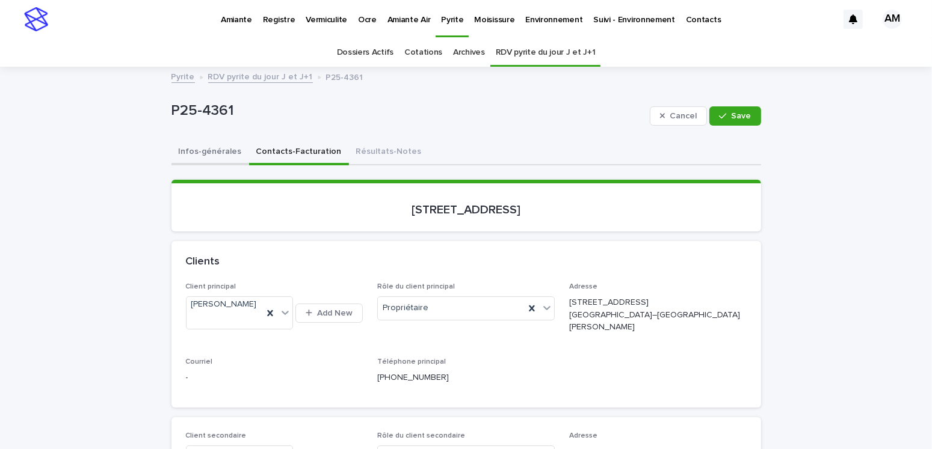
click at [198, 147] on button "Infos-générales" at bounding box center [210, 152] width 78 height 25
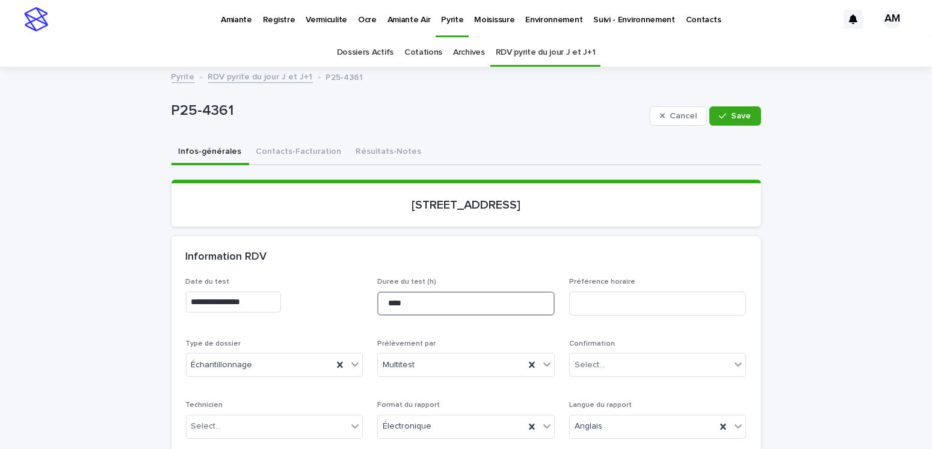
drag, startPoint x: 399, startPoint y: 302, endPoint x: 394, endPoint y: 305, distance: 6.2
click at [393, 280] on input "****" at bounding box center [465, 304] width 177 height 24
type input "*****"
click at [592, 280] on div "Select..." at bounding box center [650, 365] width 161 height 20
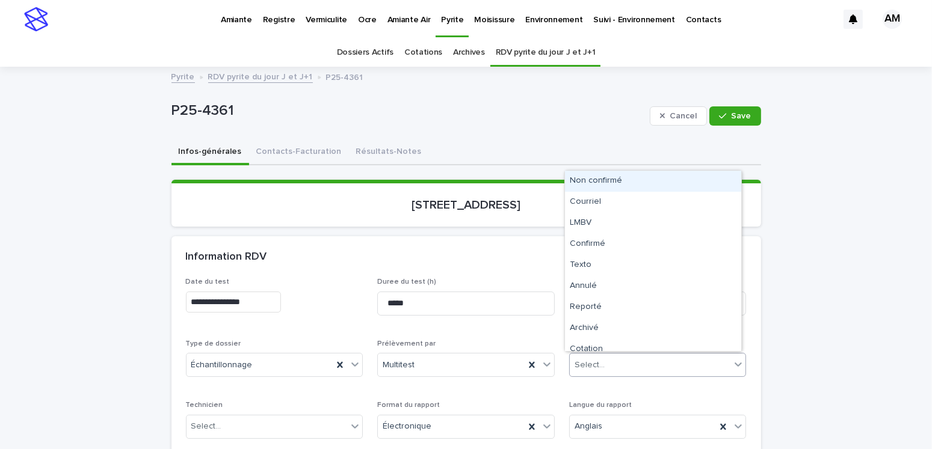
click at [590, 183] on div "Non confirmé" at bounding box center [653, 181] width 176 height 21
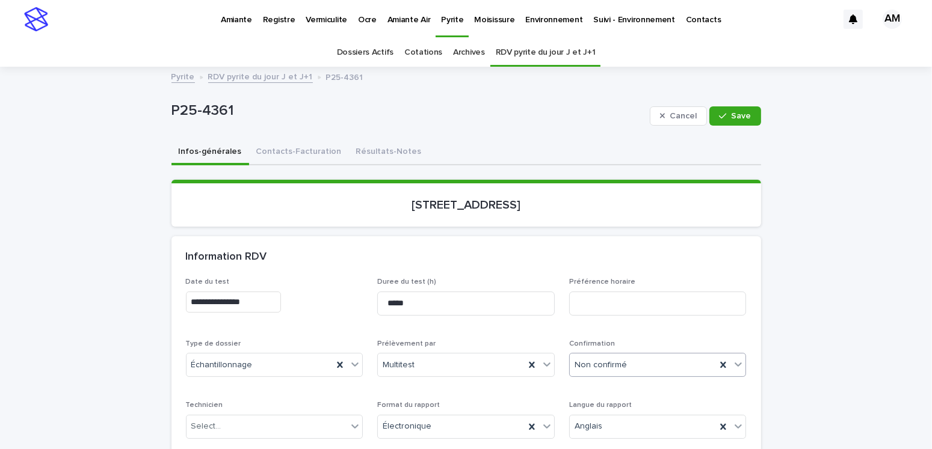
scroll to position [180, 0]
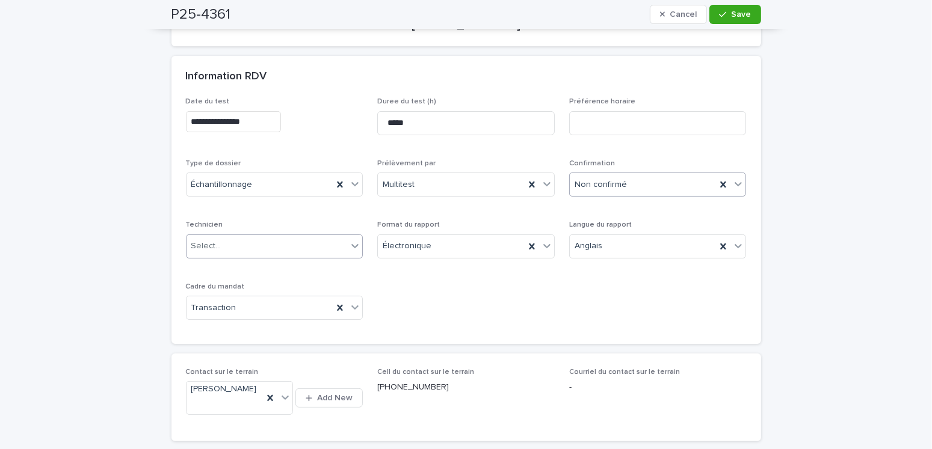
click at [220, 245] on div "Select..." at bounding box center [266, 246] width 161 height 20
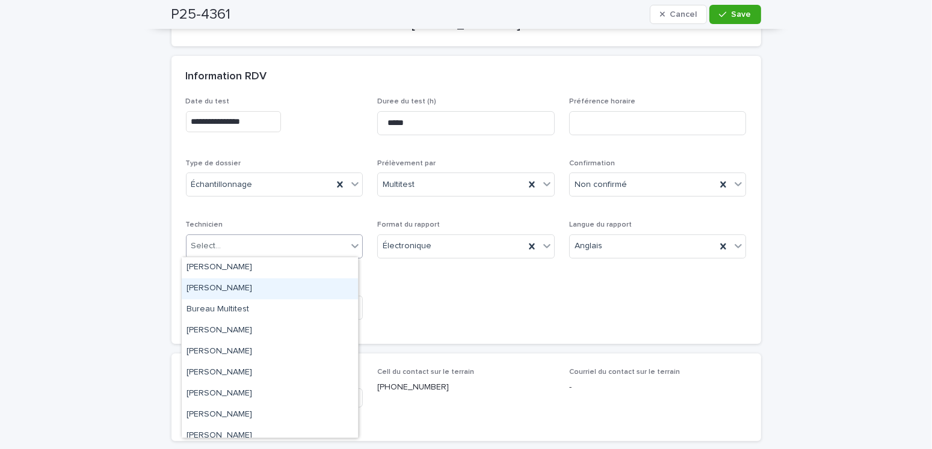
click at [250, 280] on div "[PERSON_NAME]" at bounding box center [270, 288] width 176 height 21
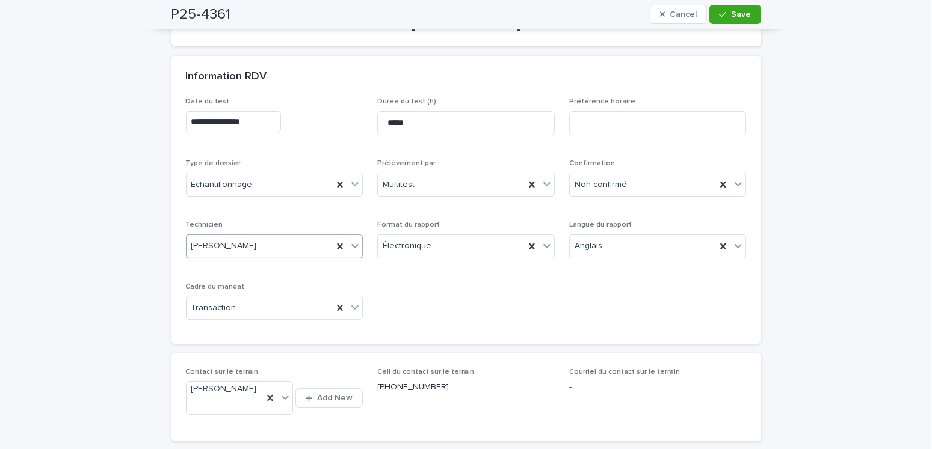
scroll to position [0, 0]
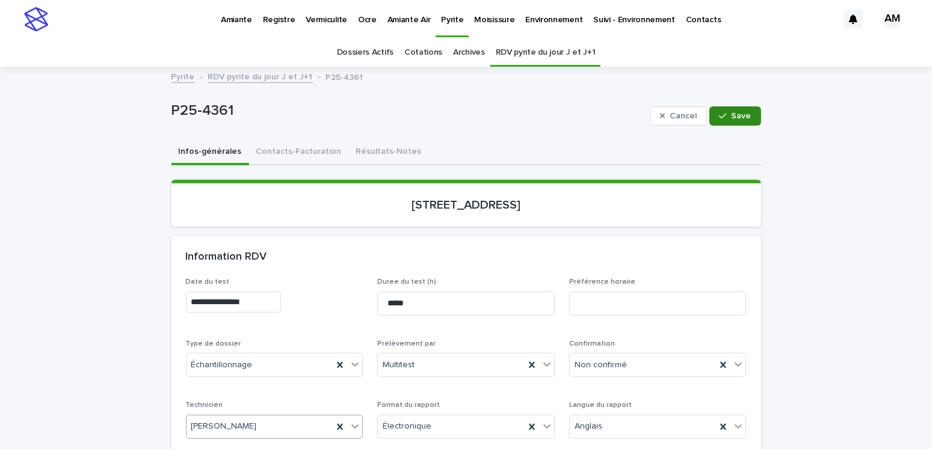
click at [592, 108] on button "Save" at bounding box center [734, 115] width 51 height 19
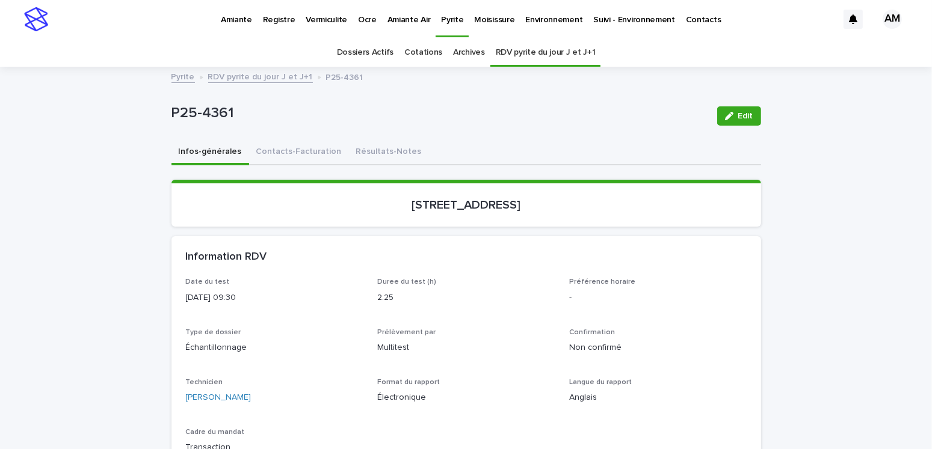
click at [256, 73] on link "RDV pyrite du jour J et J+1" at bounding box center [260, 76] width 105 height 14
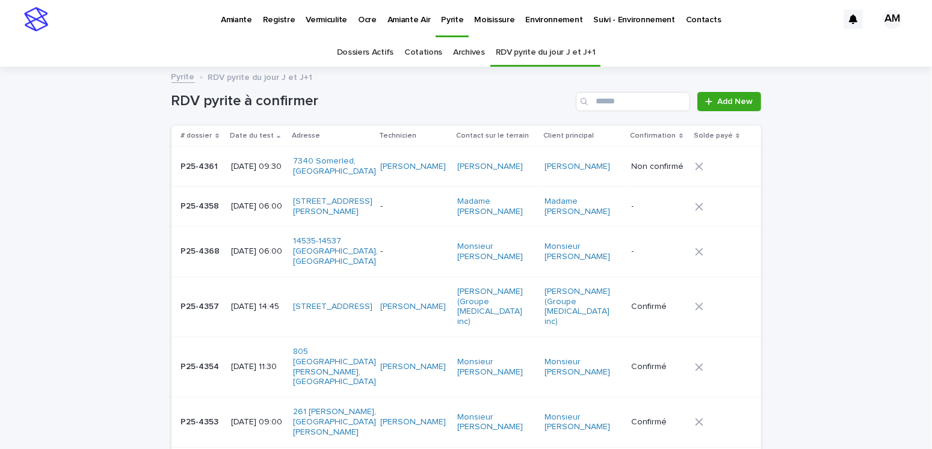
scroll to position [38, 0]
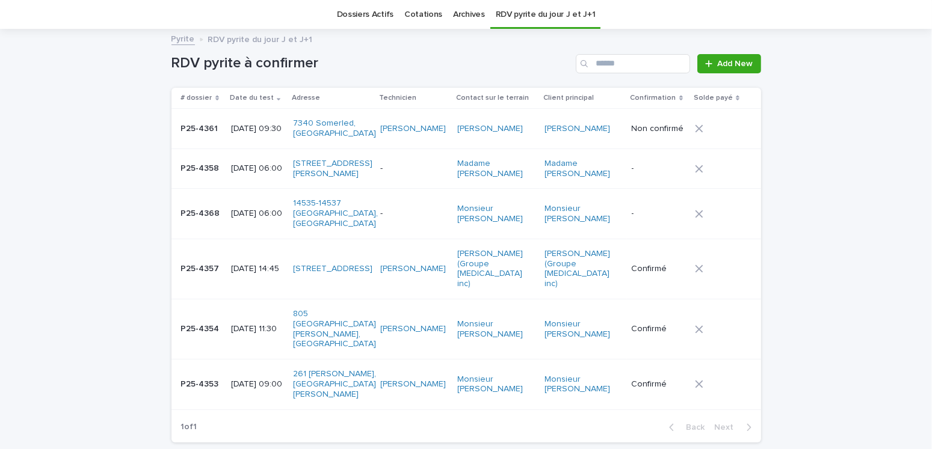
click at [260, 158] on td "[DATE] 06:00" at bounding box center [257, 169] width 63 height 40
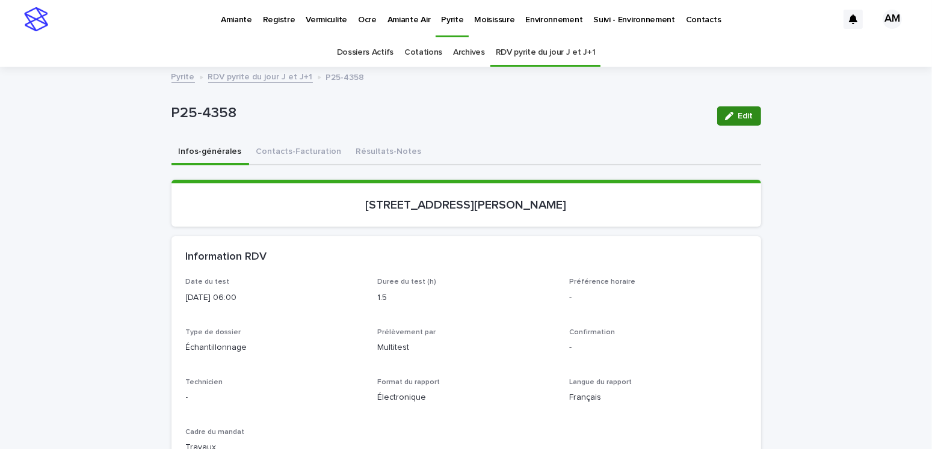
click at [592, 115] on span "Edit" at bounding box center [745, 116] width 15 height 8
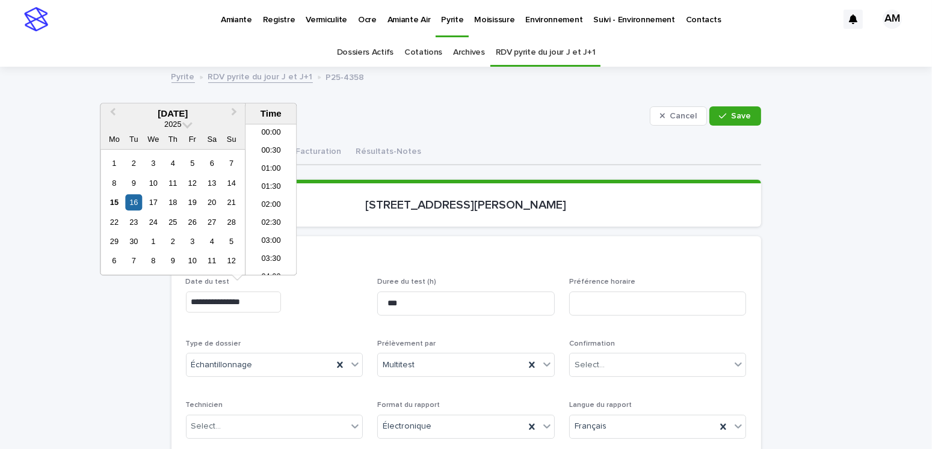
click at [239, 280] on input "**********" at bounding box center [233, 302] width 95 height 21
type input "**********"
click at [318, 148] on button "Contacts-Facturation" at bounding box center [299, 152] width 100 height 25
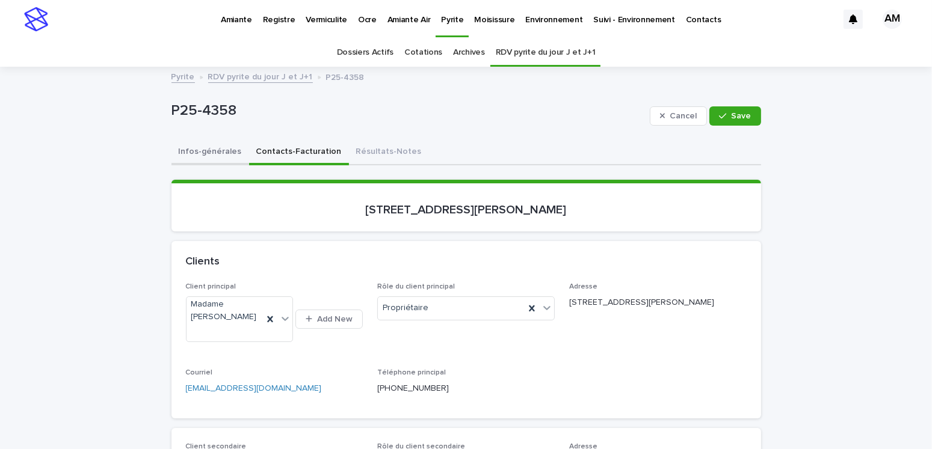
click at [218, 143] on button "Infos-générales" at bounding box center [210, 152] width 78 height 25
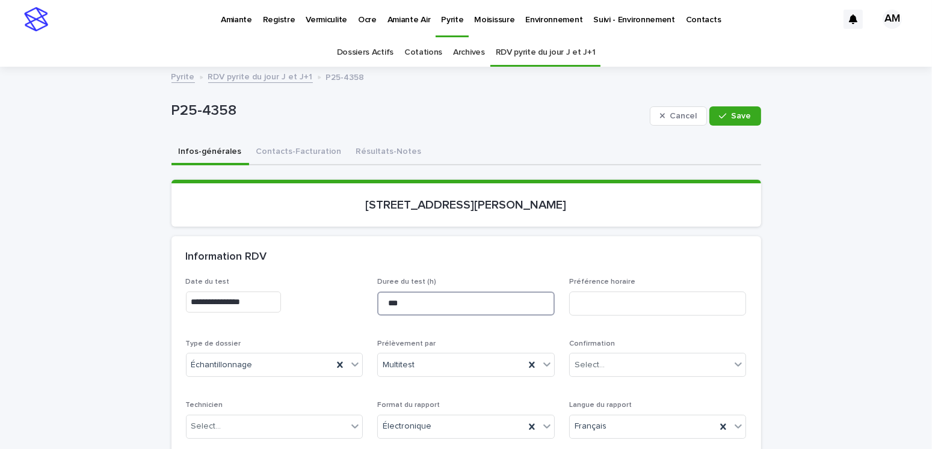
click at [393, 280] on input "***" at bounding box center [465, 304] width 177 height 24
click at [389, 280] on input "***" at bounding box center [465, 304] width 177 height 24
type input "****"
click at [592, 280] on div "Select..." at bounding box center [650, 365] width 161 height 20
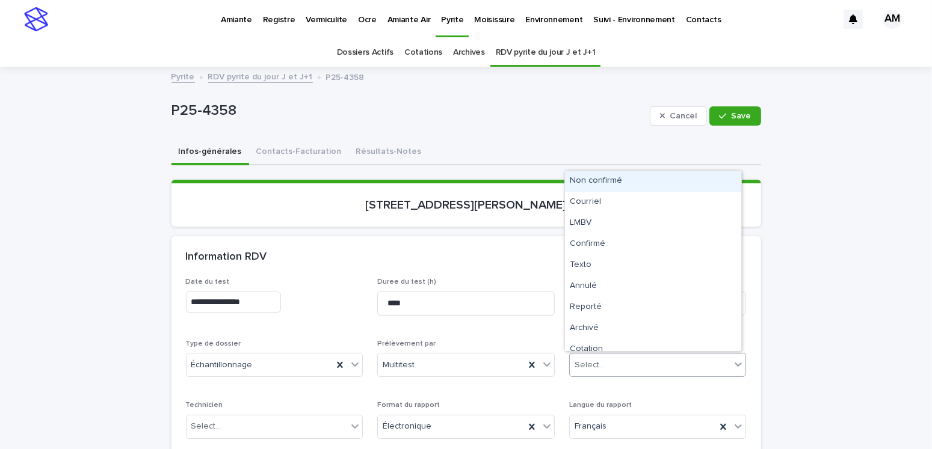
click at [586, 186] on div "Non confirmé" at bounding box center [653, 181] width 176 height 21
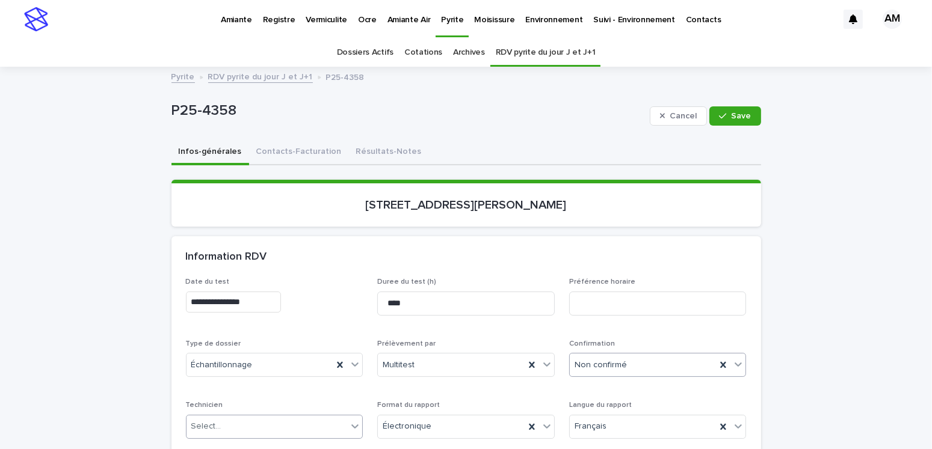
click at [226, 280] on div "Select..." at bounding box center [266, 427] width 161 height 20
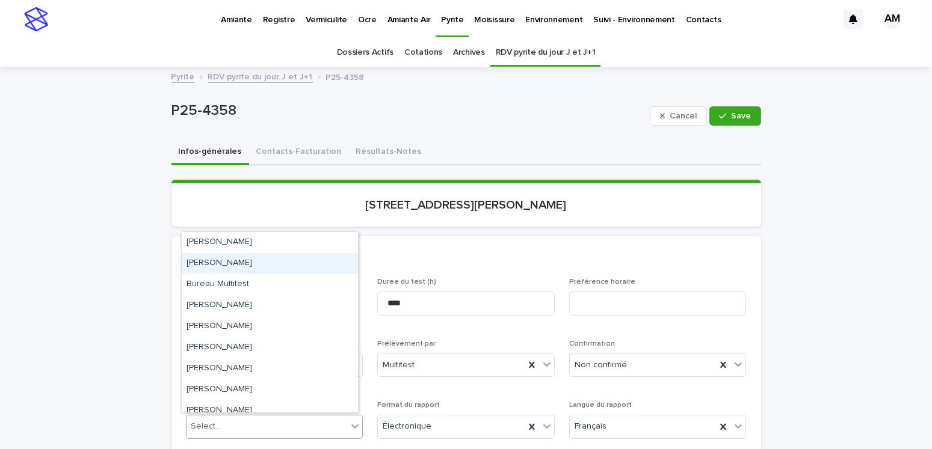
click at [219, 262] on div "[PERSON_NAME]" at bounding box center [270, 263] width 176 height 21
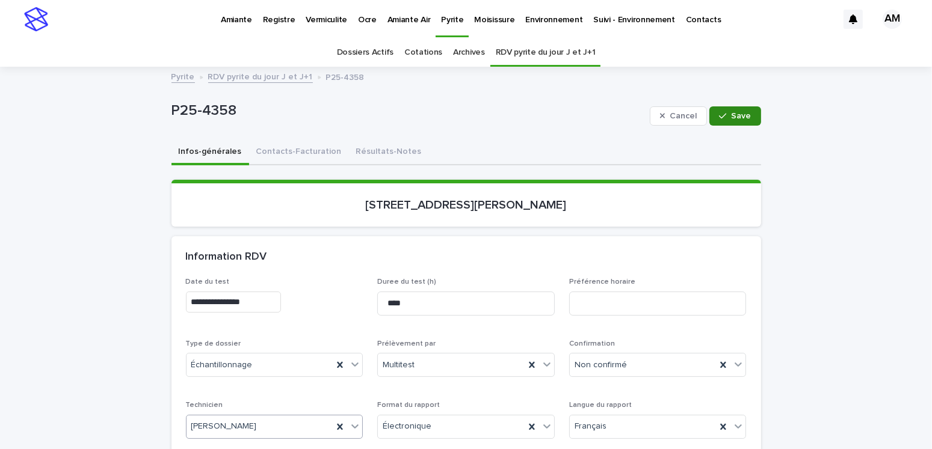
click at [592, 112] on span "Save" at bounding box center [741, 116] width 20 height 8
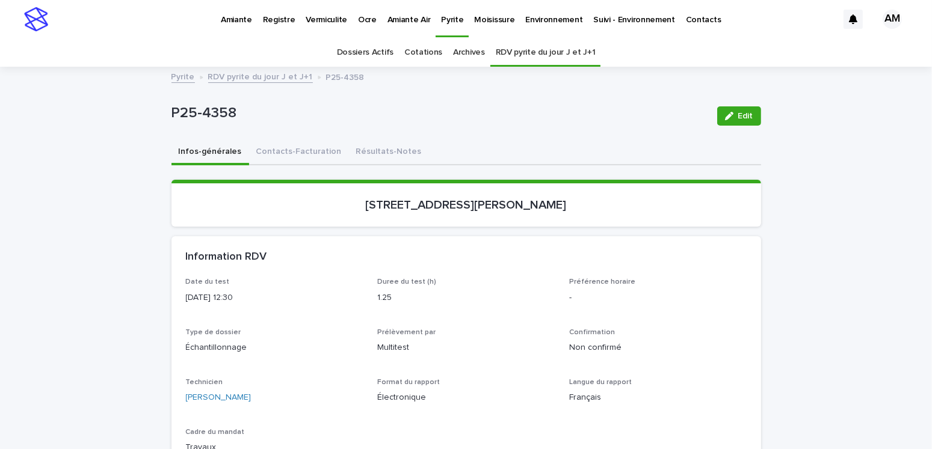
click at [255, 73] on link "RDV pyrite du jour J et J+1" at bounding box center [260, 76] width 105 height 14
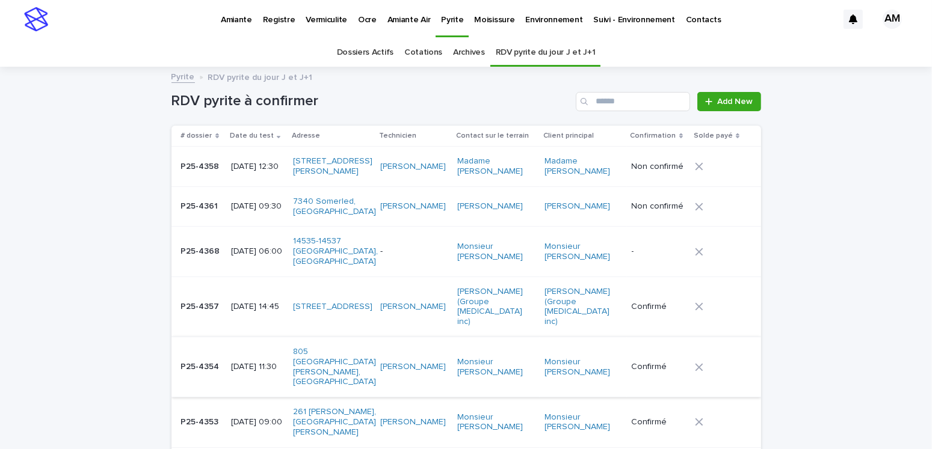
scroll to position [38, 0]
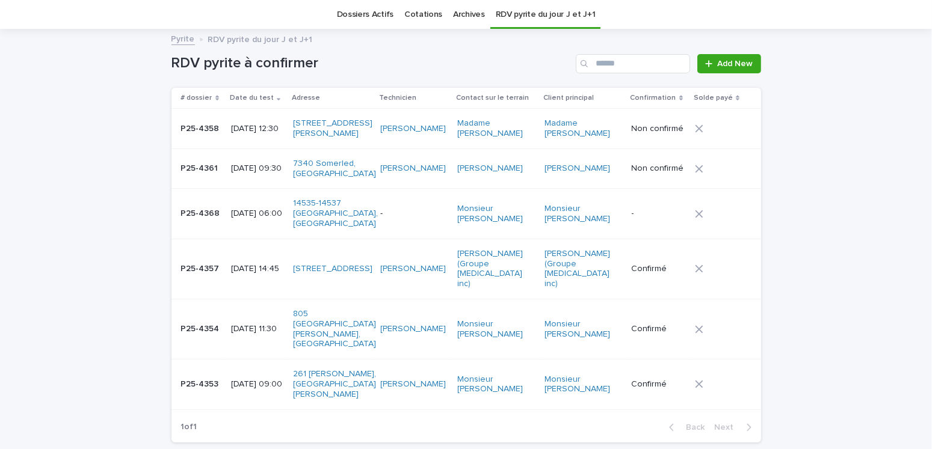
click at [256, 206] on div "2025-09-16 06:00" at bounding box center [257, 212] width 53 height 13
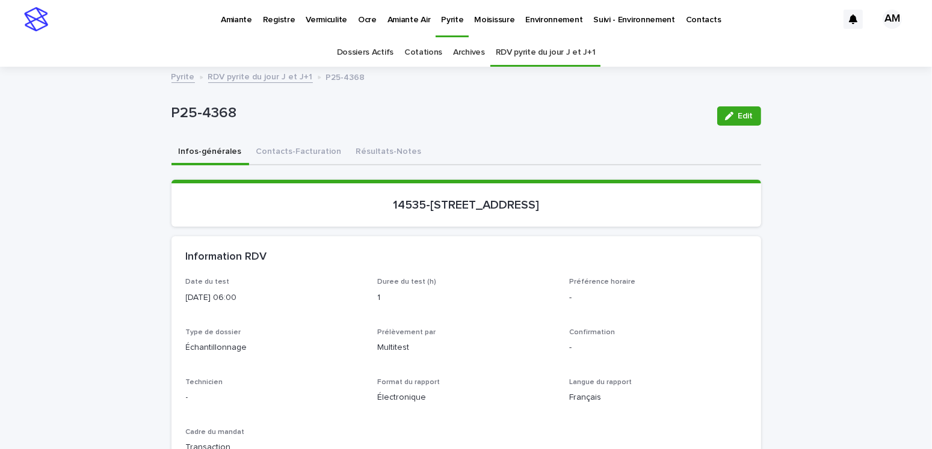
drag, startPoint x: 730, startPoint y: 114, endPoint x: 406, endPoint y: 317, distance: 381.8
click at [592, 116] on div "button" at bounding box center [731, 116] width 13 height 8
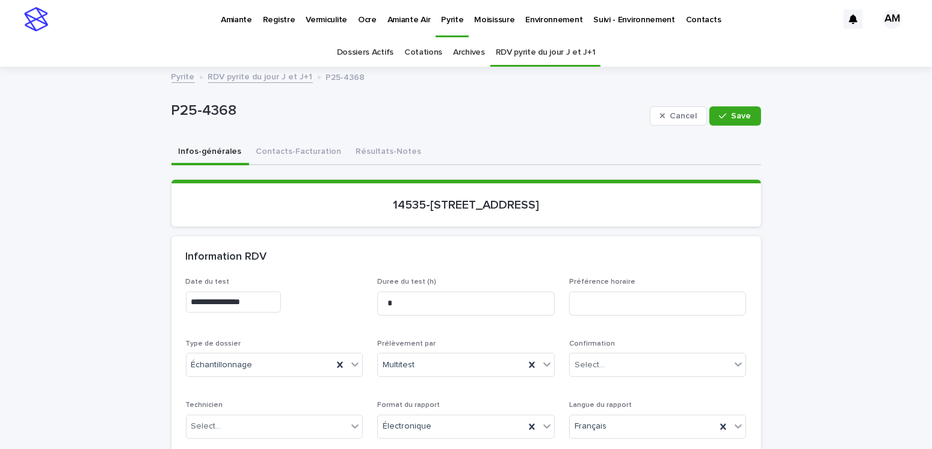
click at [239, 280] on input "**********" at bounding box center [233, 302] width 95 height 21
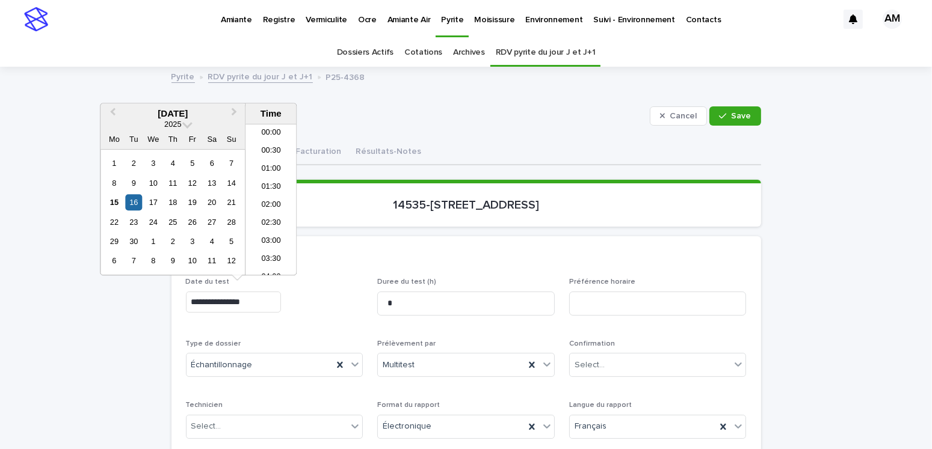
scroll to position [150, 0]
type input "**********"
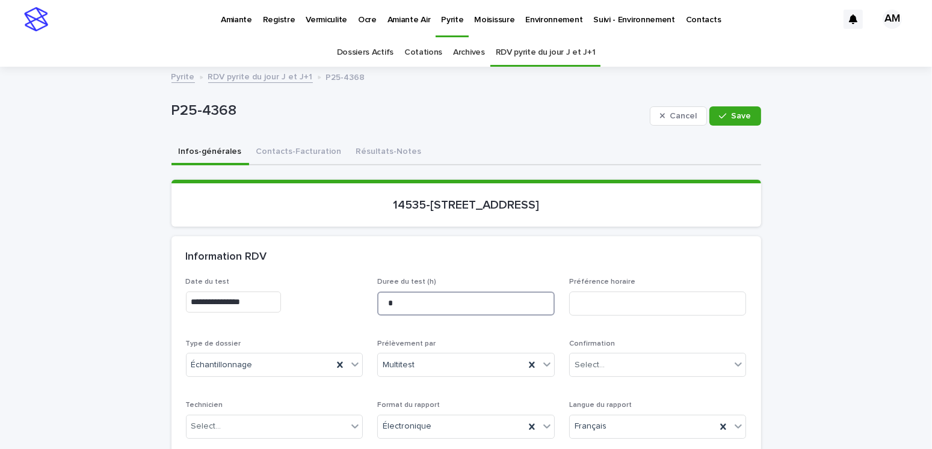
click at [417, 280] on input "*" at bounding box center [465, 304] width 177 height 24
type input "****"
click at [592, 280] on div "Select..." at bounding box center [589, 365] width 30 height 13
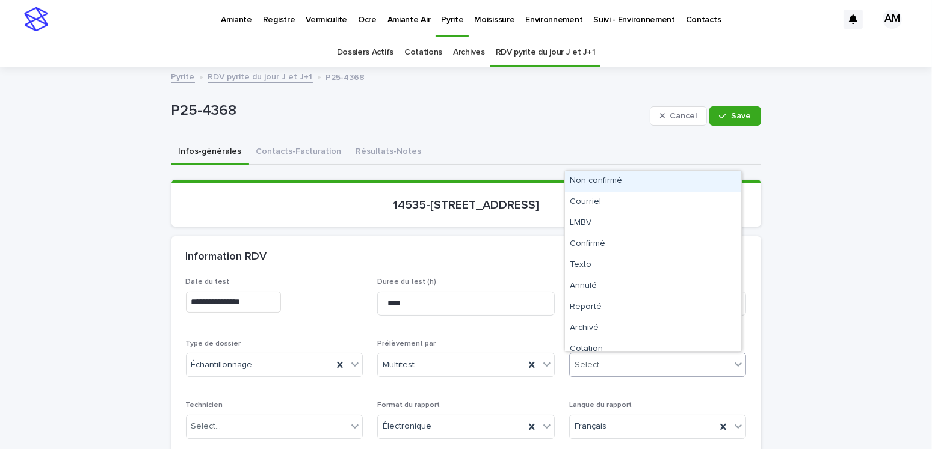
click at [592, 175] on div "Non confirmé" at bounding box center [653, 181] width 176 height 21
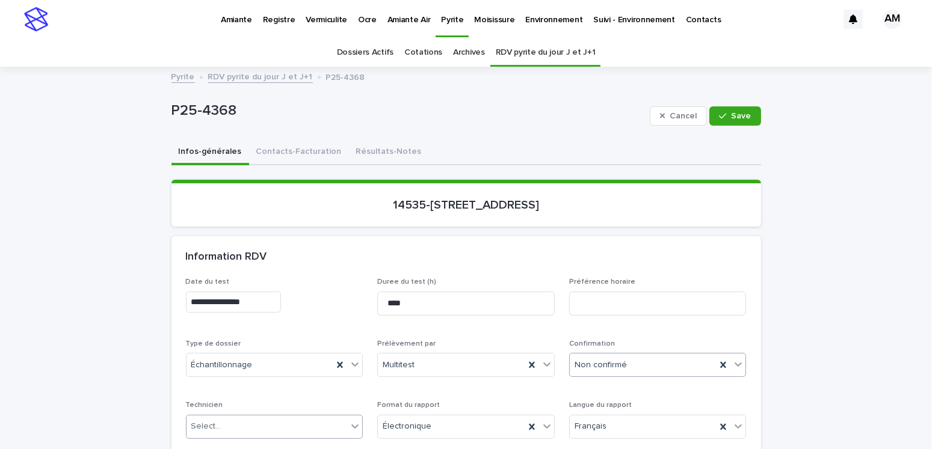
click at [229, 280] on div "Select..." at bounding box center [266, 427] width 161 height 20
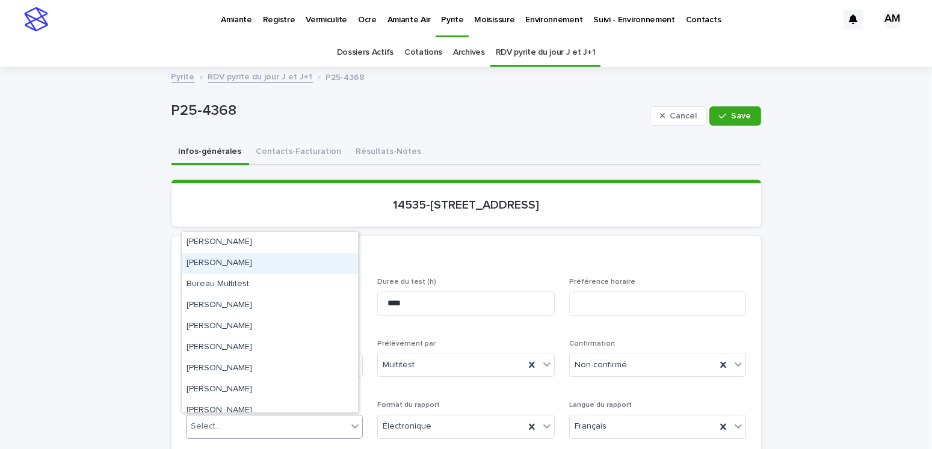
click at [238, 265] on div "[PERSON_NAME]" at bounding box center [270, 263] width 176 height 21
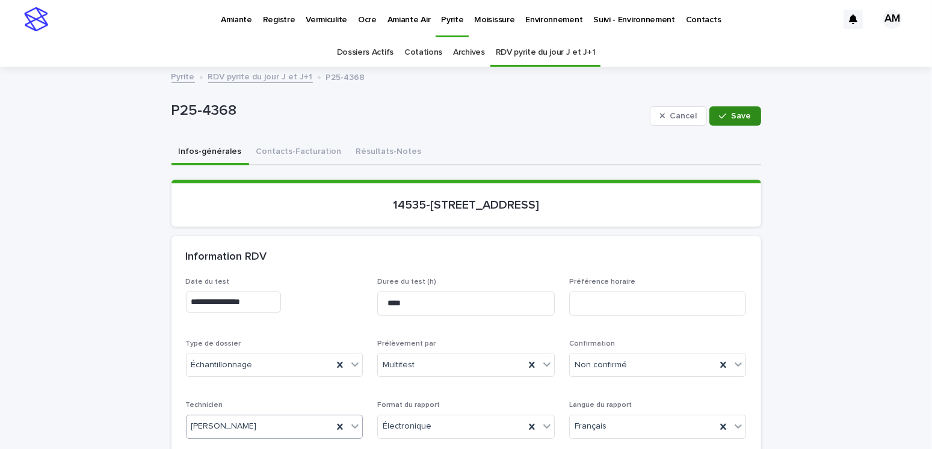
click at [592, 112] on span "Save" at bounding box center [741, 116] width 20 height 8
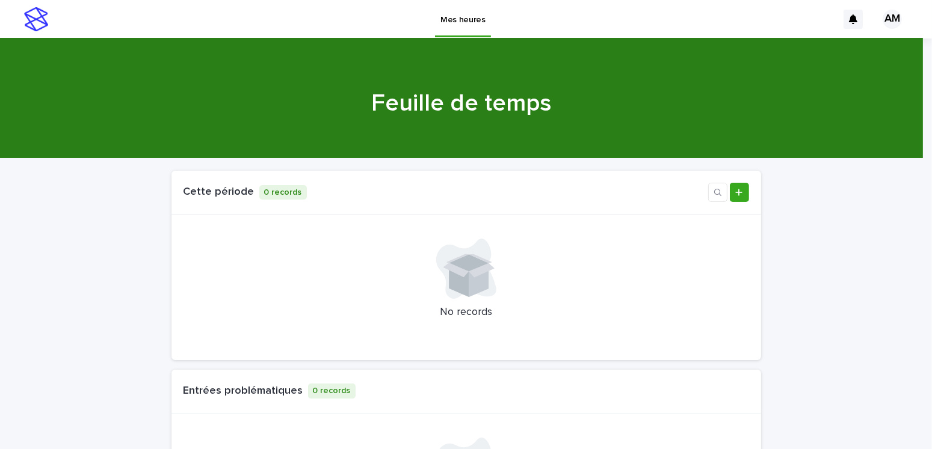
scroll to position [541, 0]
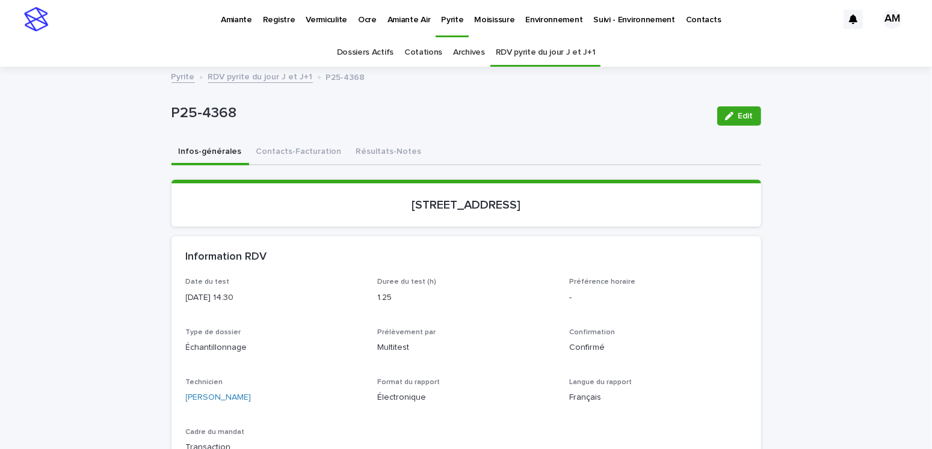
click at [249, 78] on link "RDV pyrite du jour J et J+1" at bounding box center [260, 76] width 105 height 14
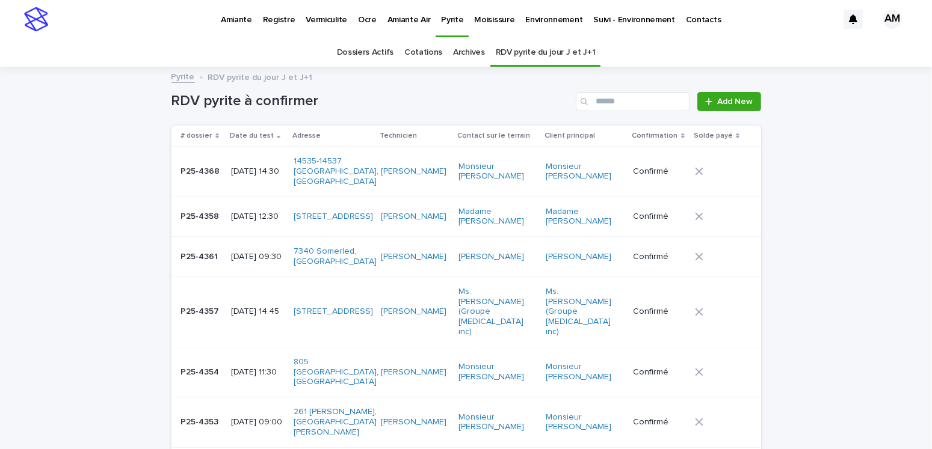
click at [275, 167] on p "[DATE] 14:30" at bounding box center [257, 172] width 53 height 10
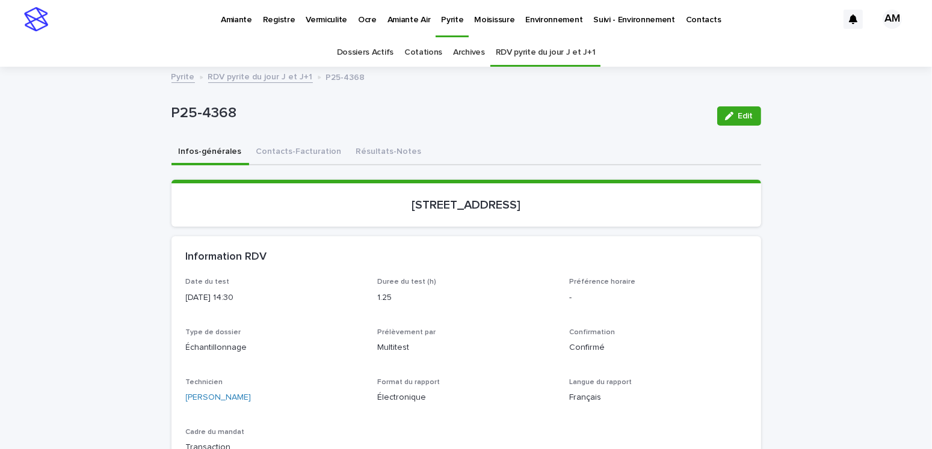
scroll to position [38, 0]
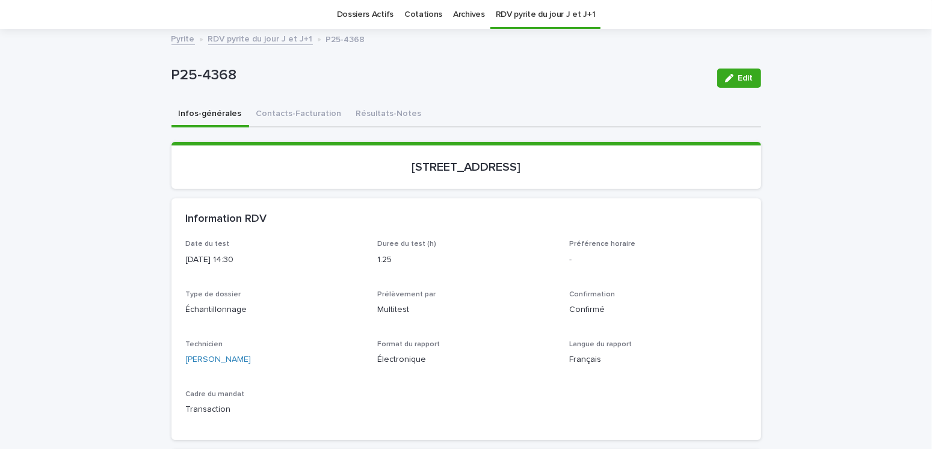
click at [272, 31] on link "RDV pyrite du jour J et J+1" at bounding box center [260, 38] width 105 height 14
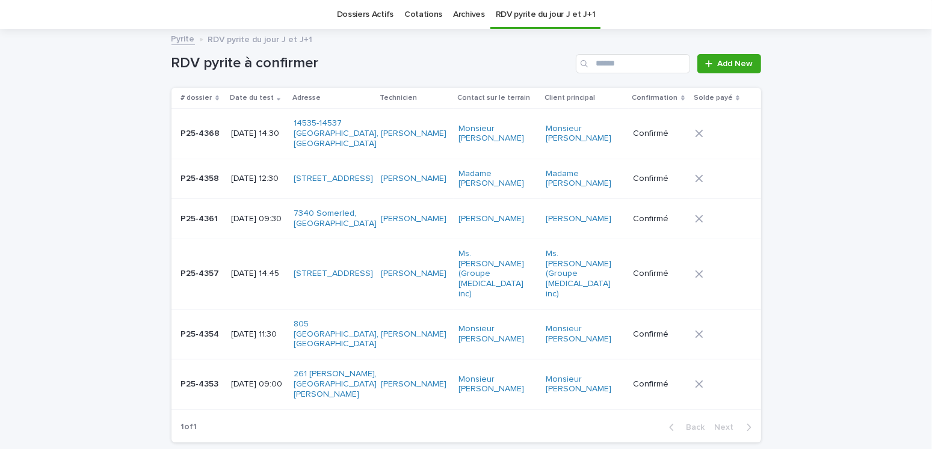
click at [272, 174] on p "[DATE] 12:30" at bounding box center [257, 179] width 53 height 10
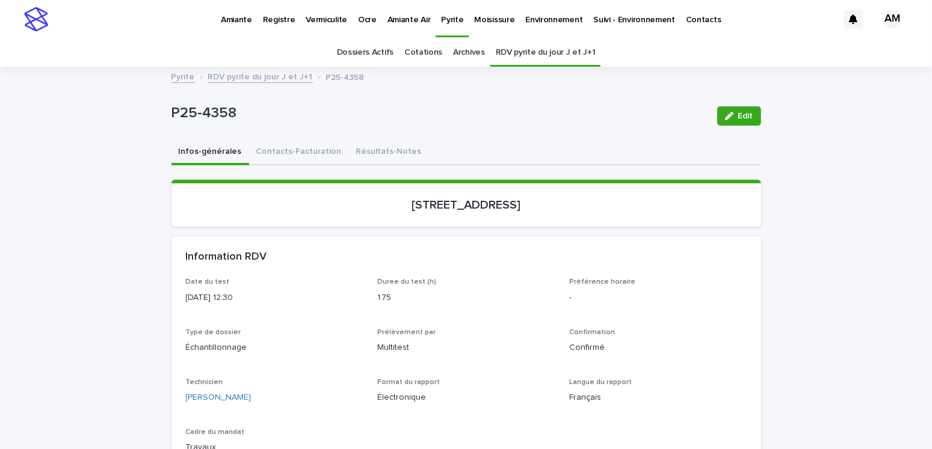
click at [738, 117] on span "Edit" at bounding box center [745, 116] width 15 height 8
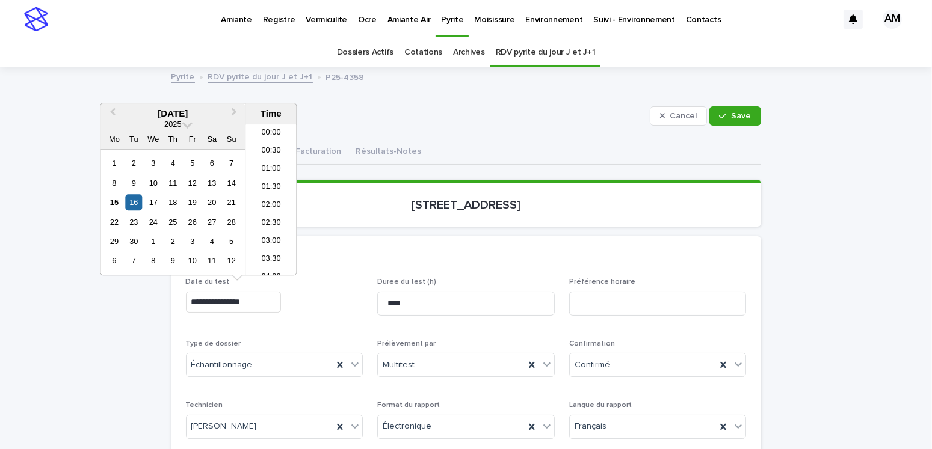
scroll to position [385, 0]
drag, startPoint x: 256, startPoint y: 301, endPoint x: 243, endPoint y: 300, distance: 13.2
click at [243, 300] on input "**********" at bounding box center [233, 302] width 95 height 21
type input "**********"
click at [731, 115] on span "Save" at bounding box center [741, 116] width 20 height 8
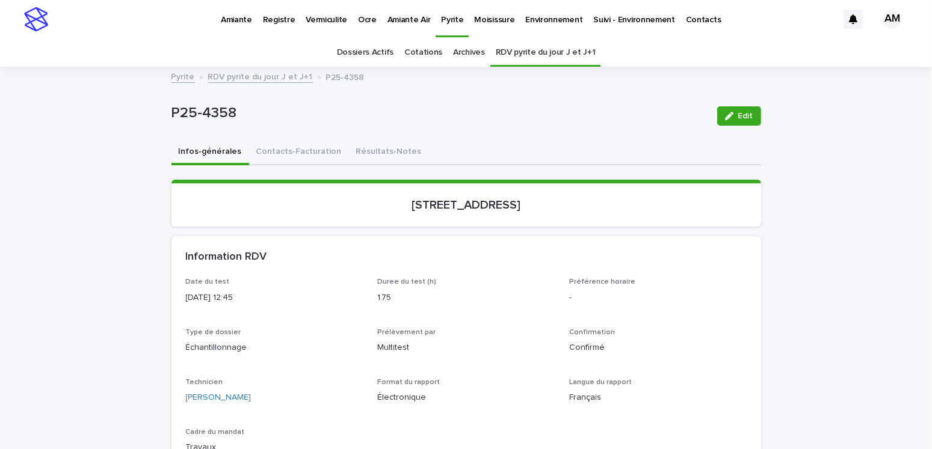
click at [263, 79] on link "RDV pyrite du jour J et J+1" at bounding box center [260, 76] width 105 height 14
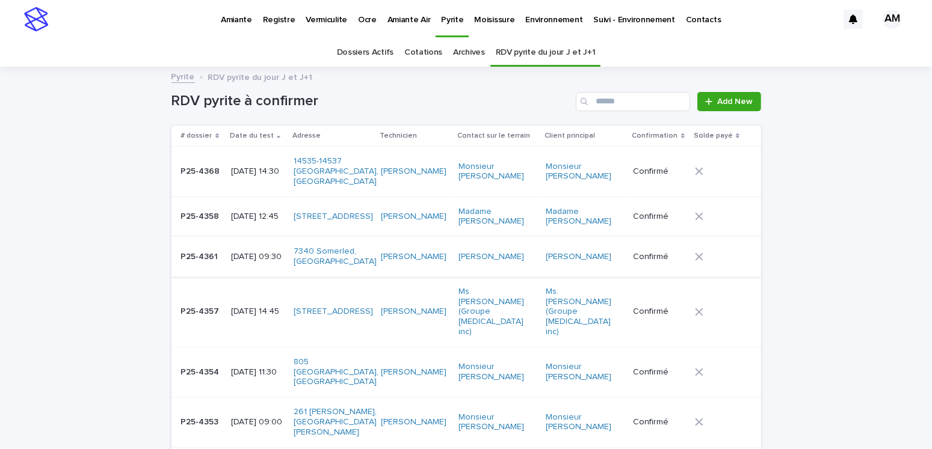
scroll to position [38, 0]
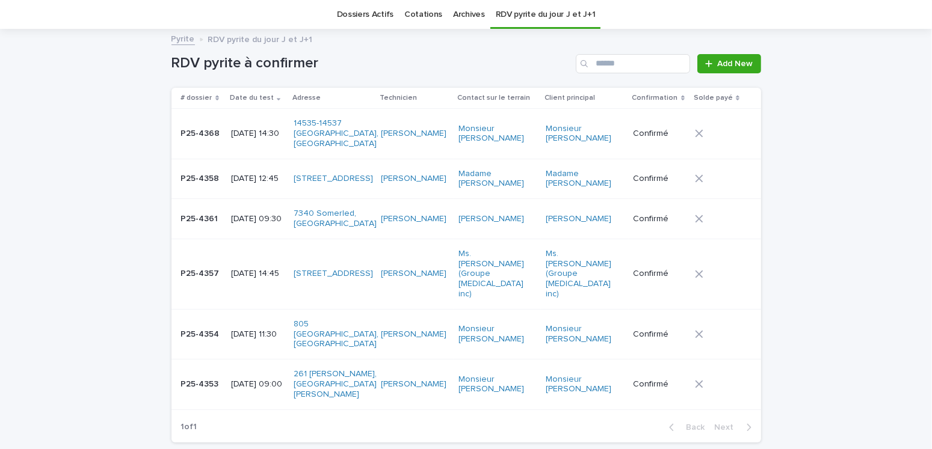
click at [281, 174] on p "[DATE] 12:45" at bounding box center [257, 179] width 53 height 10
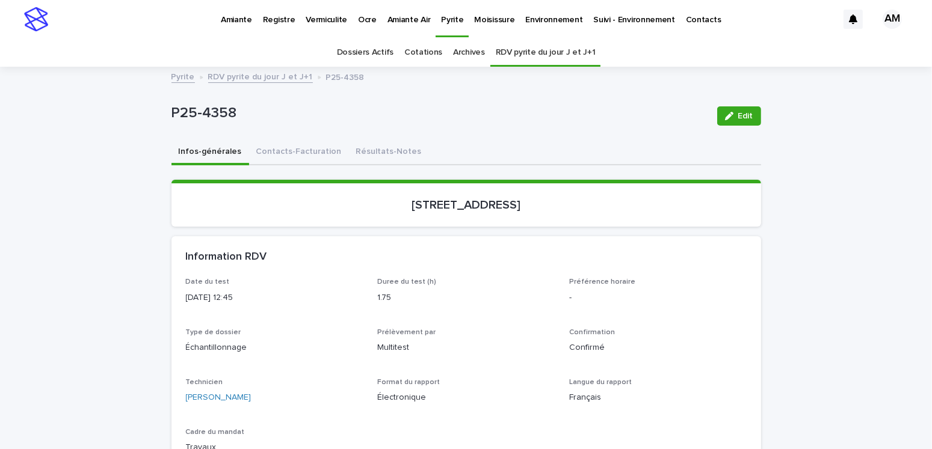
click at [253, 67] on div "Pyrite RDV pyrite du jour J et J+1 P25-4358" at bounding box center [466, 67] width 932 height 1
click at [254, 76] on link "RDV pyrite du jour J et J+1" at bounding box center [260, 76] width 105 height 14
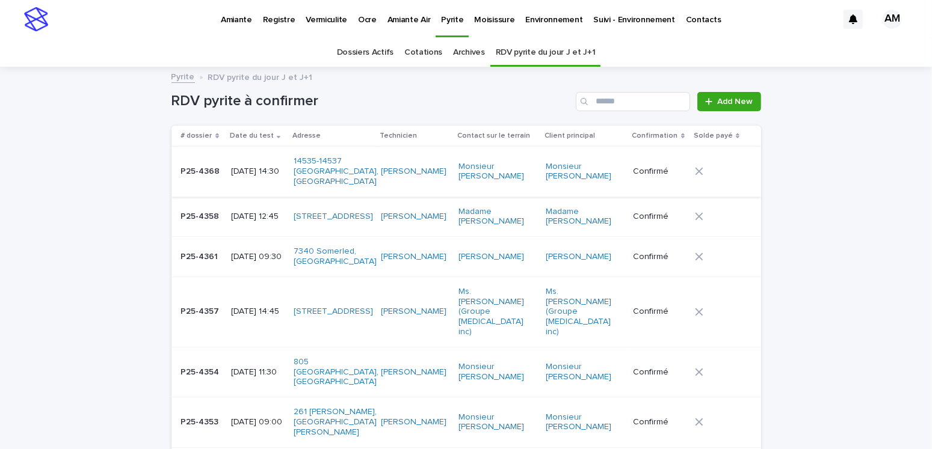
scroll to position [38, 0]
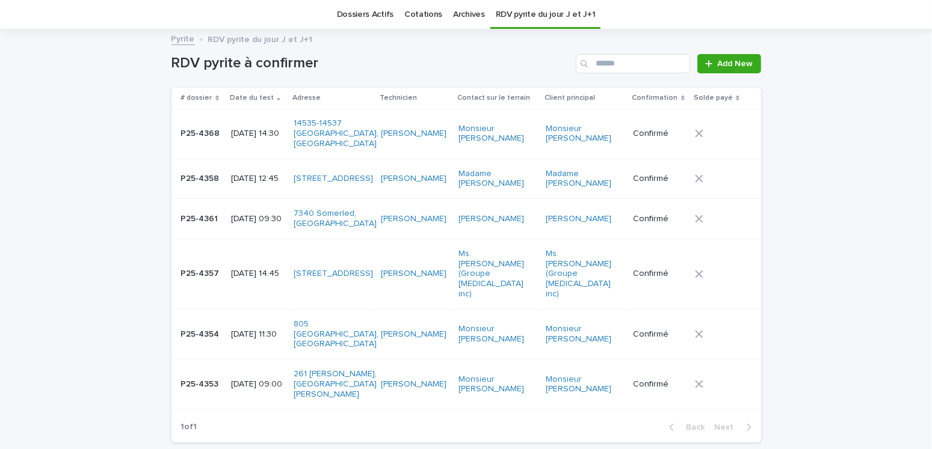
click at [265, 129] on p "2025-09-16 14:30" at bounding box center [257, 134] width 53 height 10
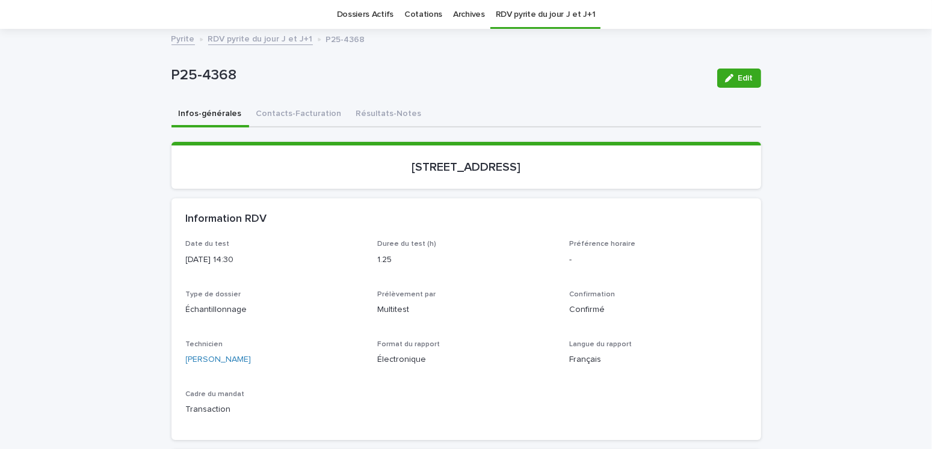
scroll to position [38, 0]
click at [738, 78] on span "Edit" at bounding box center [745, 78] width 15 height 8
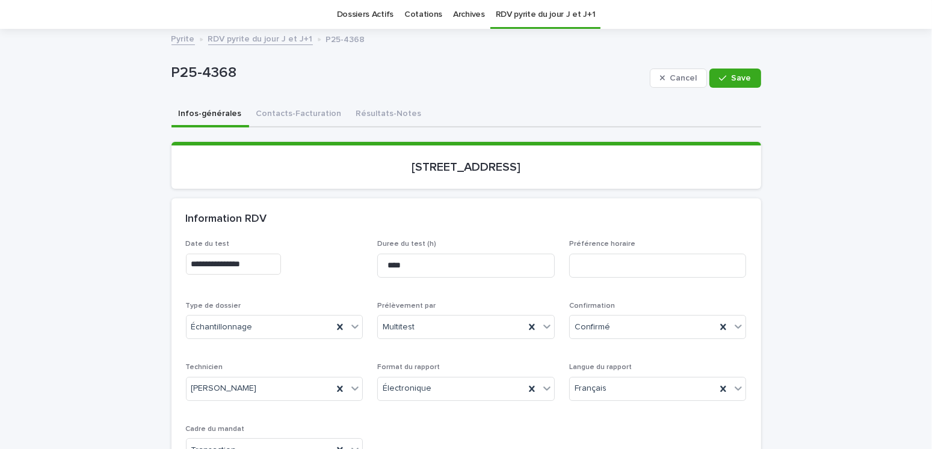
click at [241, 260] on input "**********" at bounding box center [233, 264] width 95 height 21
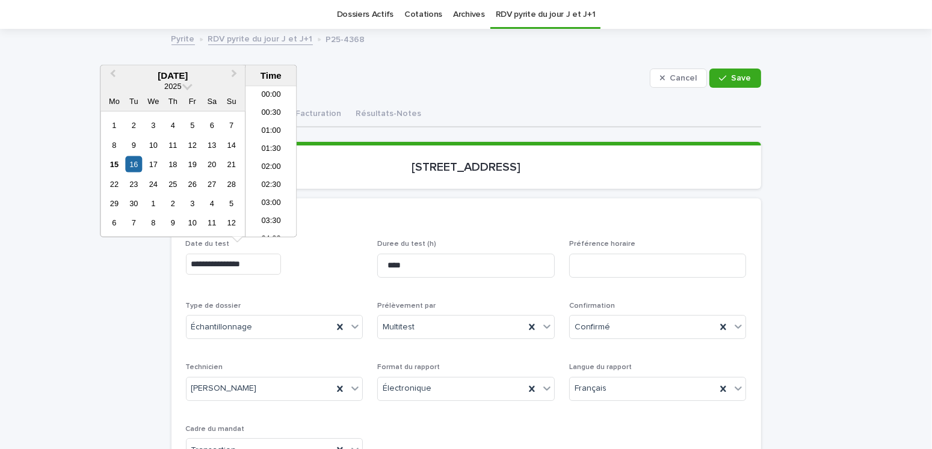
scroll to position [457, 0]
type input "**********"
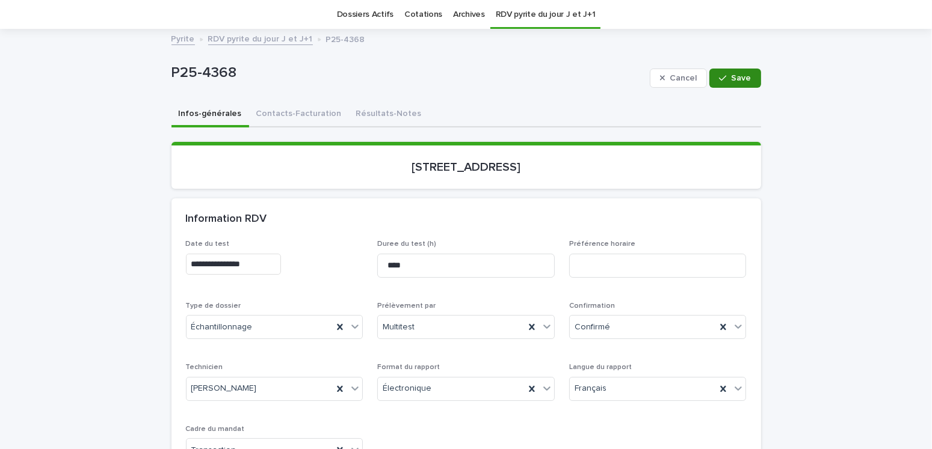
click at [733, 80] on span "Save" at bounding box center [741, 78] width 20 height 8
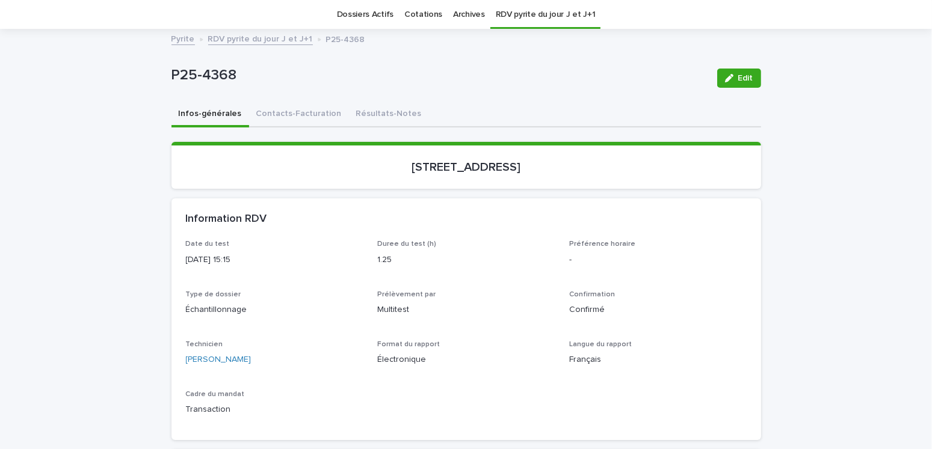
click at [250, 40] on link "RDV pyrite du jour J et J+1" at bounding box center [260, 38] width 105 height 14
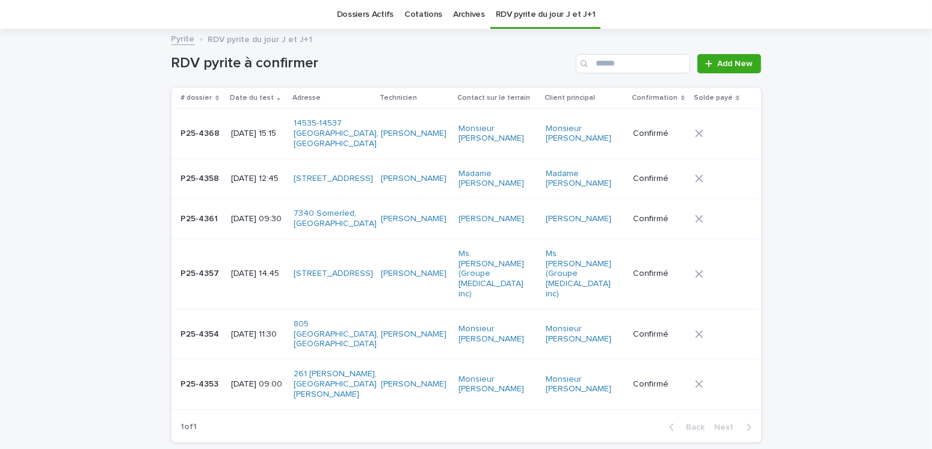
click at [248, 129] on p "2025-09-16 15:15" at bounding box center [257, 134] width 53 height 10
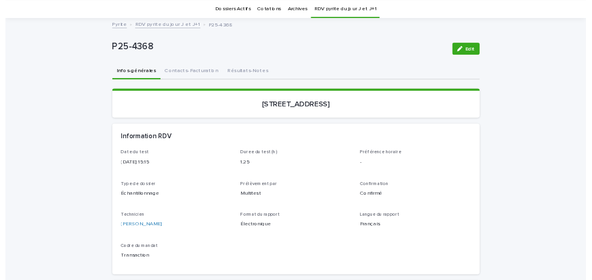
scroll to position [38, 0]
